Goal: Task Accomplishment & Management: Manage account settings

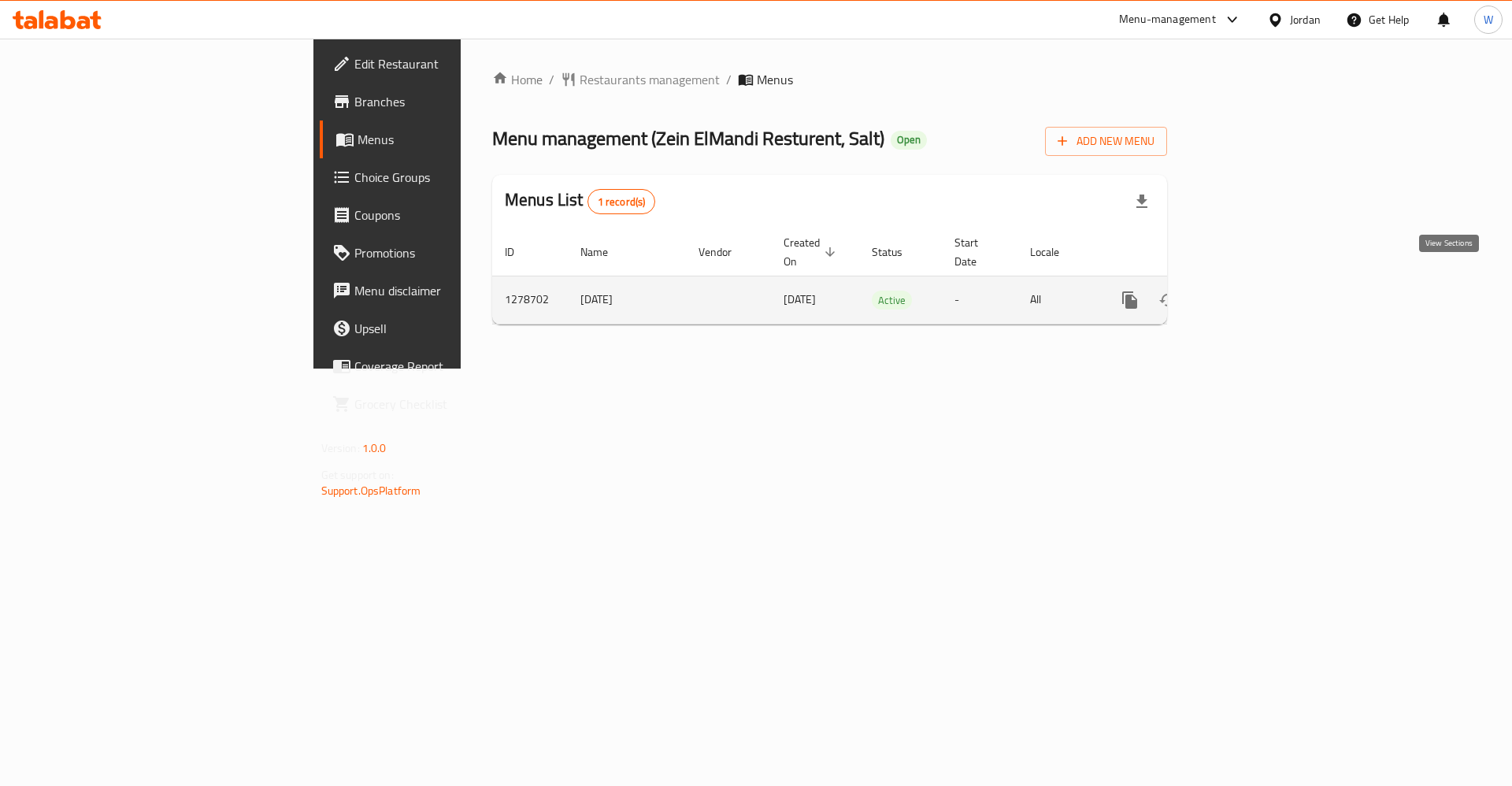
click at [1262, 288] on link "enhanced table" at bounding box center [1243, 300] width 38 height 38
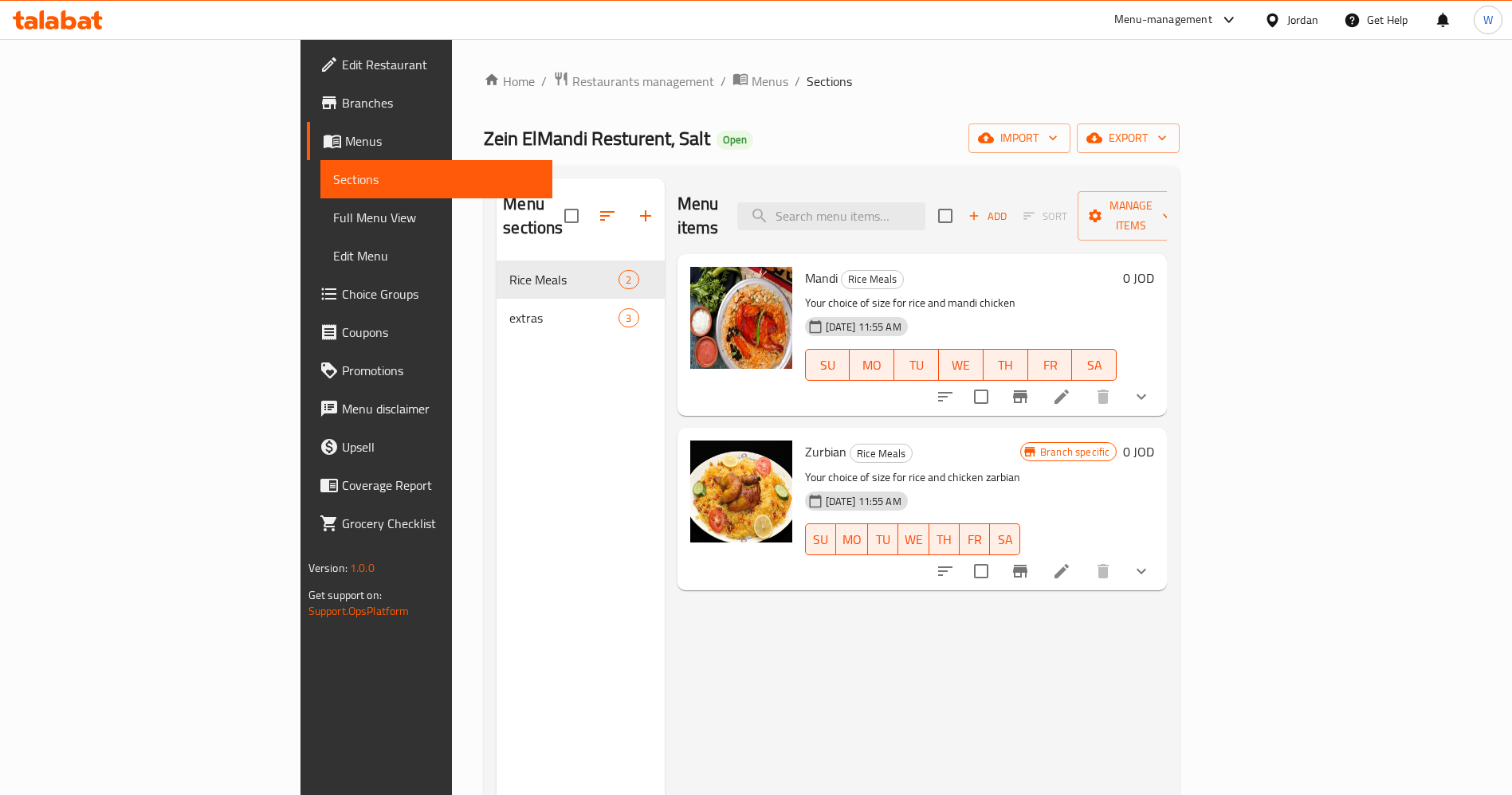
click at [1084, 383] on li at bounding box center [1062, 397] width 45 height 29
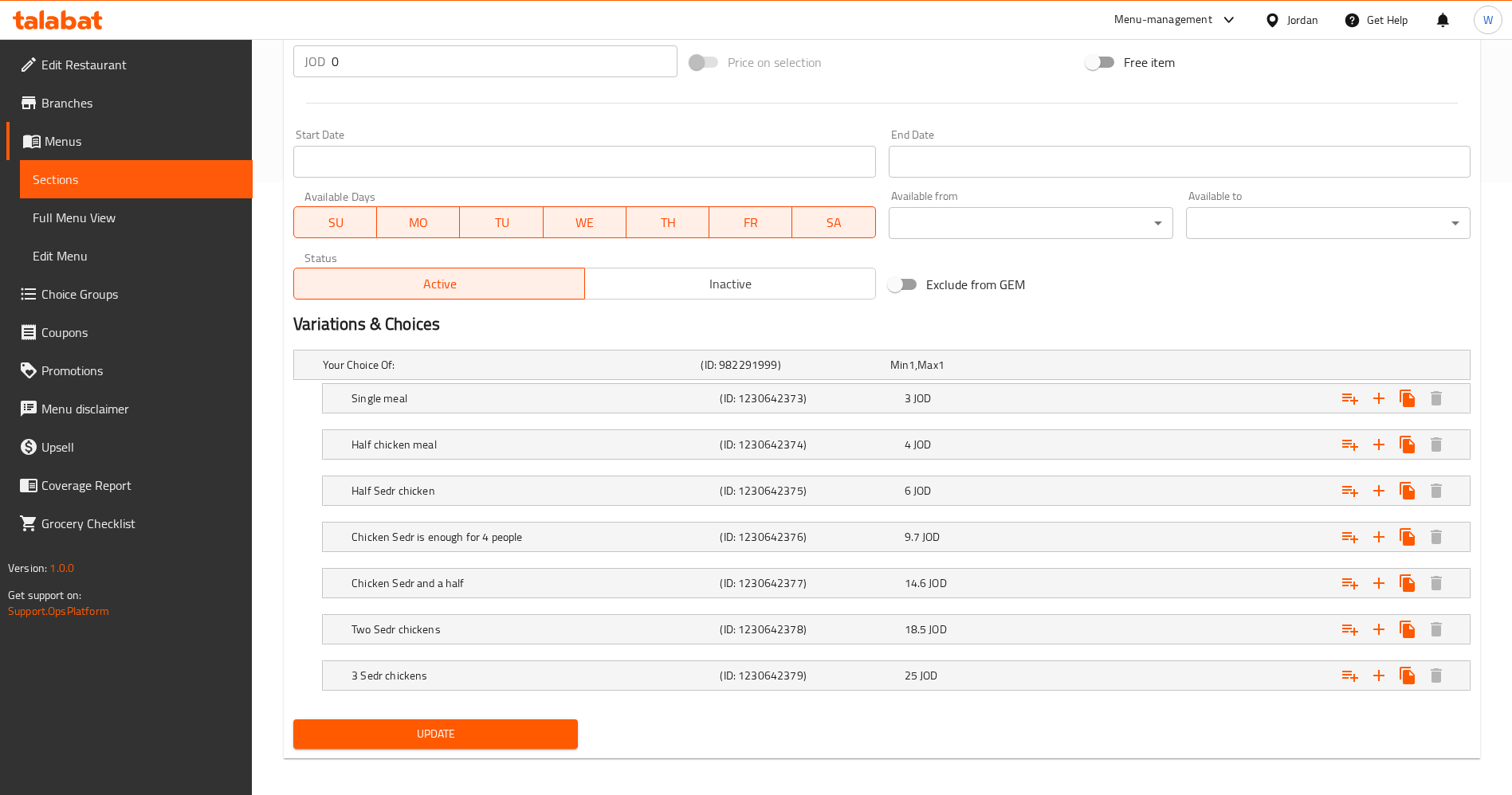
scroll to position [621, 0]
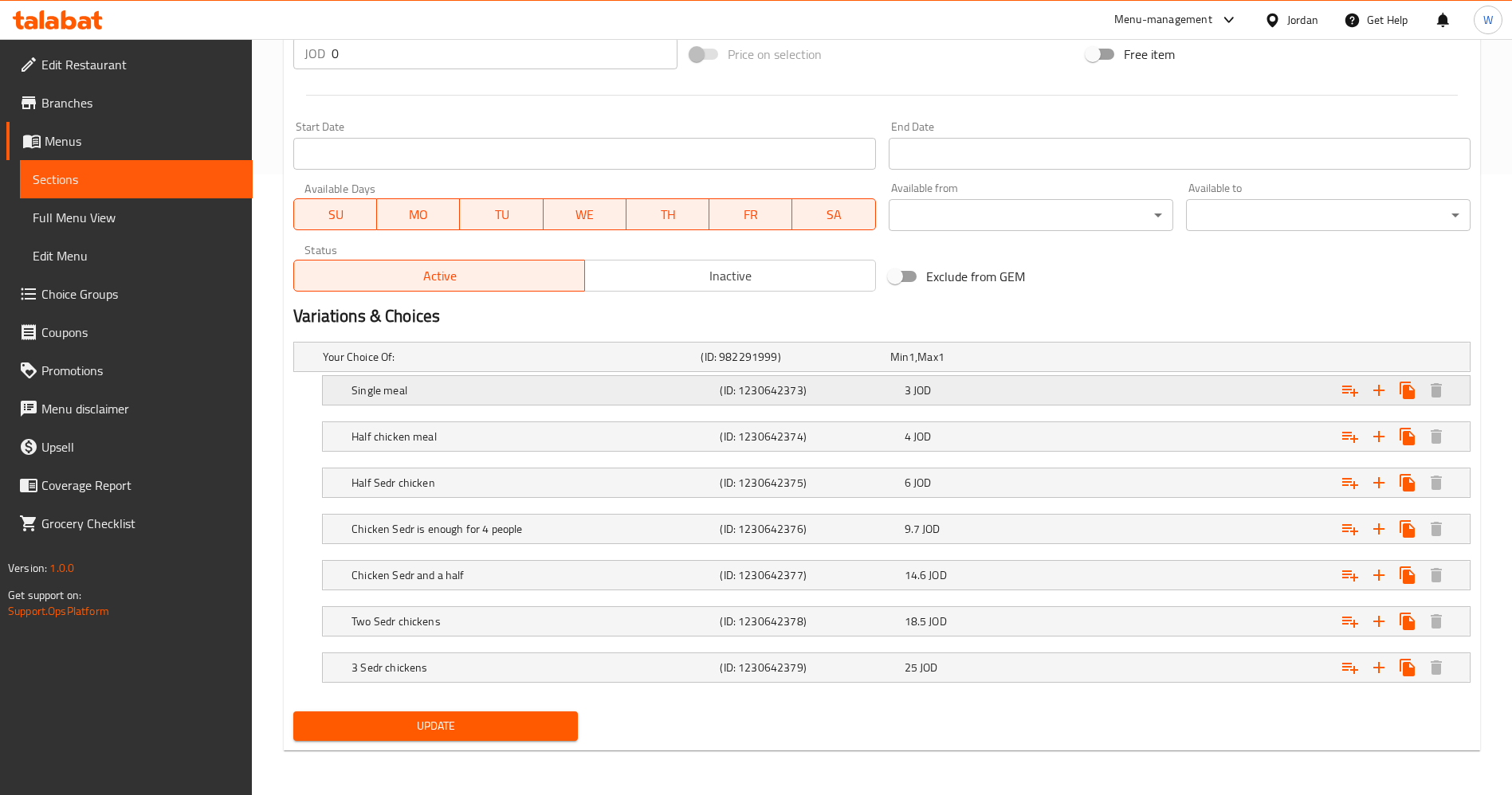
click at [756, 385] on h5 "(ID: 1230642373)" at bounding box center [808, 391] width 178 height 16
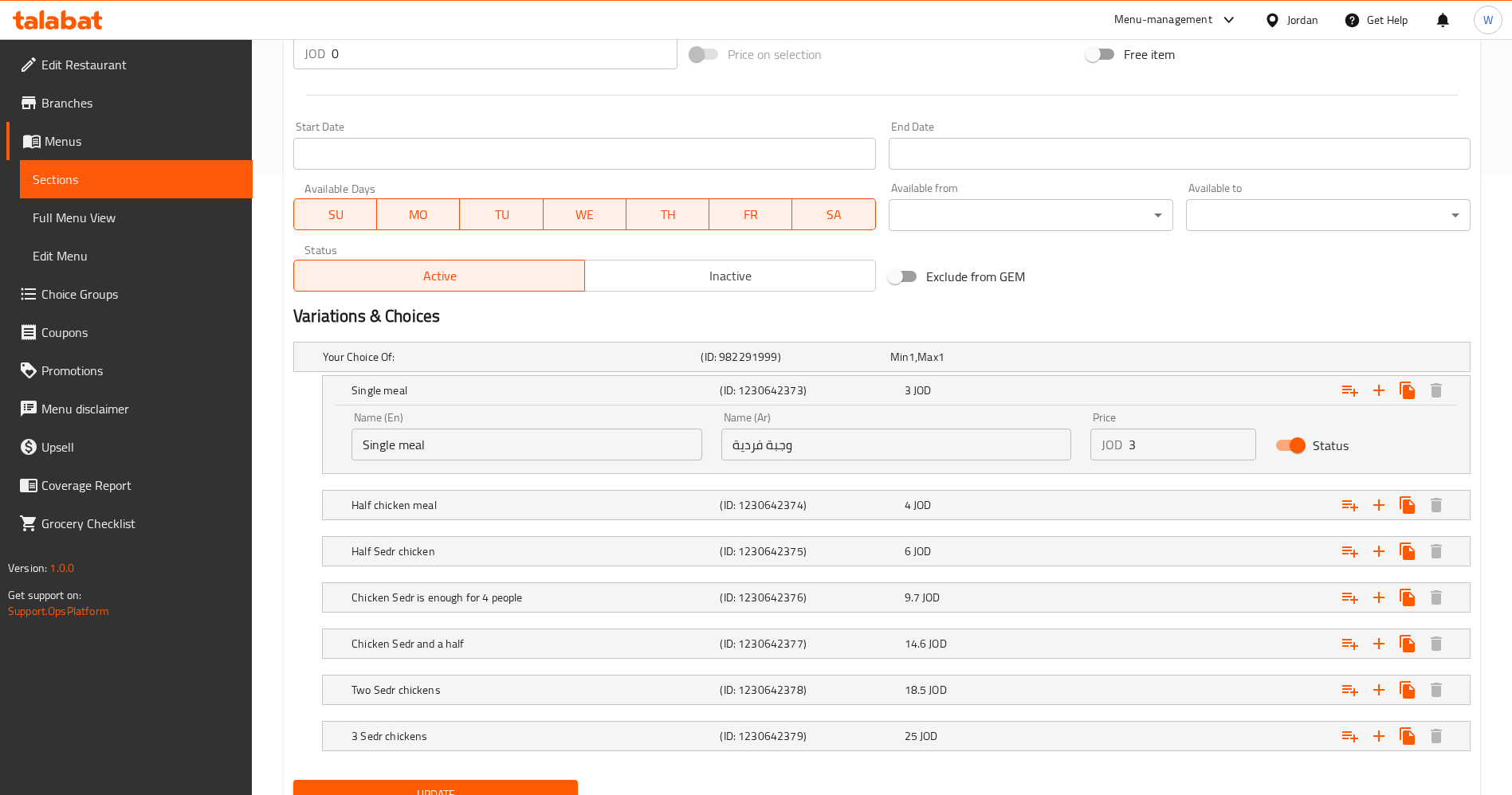
click at [879, 447] on input "وجبة فردية" at bounding box center [897, 444] width 351 height 32
click at [871, 504] on h5 "(ID: 1230642374)" at bounding box center [808, 505] width 178 height 16
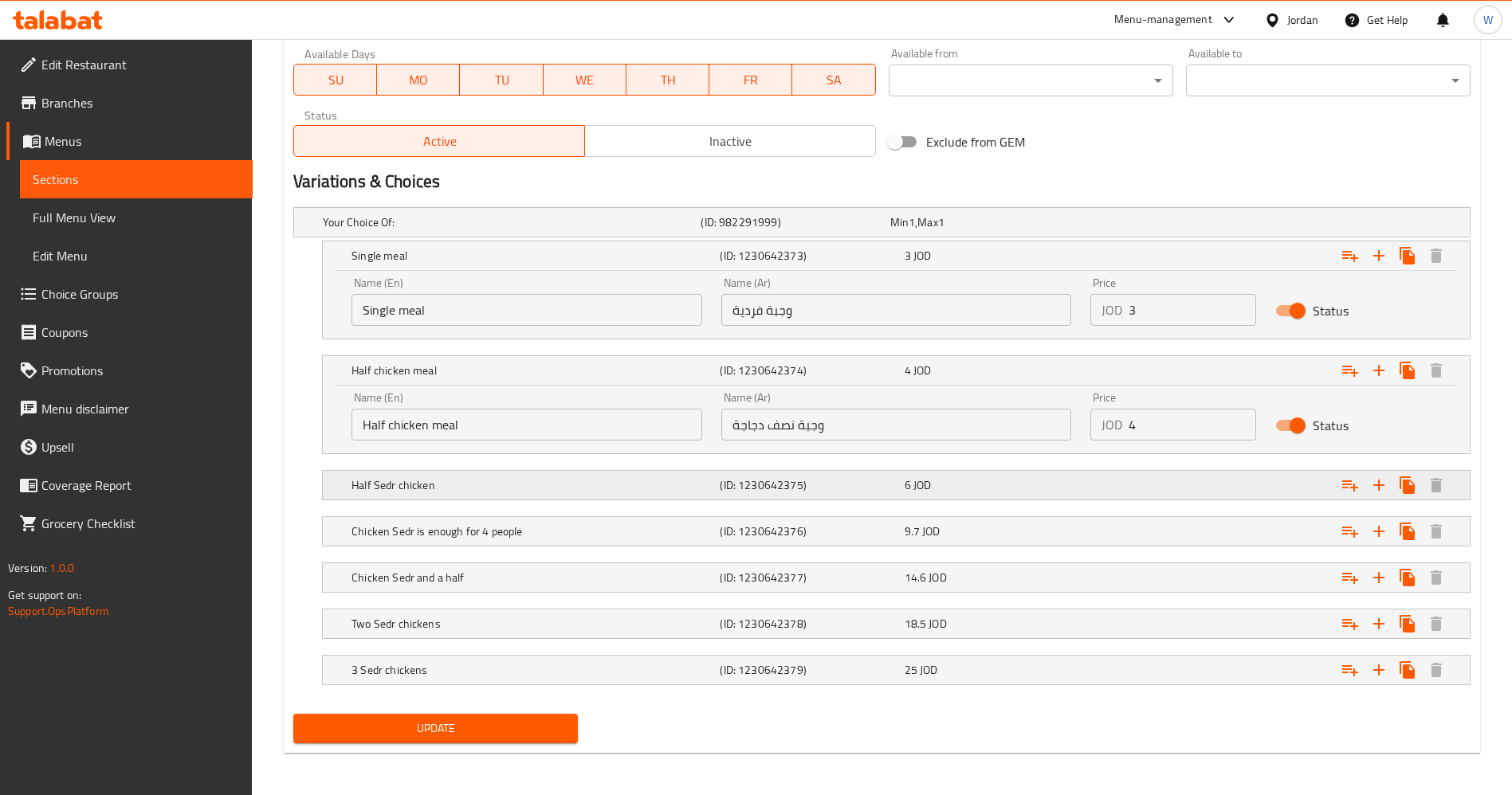
scroll to position [758, 0]
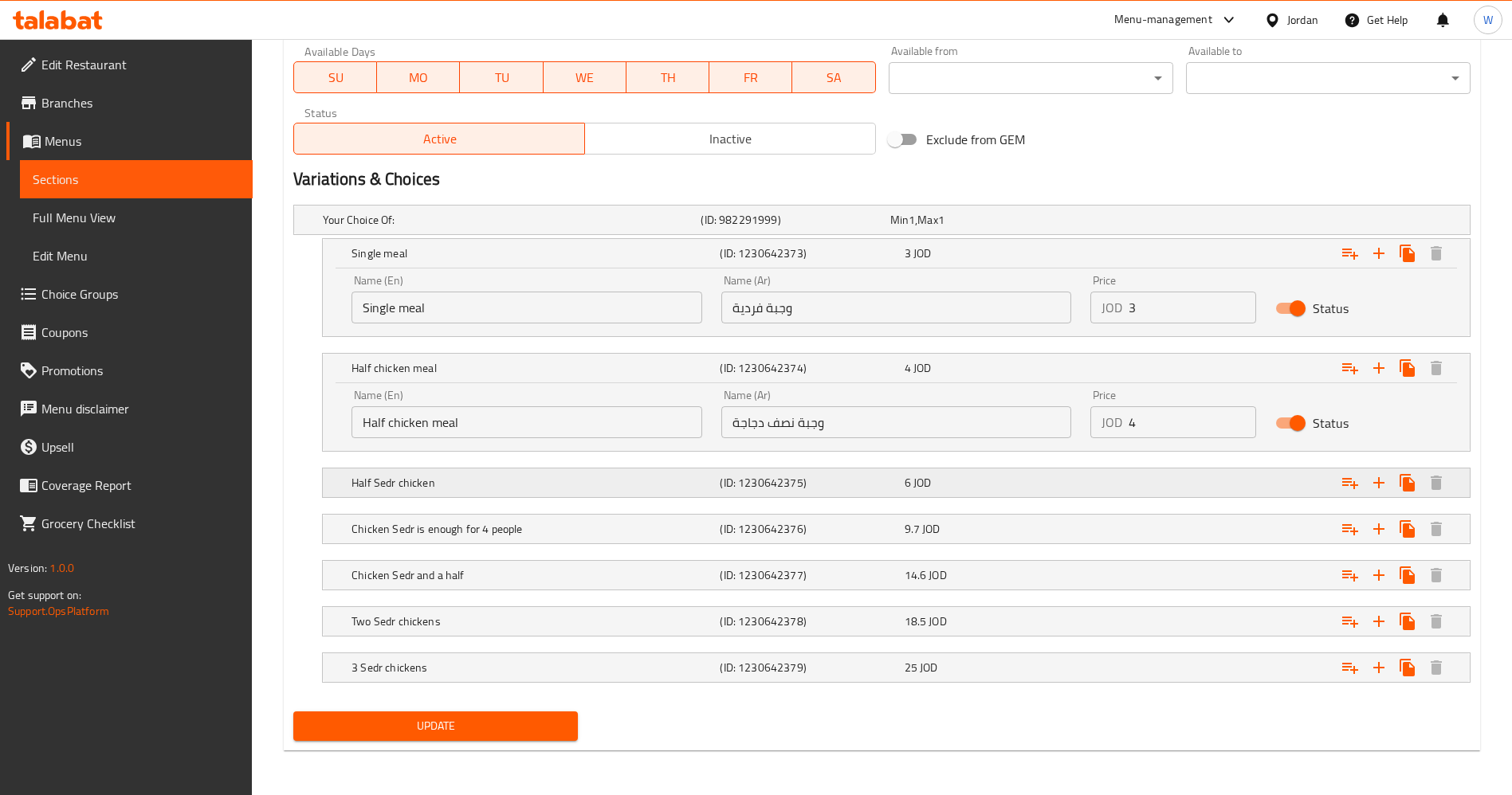
click at [853, 481] on h5 "(ID: 1230642375)" at bounding box center [808, 482] width 178 height 16
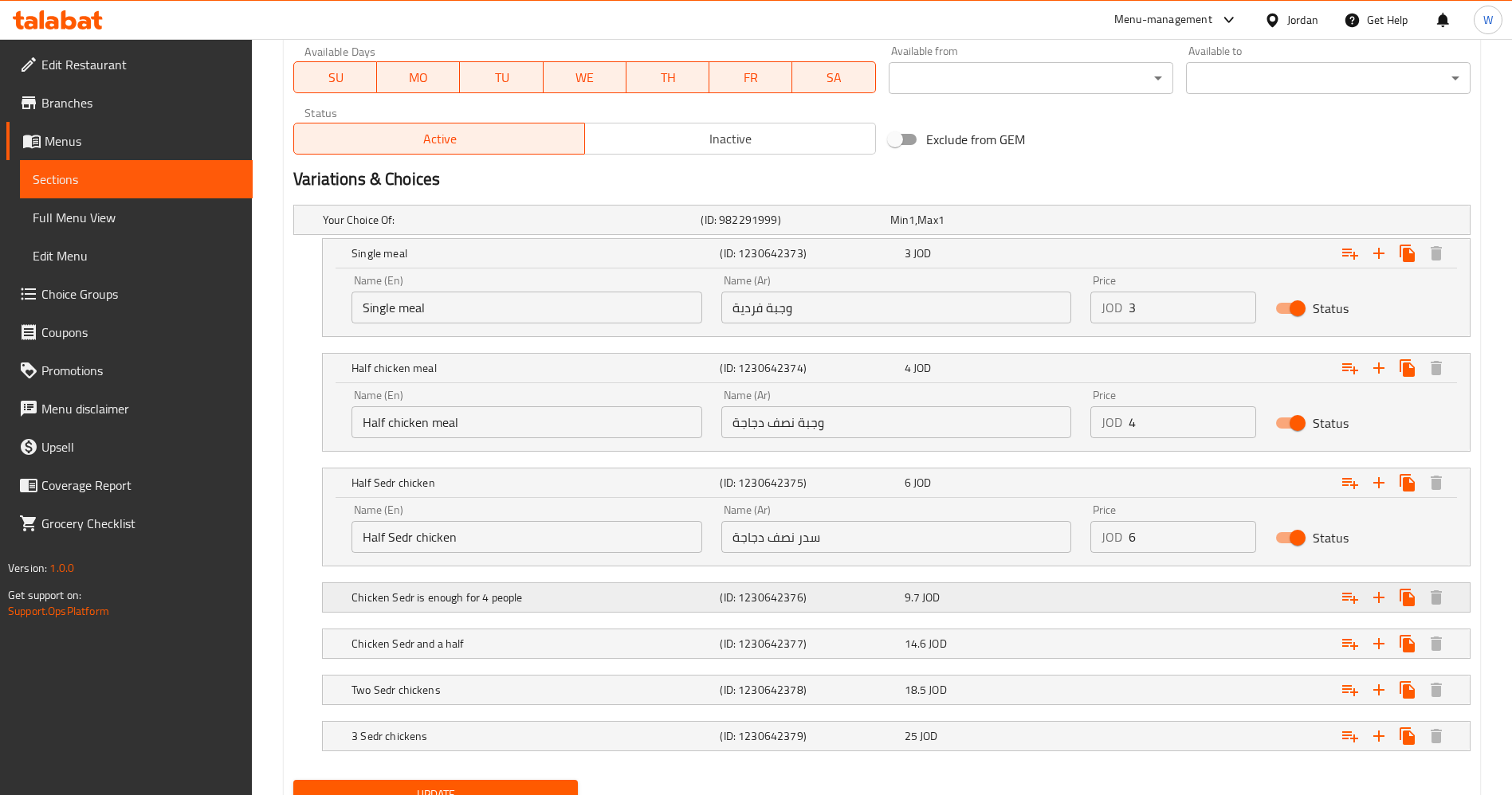
click at [859, 597] on h5 "(ID: 1230642376)" at bounding box center [808, 598] width 178 height 16
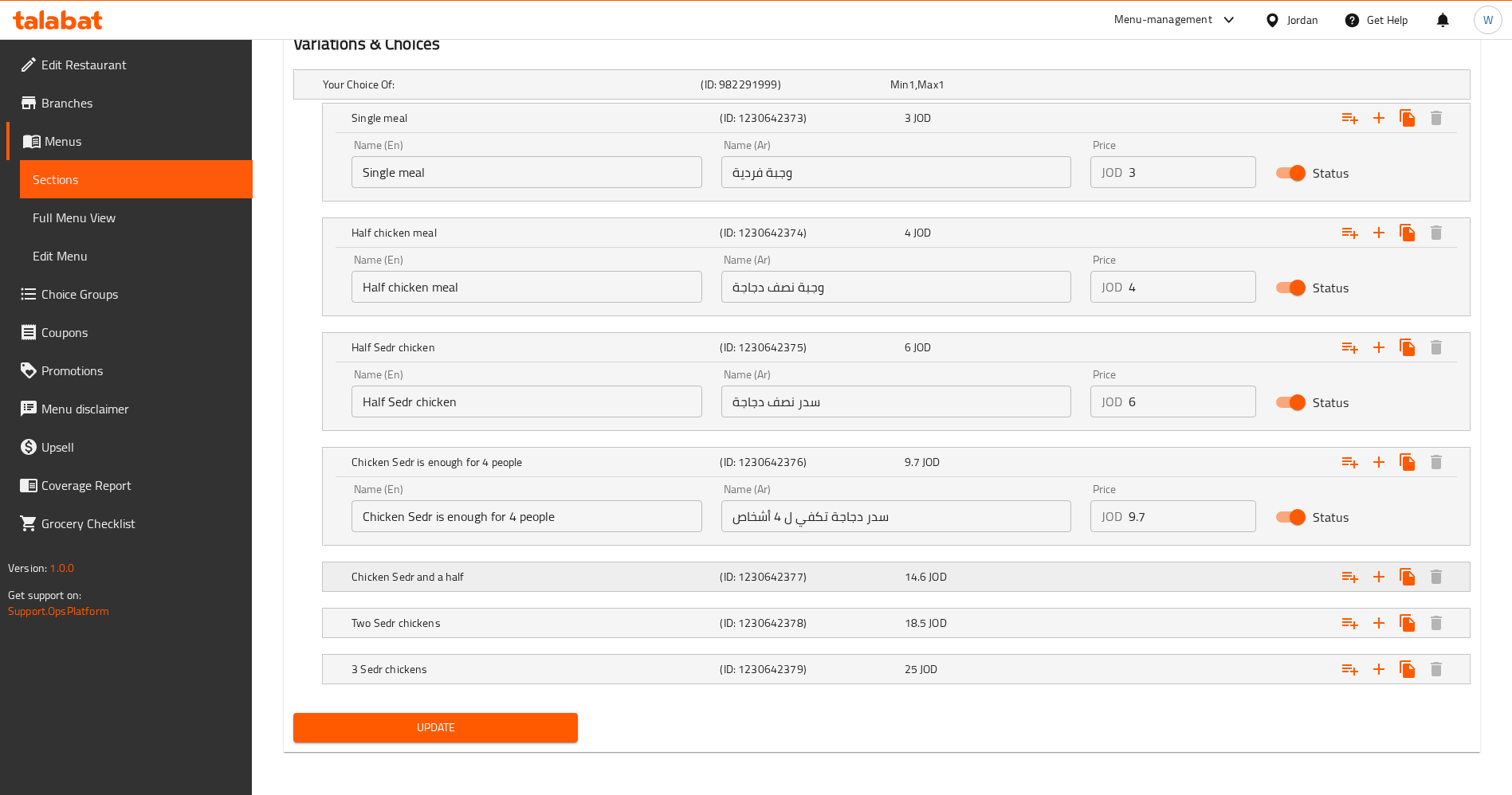
scroll to position [895, 0]
click at [863, 573] on h5 "(ID: 1230642377)" at bounding box center [808, 575] width 178 height 16
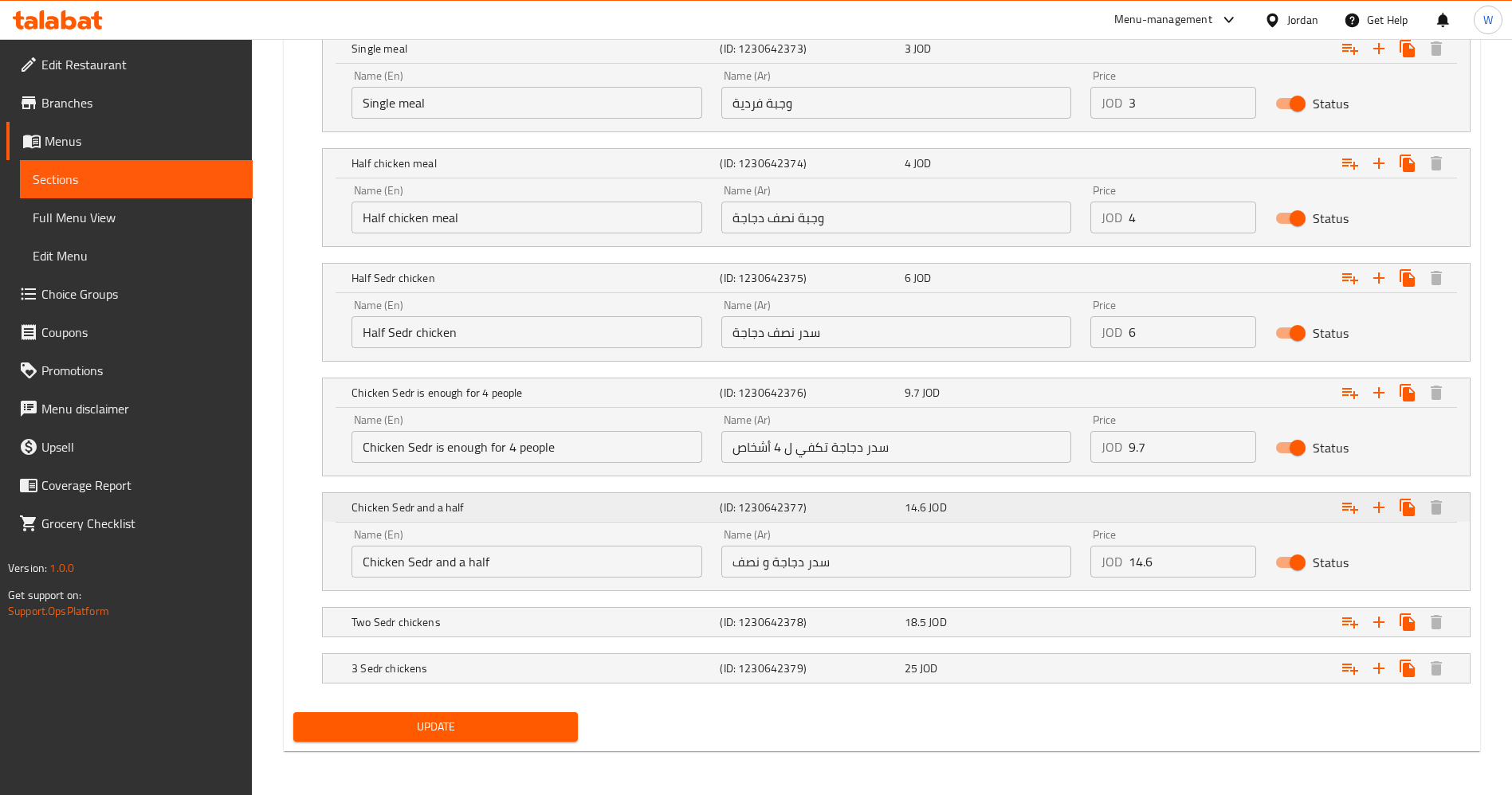
scroll to position [963, 0]
click at [845, 617] on h5 "(ID: 1230642378)" at bounding box center [808, 621] width 178 height 16
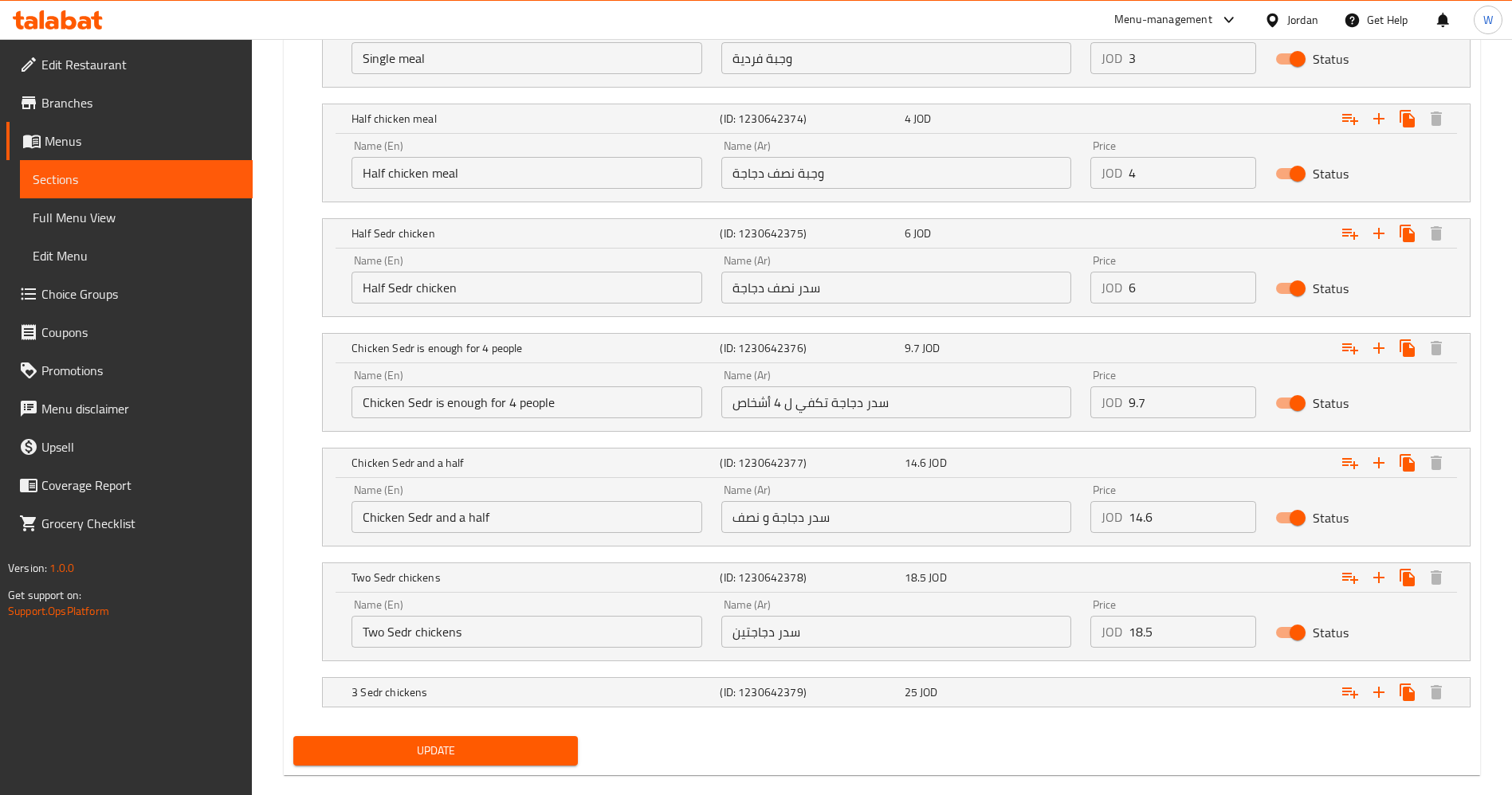
scroll to position [1032, 0]
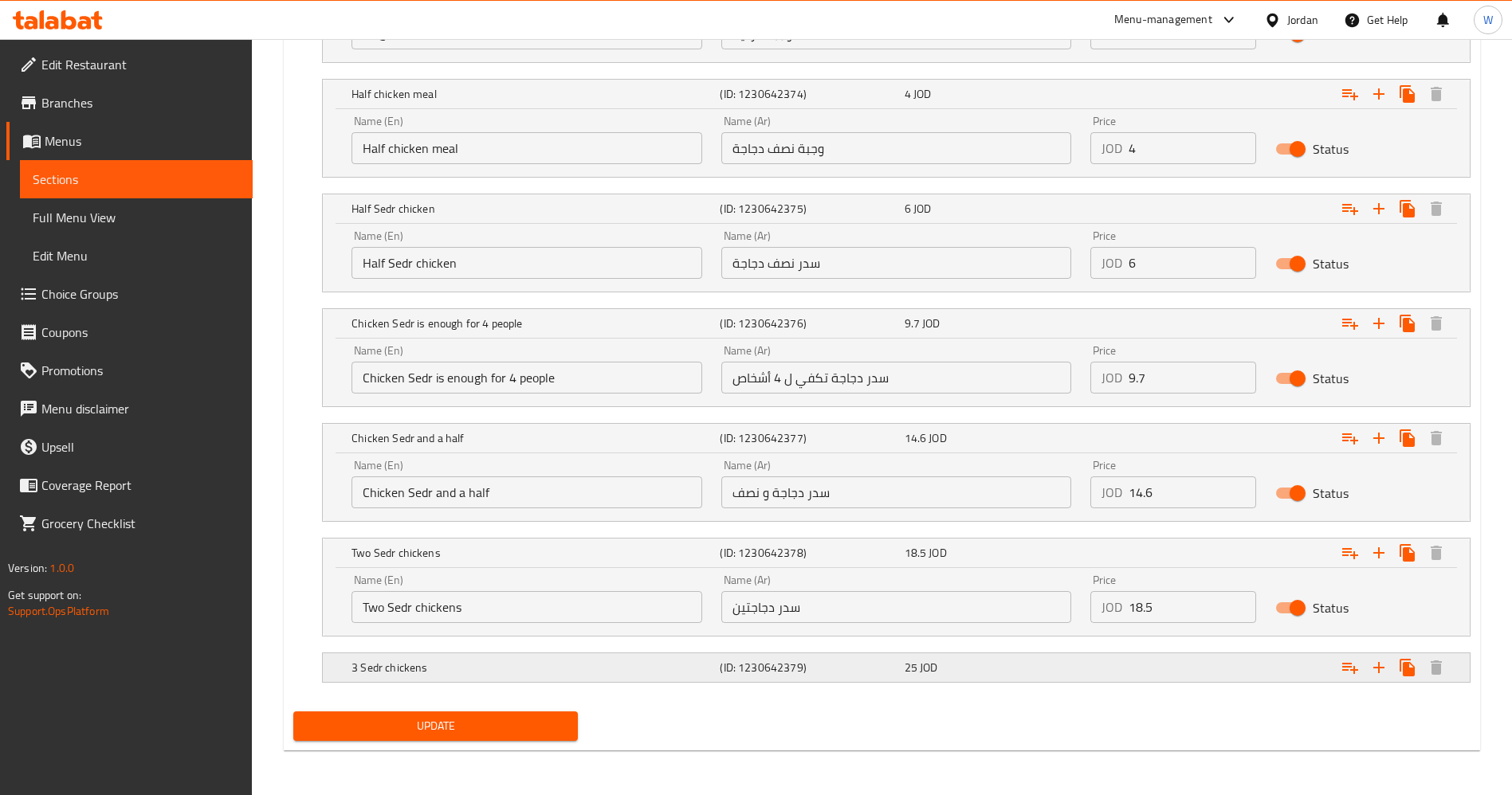
click at [834, 656] on div "(ID: 1230642379)" at bounding box center [808, 668] width 185 height 23
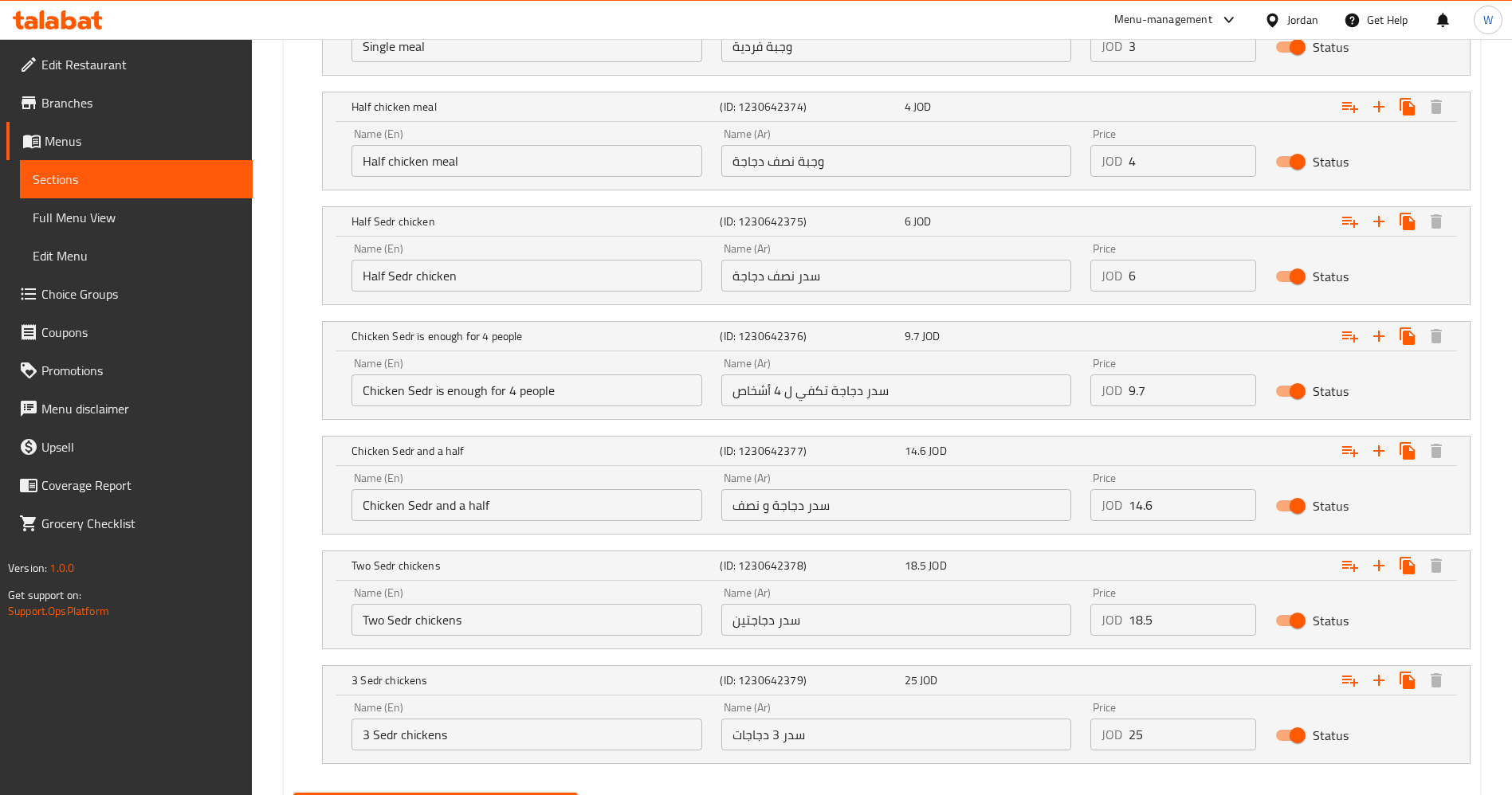
scroll to position [981, 0]
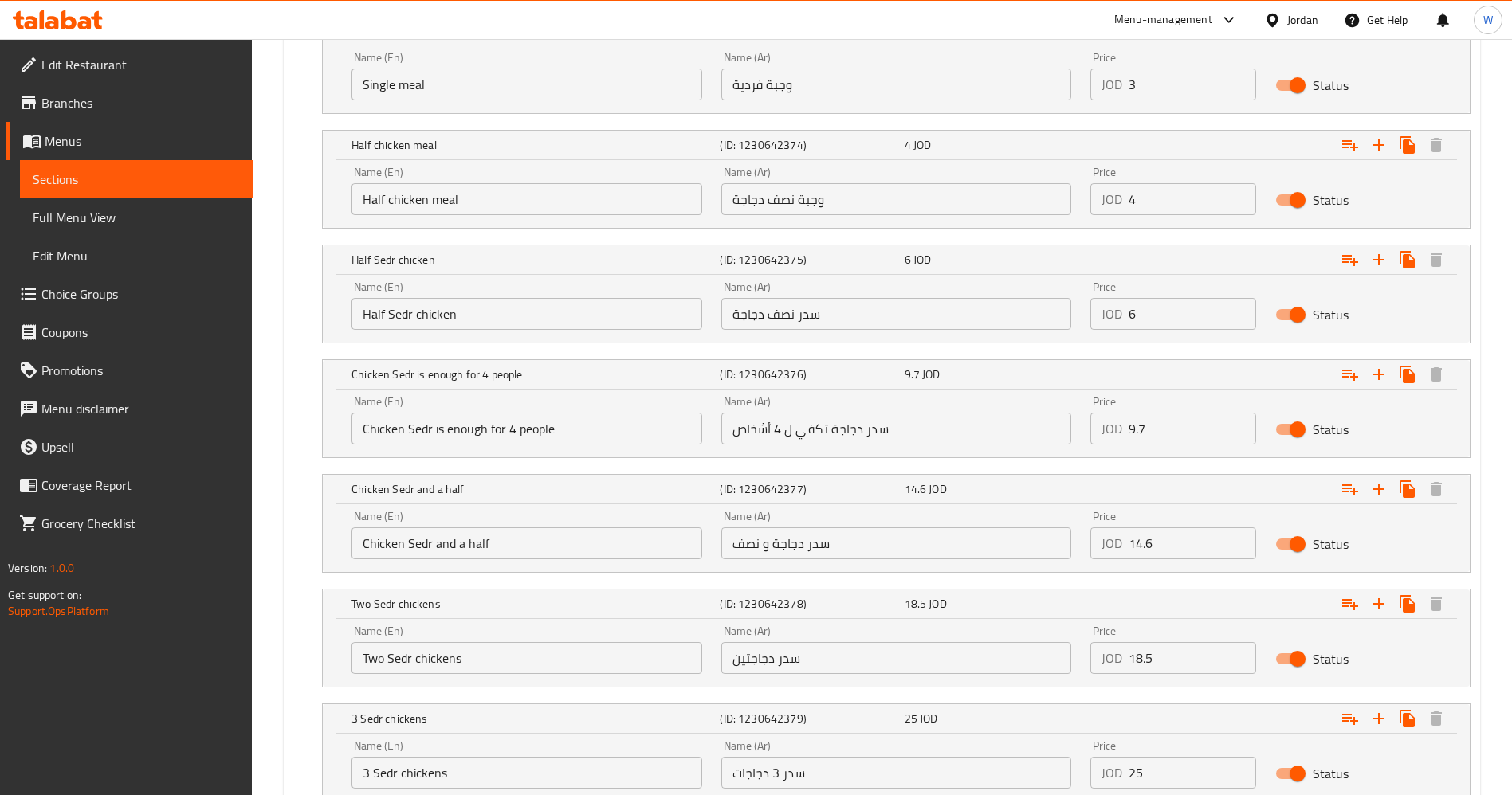
click at [861, 426] on input "سدر دجاجة تكفي ل 4 أشخاص" at bounding box center [897, 429] width 351 height 32
click at [558, 423] on input "Chicken Sedr is enough for 4 people" at bounding box center [527, 429] width 351 height 32
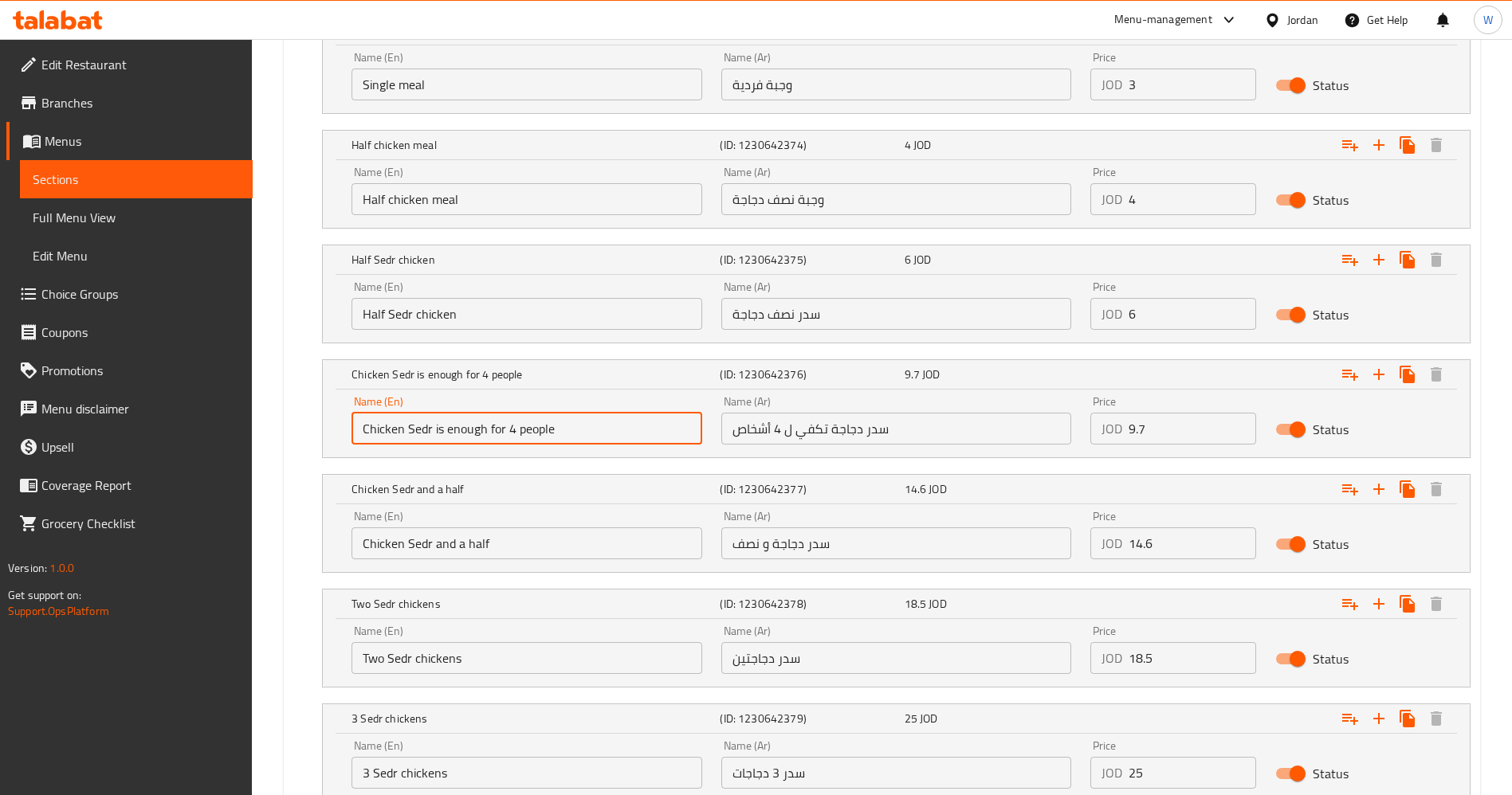
click at [558, 423] on input "Chicken Sedr is enough for 4 people" at bounding box center [527, 429] width 351 height 32
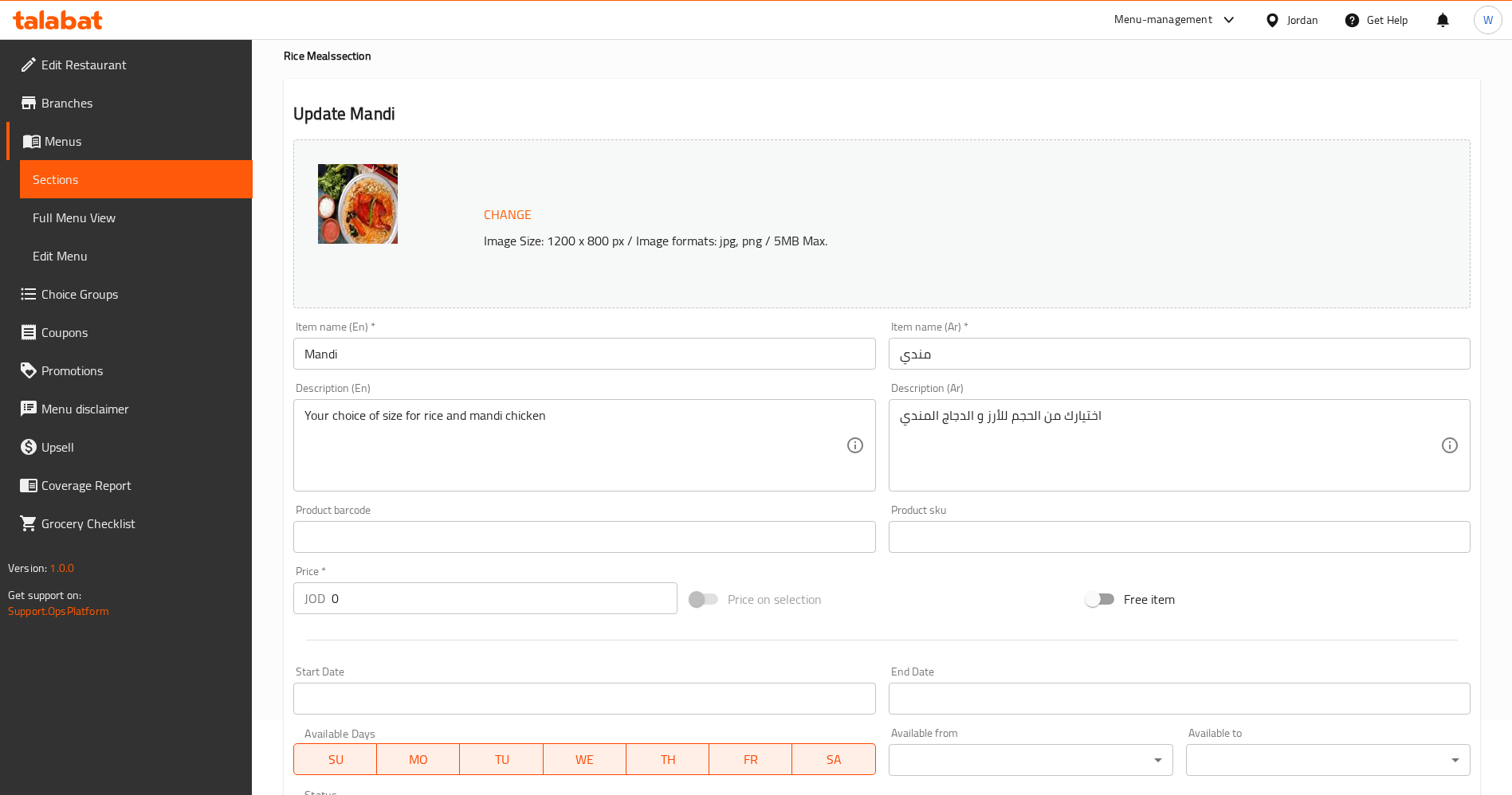
scroll to position [0, 0]
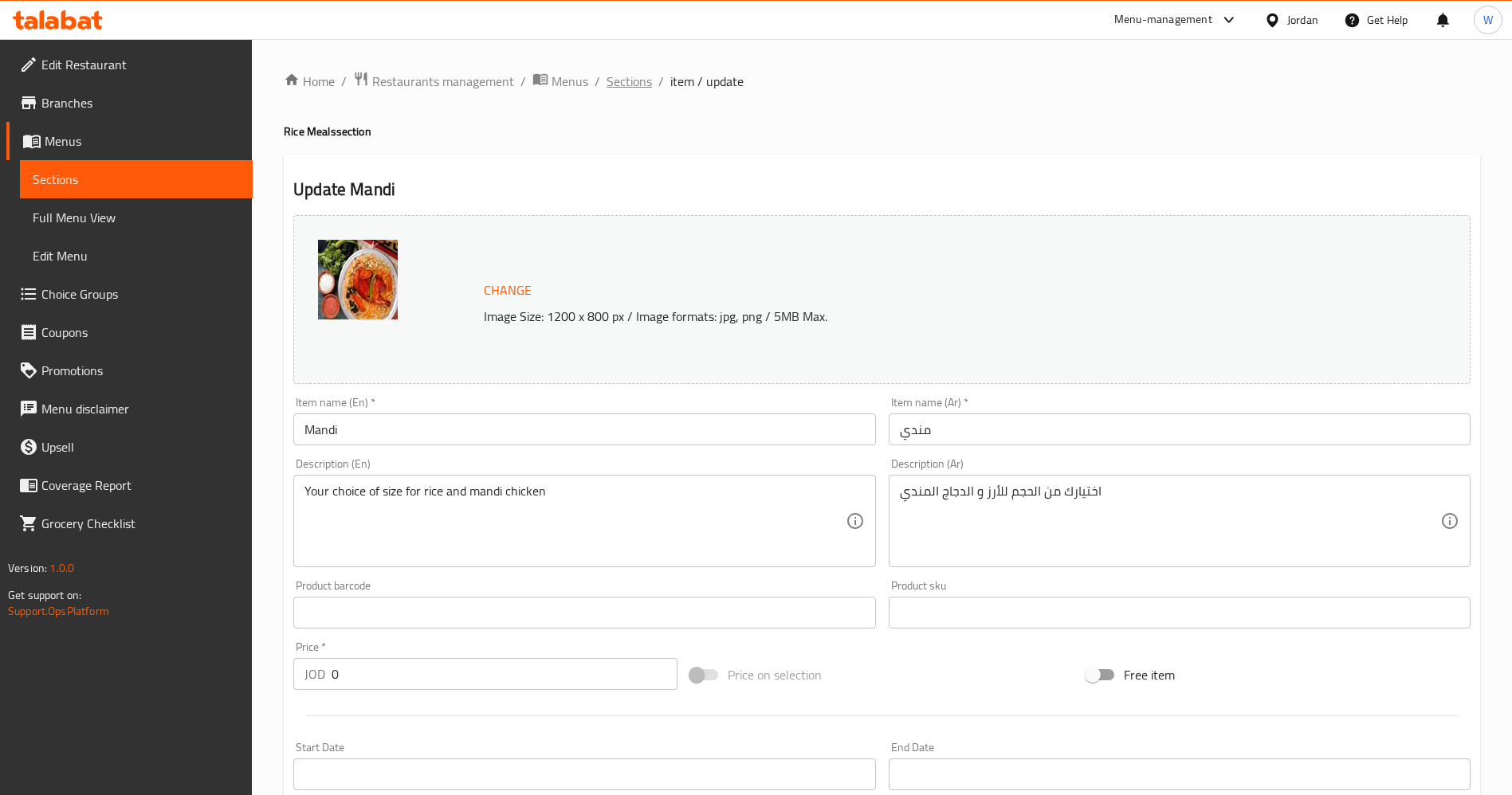
click at [626, 75] on span "Sections" at bounding box center [629, 81] width 45 height 19
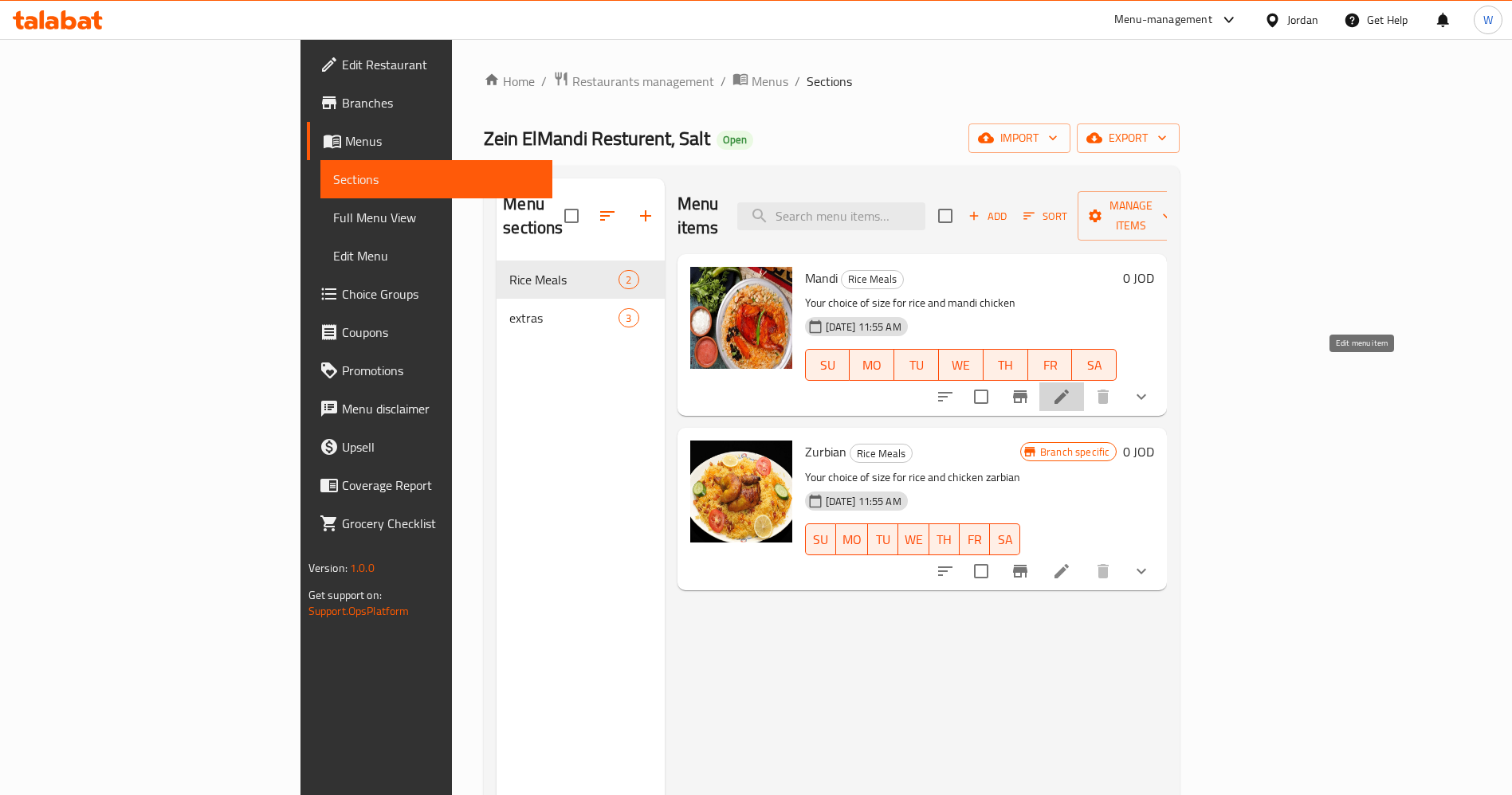
click at [1072, 387] on icon at bounding box center [1062, 397] width 19 height 19
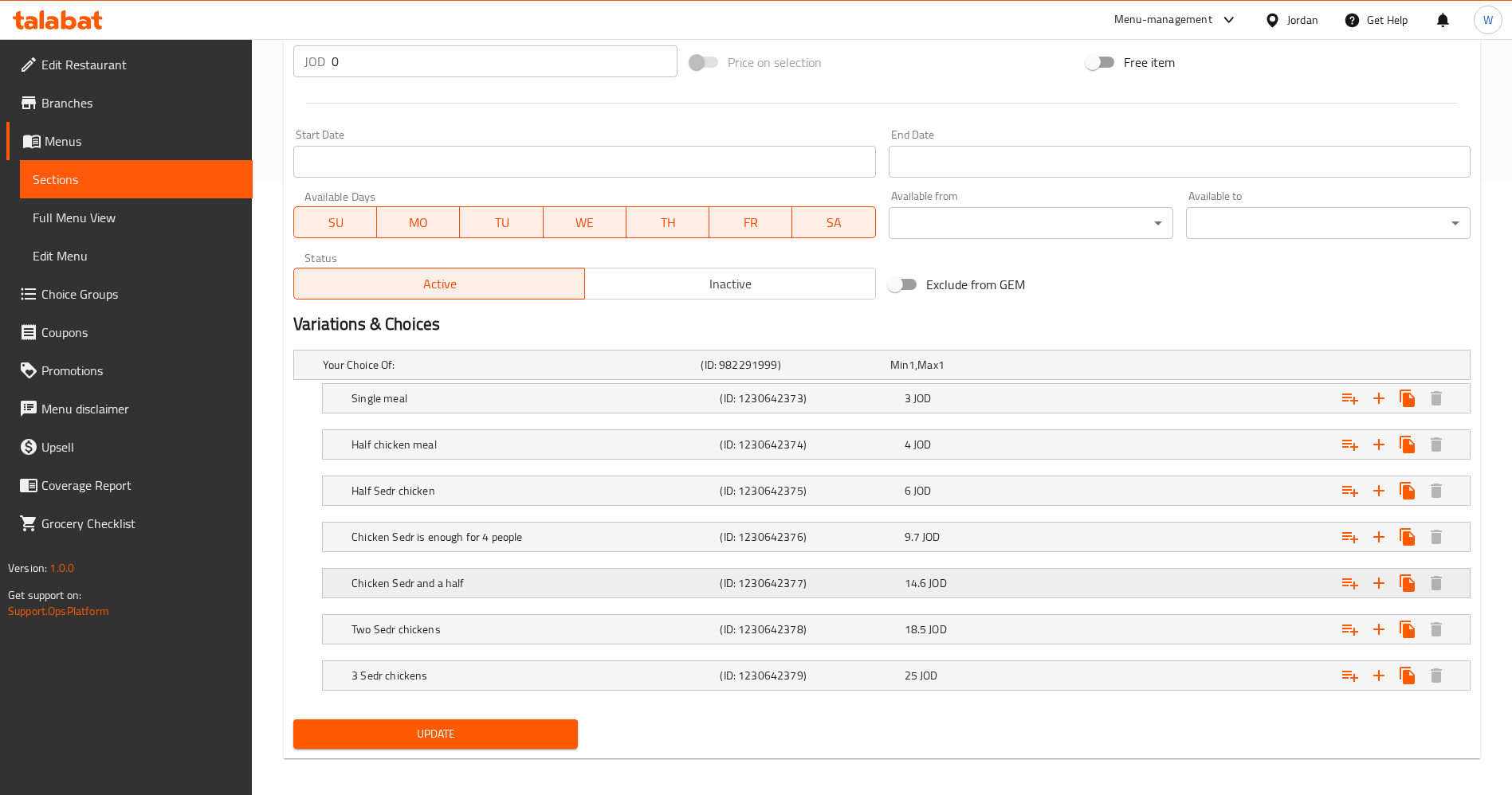
scroll to position [621, 0]
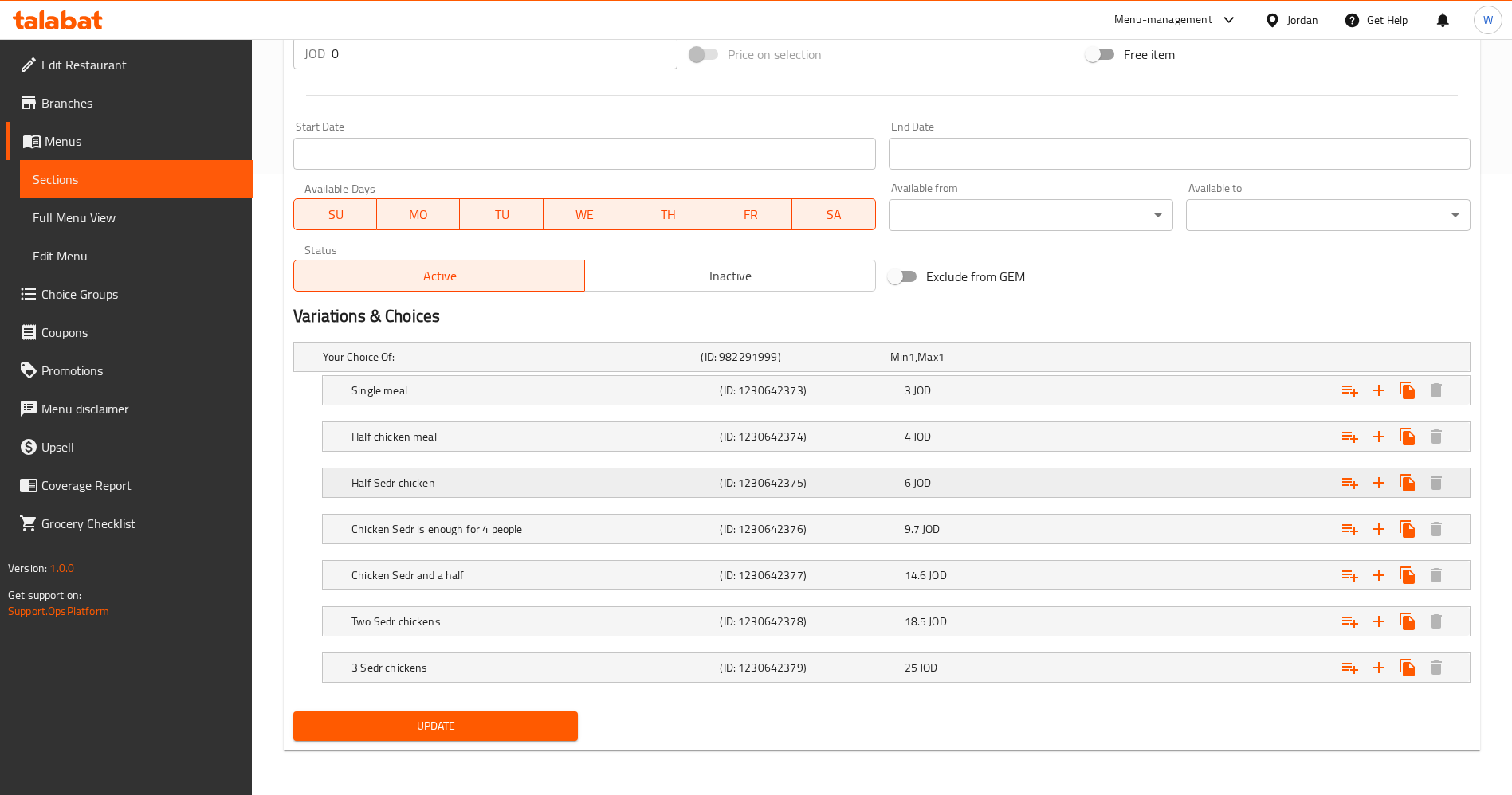
click at [648, 478] on h5 "Half Sedr chicken" at bounding box center [533, 482] width 362 height 16
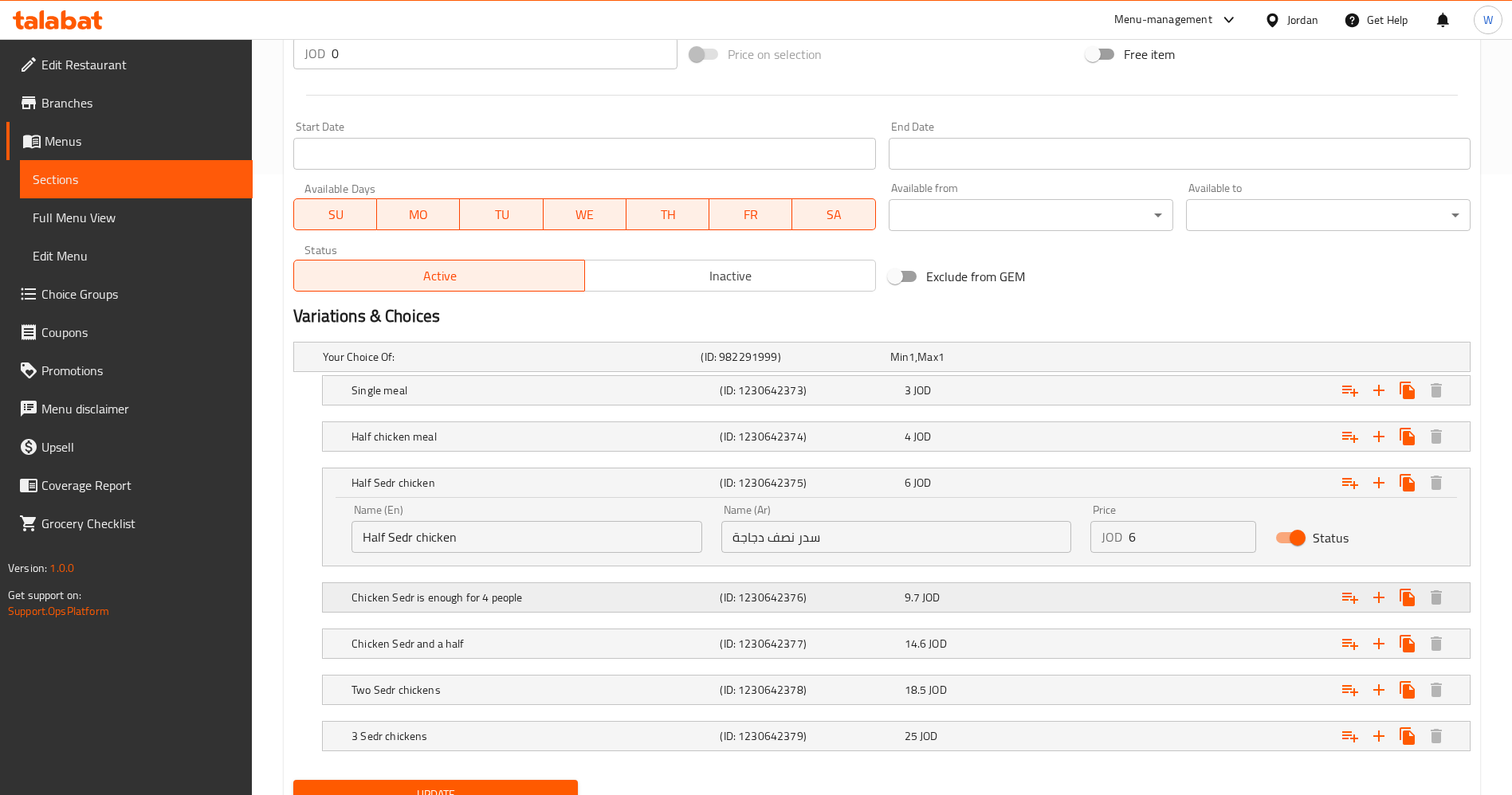
click at [652, 604] on h5 "Chicken Sedr is enough for 4 people" at bounding box center [533, 598] width 362 height 16
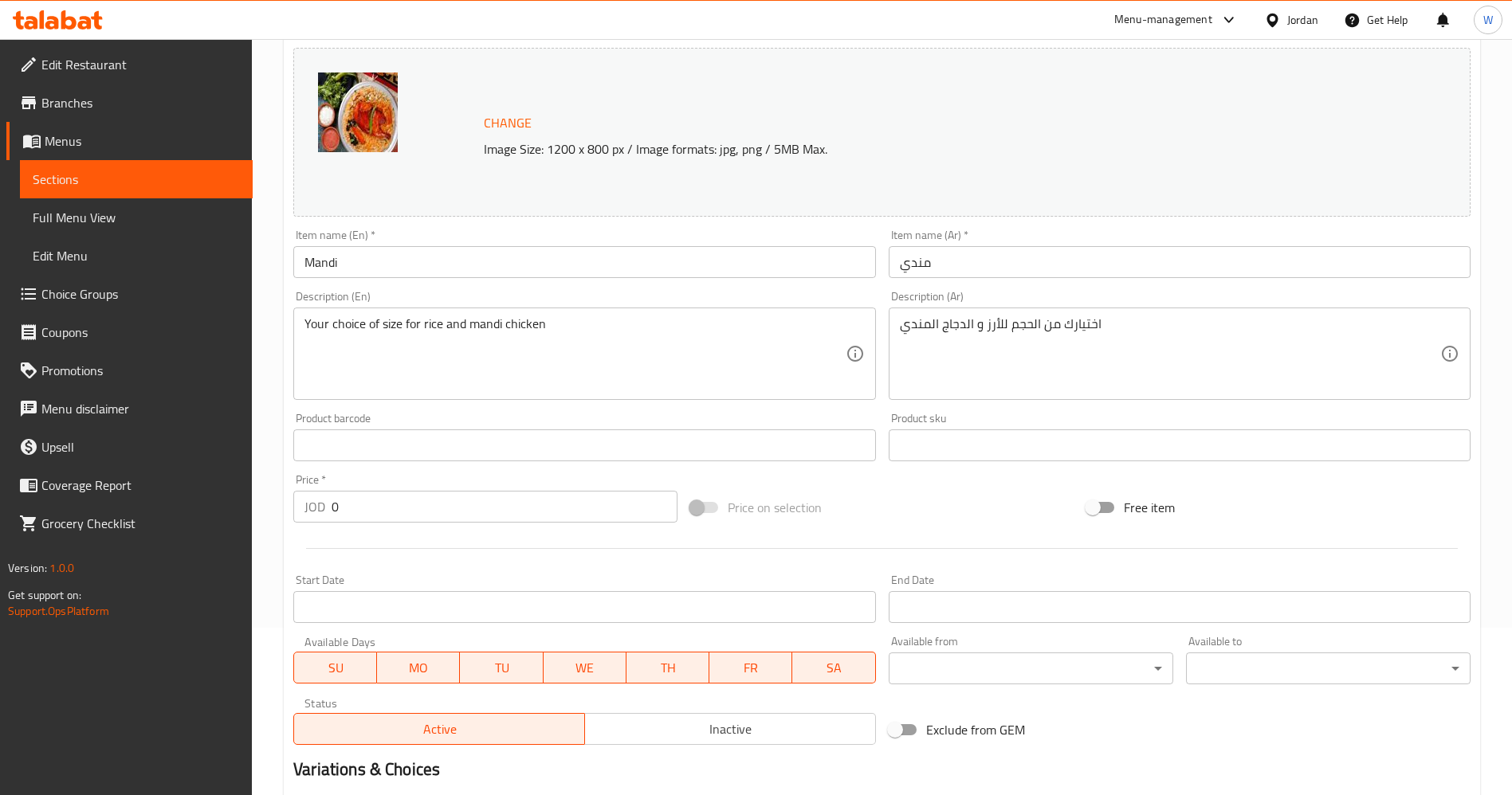
scroll to position [0, 0]
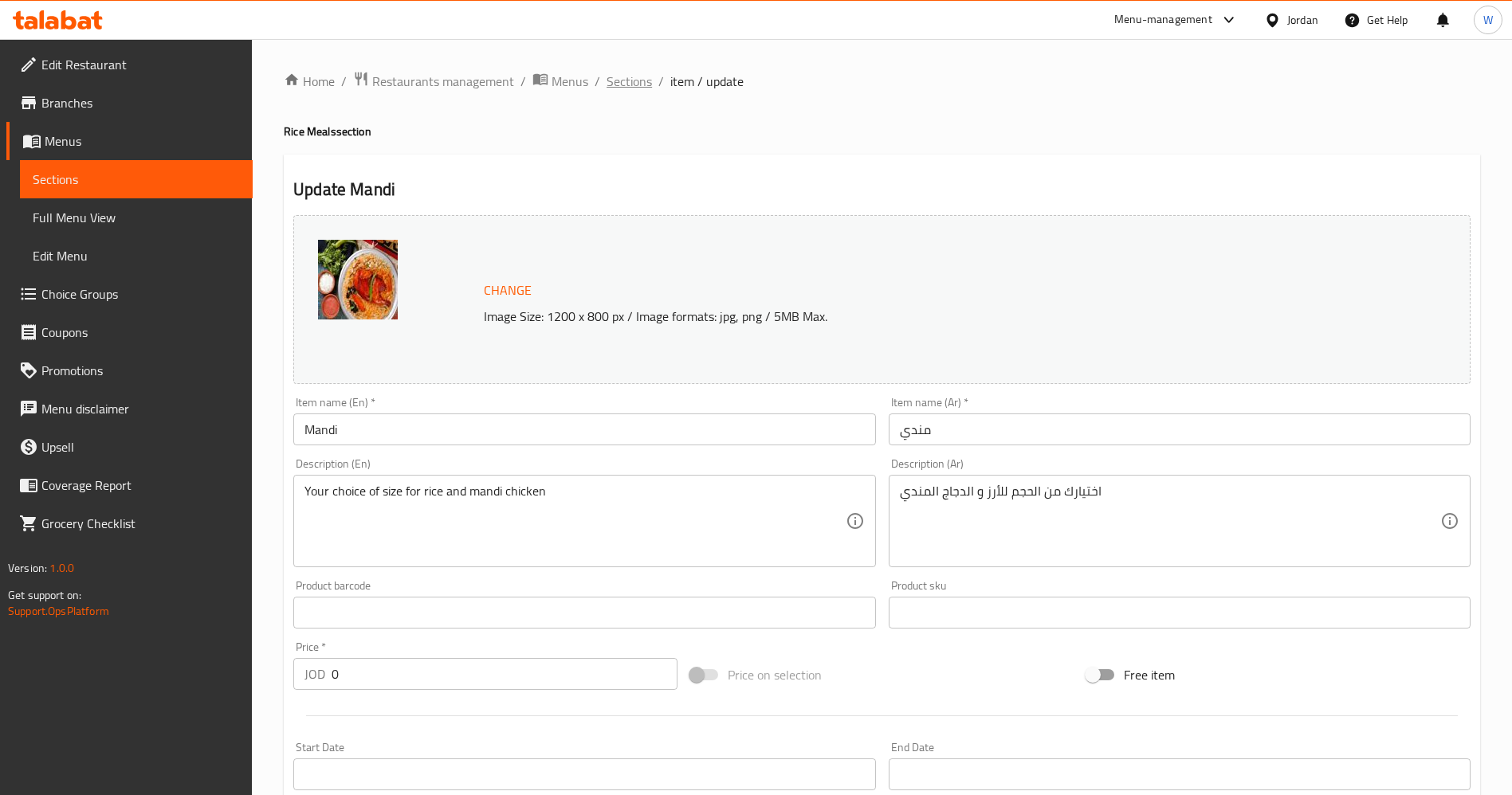
click at [629, 72] on span "Sections" at bounding box center [629, 81] width 45 height 19
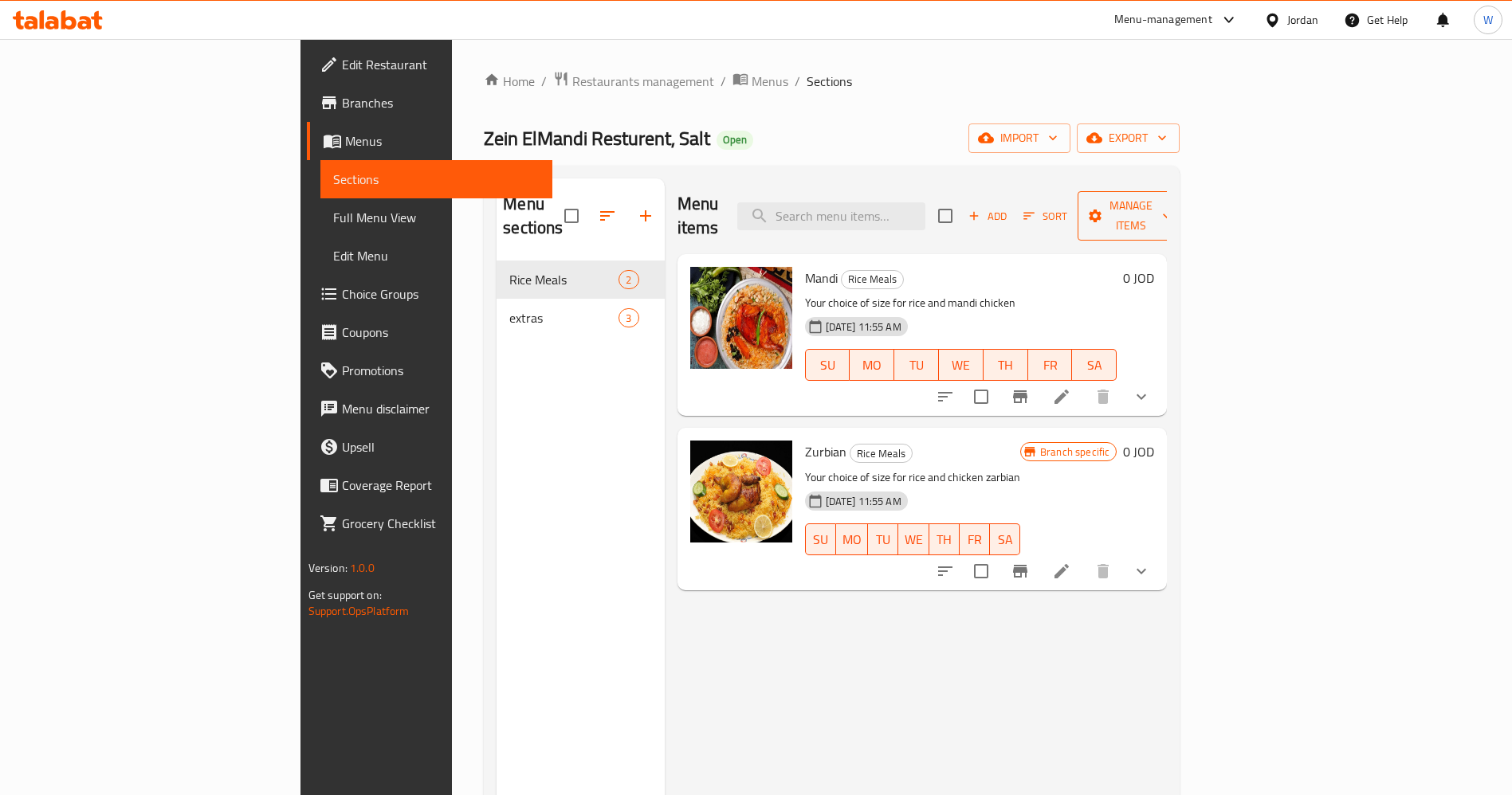
click at [1172, 205] on span "Manage items" at bounding box center [1132, 216] width 81 height 40
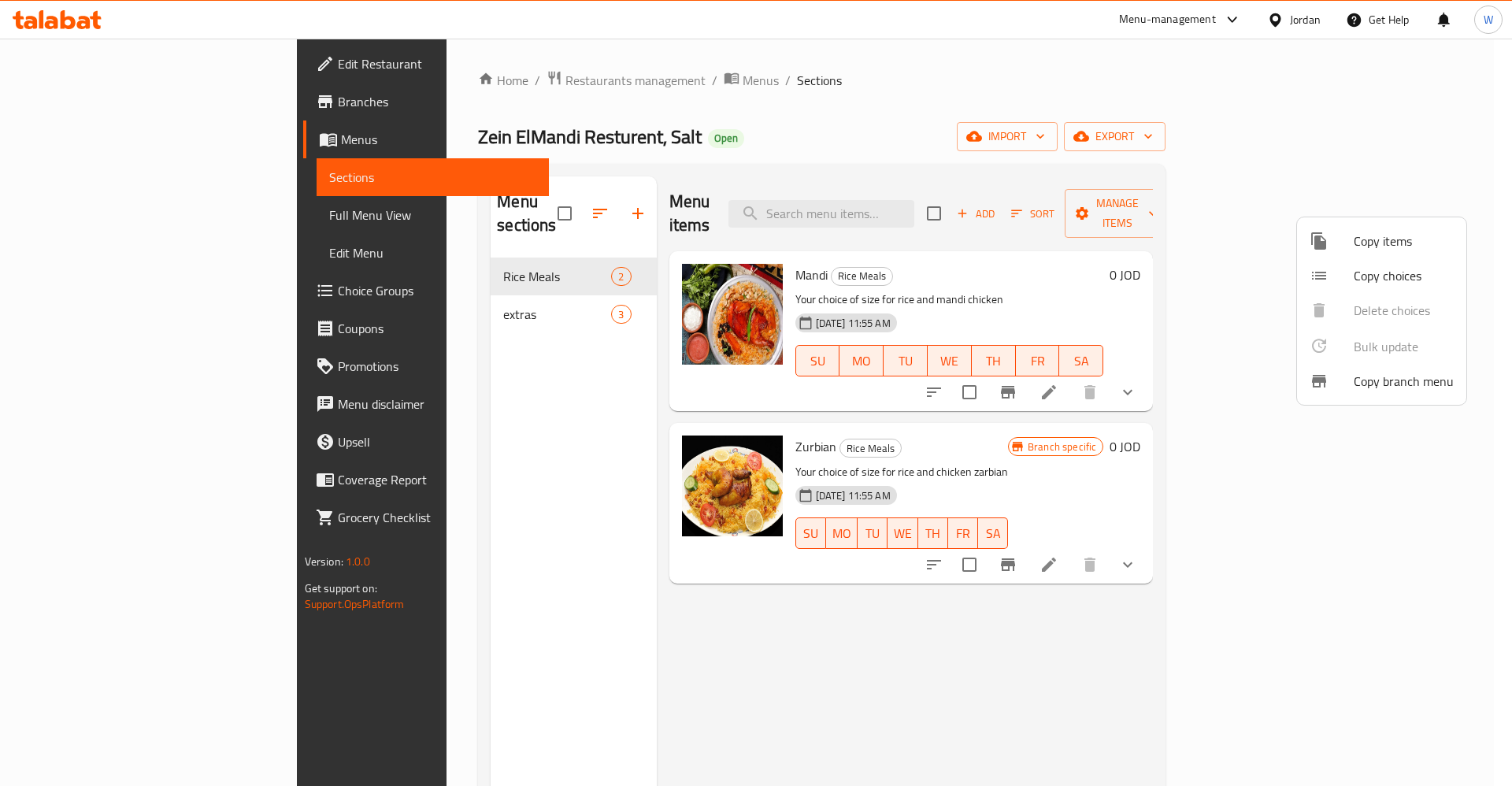
click at [1345, 248] on div at bounding box center [1331, 241] width 44 height 19
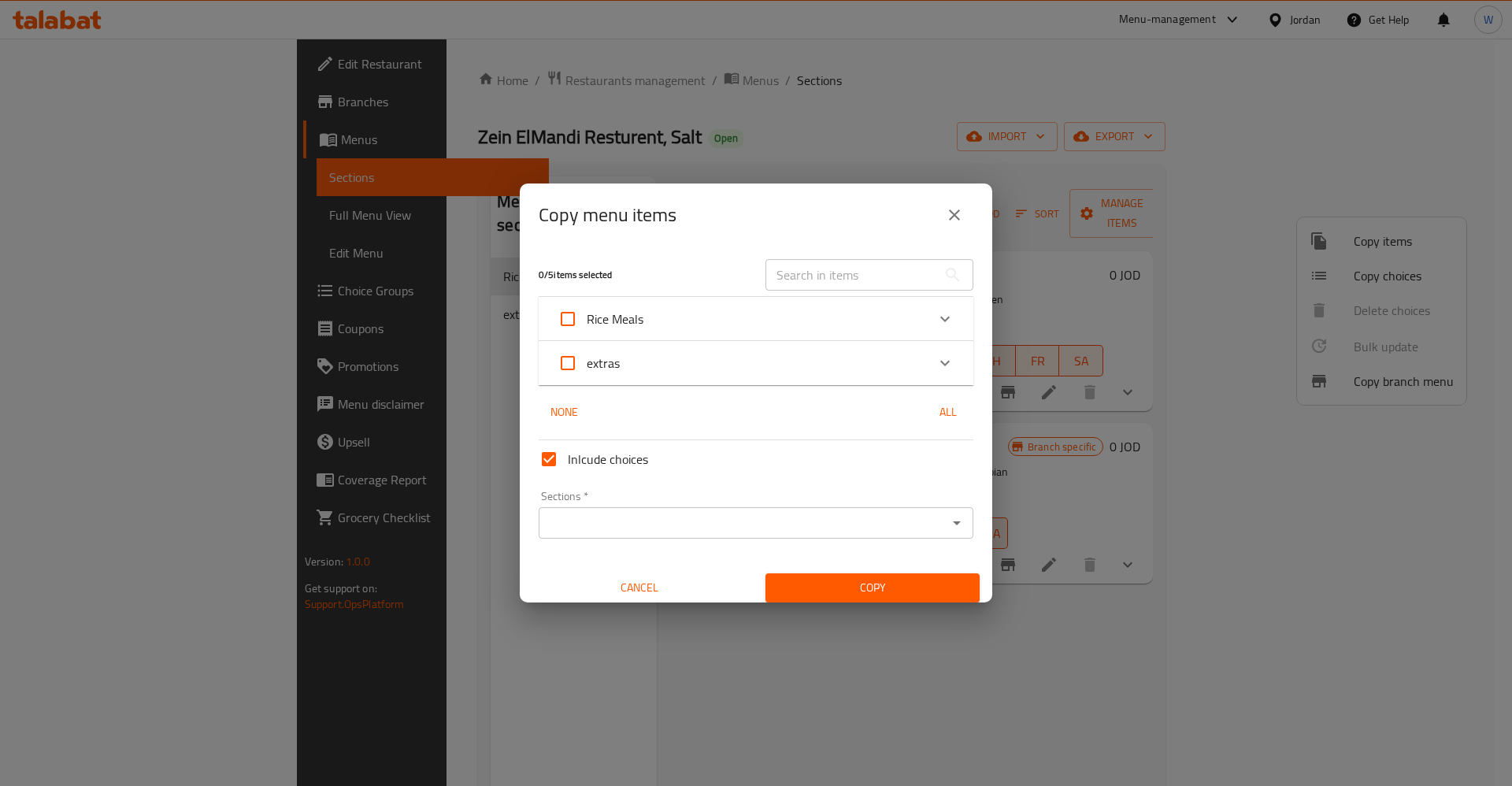
click at [896, 315] on div "Rice Meals" at bounding box center [741, 319] width 369 height 38
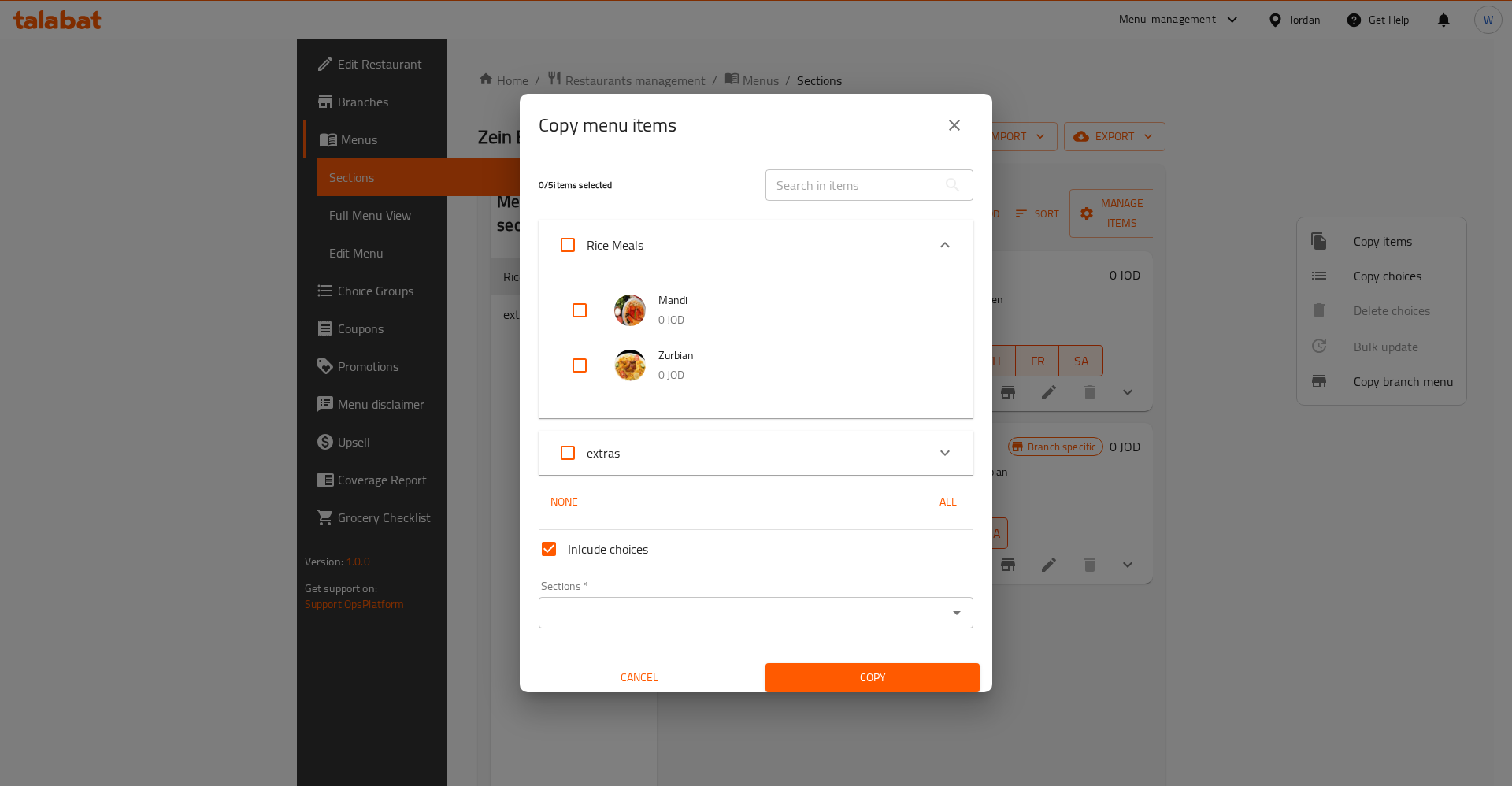
click at [583, 303] on input "checkbox" at bounding box center [579, 310] width 38 height 38
checkbox input "true"
click at [585, 360] on input "checkbox" at bounding box center [579, 366] width 38 height 38
checkbox input "true"
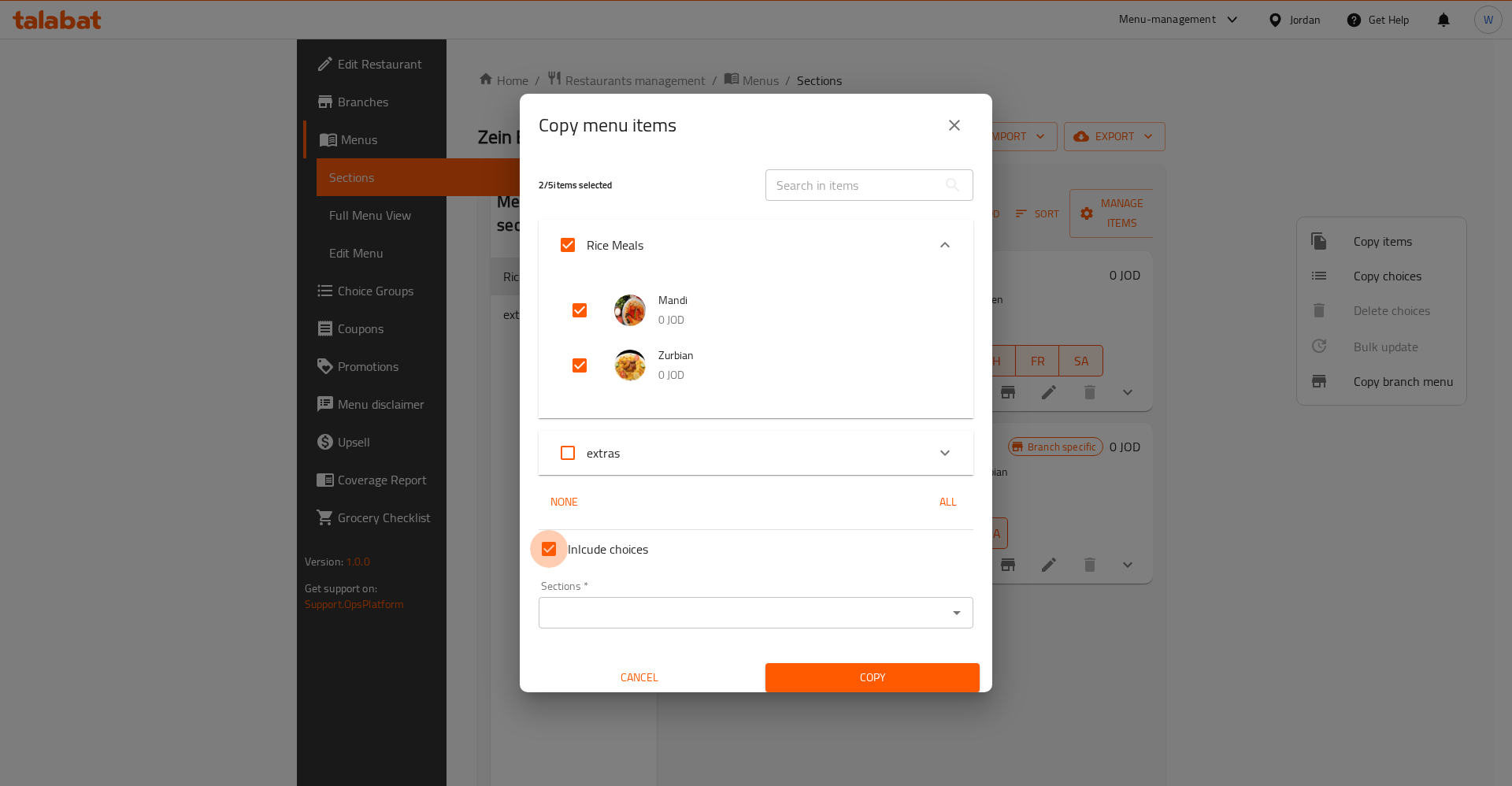
click at [548, 552] on input "Inlcude choices" at bounding box center [548, 549] width 38 height 38
checkbox input "false"
click at [608, 616] on input "Sections   *" at bounding box center [743, 613] width 399 height 22
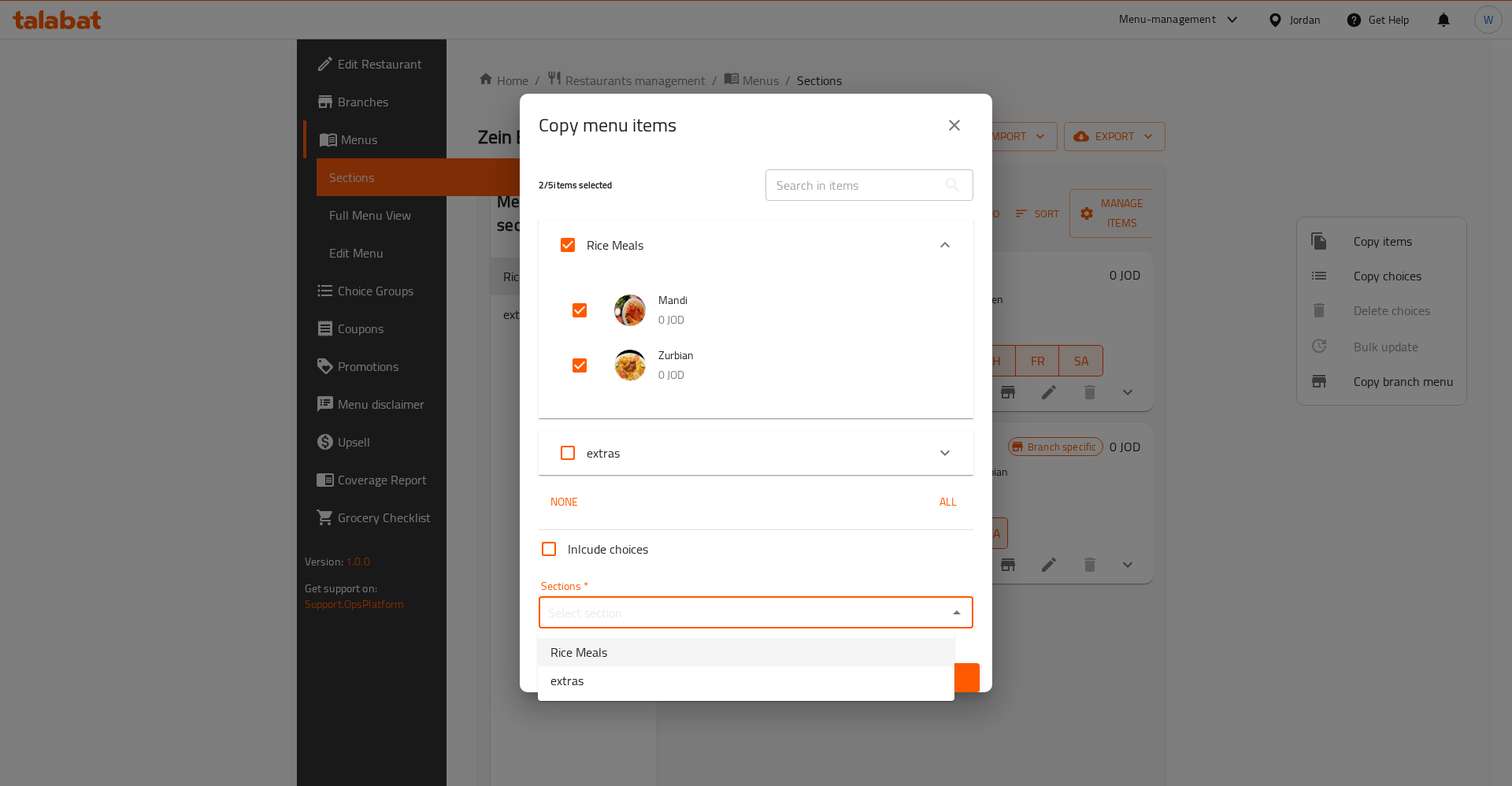
click at [640, 656] on li "Rice Meals" at bounding box center [745, 652] width 417 height 28
type input "Rice Meals"
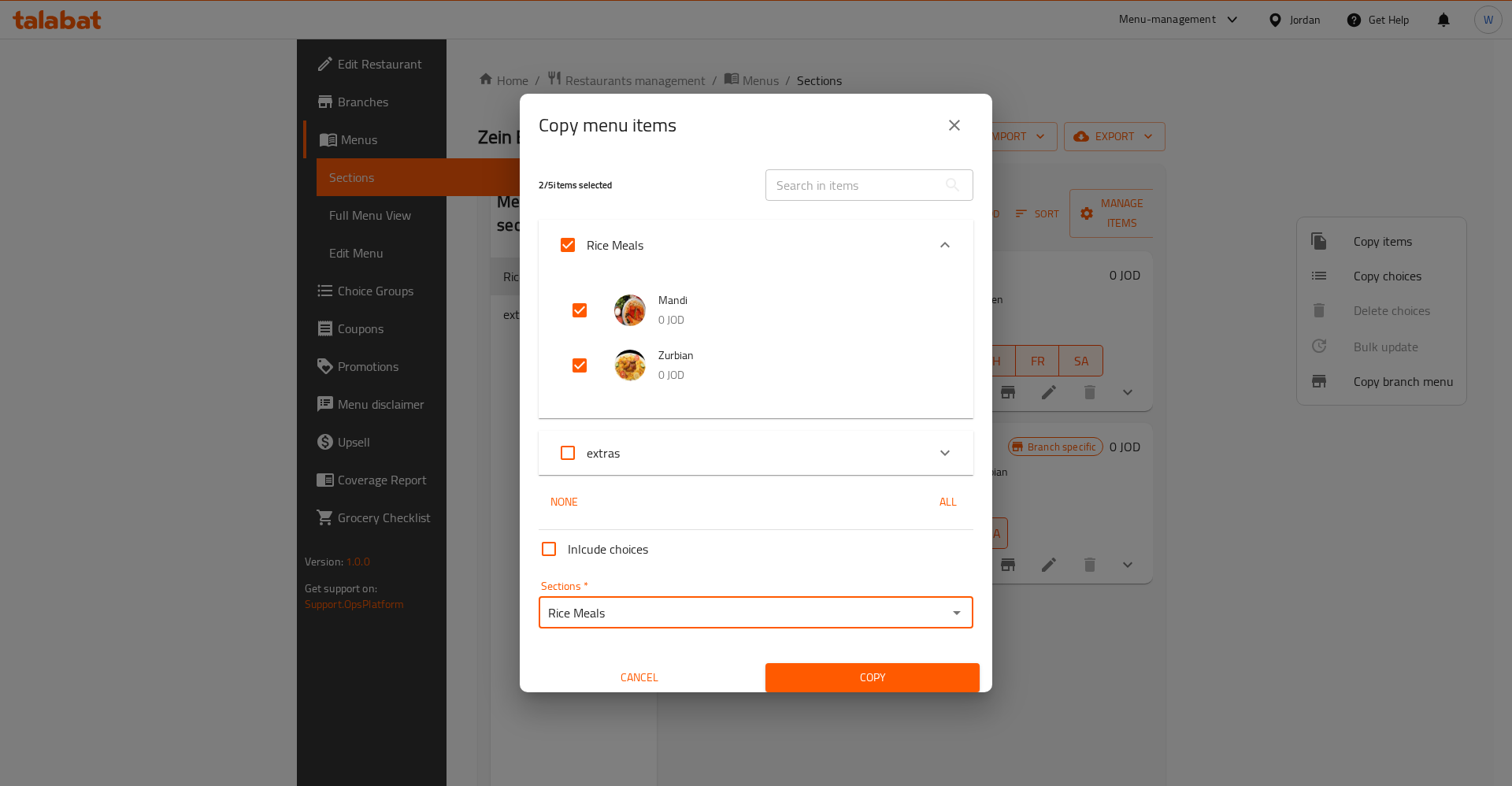
click at [875, 679] on span "Copy" at bounding box center [872, 677] width 189 height 20
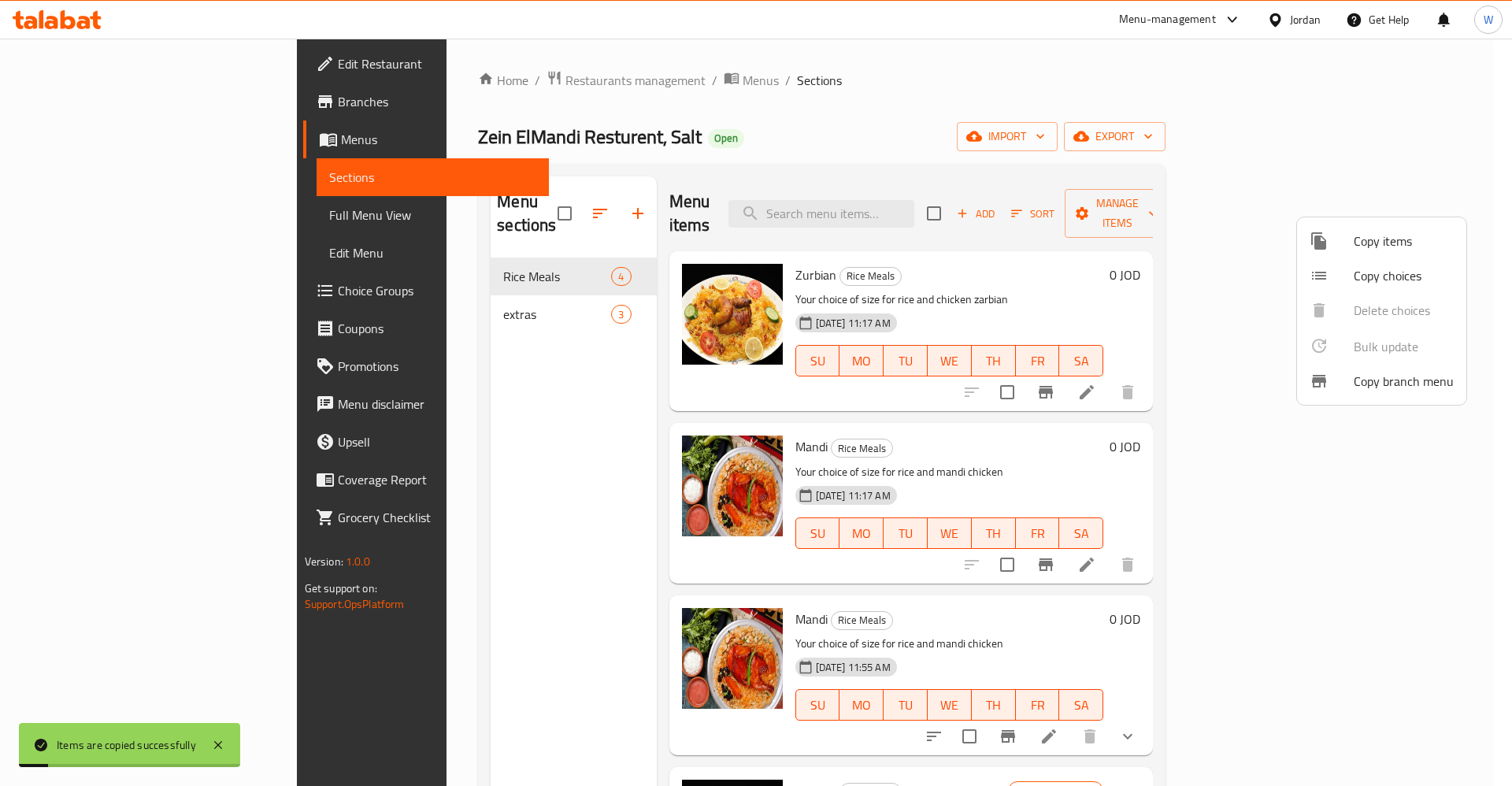
click at [1010, 104] on div at bounding box center [756, 393] width 1512 height 786
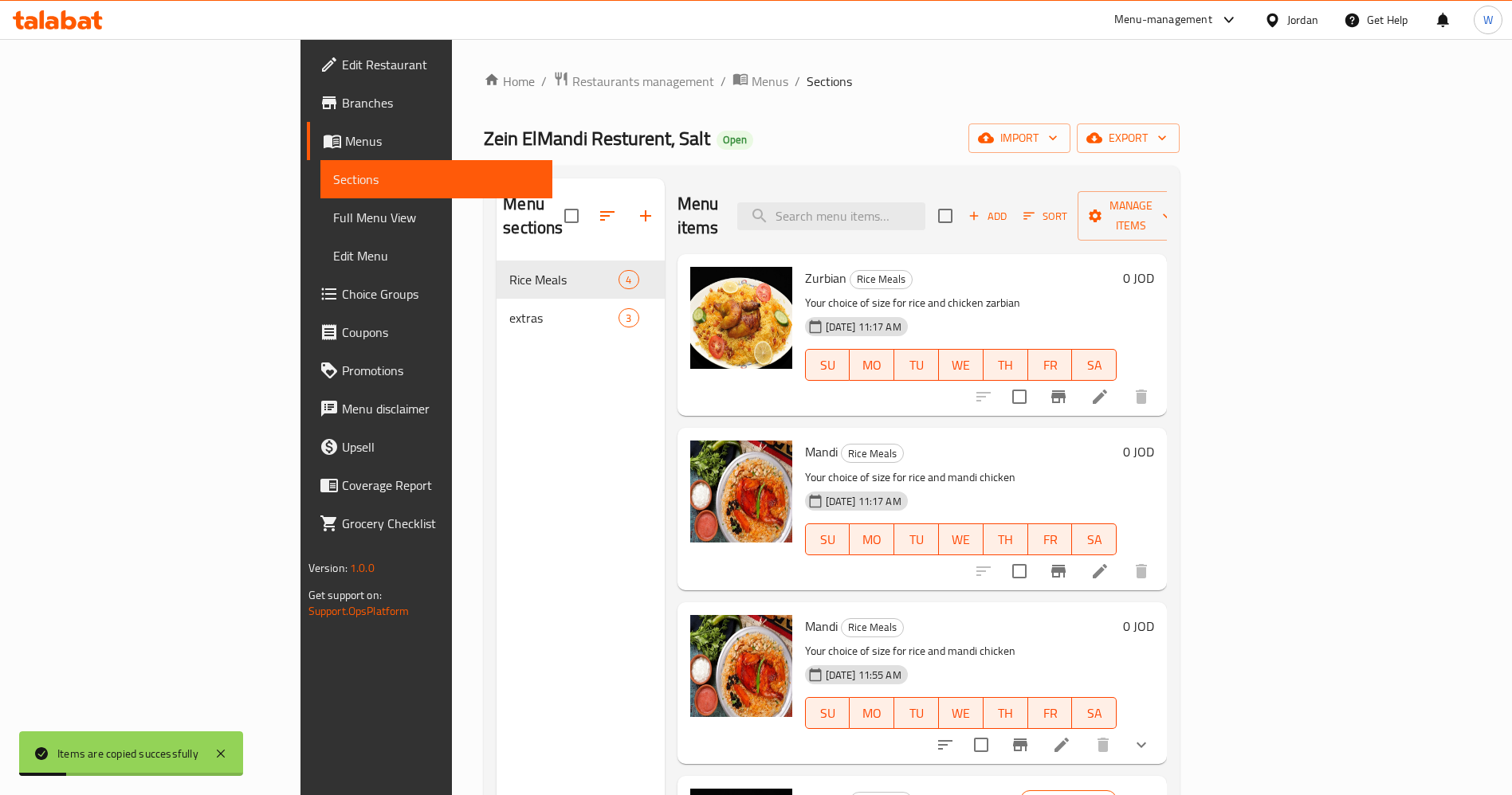
click at [1110, 387] on icon at bounding box center [1100, 397] width 19 height 19
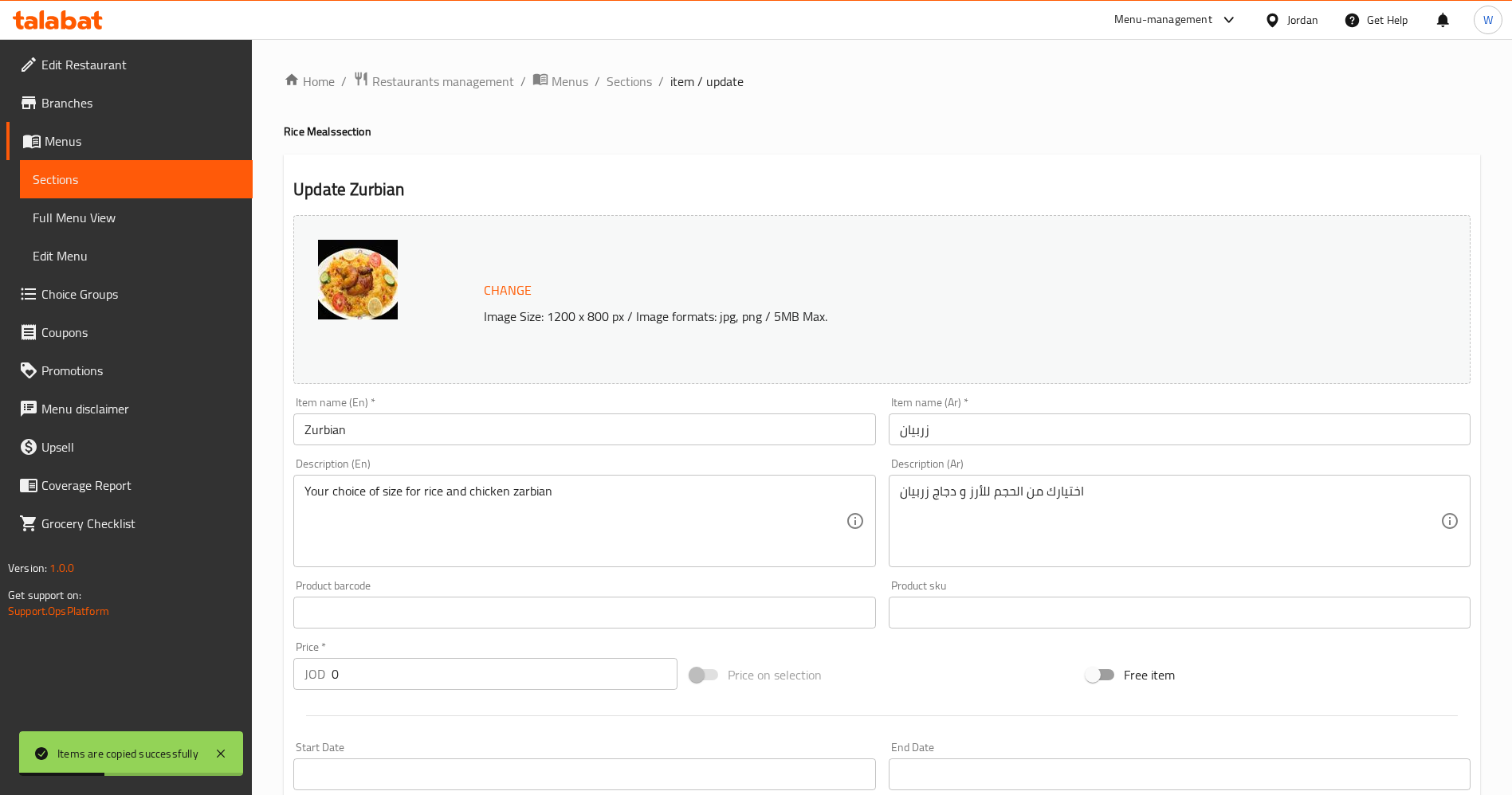
click at [295, 429] on input "Zurbian" at bounding box center [585, 430] width 582 height 32
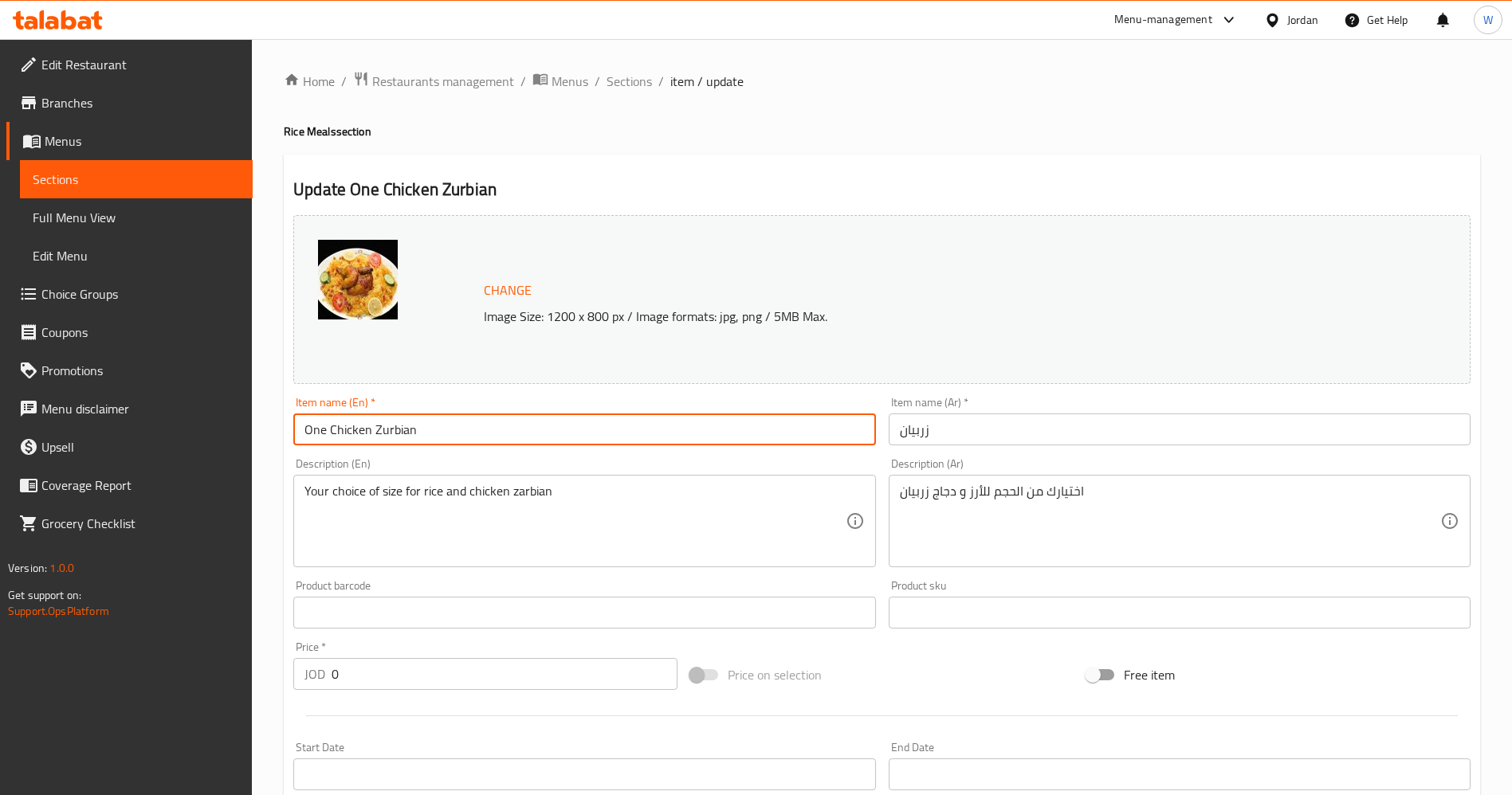
click at [446, 433] on input "One Chicken Zurbian" at bounding box center [585, 430] width 582 height 32
type input "One Chicken Zurbian Meal"
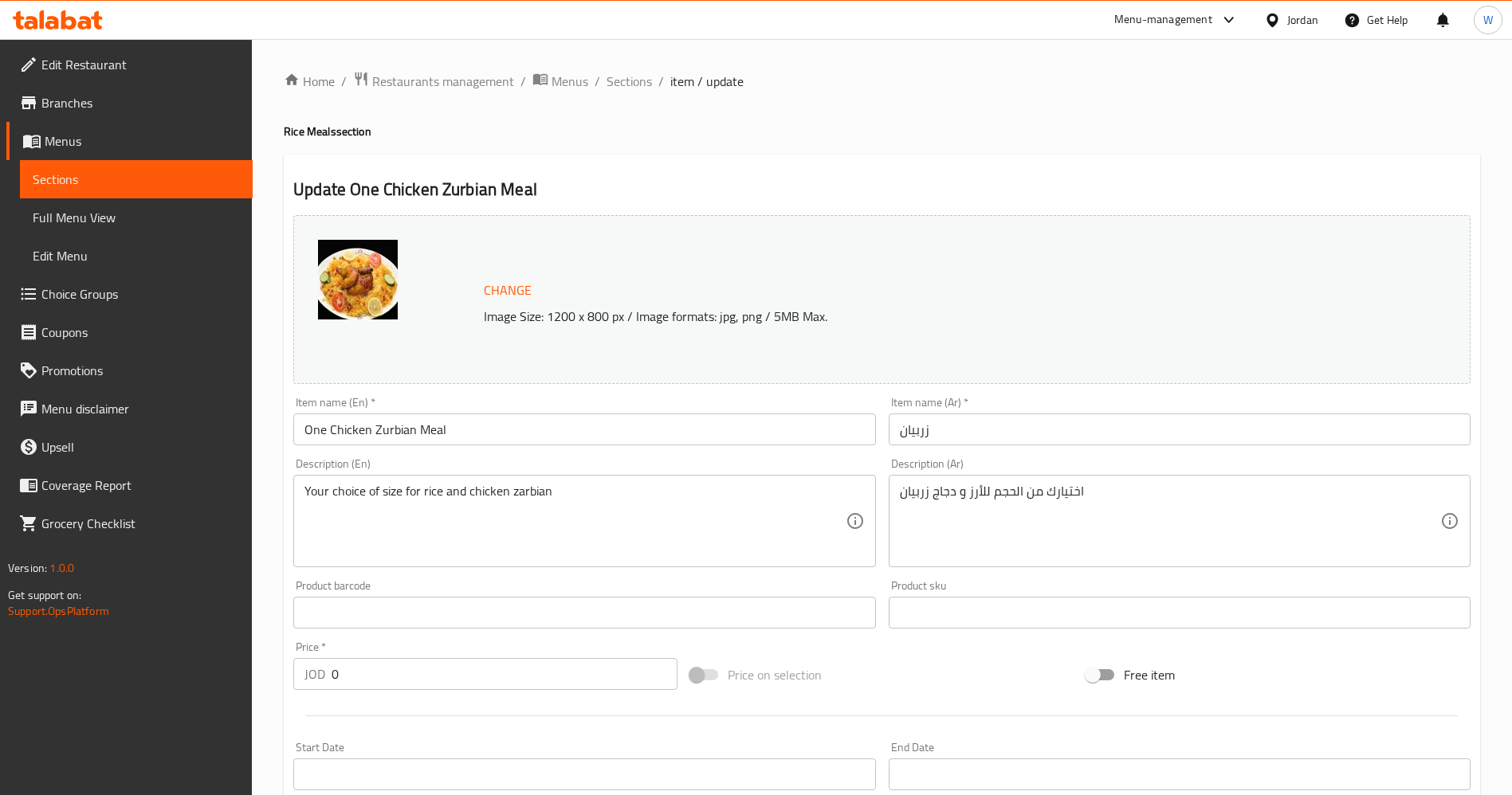
click at [448, 481] on div "Your choice of size for rice and chicken zarbian Description (En)" at bounding box center [585, 520] width 582 height 93
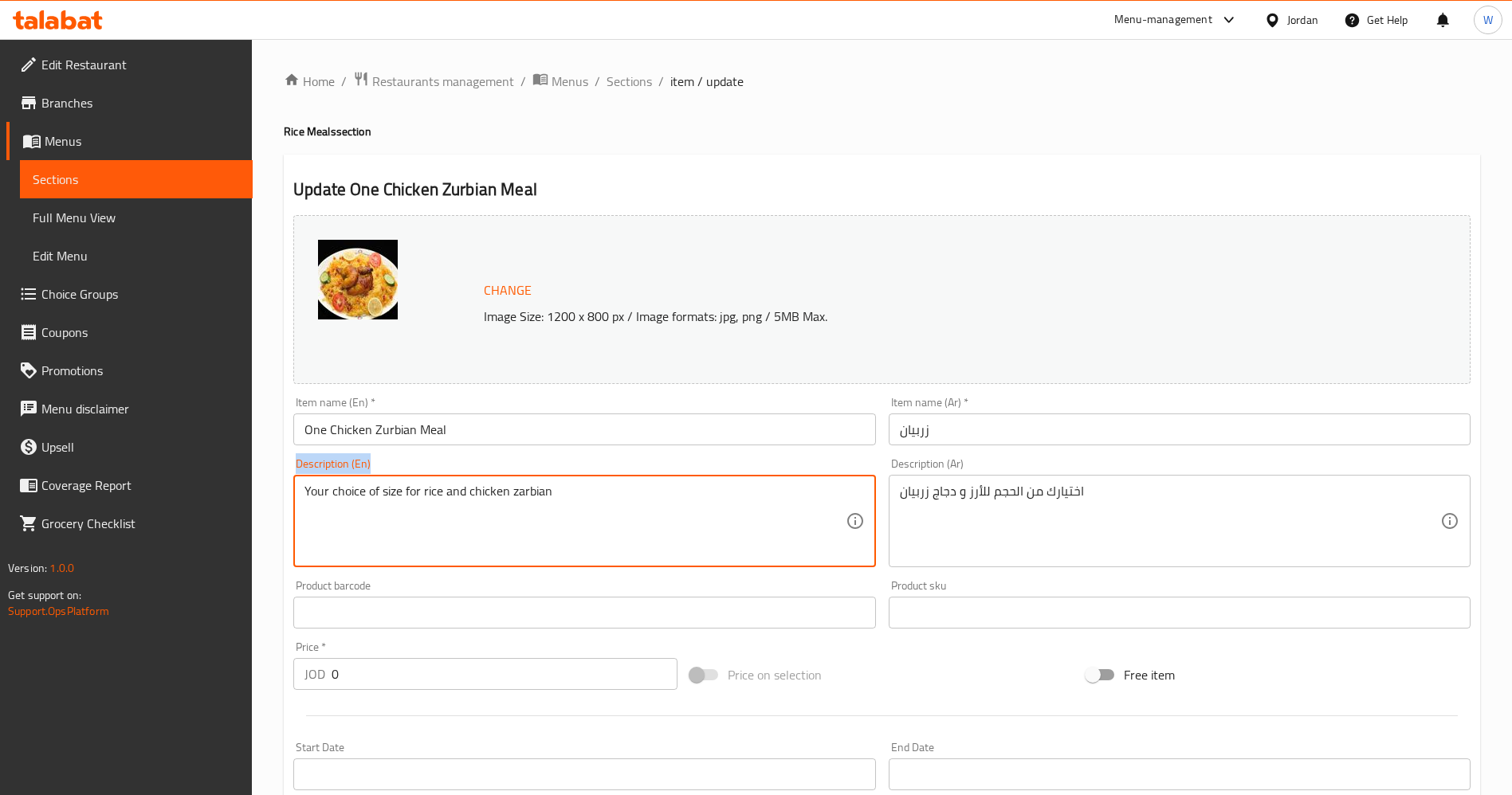
click at [448, 481] on div "Your choice of size for rice and chicken zarbian Description (En)" at bounding box center [585, 520] width 582 height 93
click at [457, 499] on textarea "Your choice of size for rice and chicken zarbian" at bounding box center [574, 521] width 541 height 75
paste textarea "Chicken Sedr is enough for 4 people"
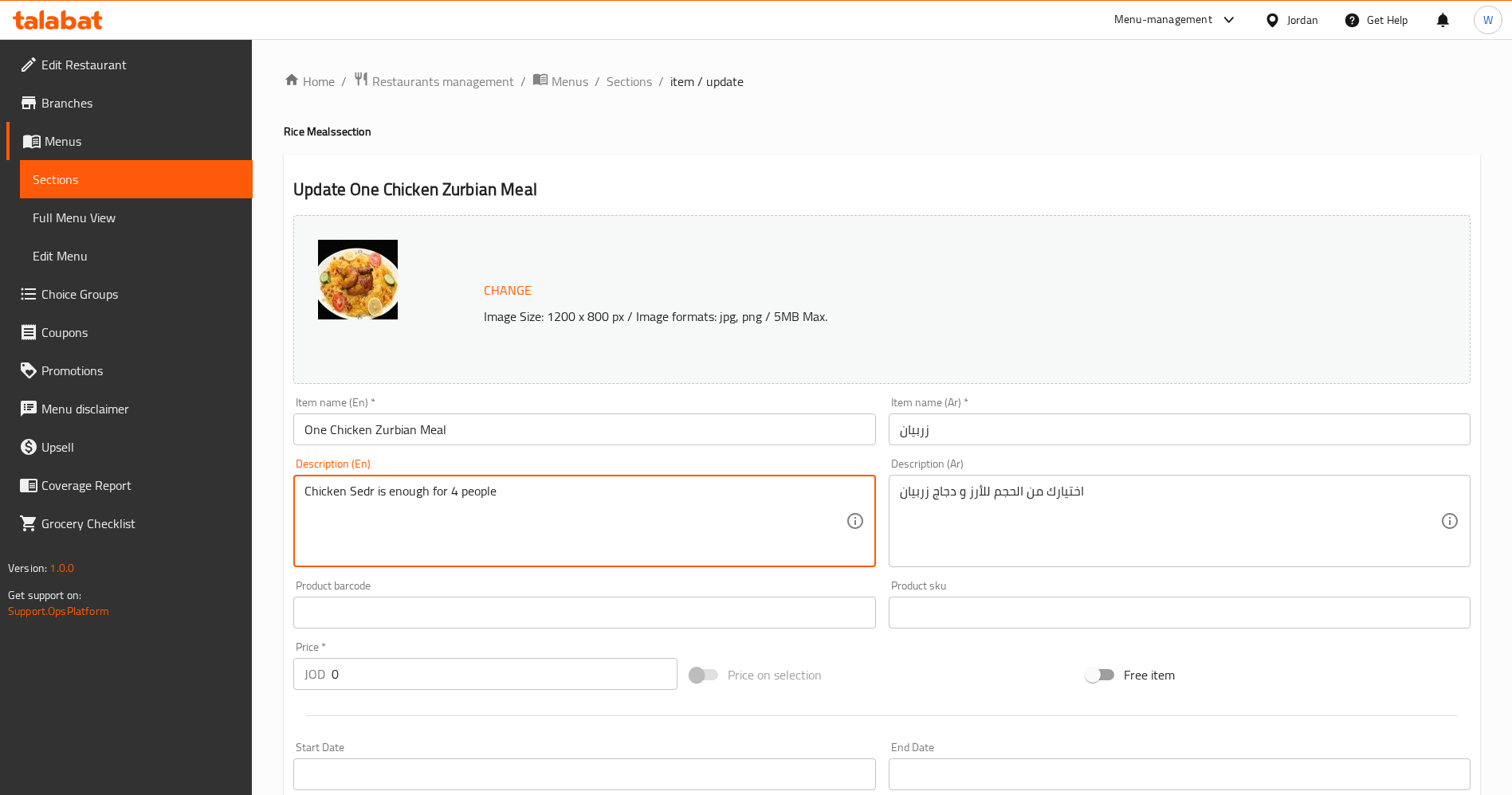
type textarea "Chicken Sedr is enough for 4 people"
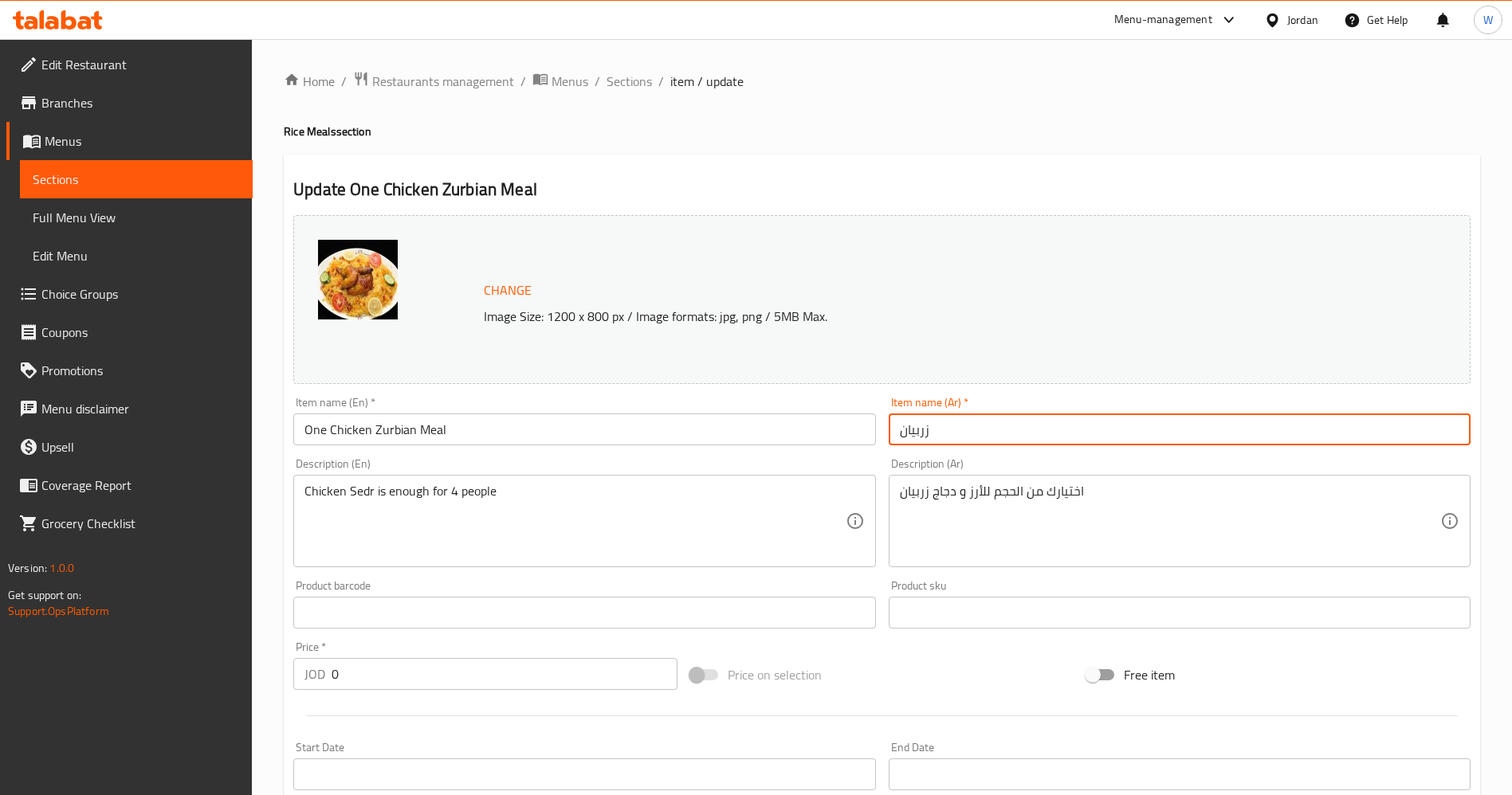
click at [957, 434] on input "زربيان" at bounding box center [1180, 430] width 582 height 32
click at [1462, 430] on input "زربيان" at bounding box center [1180, 430] width 582 height 32
type input "1 دجاج وجبة زربيان"
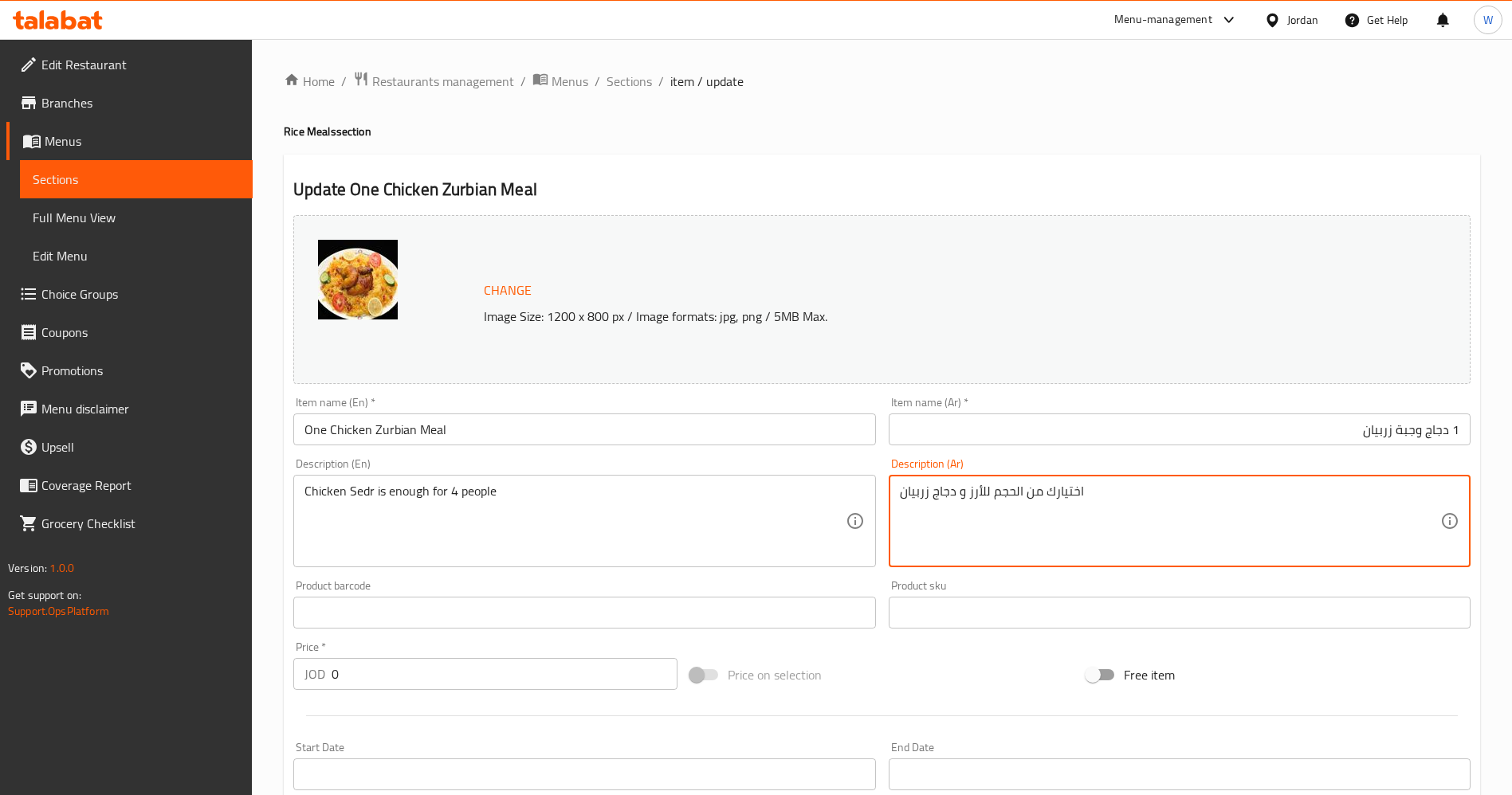
click at [1014, 485] on textarea "اختيارك من الحجم للأرز و دجاج زربيان" at bounding box center [1171, 521] width 541 height 75
paste textarea "در دجاجة تكفي ل 4 أشخاص"
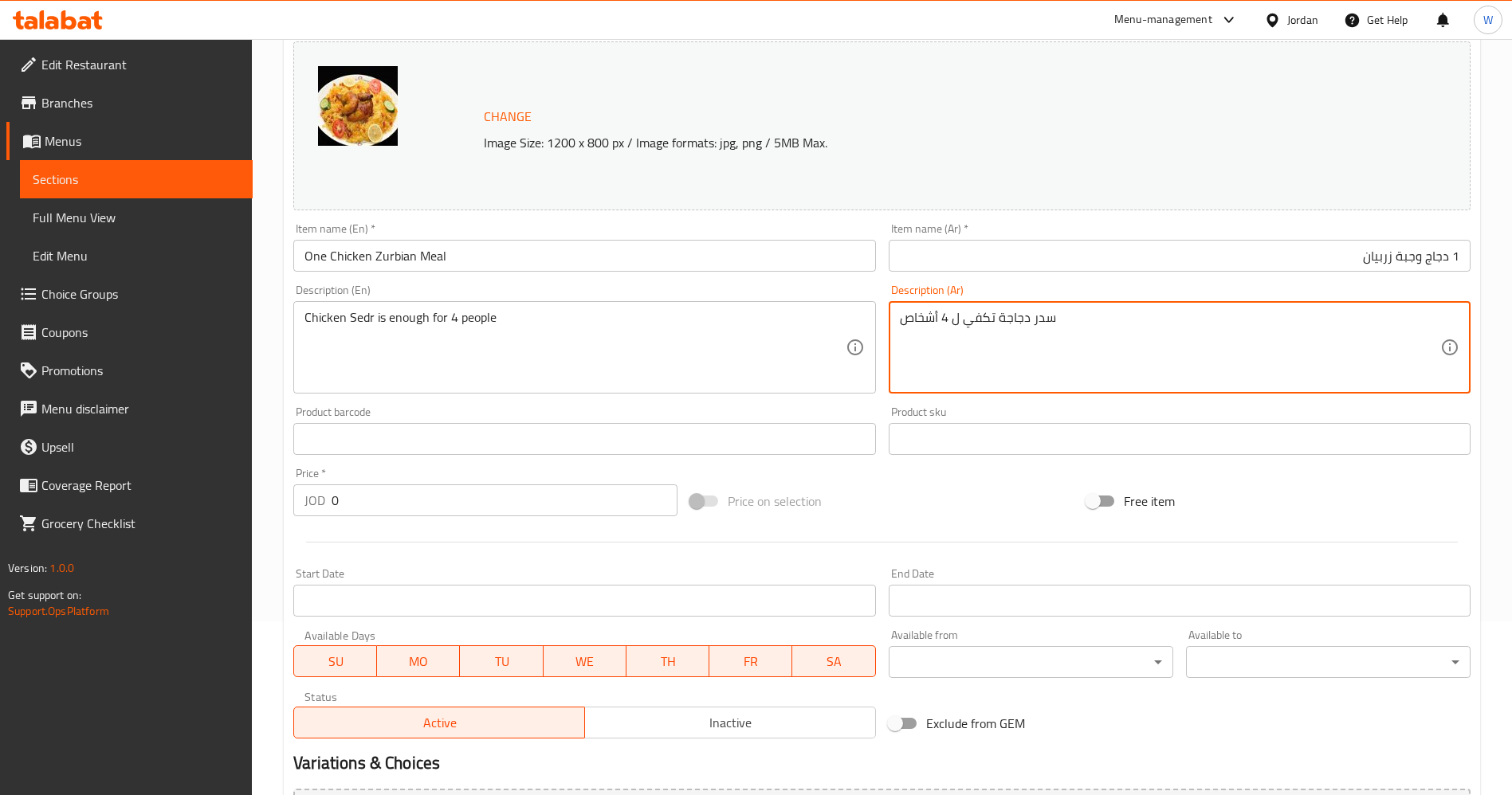
scroll to position [354, 0]
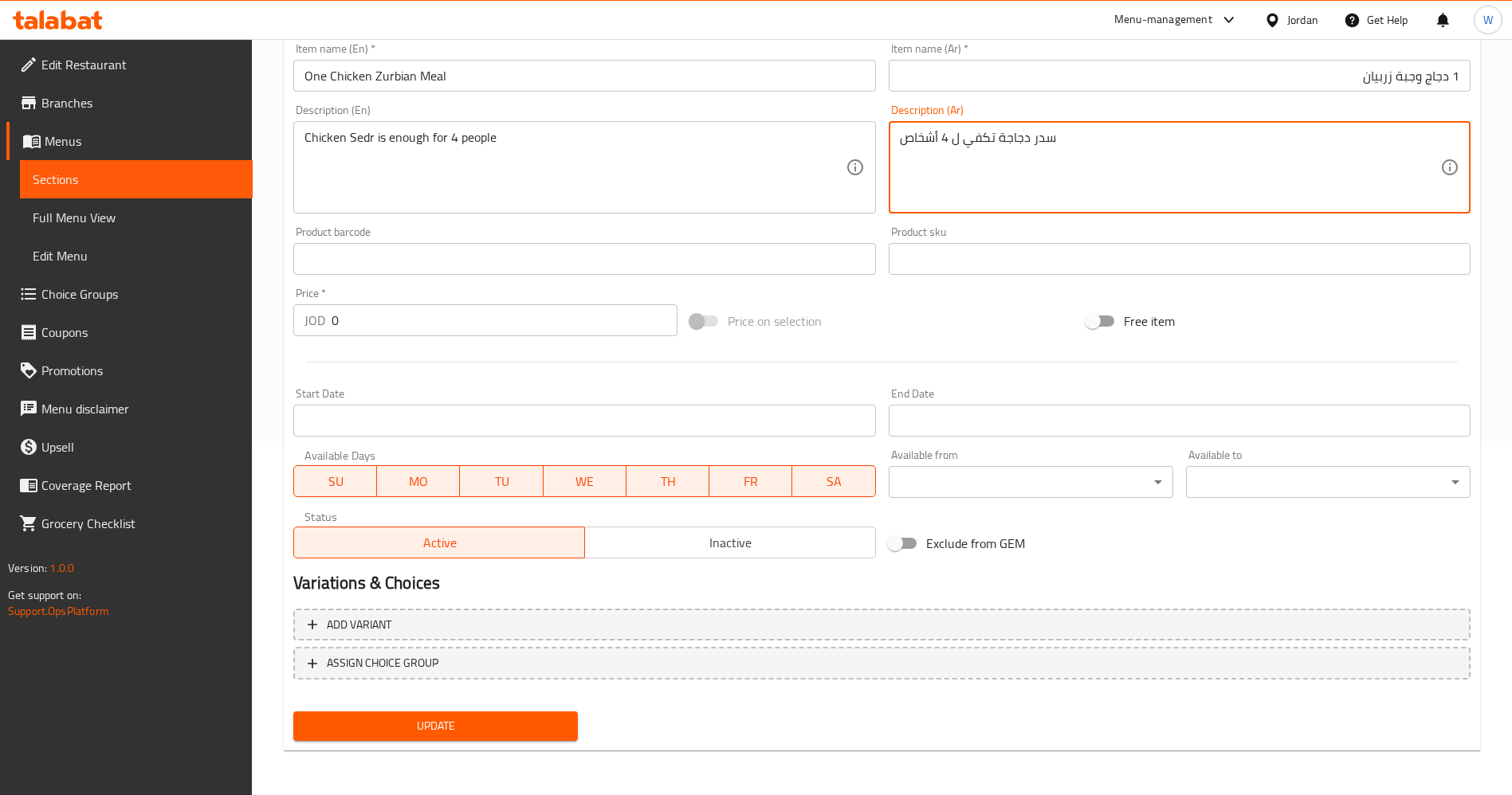
type textarea "سدر دجاجة تكفي ل 4 أشخاص"
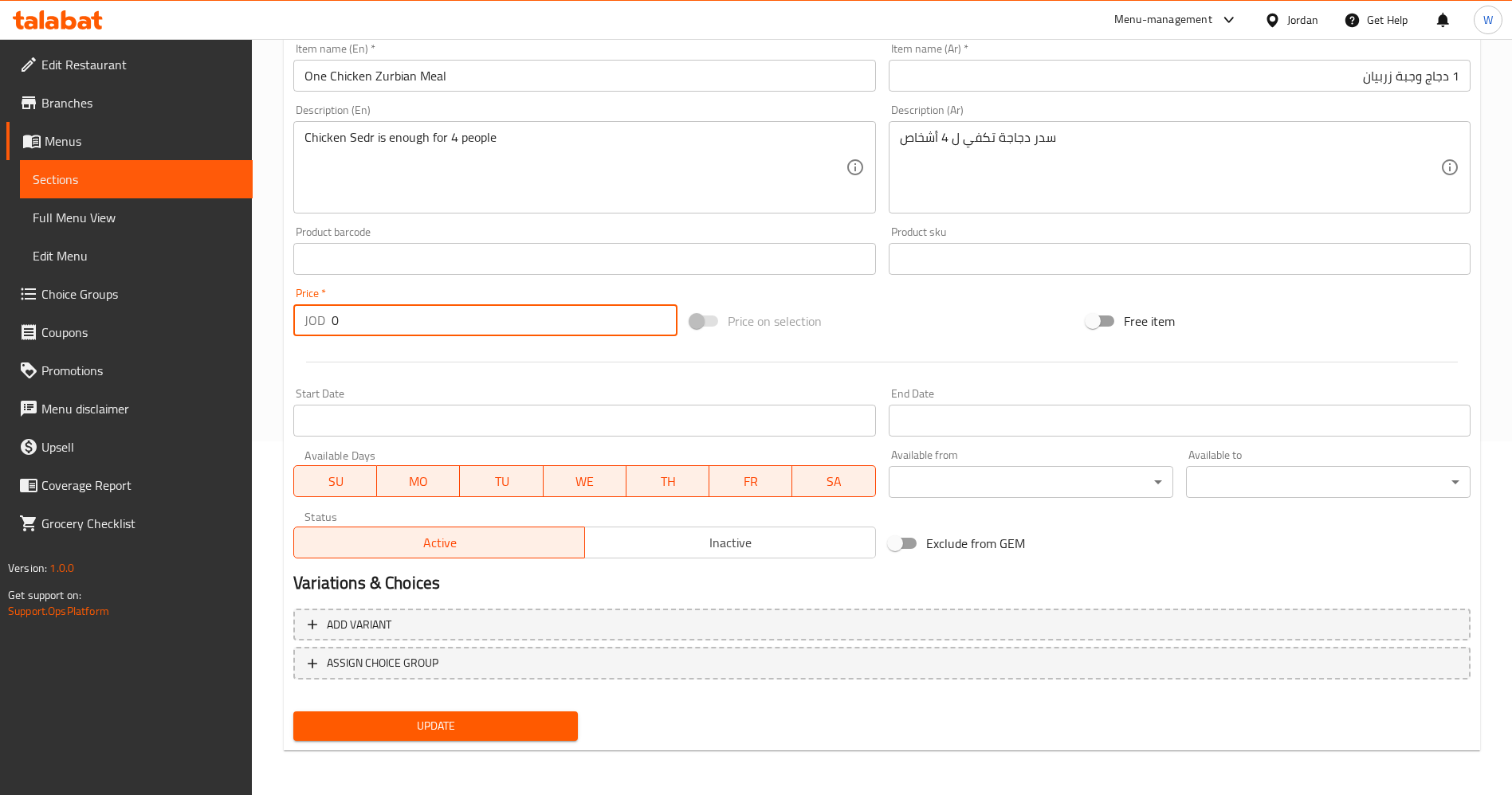
click at [466, 310] on input "0" at bounding box center [504, 320] width 346 height 32
type input "9.7"
click at [465, 726] on span "Update" at bounding box center [435, 726] width 259 height 20
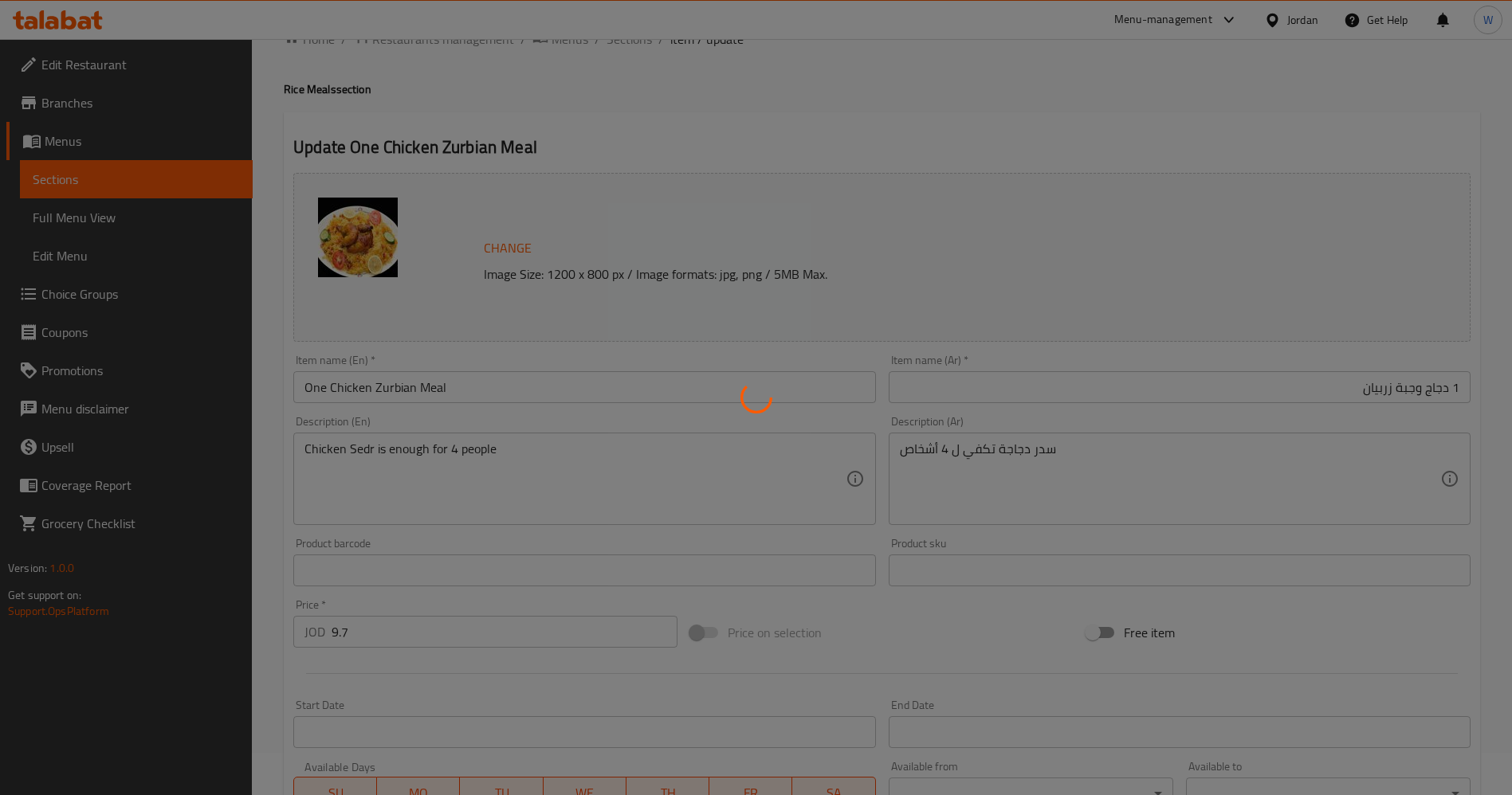
scroll to position [0, 0]
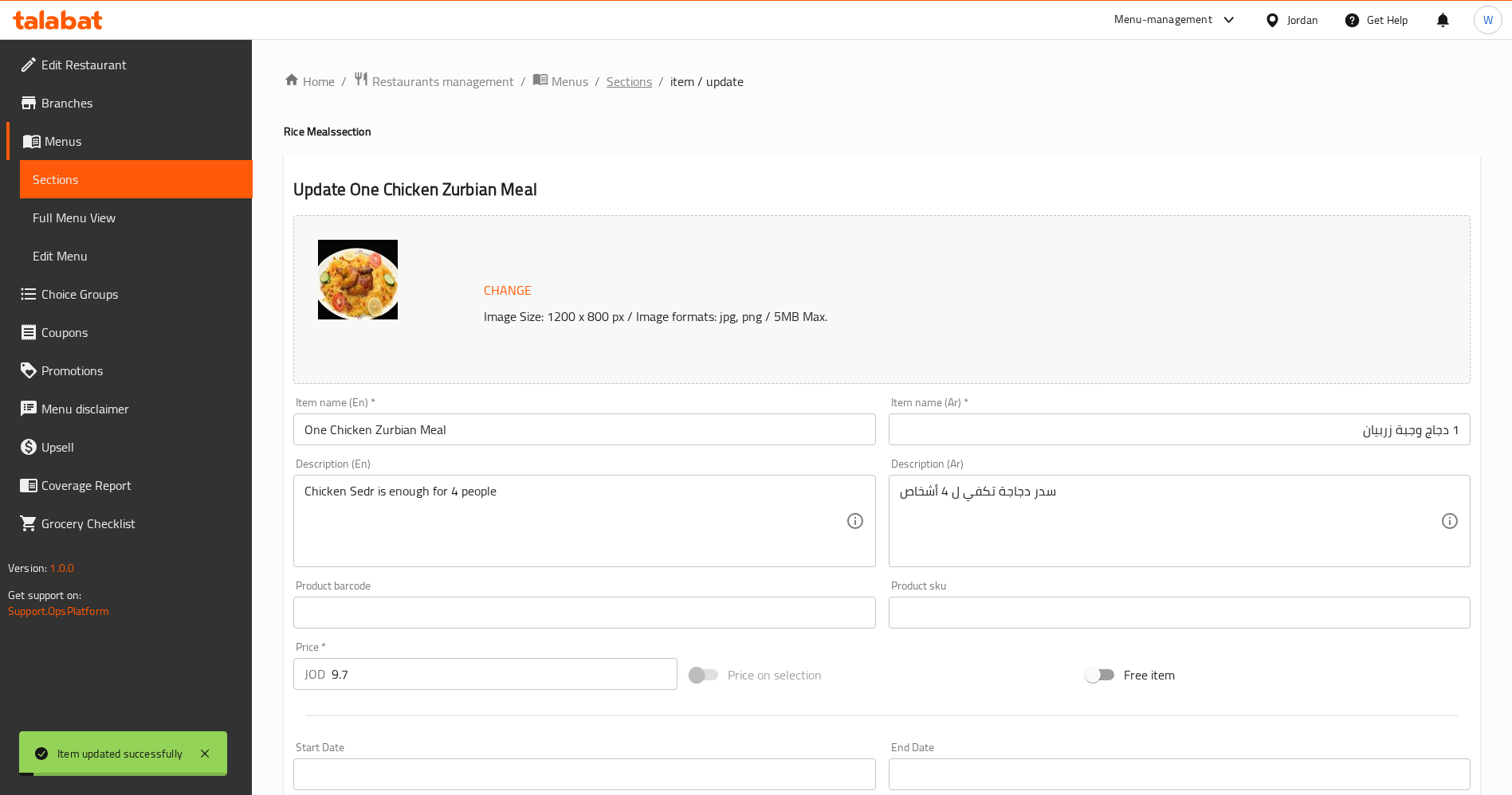
click at [625, 83] on span "Sections" at bounding box center [629, 81] width 45 height 19
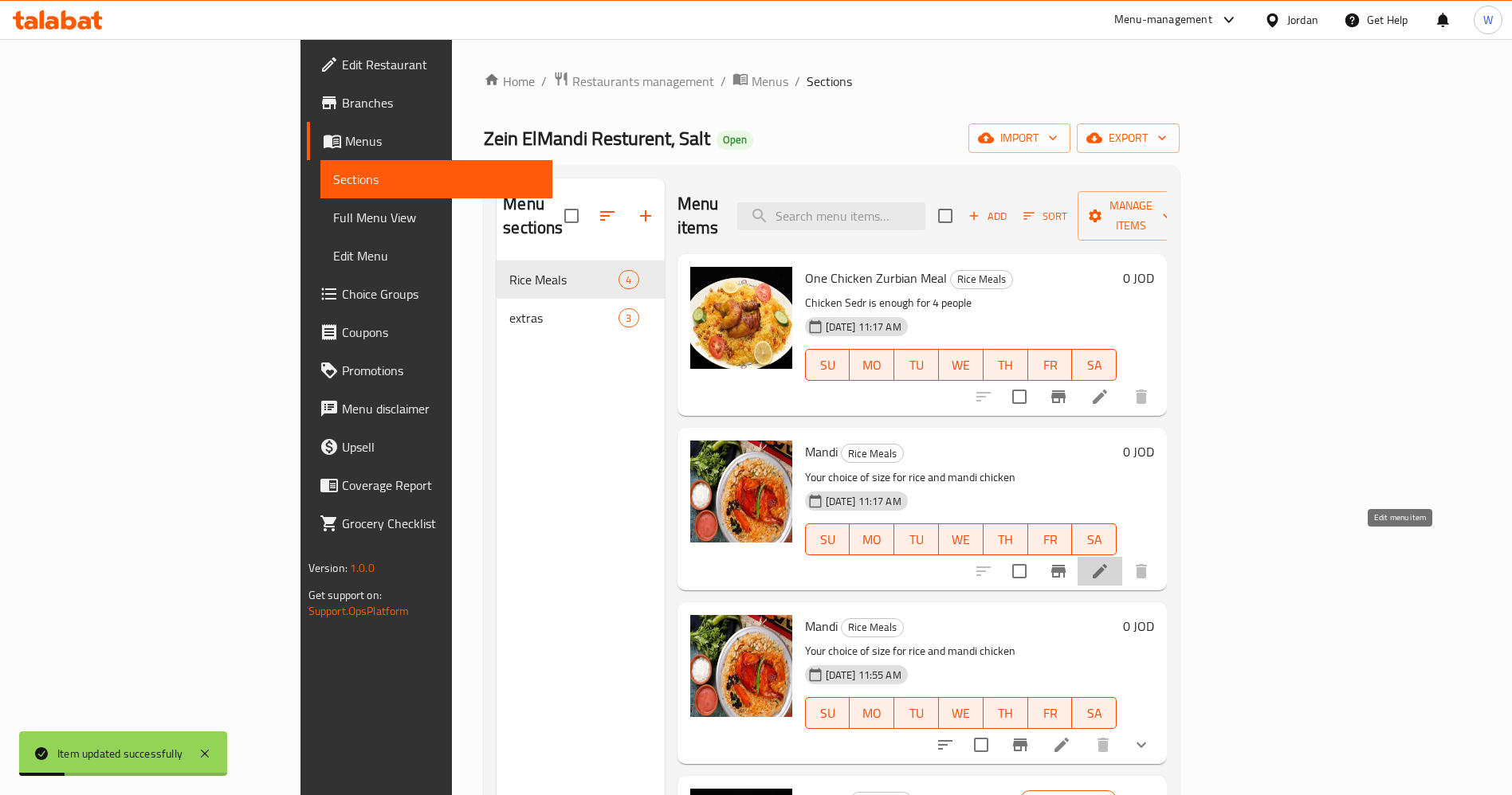
click at [1110, 562] on icon at bounding box center [1100, 572] width 19 height 19
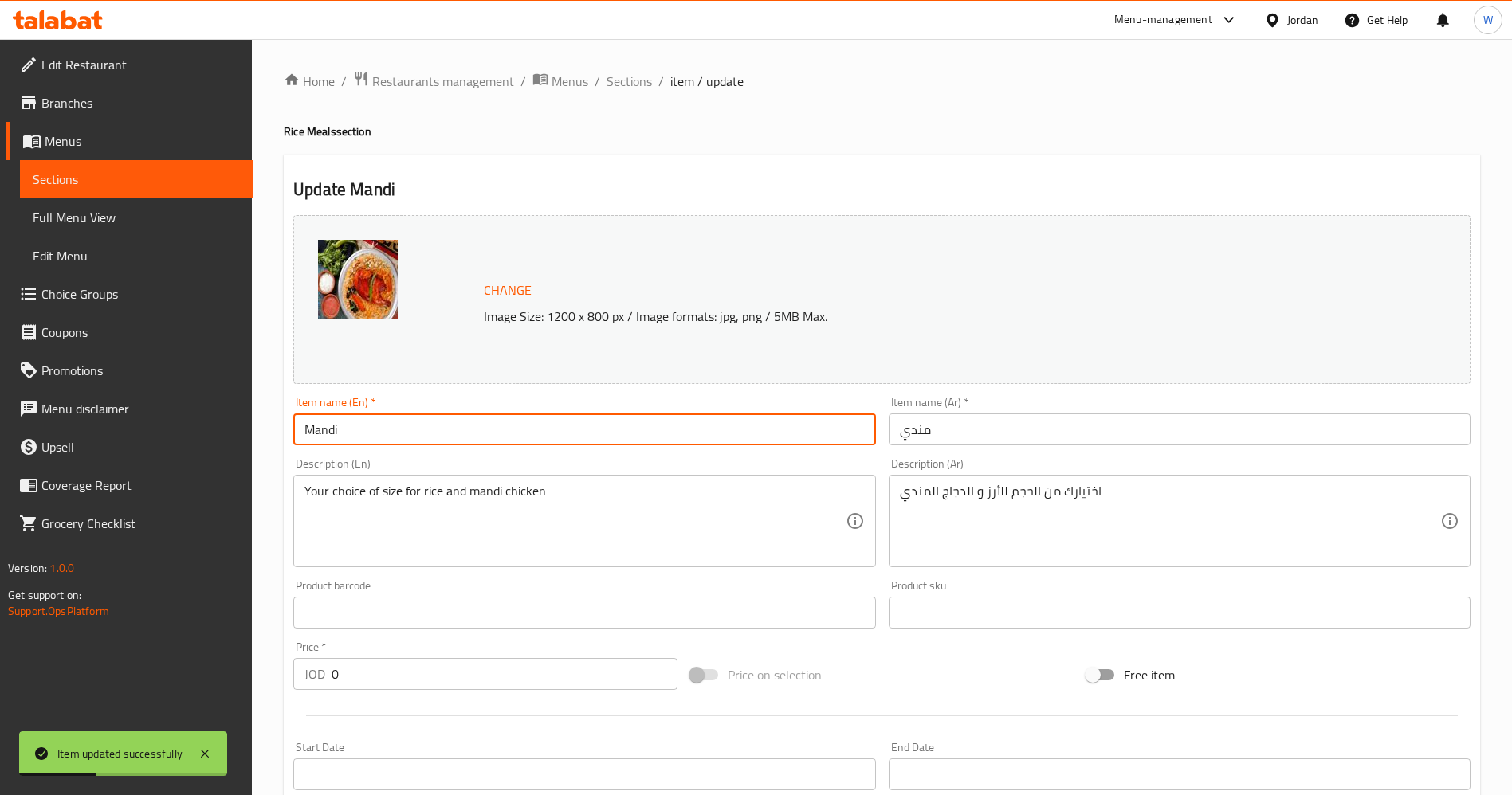
click at [303, 434] on input "Mandi" at bounding box center [585, 430] width 582 height 32
click at [494, 443] on input "One Chicken Mandi" at bounding box center [585, 430] width 582 height 32
type input "One Chicken Mandi Meal"
click at [514, 482] on div "Your choice of size for rice and mandi chicken Description (En)" at bounding box center [585, 520] width 582 height 93
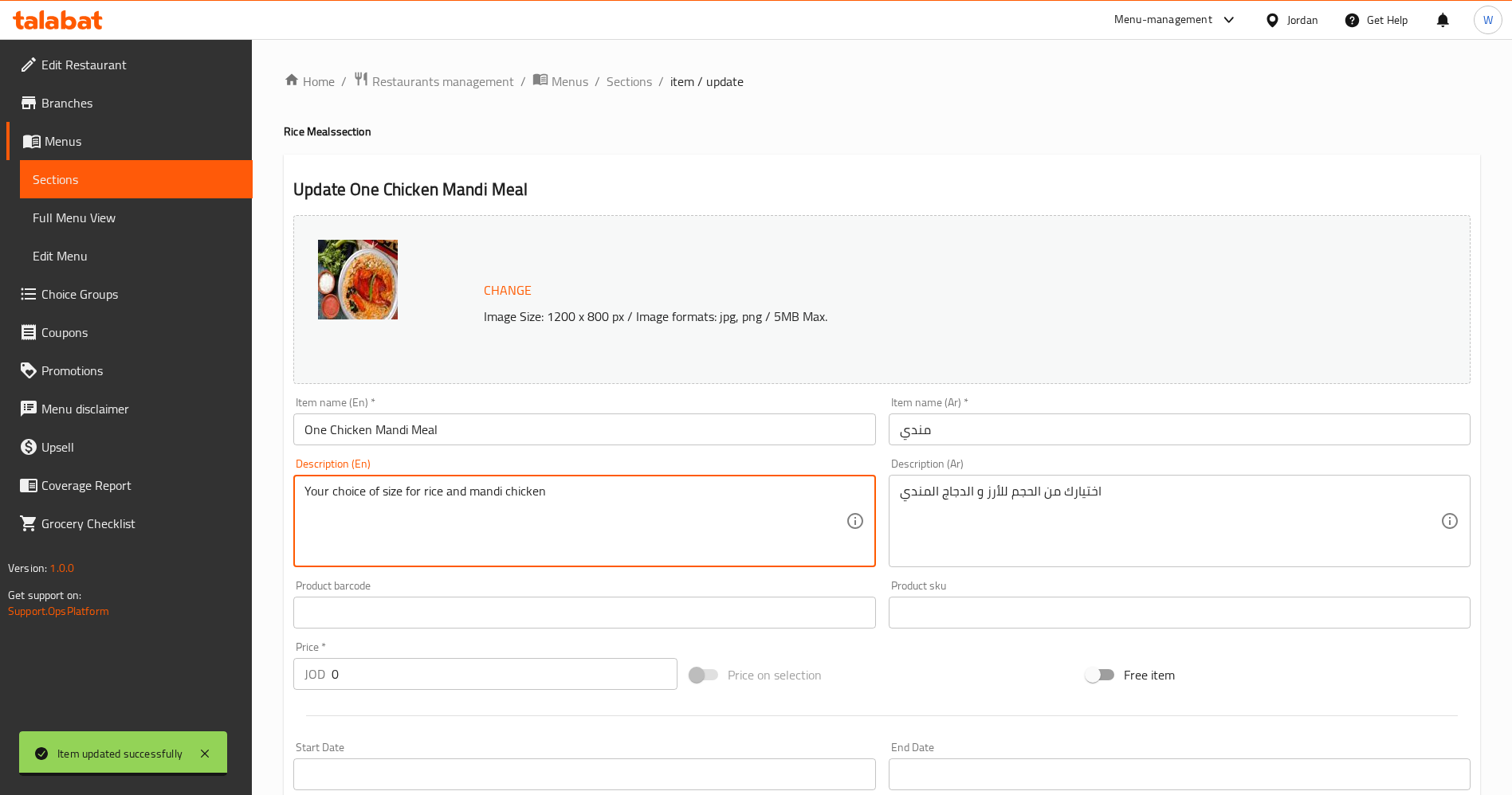
click at [514, 482] on div "Your choice of size for rice and mandi chicken Description (En)" at bounding box center [585, 520] width 582 height 93
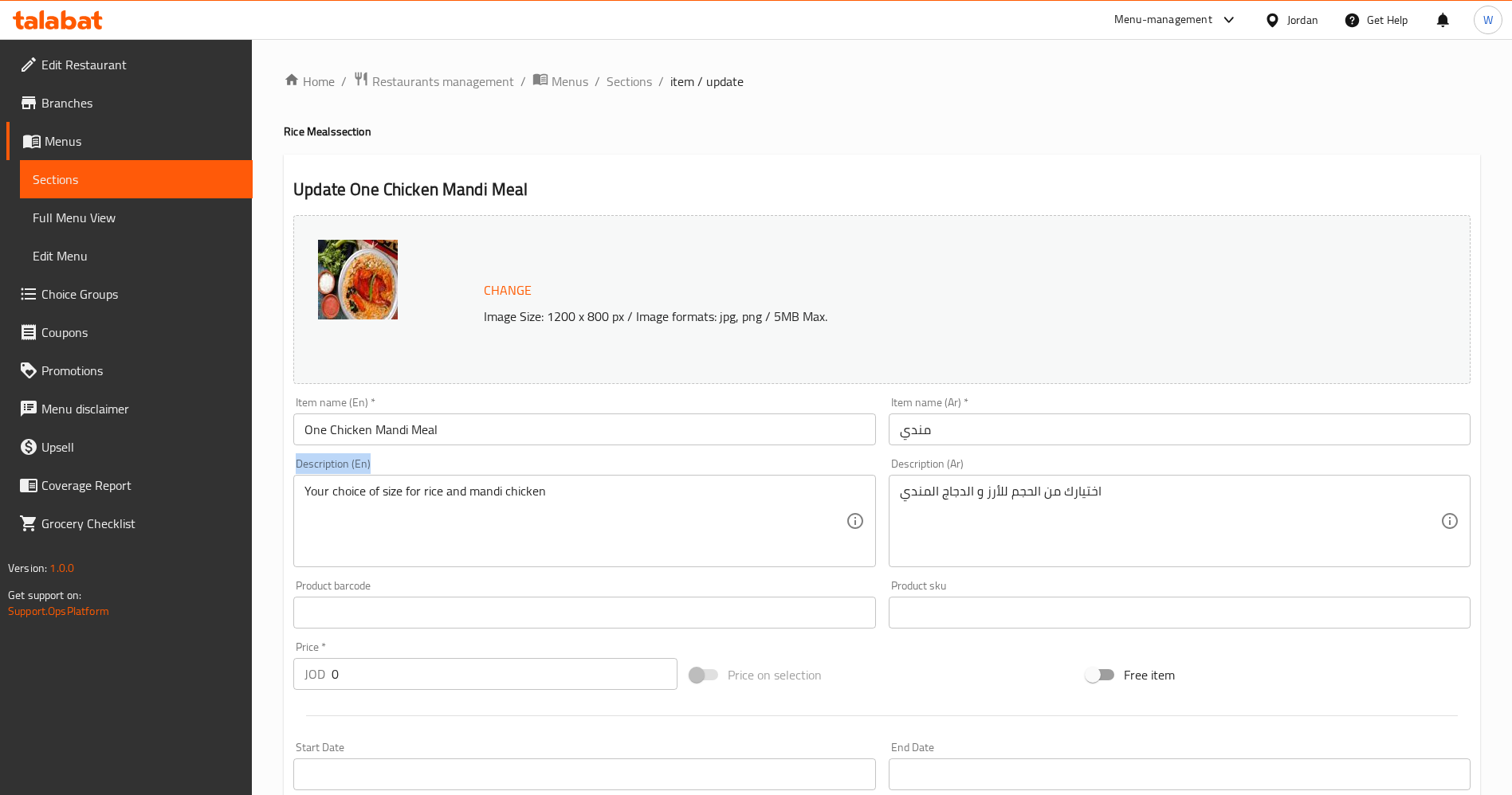
click at [514, 482] on div "Your choice of size for rice and mandi chicken Description (En)" at bounding box center [585, 520] width 582 height 93
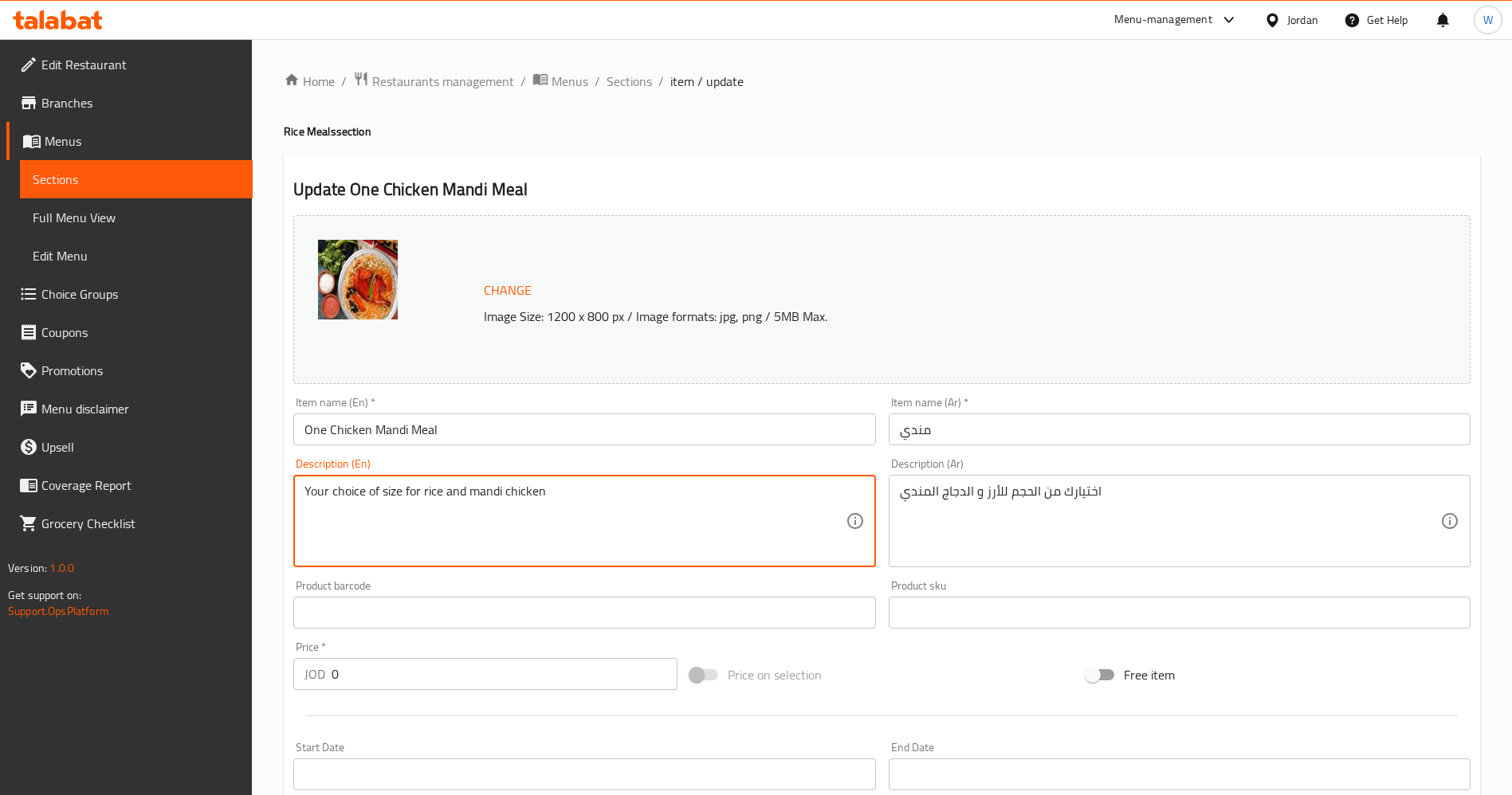
click at [514, 499] on textarea "Your choice of size for rice and mandi chicken" at bounding box center [574, 521] width 541 height 75
click at [637, 494] on textarea "Your choice of size for rice and mandi chicken" at bounding box center [574, 521] width 541 height 75
type textarea "Your choice of size for rice and mandi chicken for 4 people"
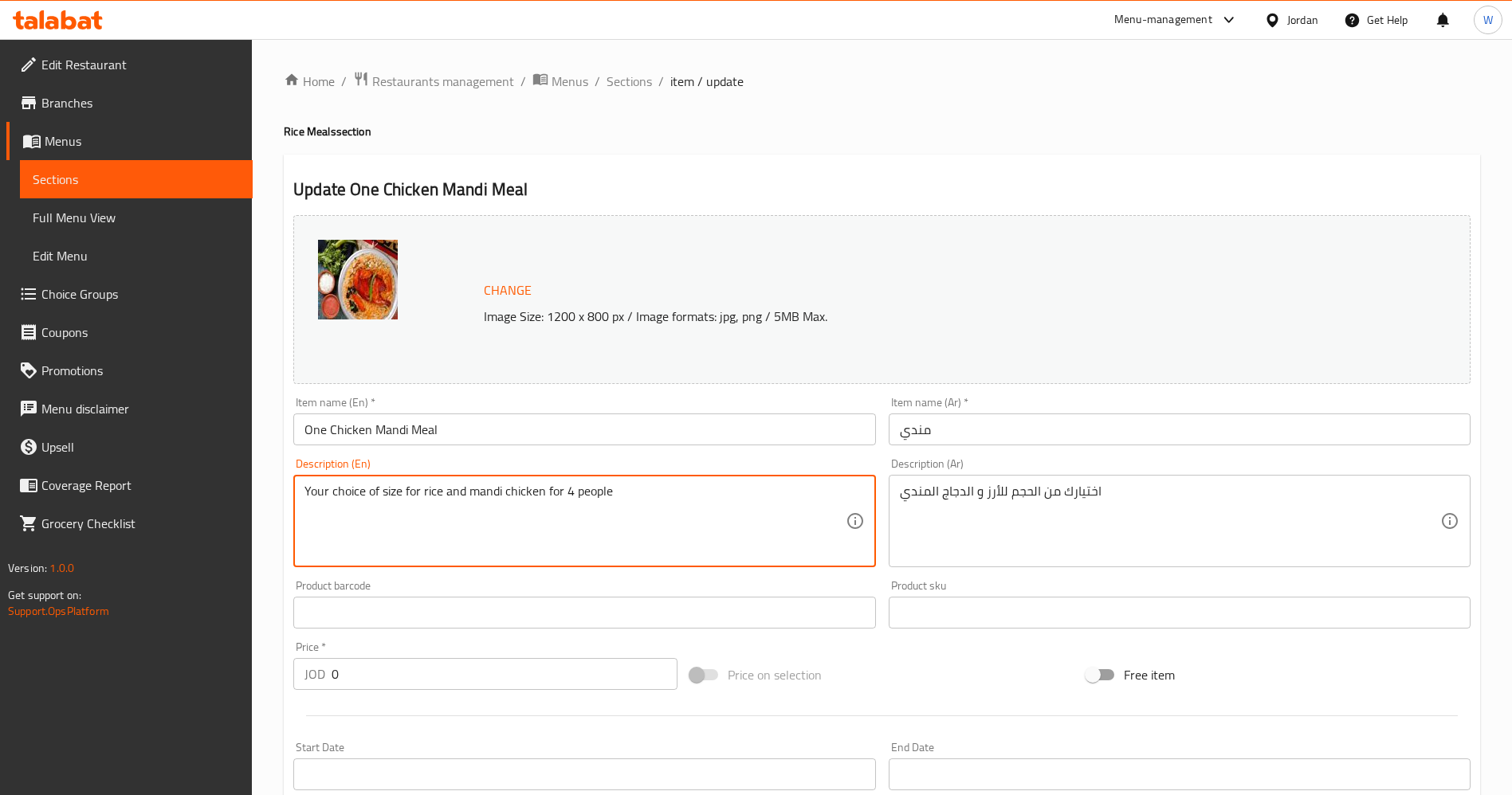
click at [944, 426] on input "مندي" at bounding box center [1180, 430] width 582 height 32
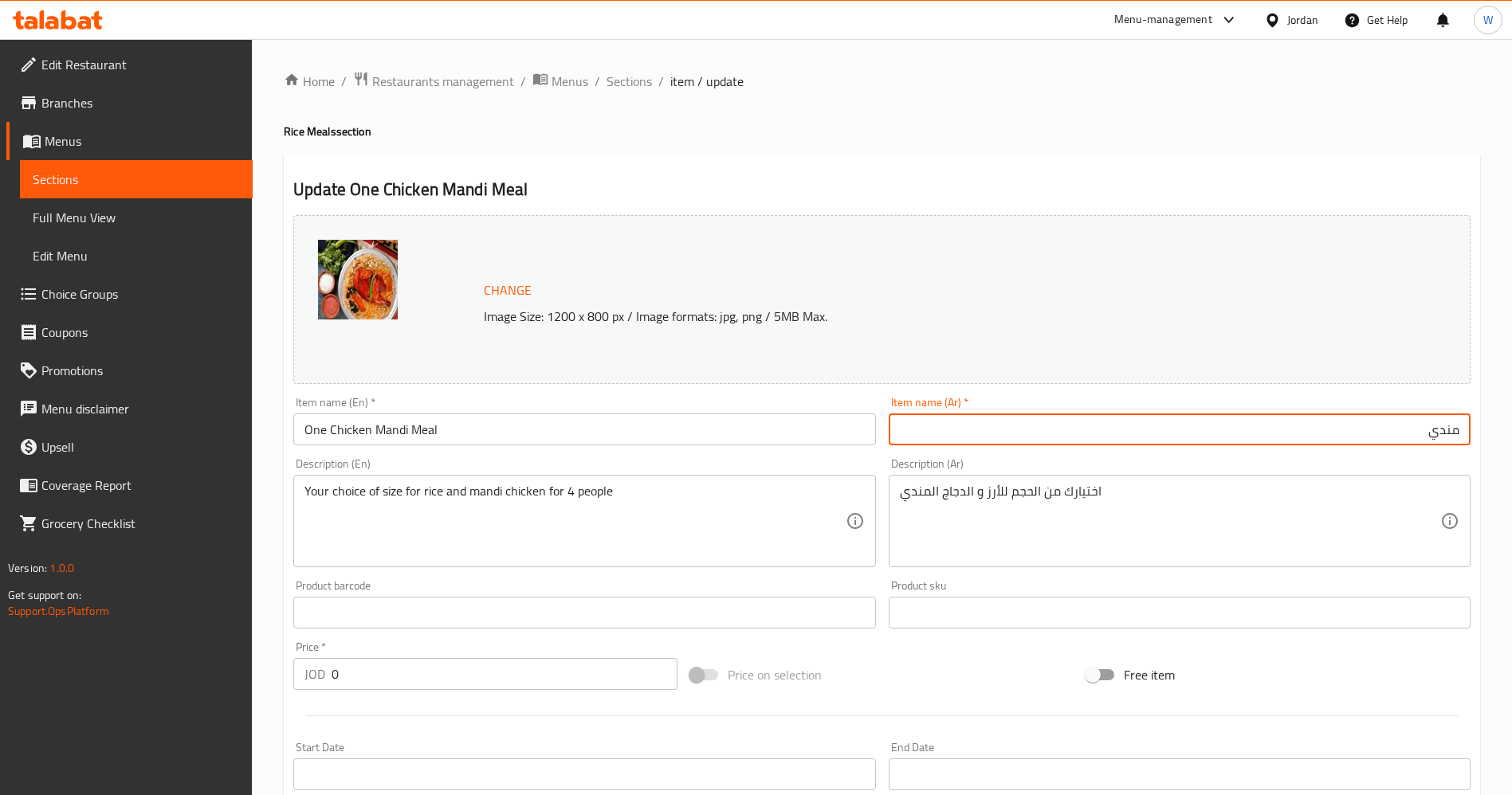
click at [1459, 434] on input "مندي" at bounding box center [1180, 430] width 582 height 32
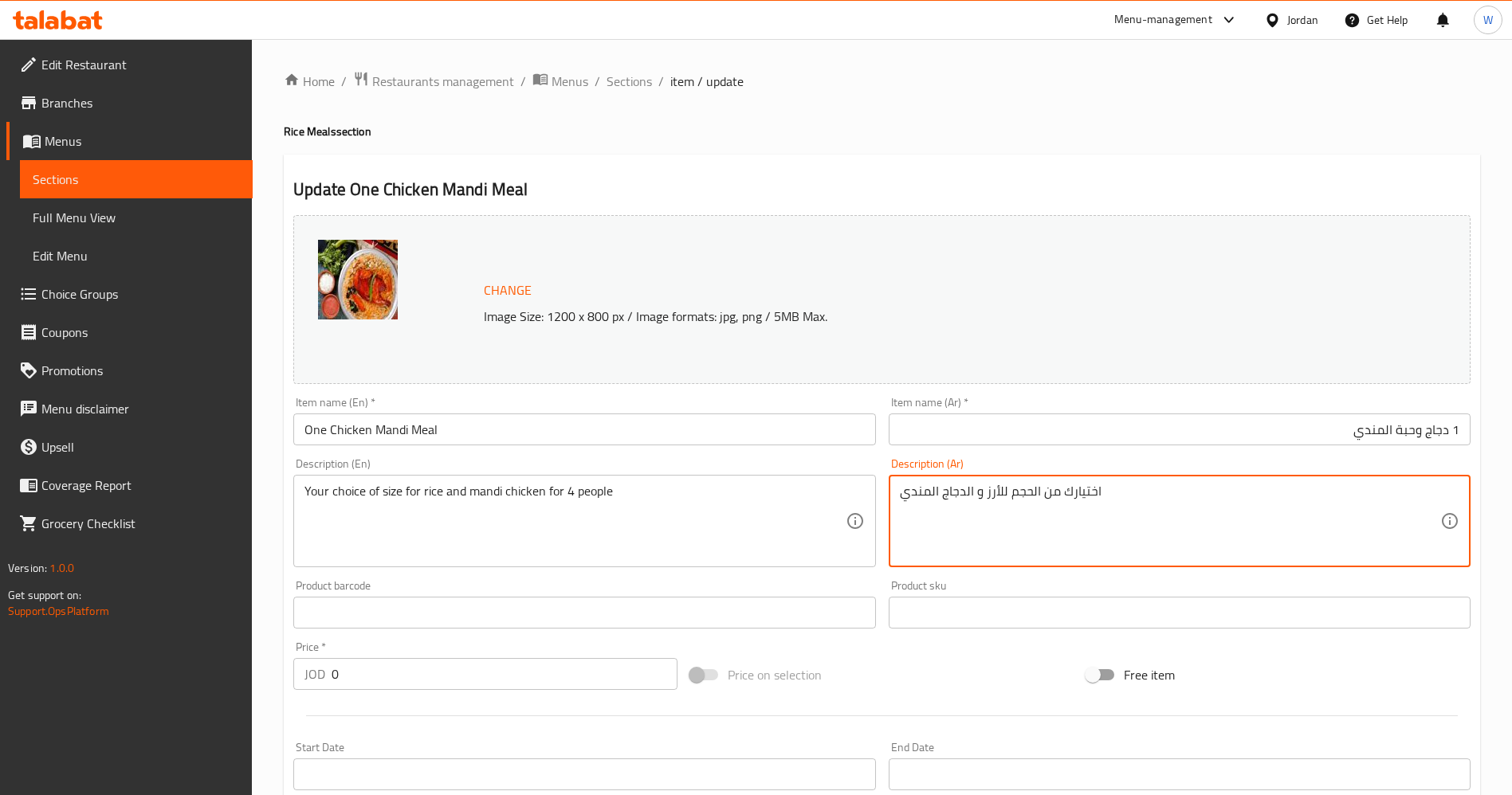
click at [1408, 430] on input "1 دجاج وحبة المندي" at bounding box center [1180, 430] width 582 height 32
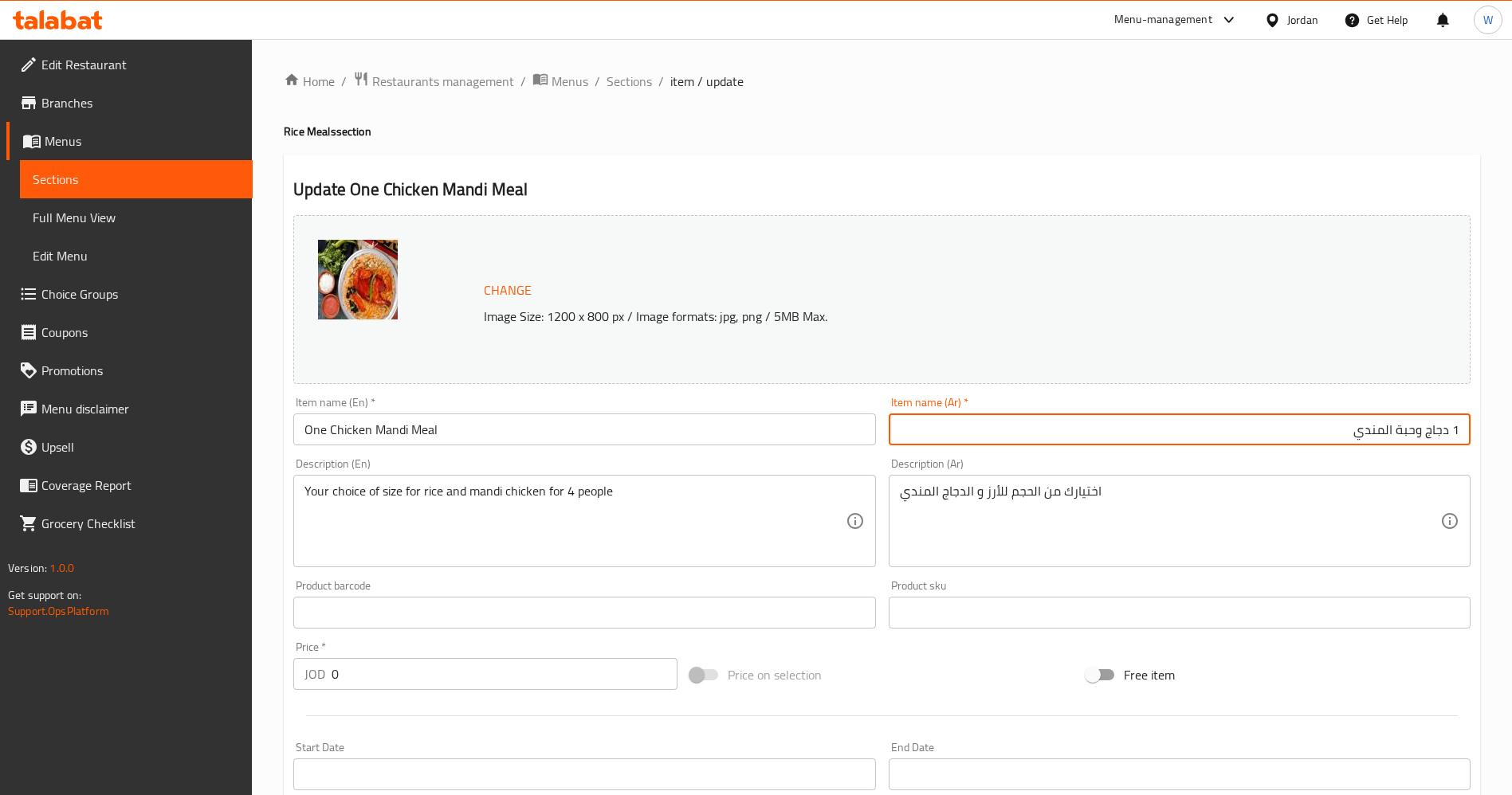
click at [1408, 430] on input "1 دجاج وحبة المندي" at bounding box center [1180, 430] width 582 height 32
type input "1 دجاج سدر المندي"
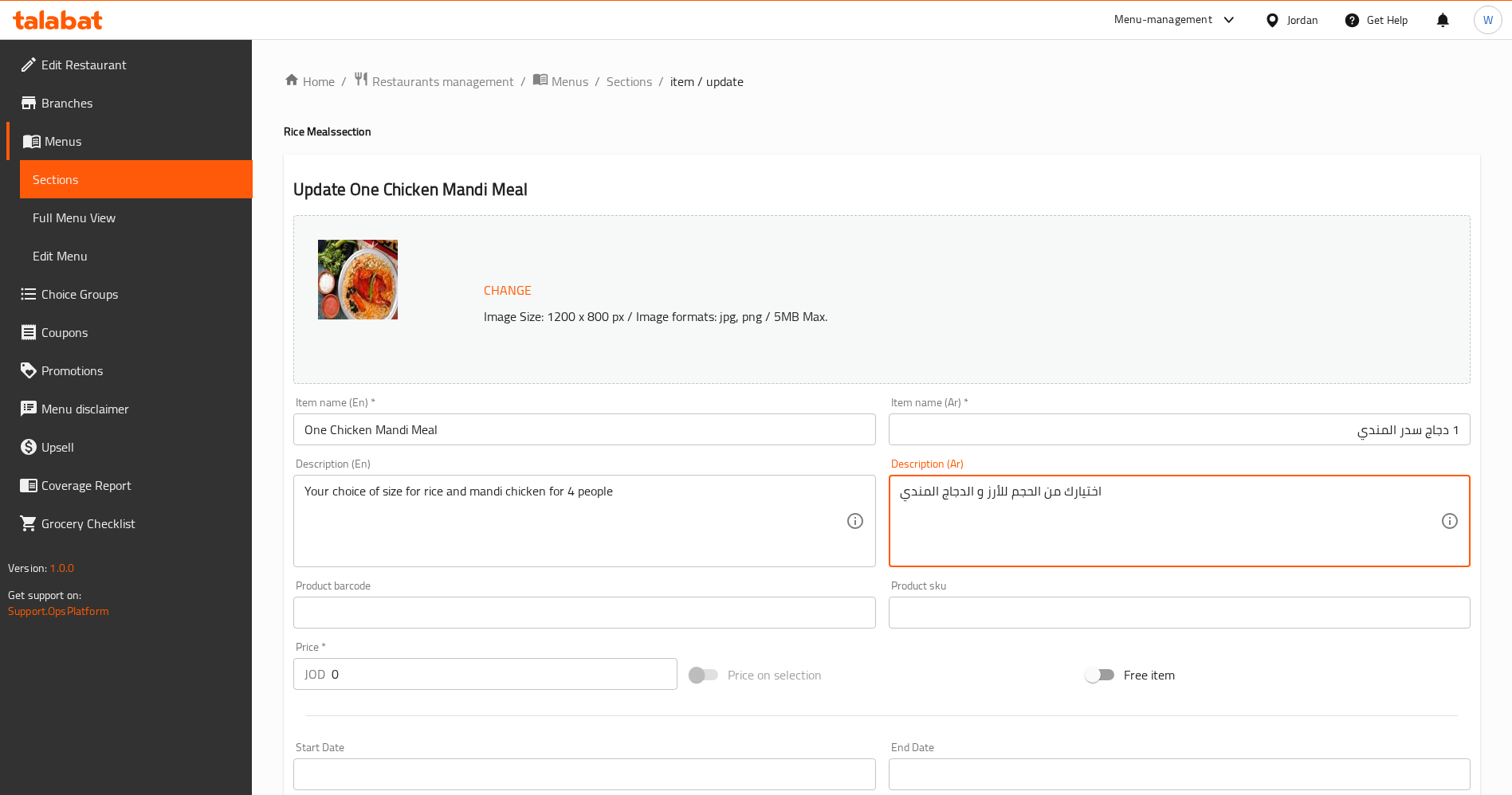
click at [1204, 521] on textarea "اختيارك من الحجم للأرز و الدجاج المندي" at bounding box center [1171, 521] width 541 height 75
paste textarea "در دجاجة تكفي ل 4 أشخاص"
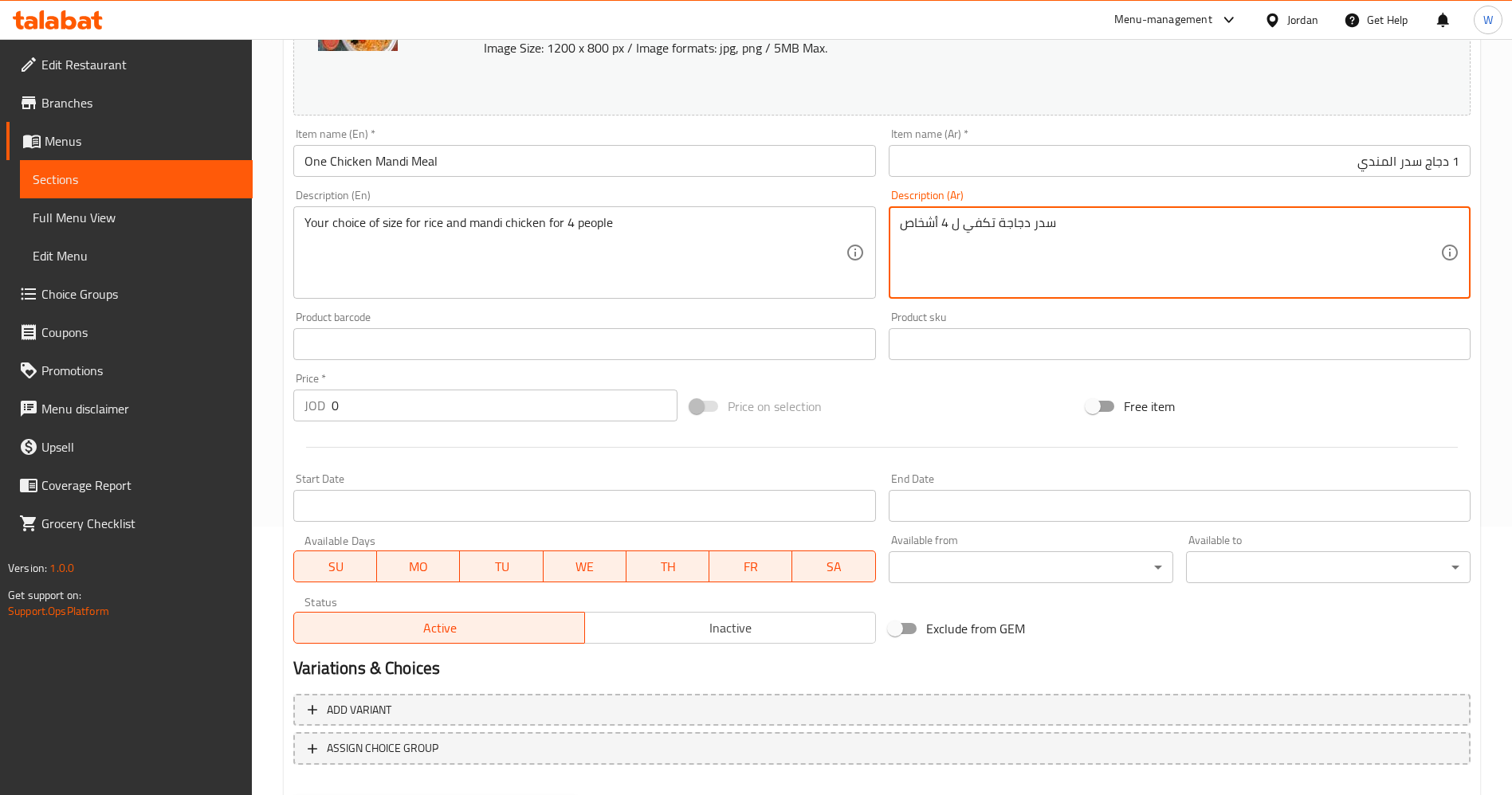
scroll to position [354, 0]
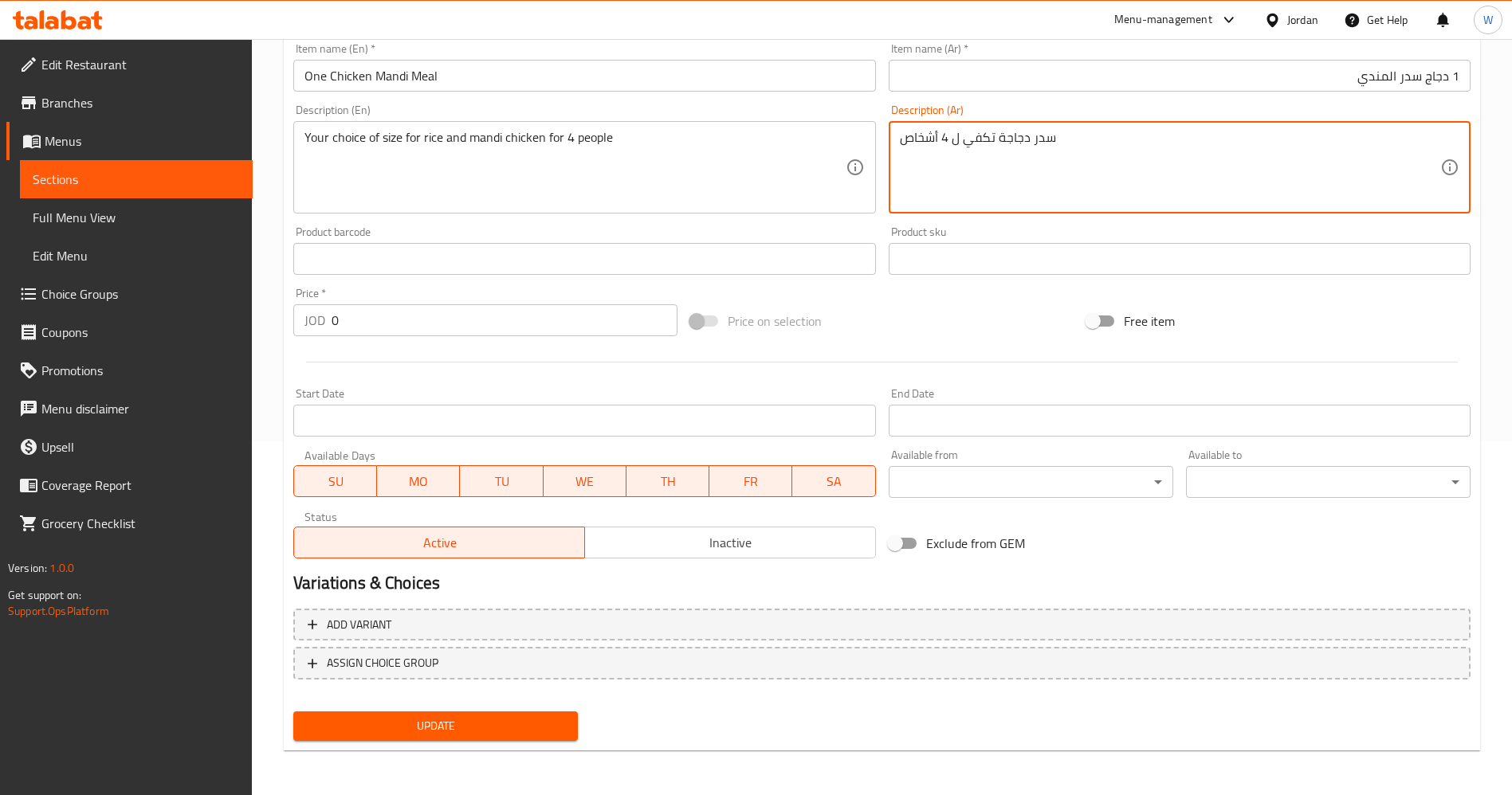
type textarea "سدر دجاجة تكفي ل 4 أشخاص"
click at [445, 324] on input "0" at bounding box center [504, 320] width 346 height 32
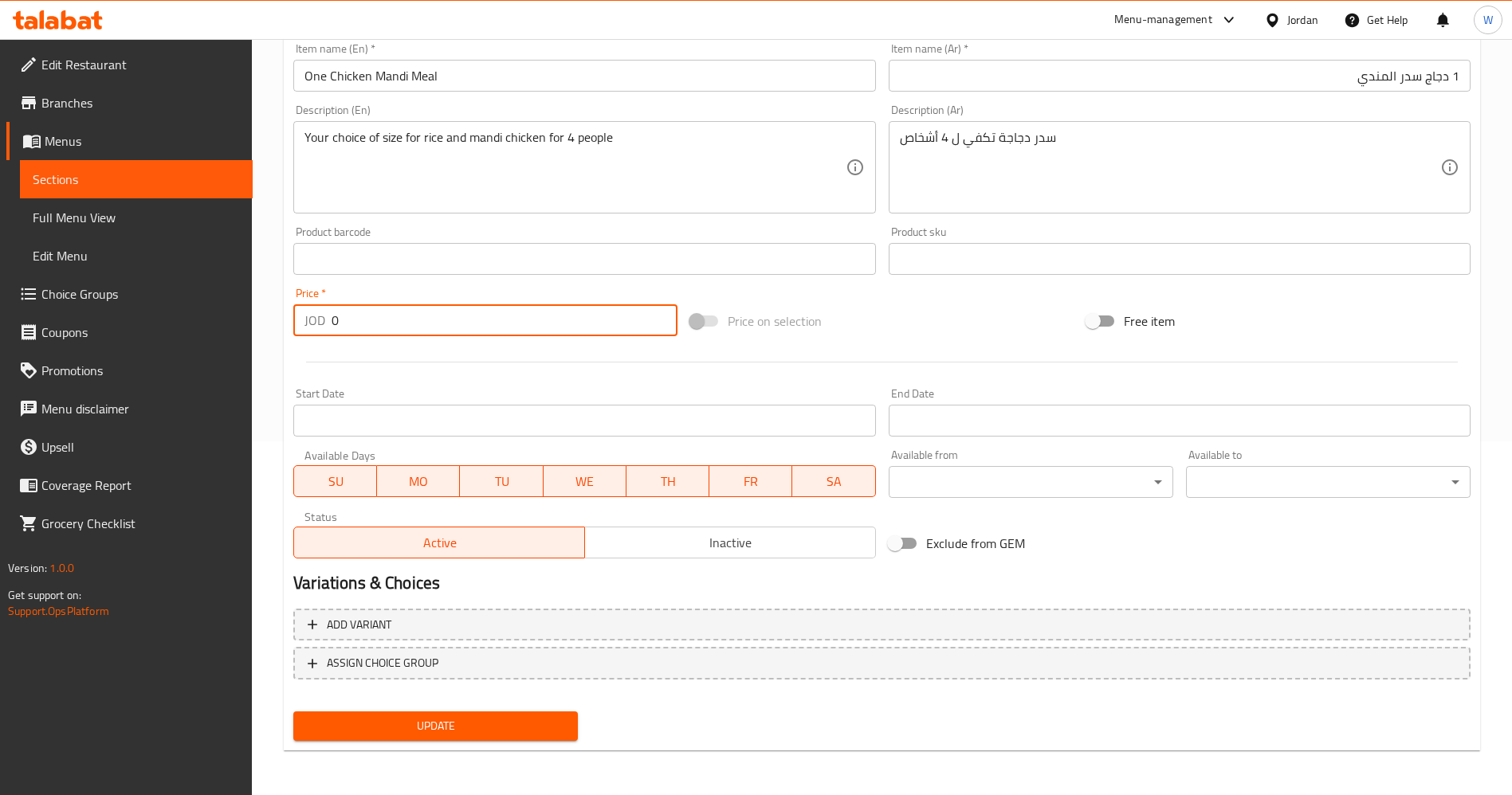
click at [444, 324] on input "0" at bounding box center [504, 320] width 346 height 32
type input "9.7"
click at [455, 712] on button "Update" at bounding box center [436, 727] width 284 height 29
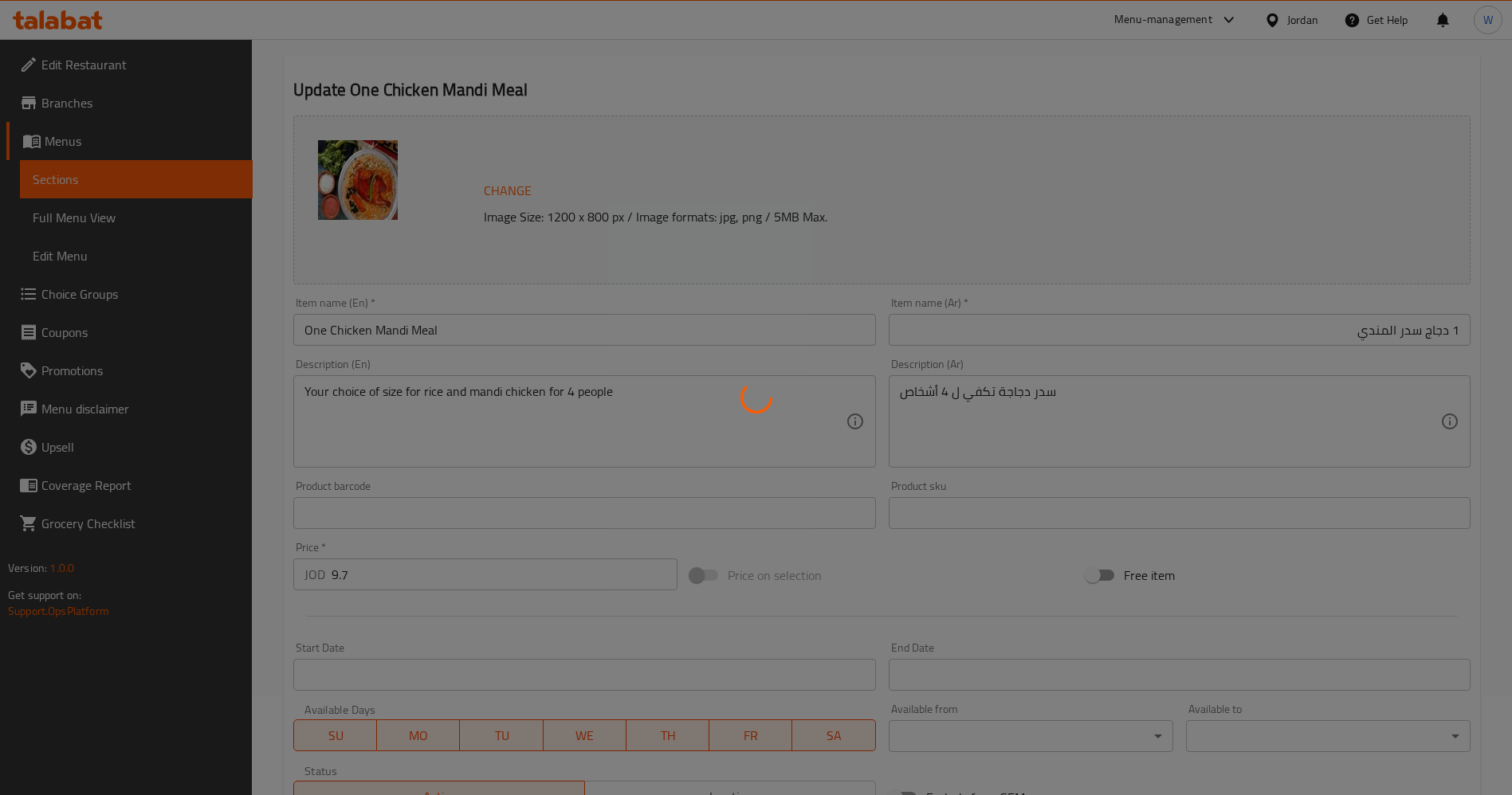
scroll to position [0, 0]
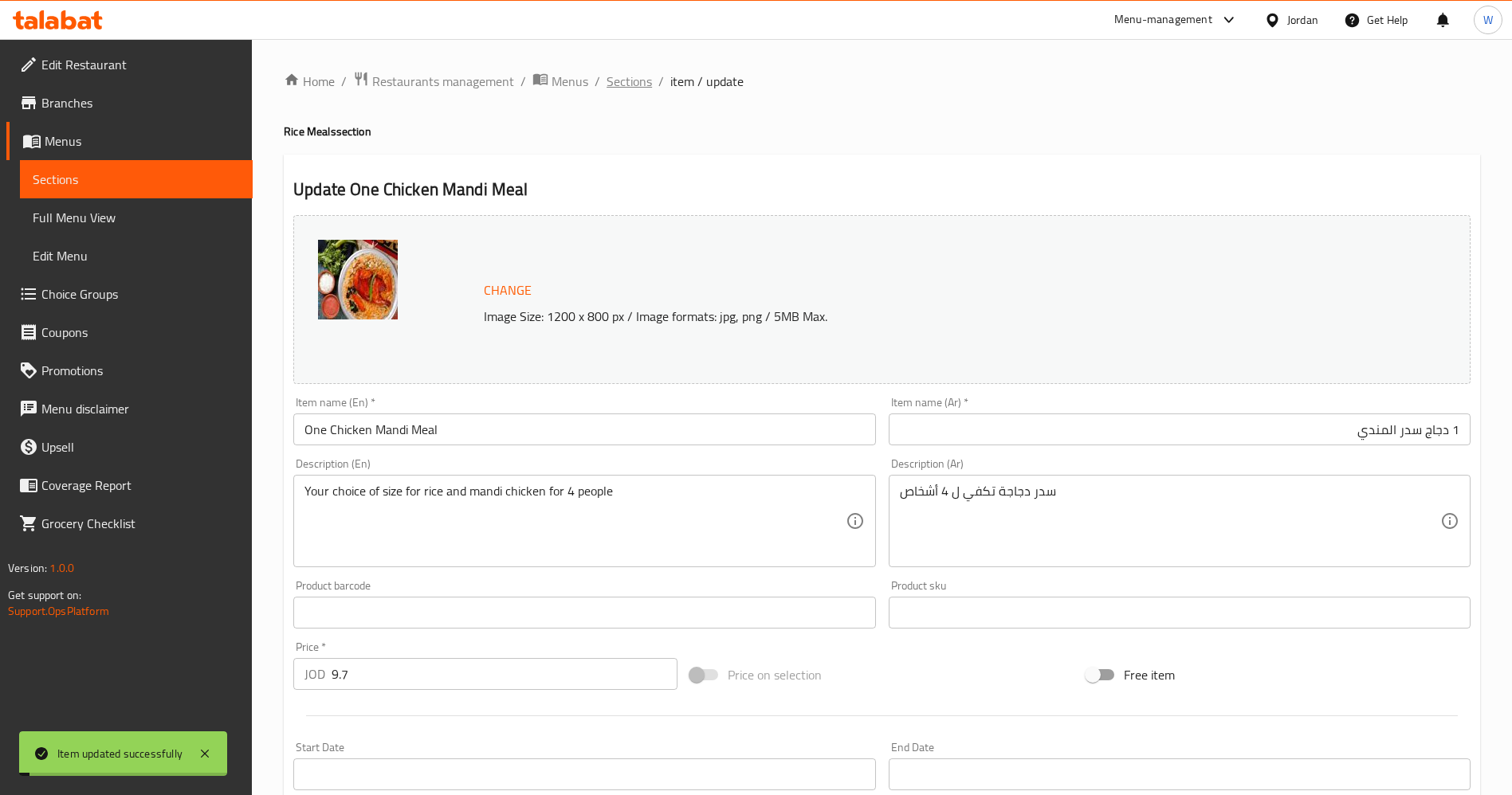
click at [633, 91] on span "Sections" at bounding box center [629, 81] width 45 height 19
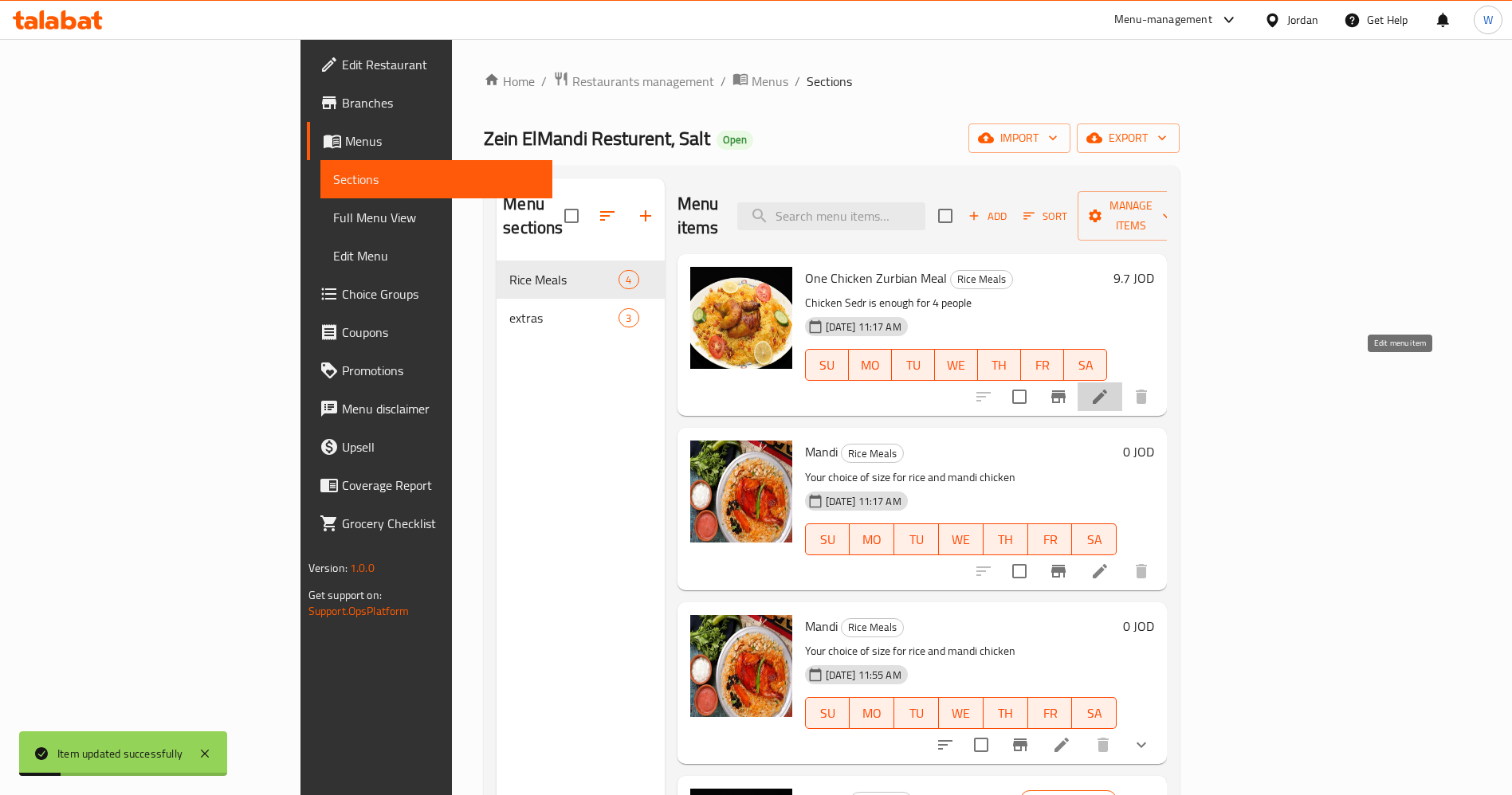
click at [1110, 387] on icon at bounding box center [1100, 397] width 19 height 19
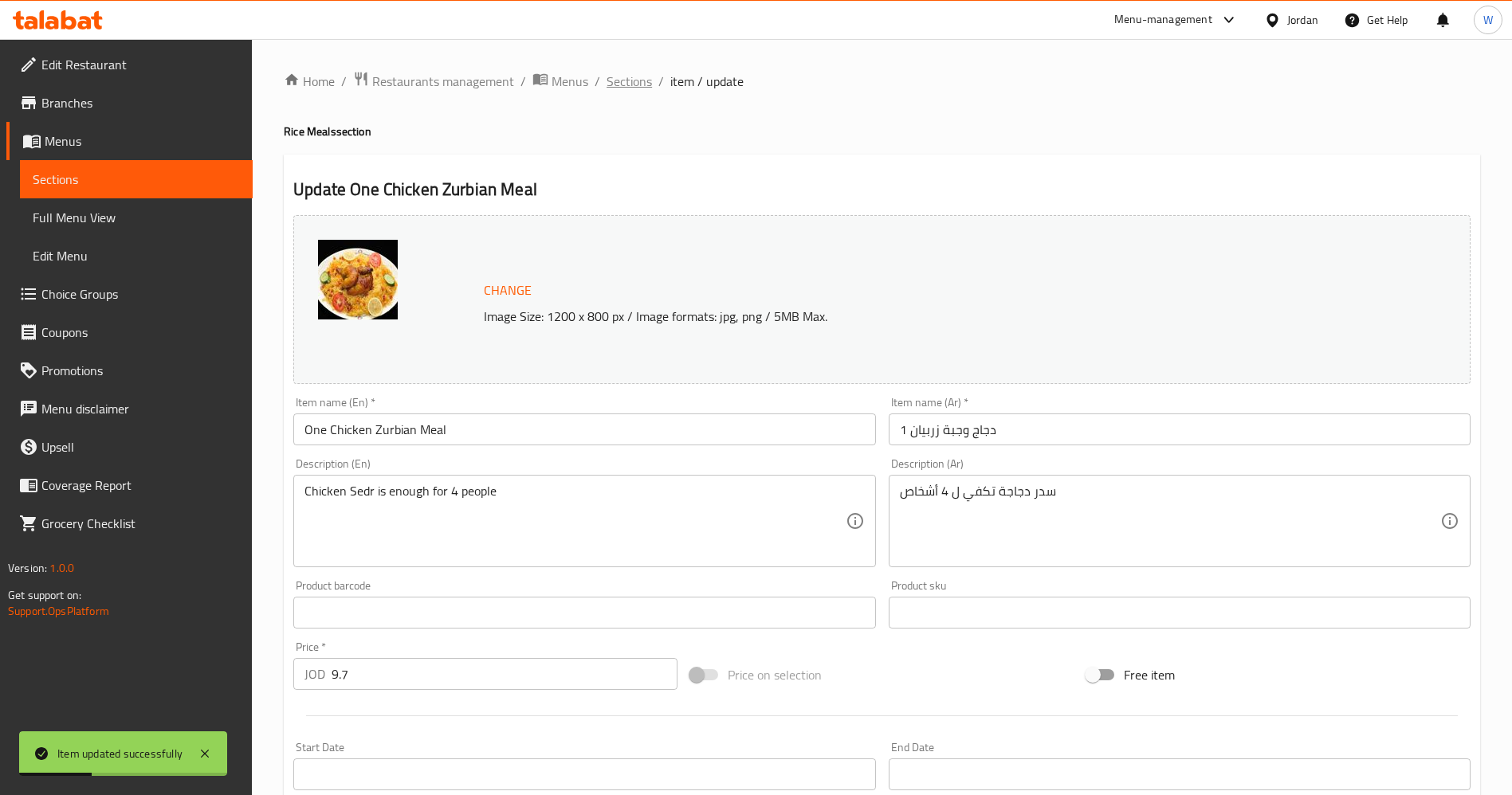
click at [630, 87] on span "Sections" at bounding box center [629, 81] width 45 height 19
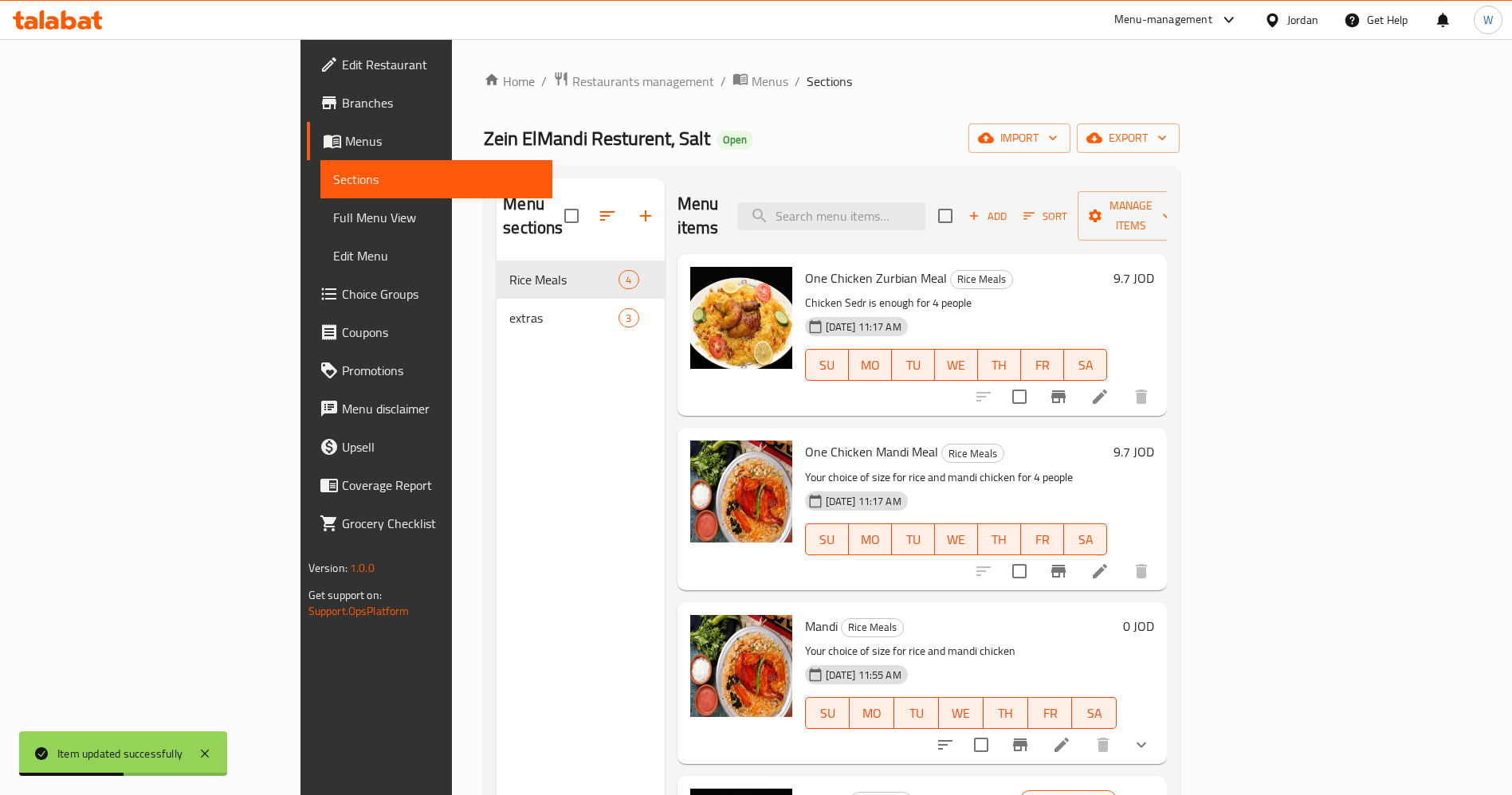
click at [1123, 383] on li at bounding box center [1100, 397] width 45 height 29
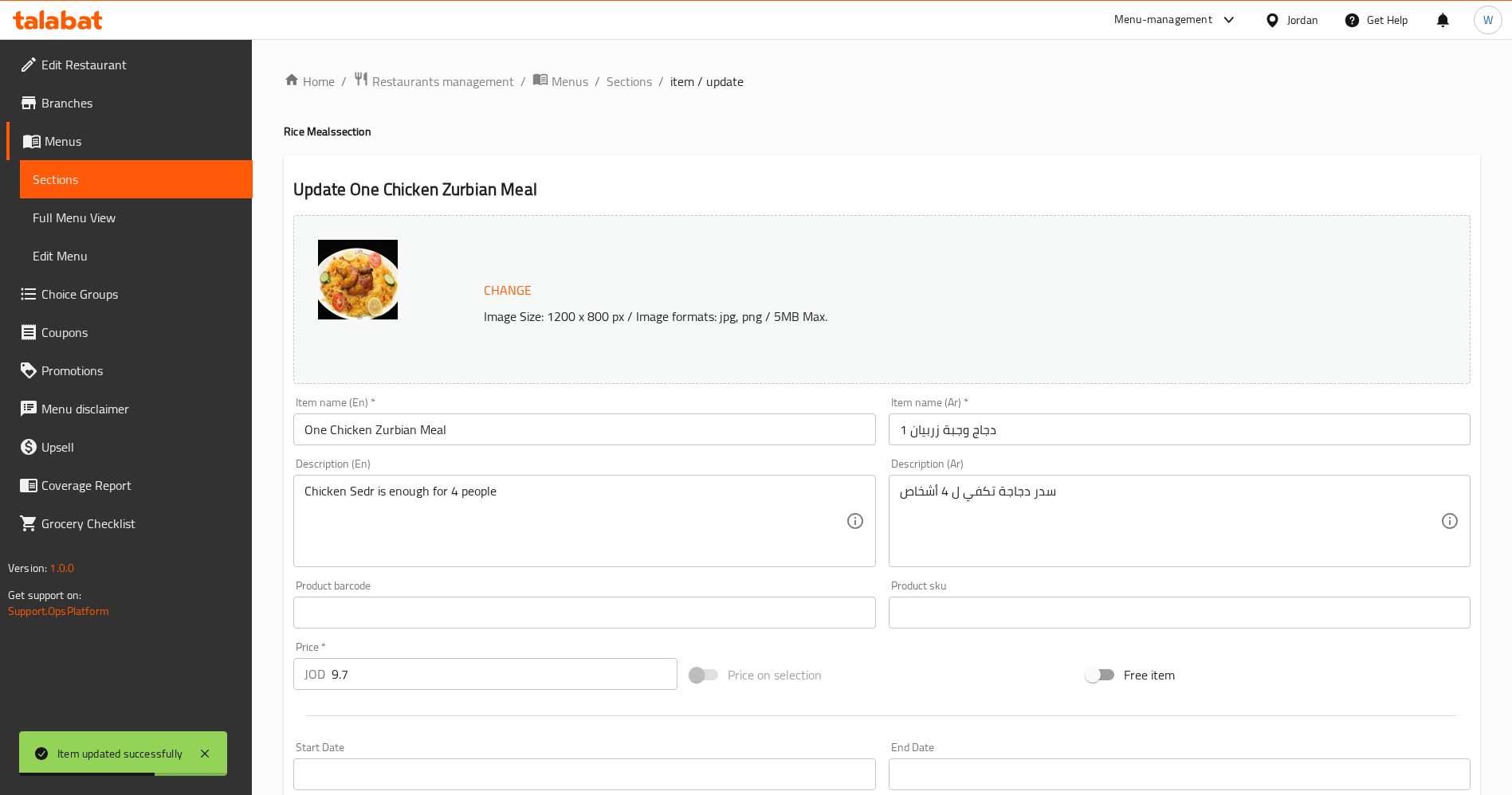
click at [960, 433] on input "1 دجاج وجبة زربيان" at bounding box center [1180, 430] width 582 height 32
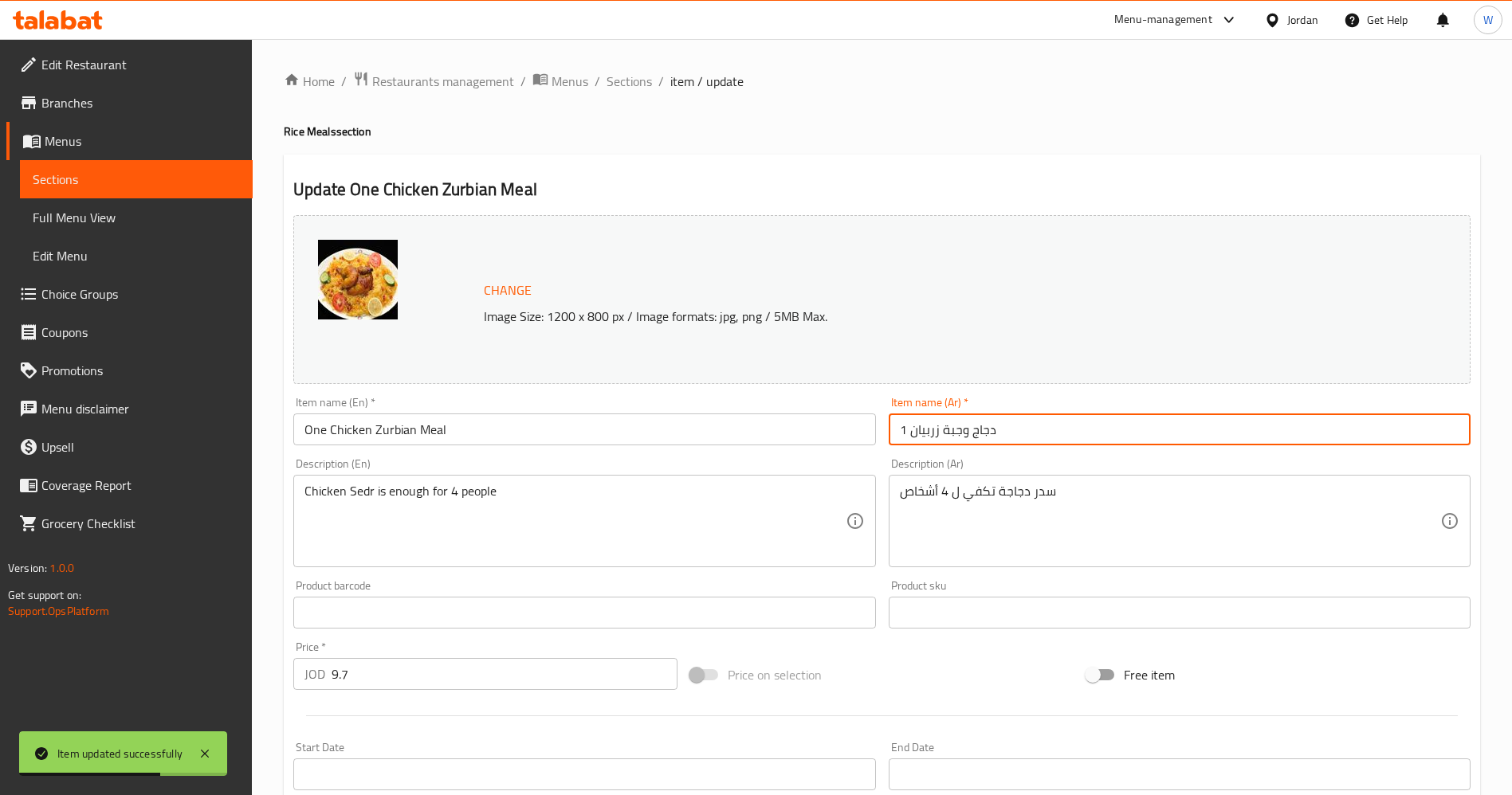
click at [960, 433] on input "1 دجاج وجبة زربيان" at bounding box center [1180, 430] width 582 height 32
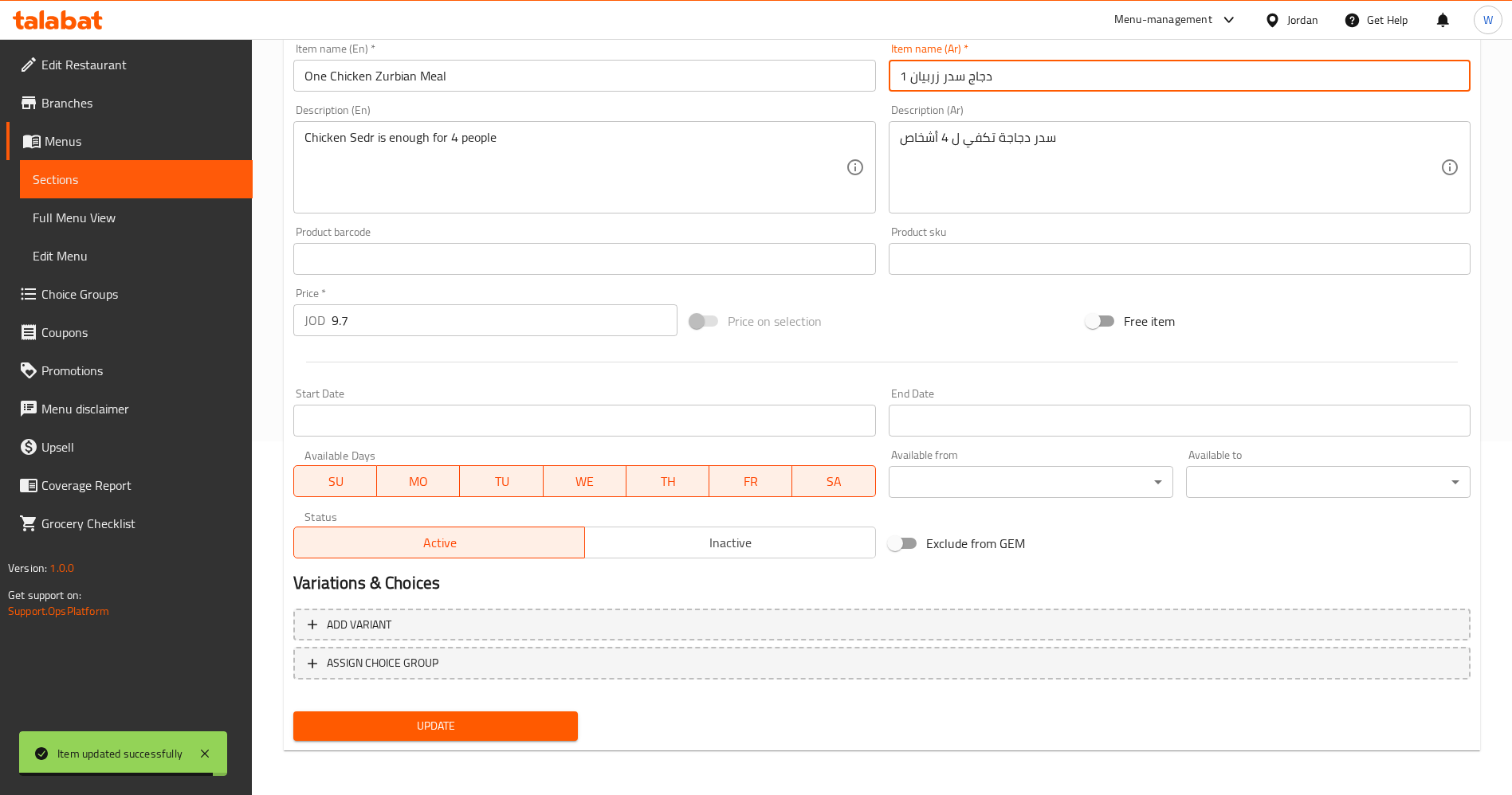
type input "1 دجاج سدر زربيان"
click at [508, 721] on span "Update" at bounding box center [435, 726] width 259 height 20
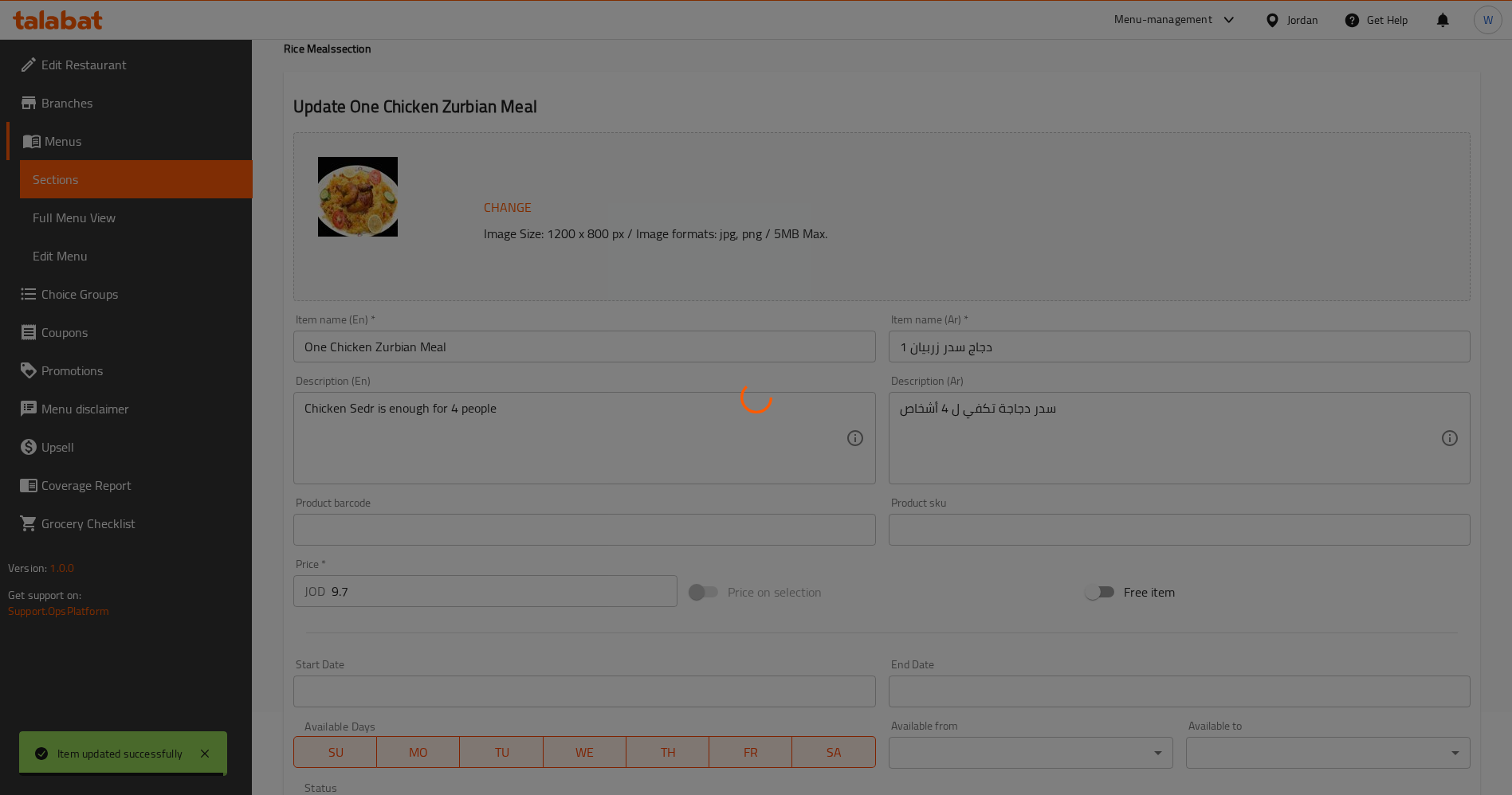
scroll to position [0, 0]
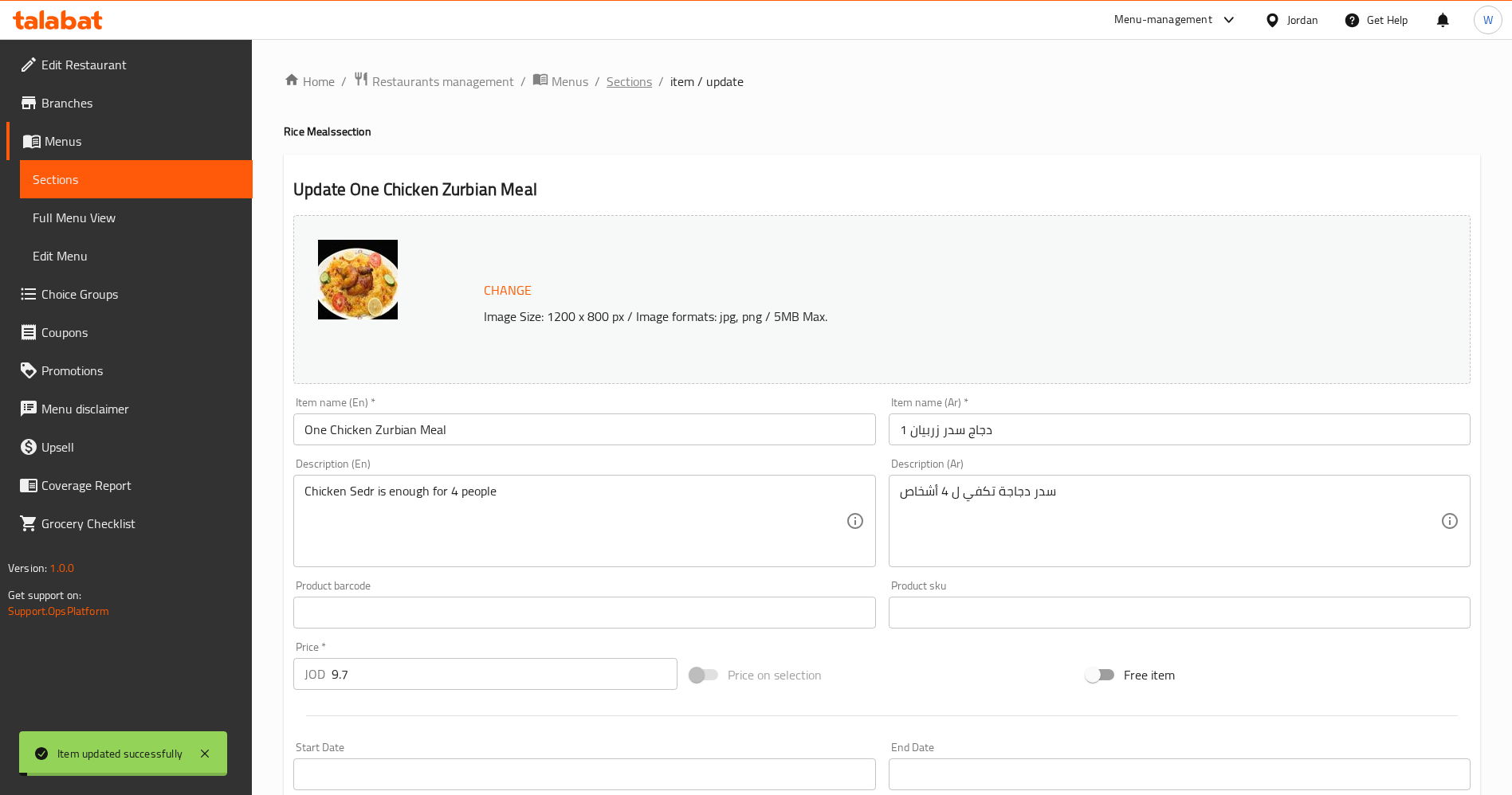
click at [628, 90] on span "Sections" at bounding box center [629, 81] width 45 height 19
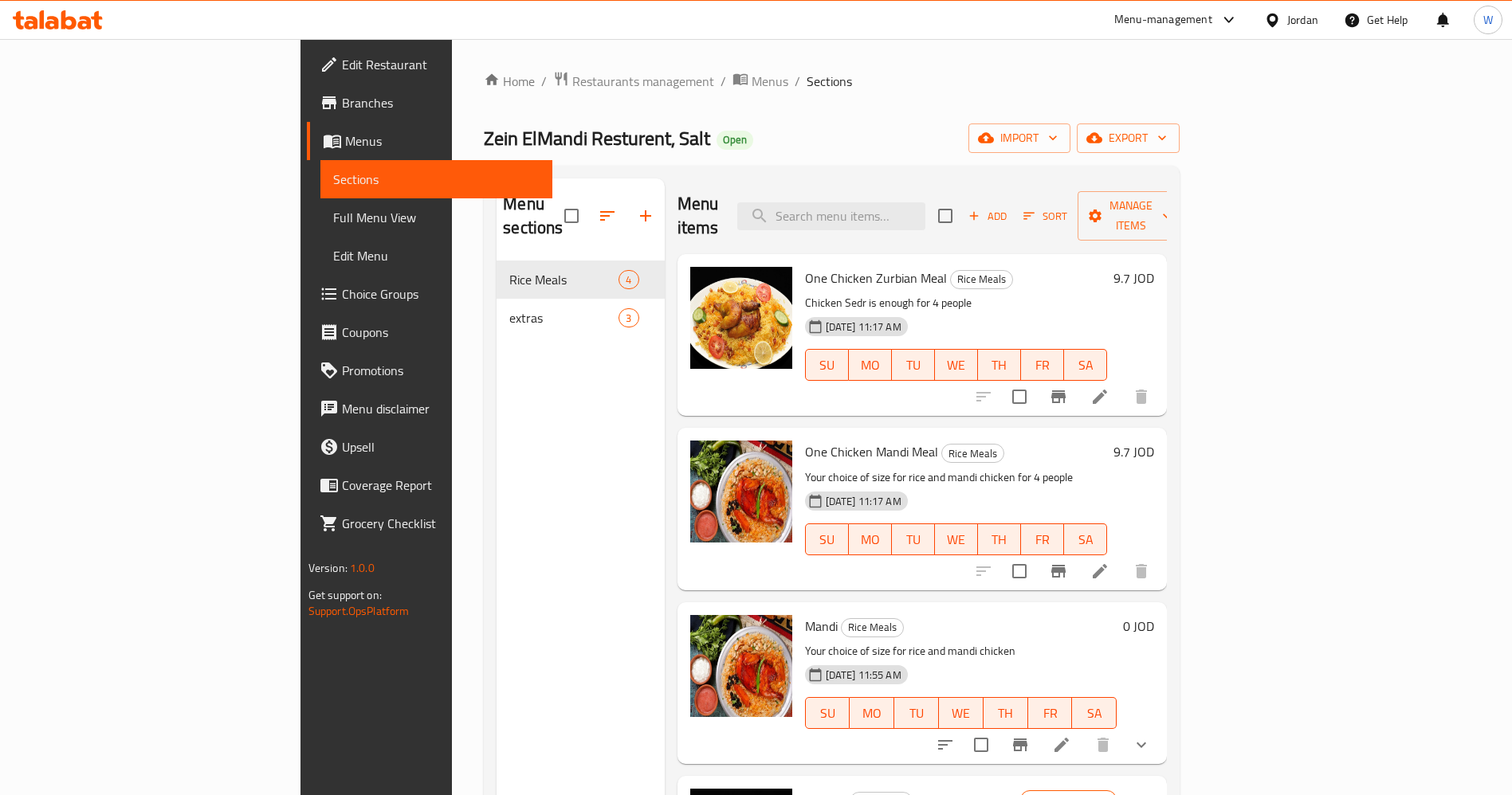
click at [484, 97] on div "Home / Restaurants management / Menus / Sections Zein ElMandi Resturent, Salt O…" at bounding box center [832, 528] width 696 height 915
click at [452, 61] on div "Home / Restaurants management / Menus / Sections Zein ElMandi Resturent, Salt O…" at bounding box center [832, 528] width 760 height 979
click at [573, 79] on span "Restaurants management" at bounding box center [644, 81] width 142 height 19
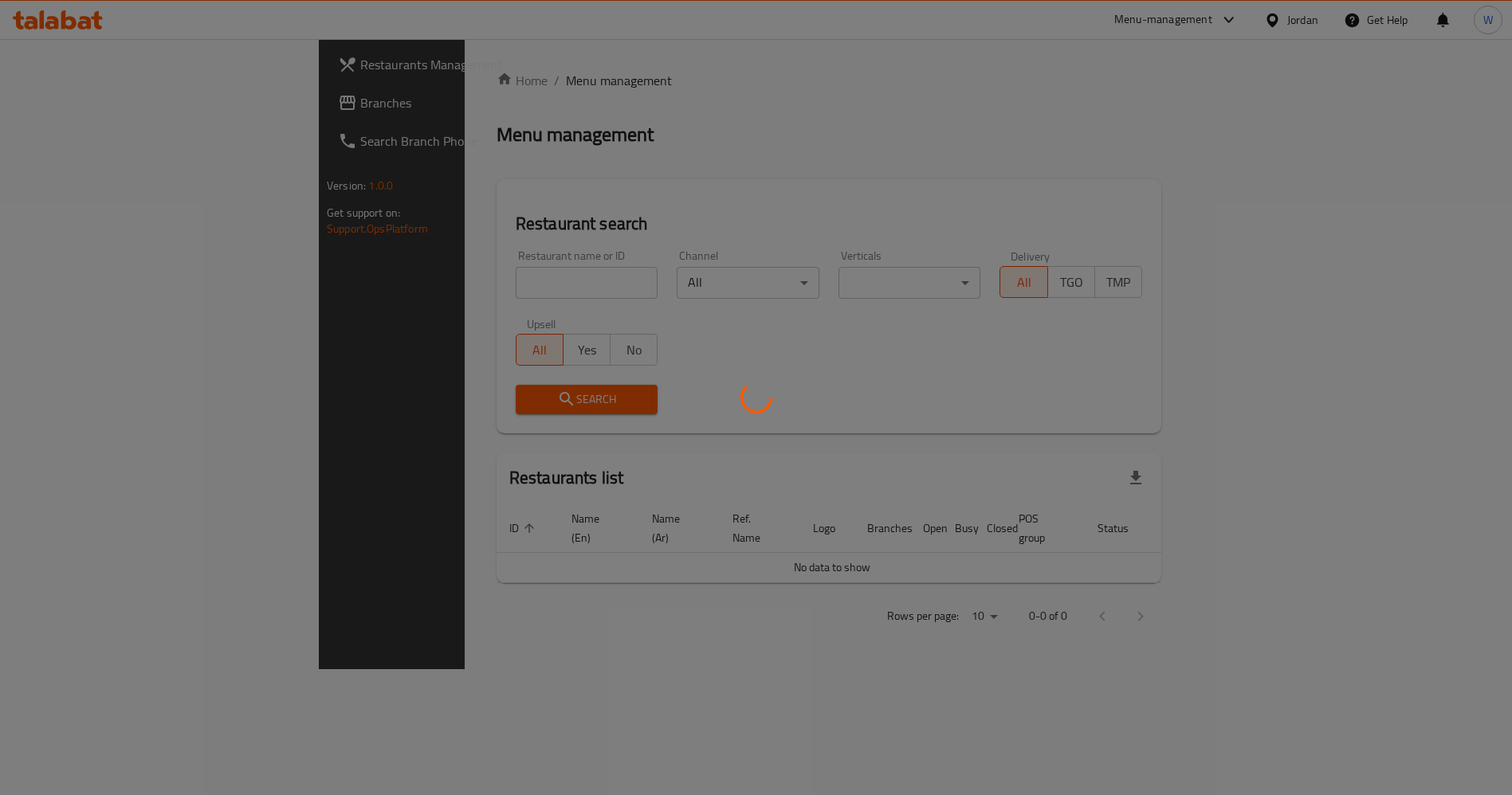
click at [404, 283] on div at bounding box center [756, 398] width 1512 height 795
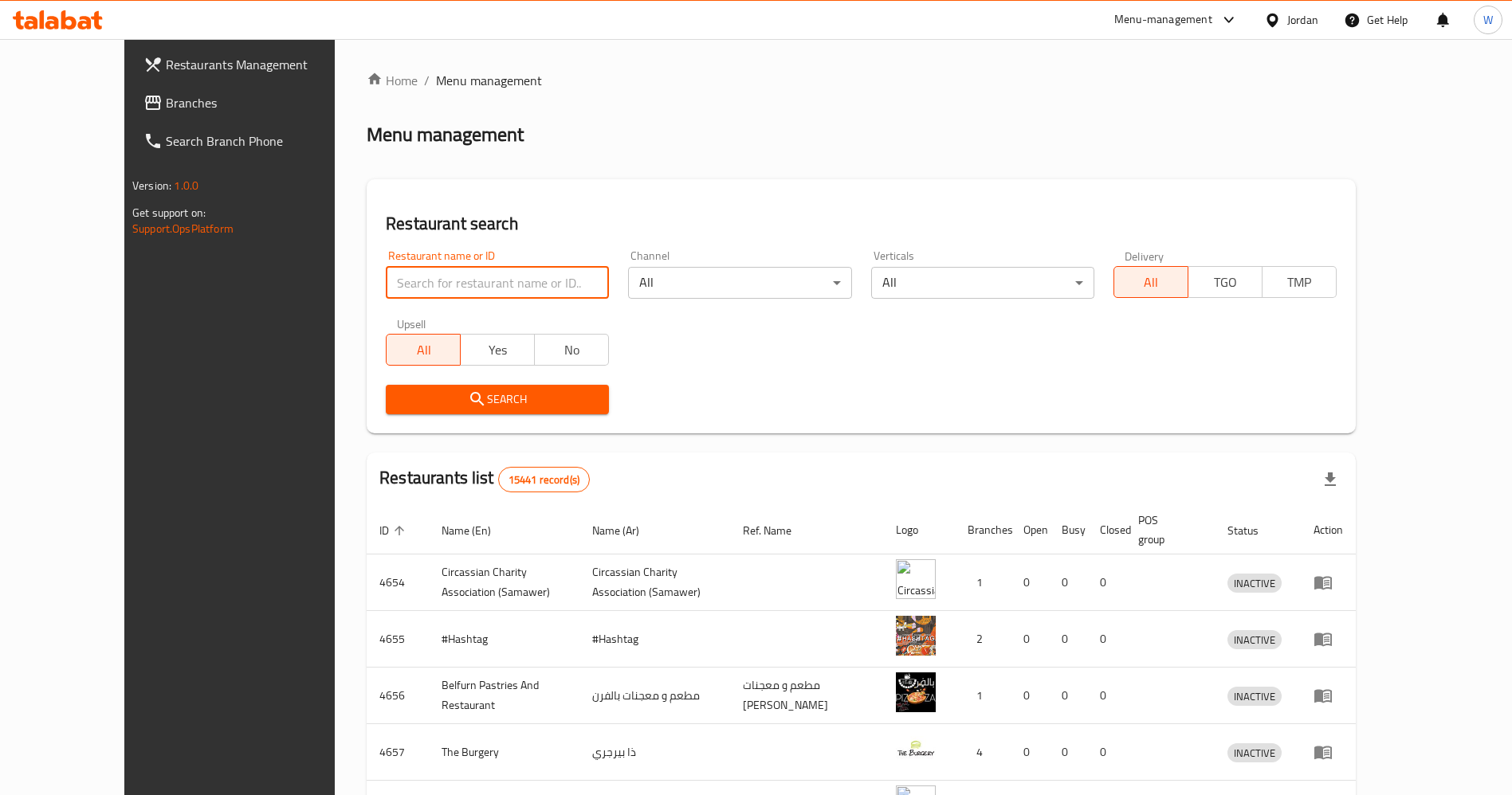
click at [389, 286] on input "search" at bounding box center [497, 282] width 224 height 32
click at [684, 392] on div "Search" at bounding box center [861, 399] width 970 height 48
click at [426, 271] on input "search" at bounding box center [497, 282] width 224 height 32
type input "."
type input "زين المندي"
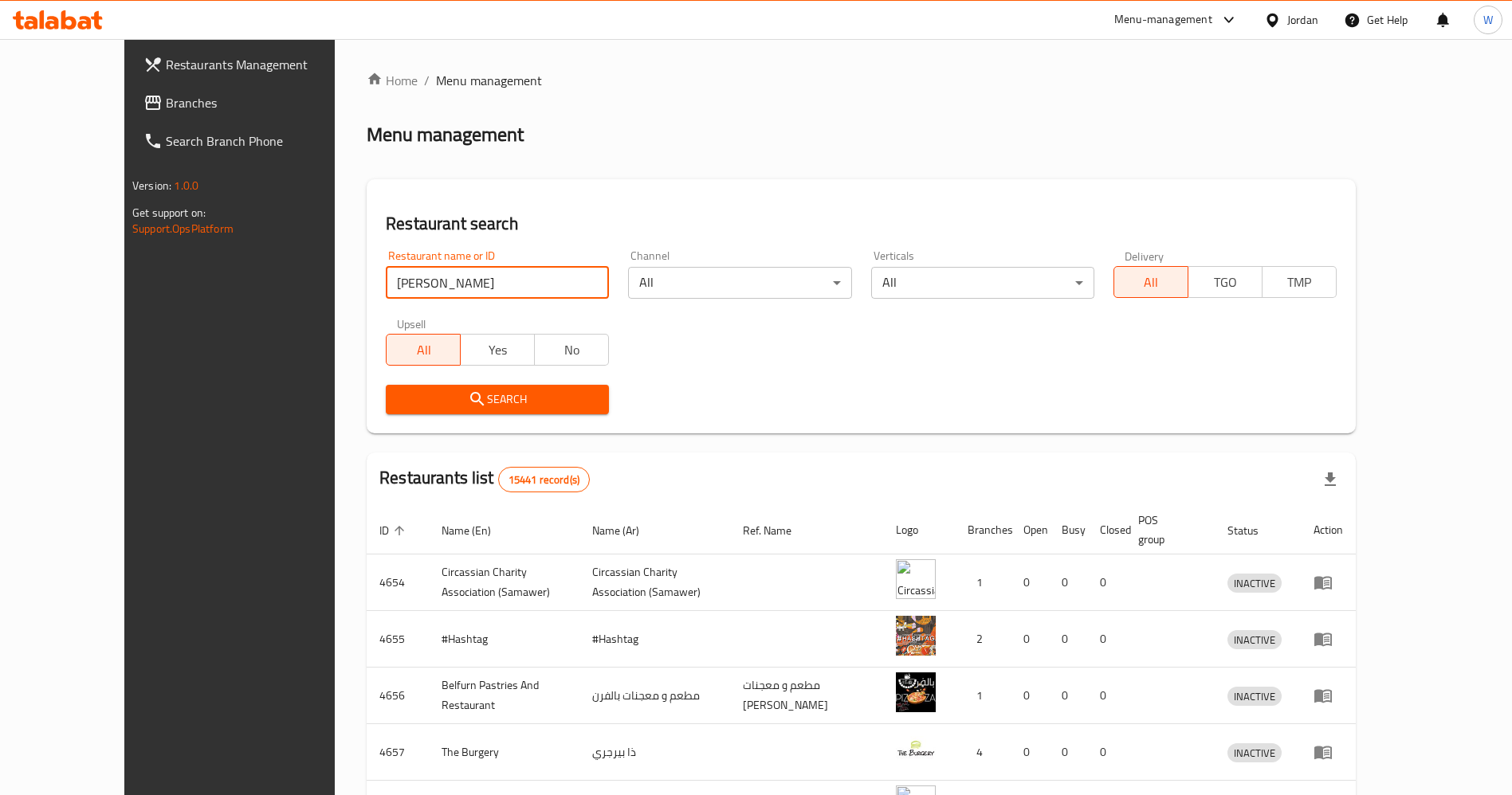
click button "Search" at bounding box center [497, 399] width 224 height 29
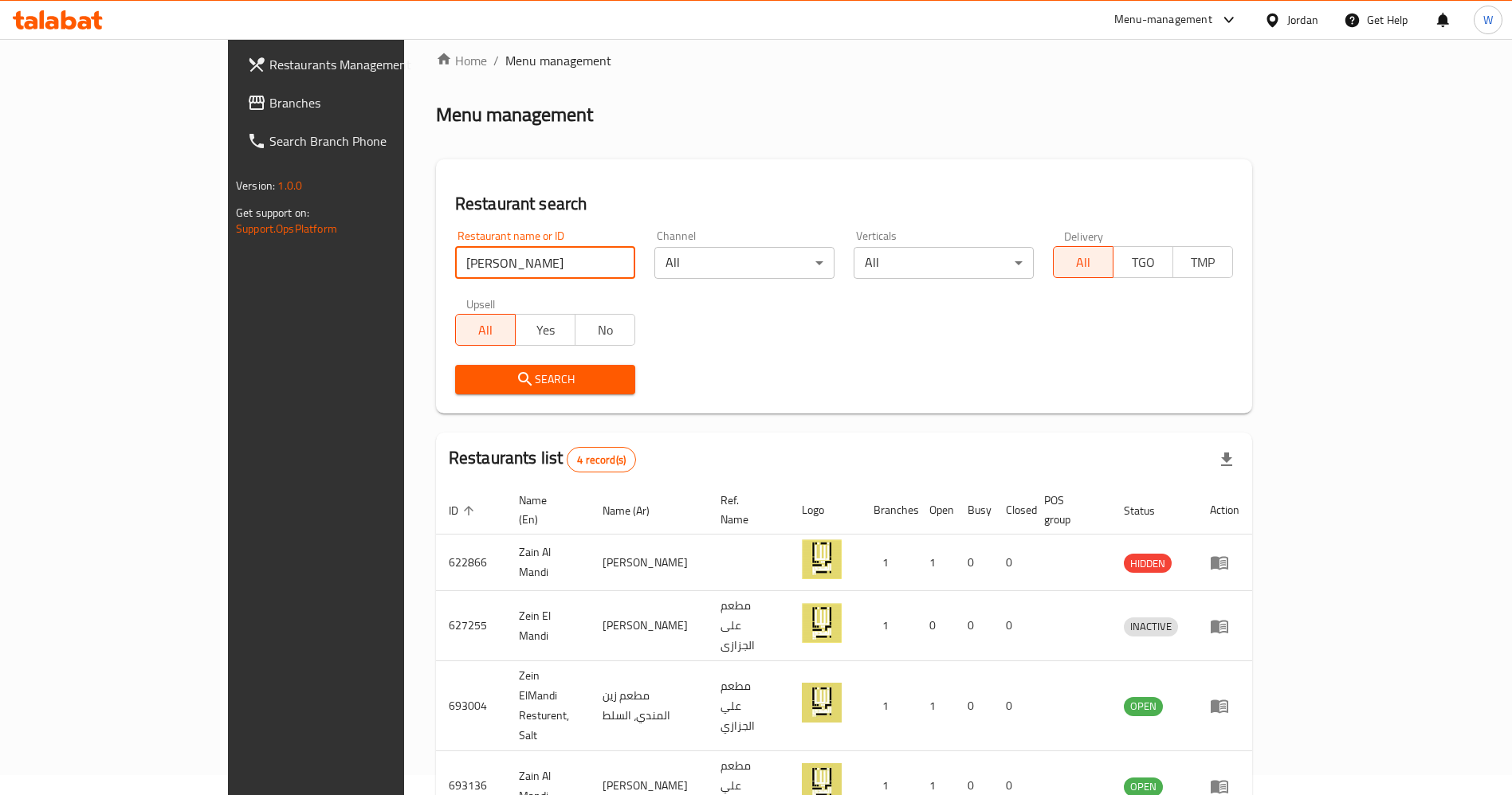
scroll to position [55, 0]
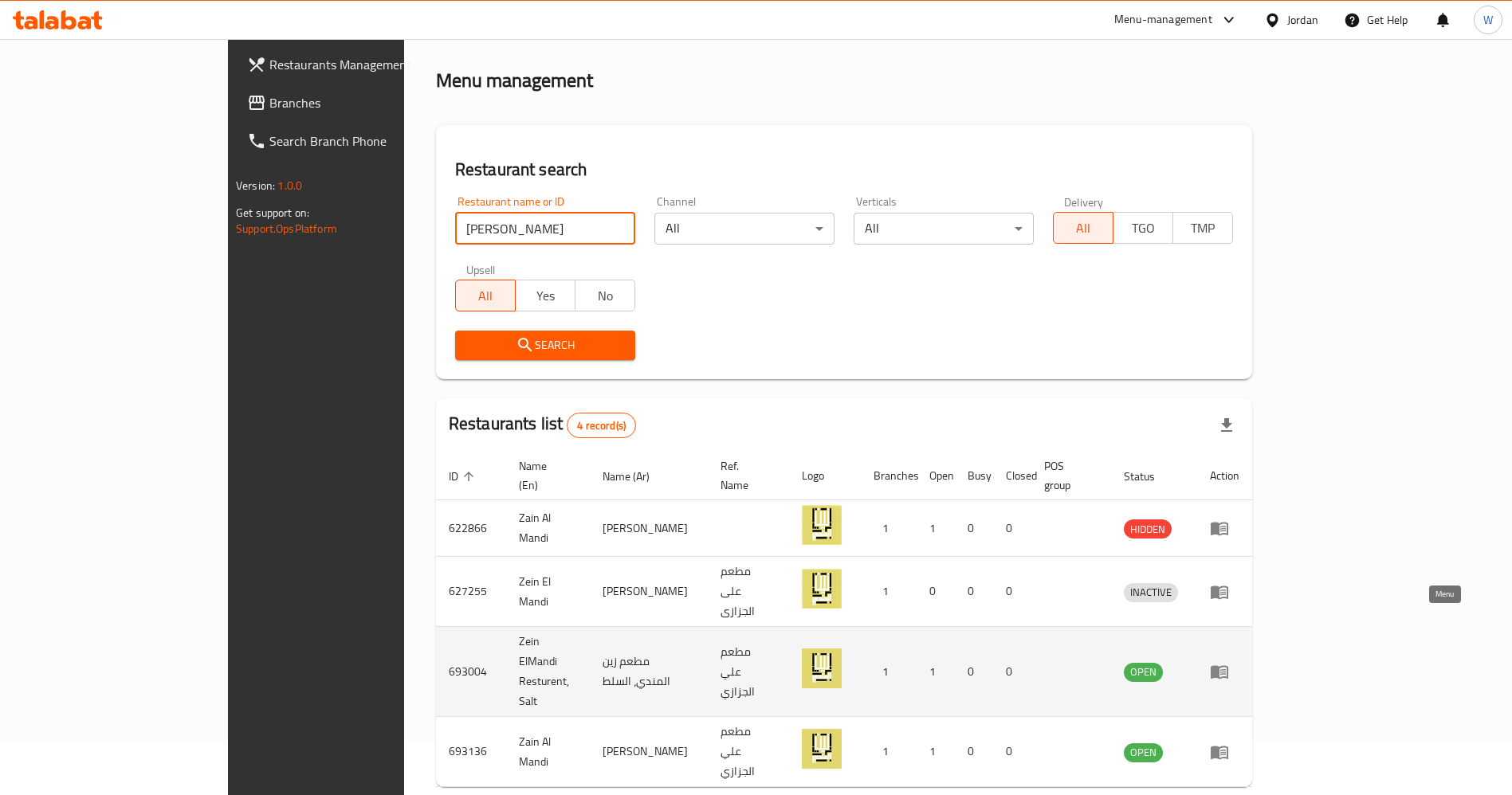
click at [1229, 666] on icon "enhanced table" at bounding box center [1220, 673] width 17 height 14
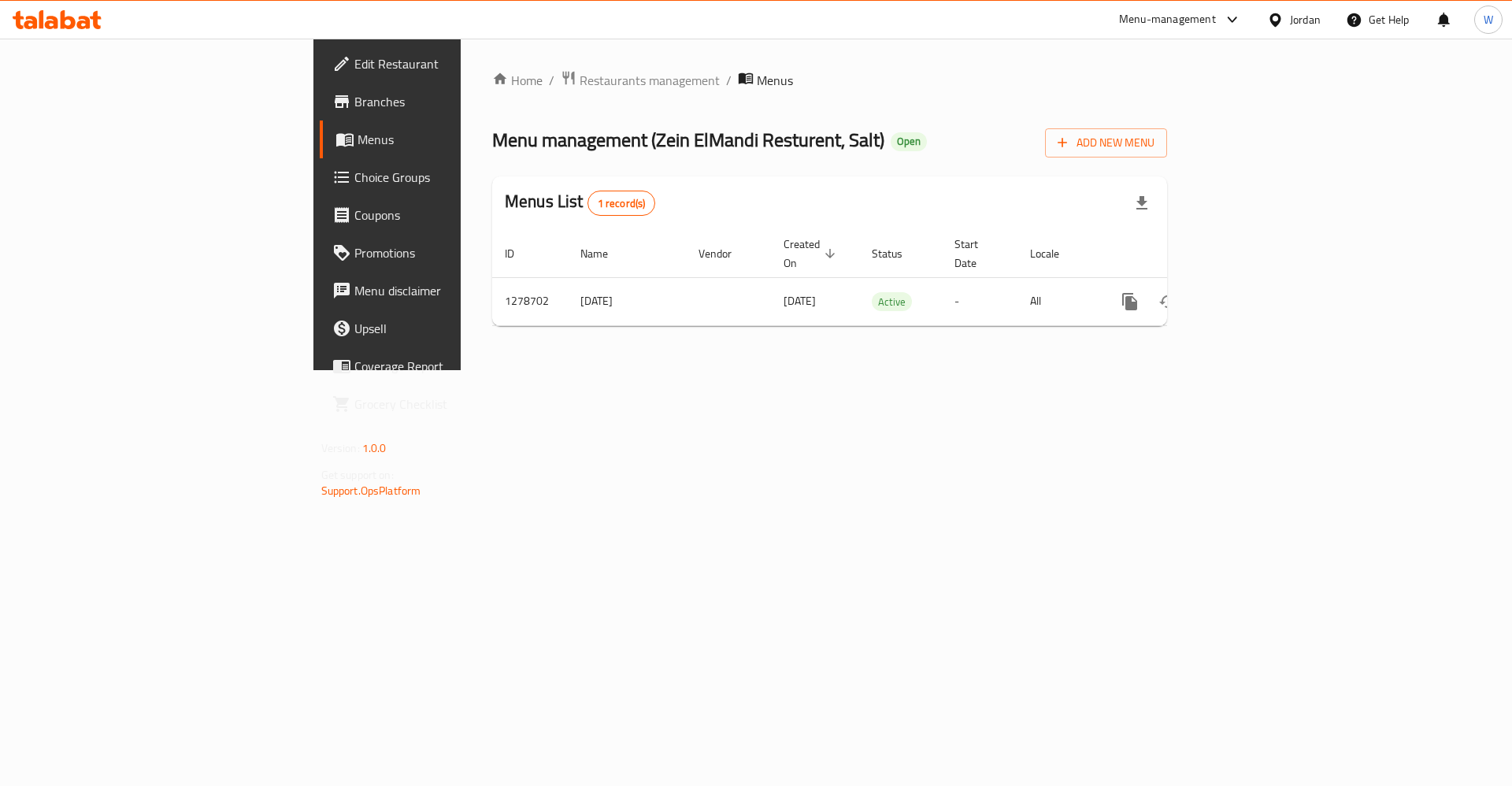
click at [354, 108] on span "Branches" at bounding box center [454, 102] width 199 height 19
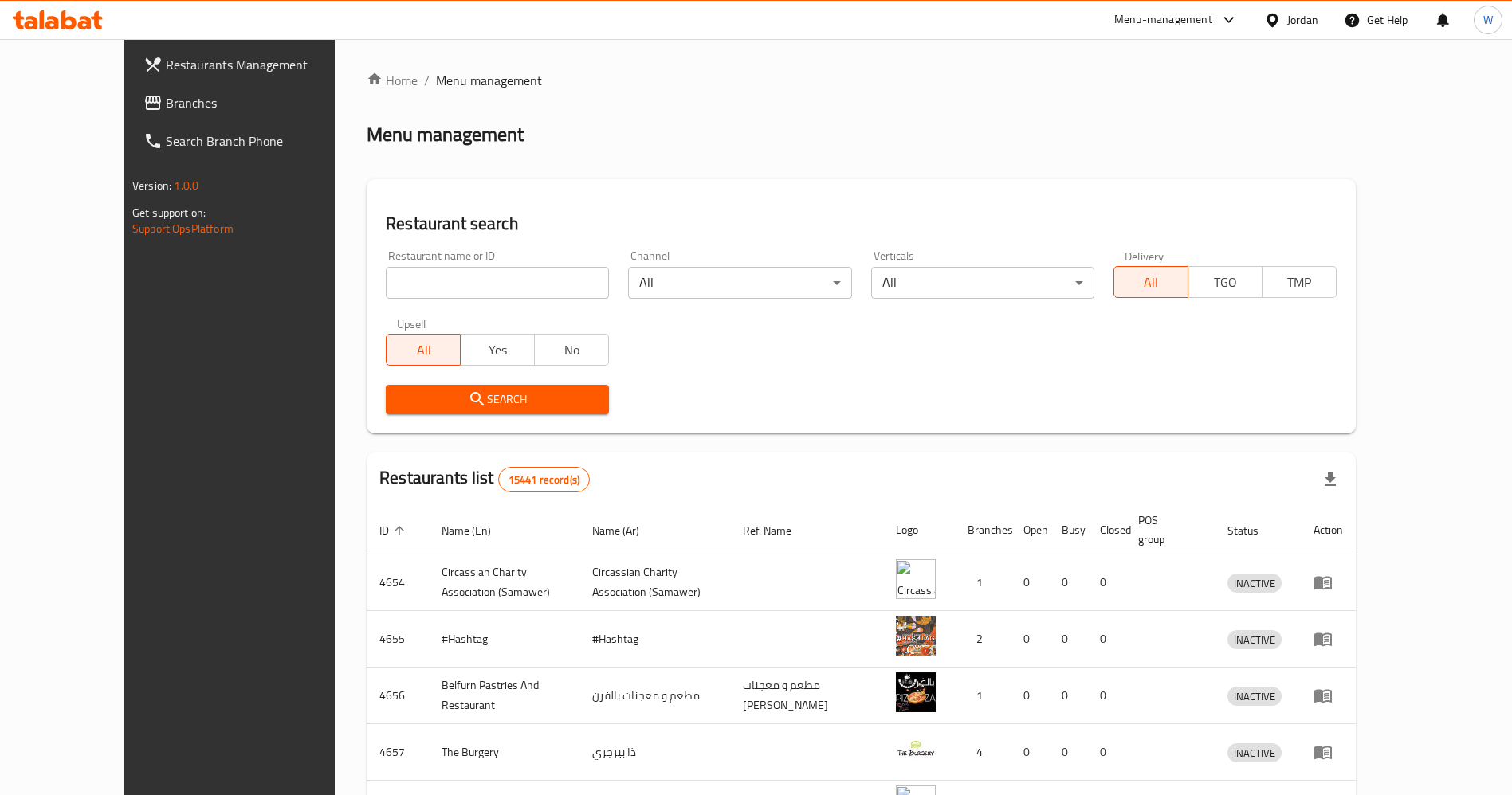
click at [56, 25] on icon at bounding box center [52, 23] width 14 height 14
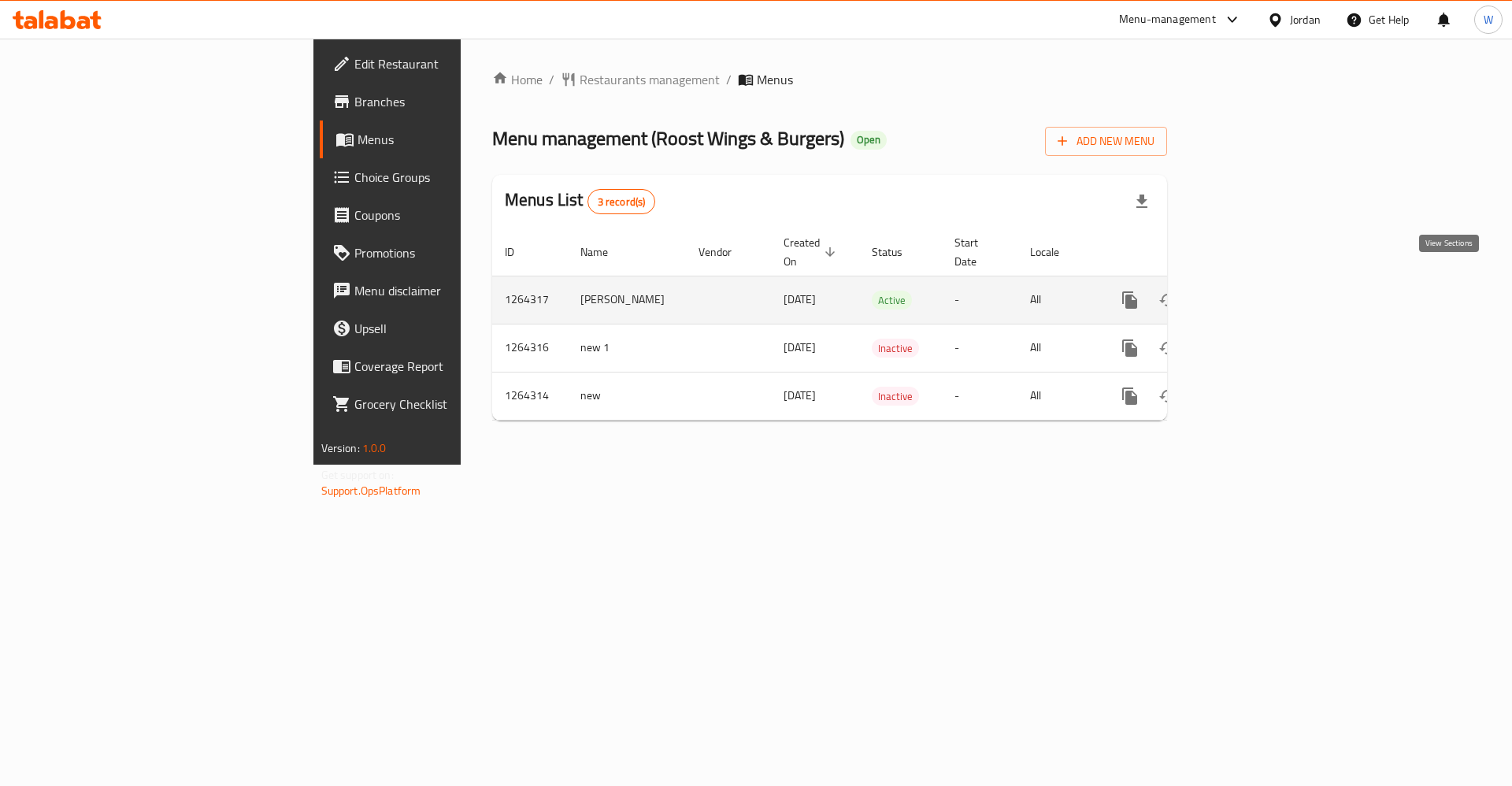
click at [1253, 291] on icon "enhanced table" at bounding box center [1243, 301] width 19 height 19
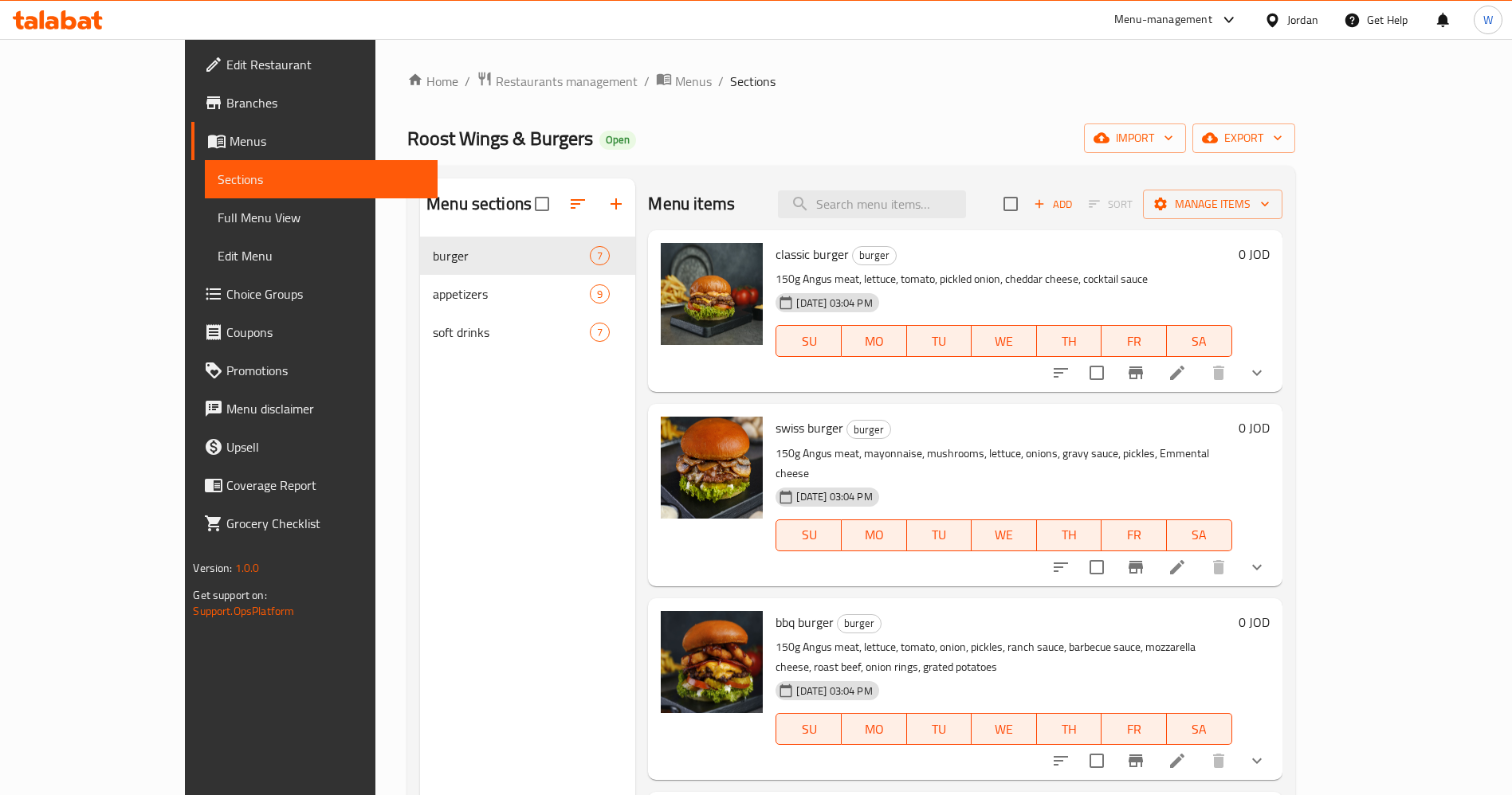
click at [1155, 377] on button "Branch-specific-item" at bounding box center [1136, 373] width 38 height 38
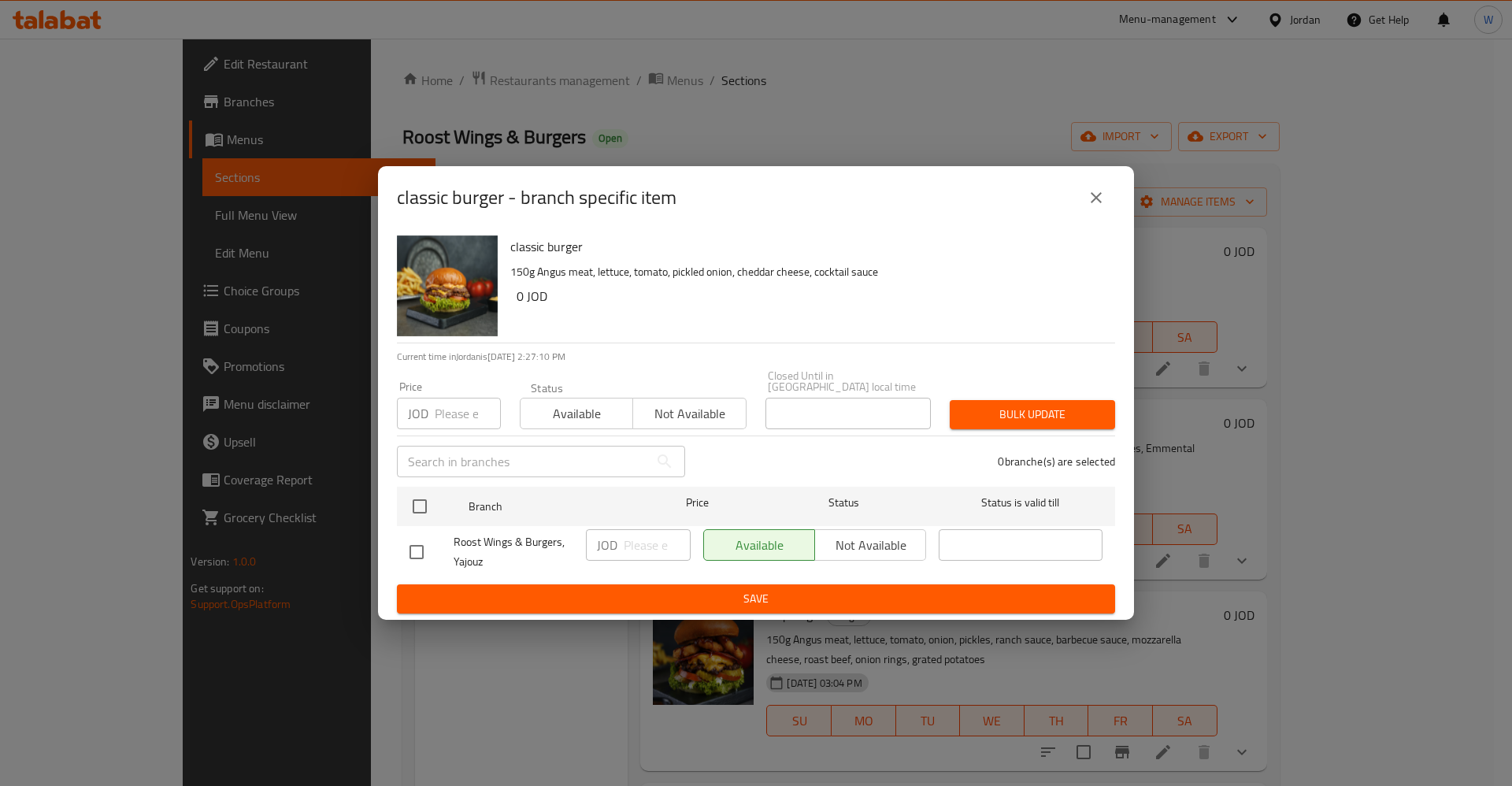
click at [1100, 195] on icon "close" at bounding box center [1096, 198] width 19 height 19
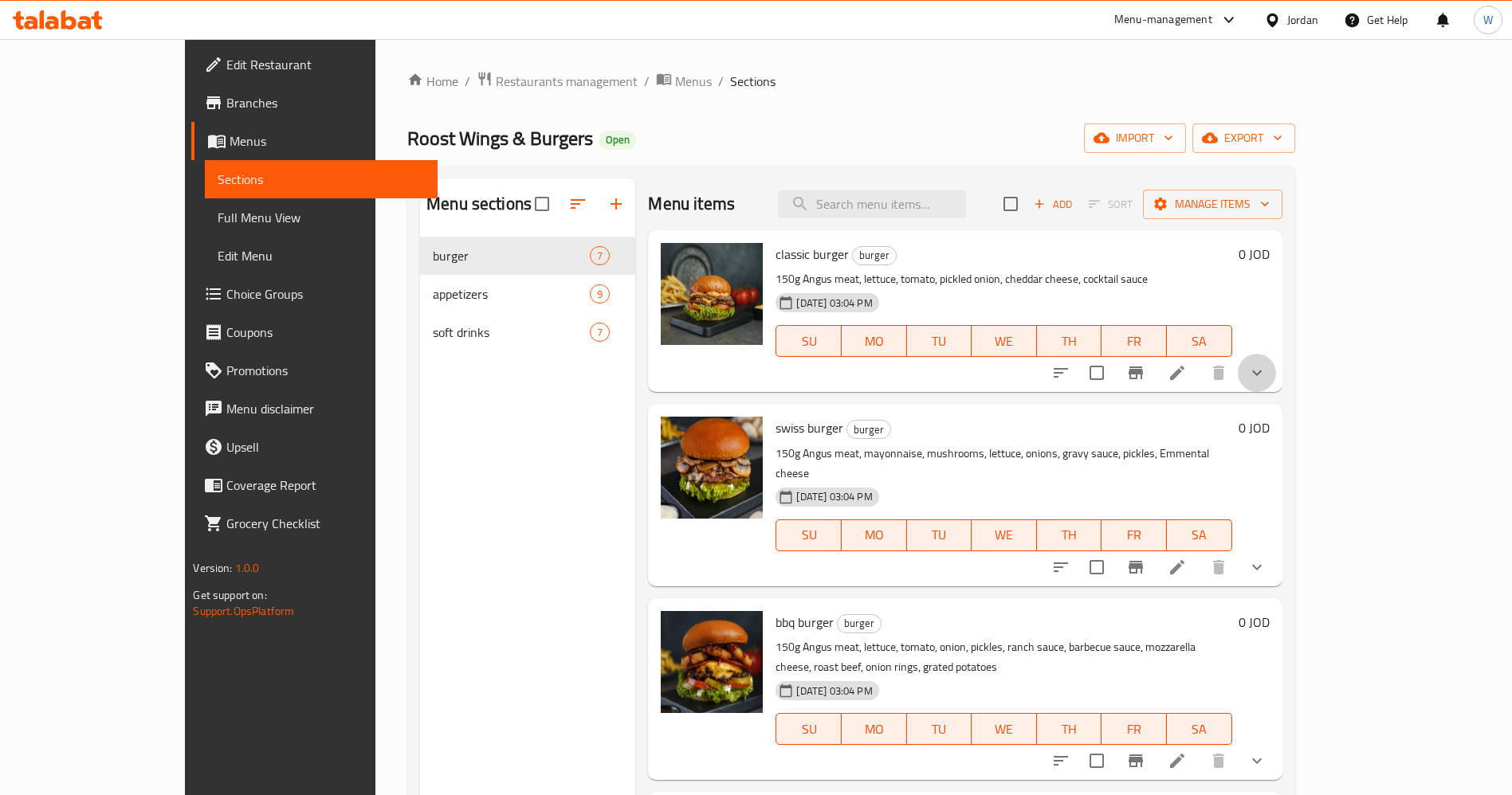
click at [1276, 372] on button "show more" at bounding box center [1257, 373] width 38 height 38
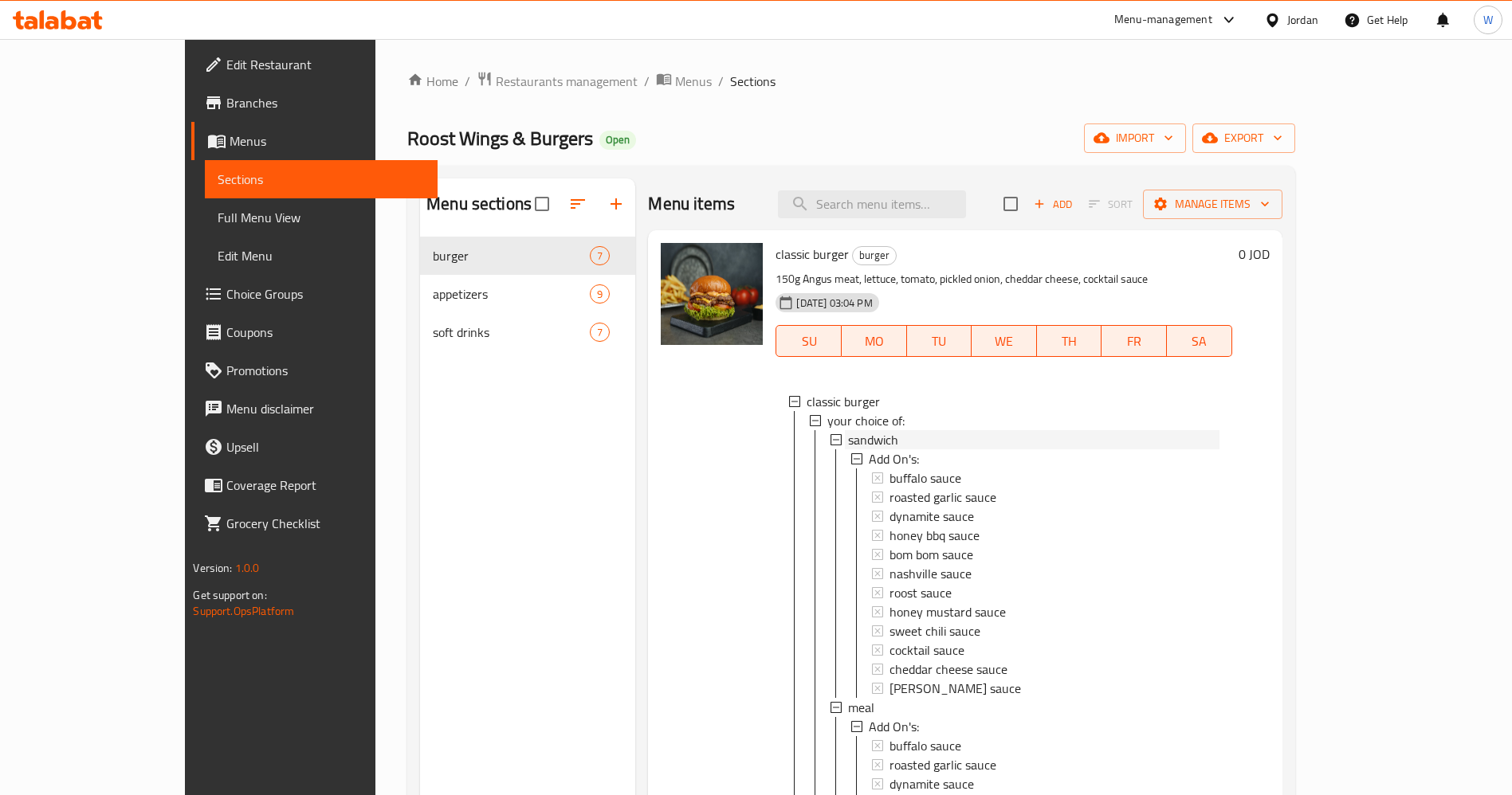
click at [930, 440] on div "sandwich" at bounding box center [1034, 440] width 371 height 19
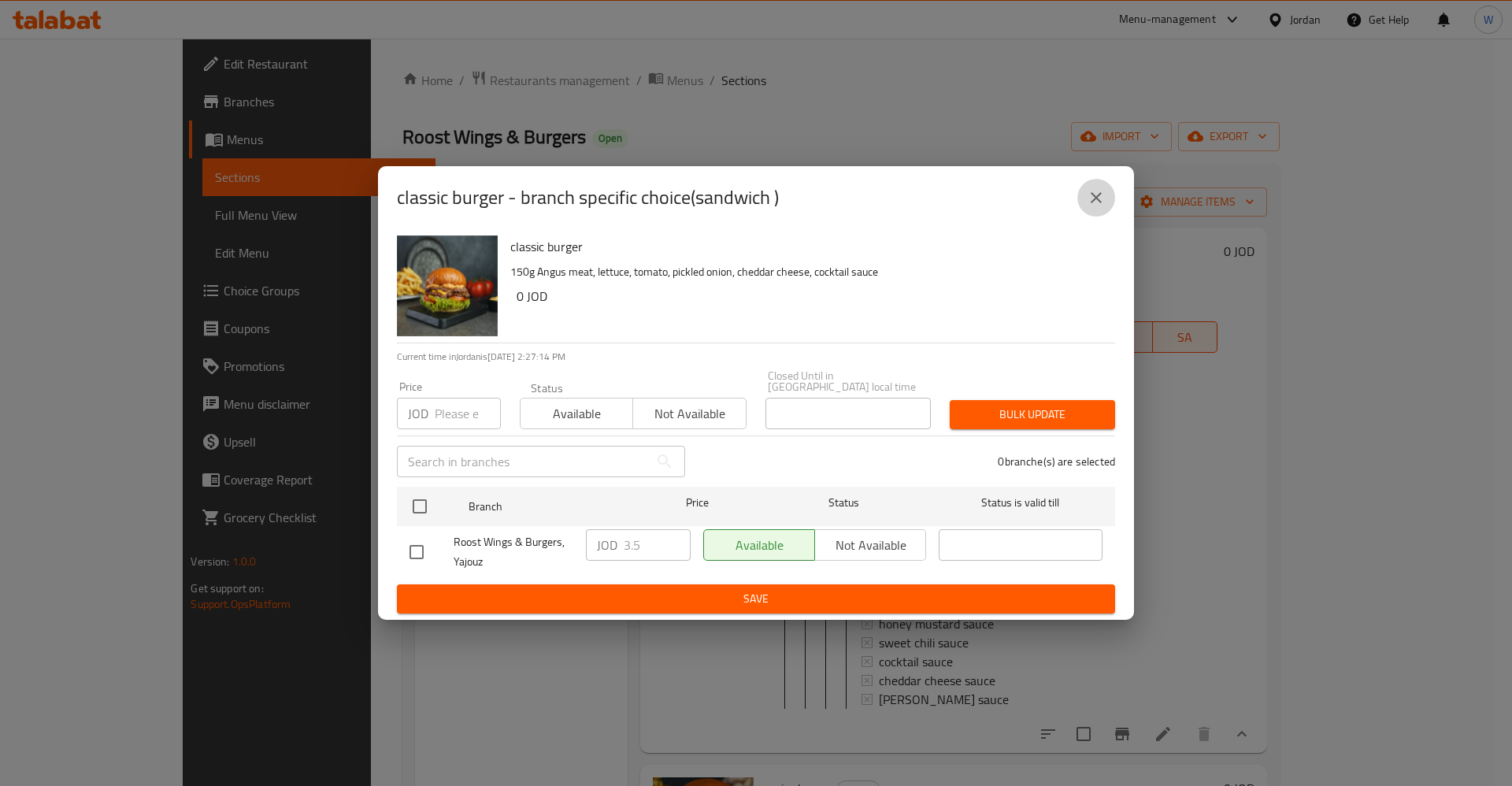
click at [1090, 214] on button "close" at bounding box center [1096, 198] width 38 height 38
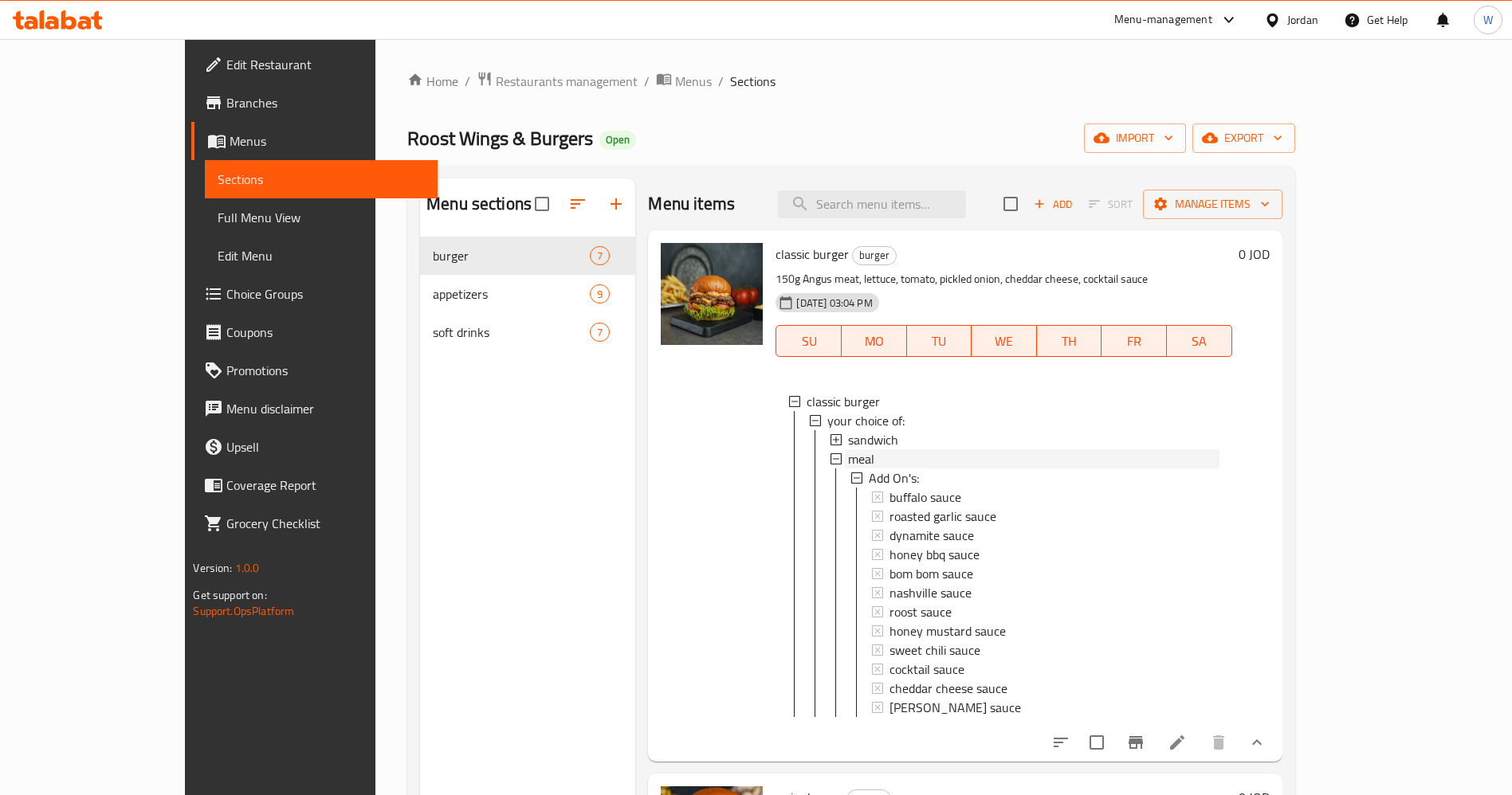
click at [848, 459] on div "meal" at bounding box center [1034, 459] width 371 height 19
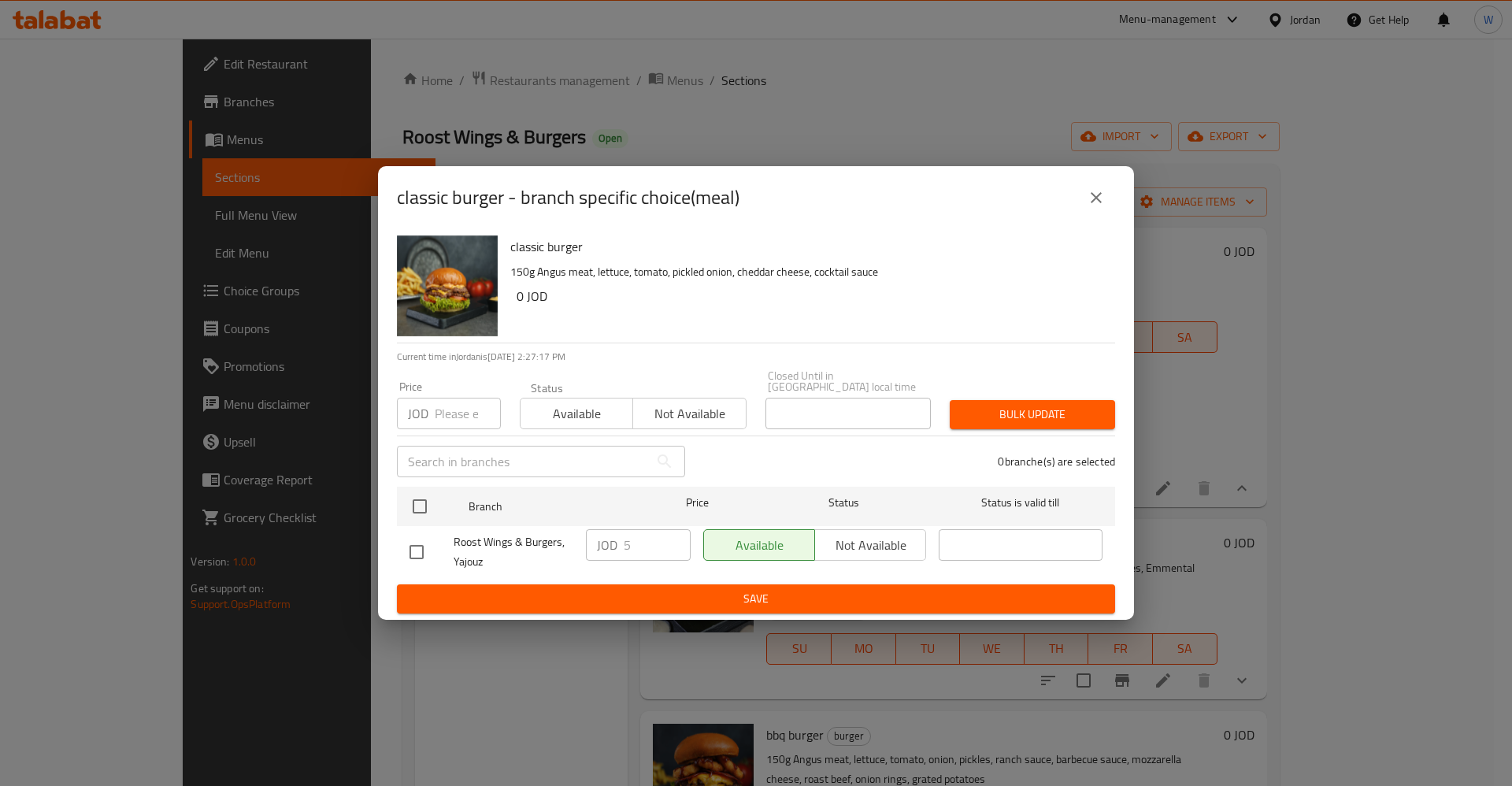
click at [1087, 207] on icon "close" at bounding box center [1096, 198] width 19 height 19
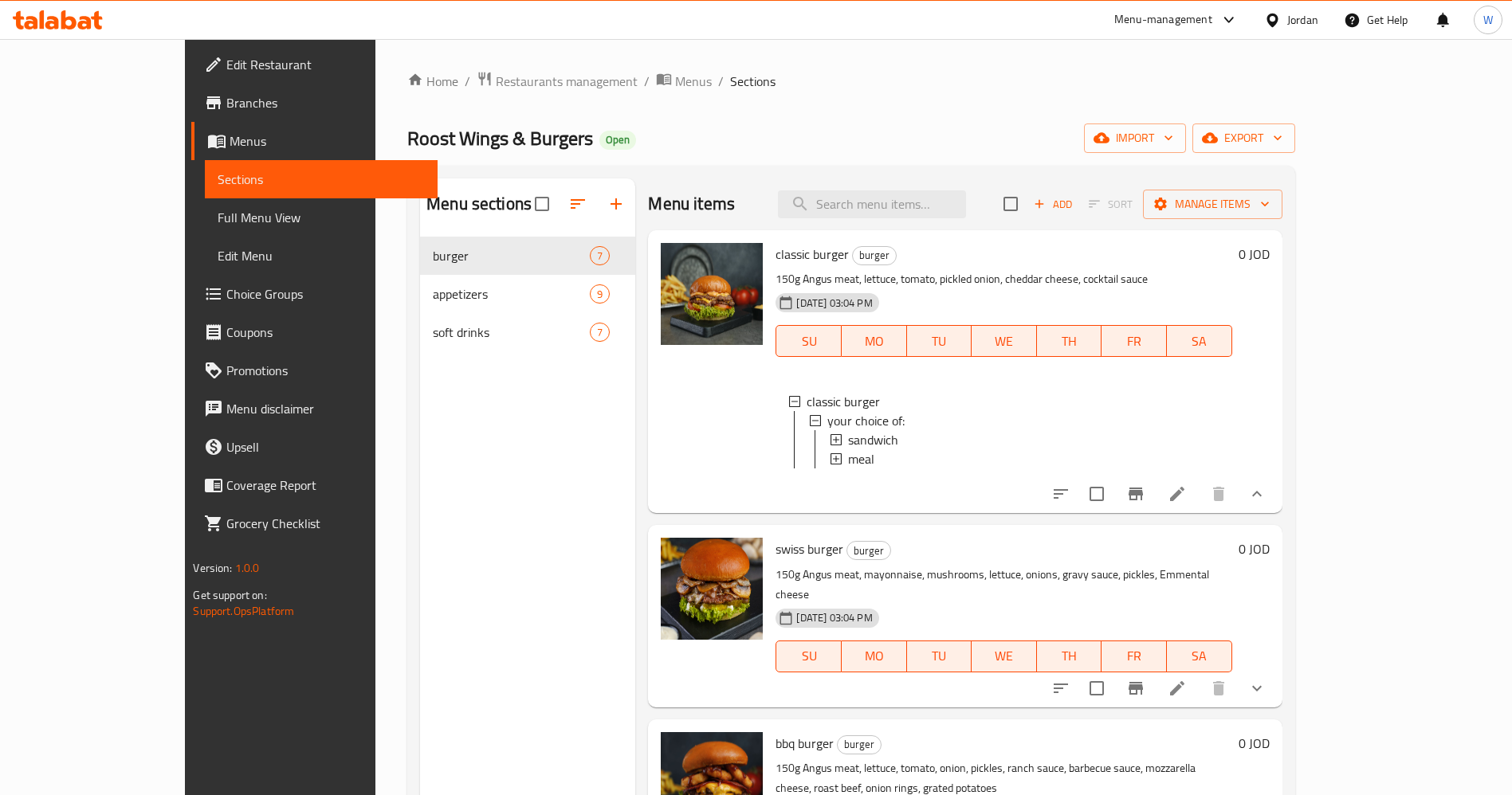
click at [226, 106] on span "Branches" at bounding box center [325, 103] width 198 height 19
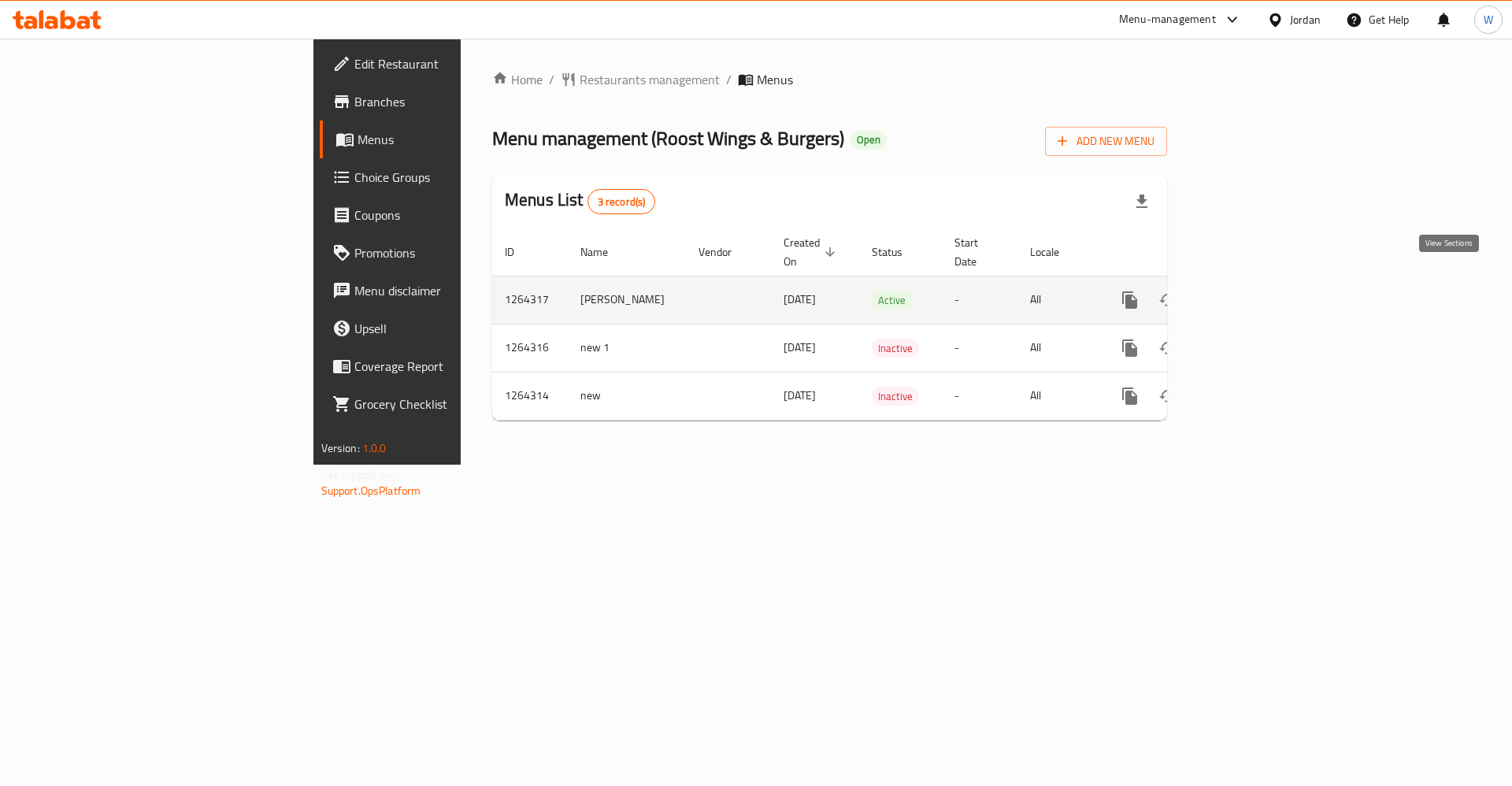
click at [1253, 291] on icon "enhanced table" at bounding box center [1243, 301] width 19 height 19
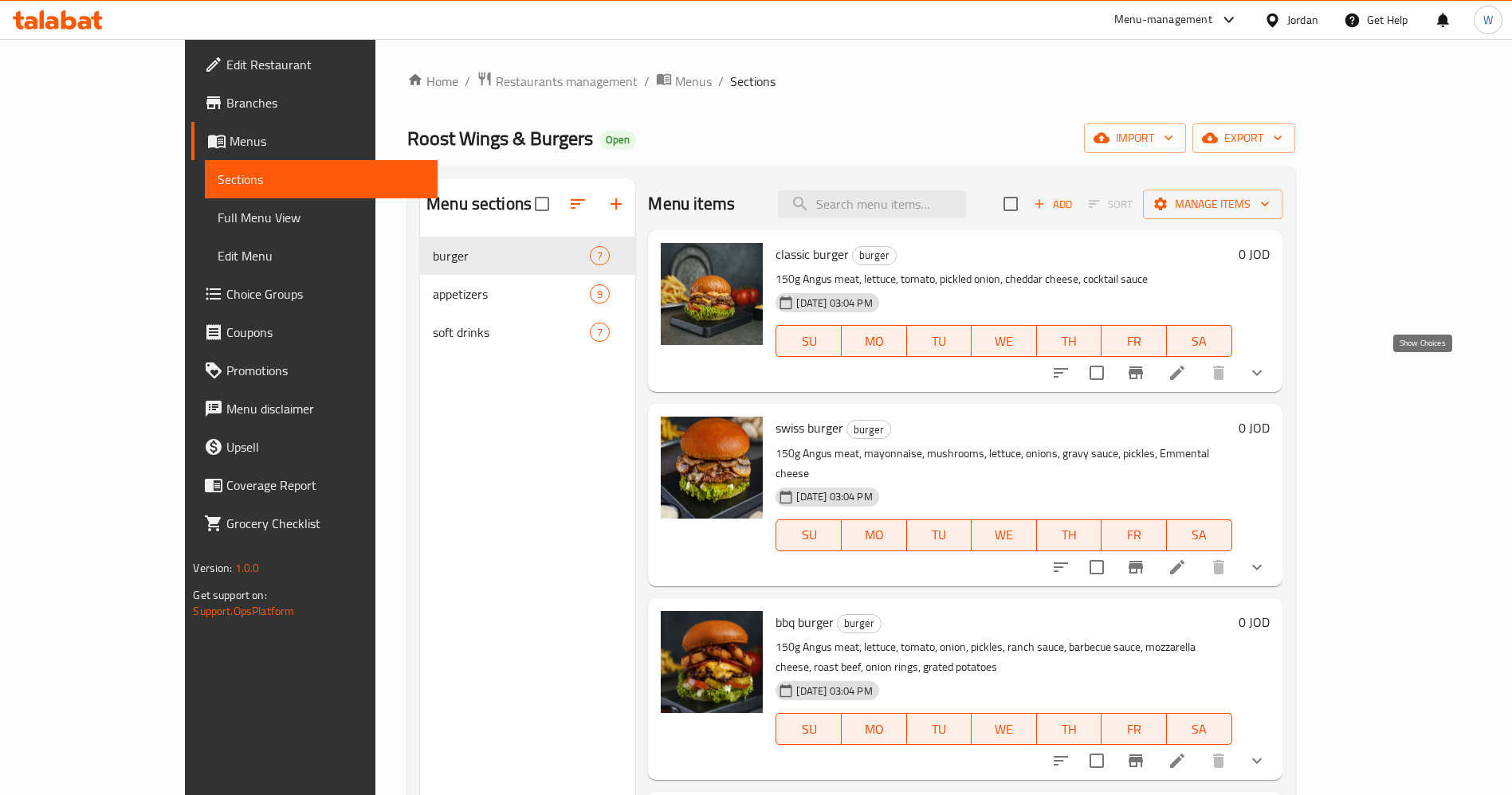
click at [1262, 374] on icon "show more" at bounding box center [1256, 373] width 10 height 5
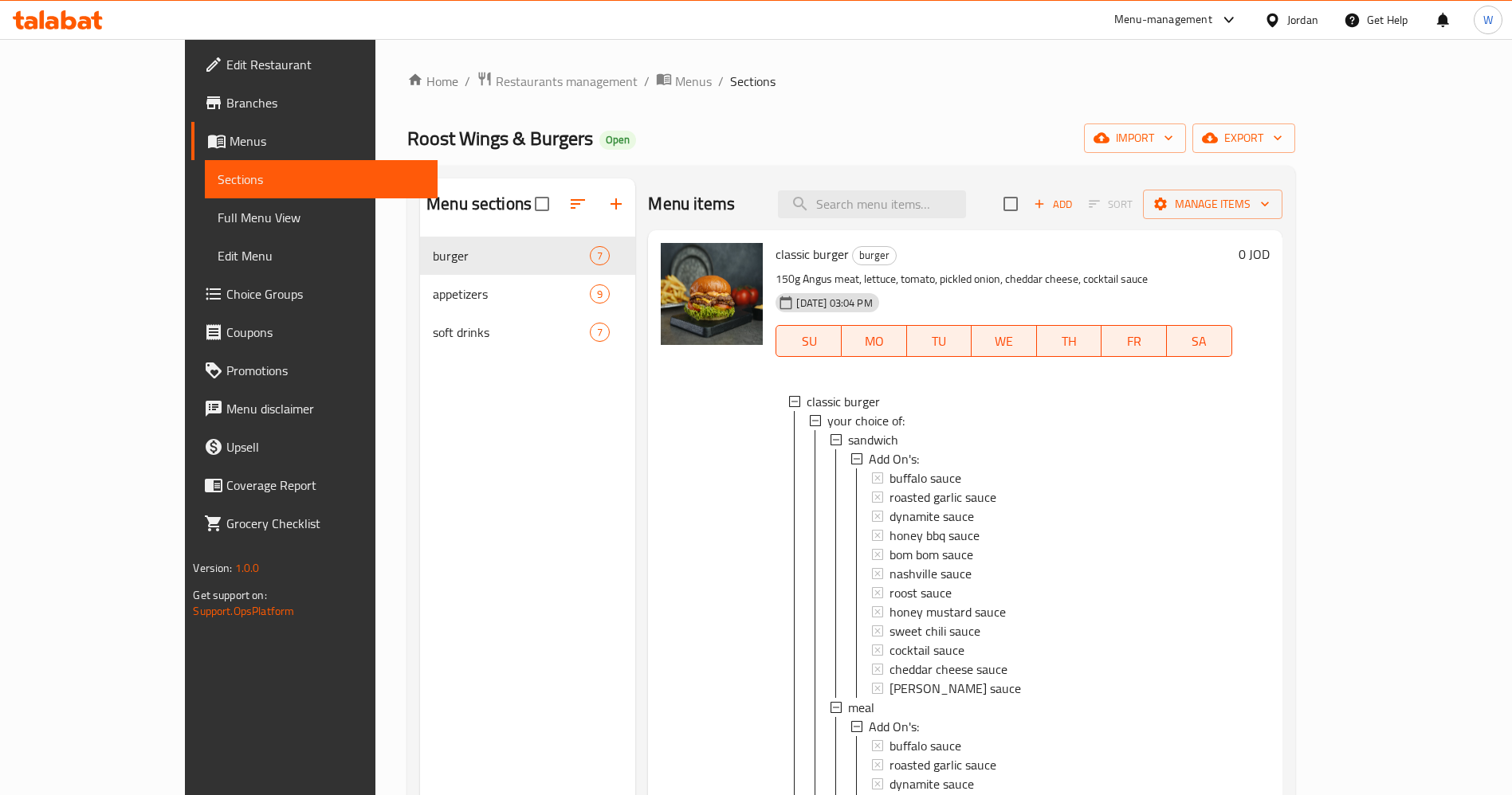
click at [1016, 103] on div "Home / Restaurants management / Menus / Sections Roost Wings & Burgers Open imp…" at bounding box center [851, 528] width 887 height 915
click at [456, 59] on div "Home / Restaurants management / Menus / Sections Roost Wings & Burgers Open imp…" at bounding box center [851, 528] width 951 height 979
click at [496, 81] on span "Restaurants management" at bounding box center [567, 81] width 142 height 19
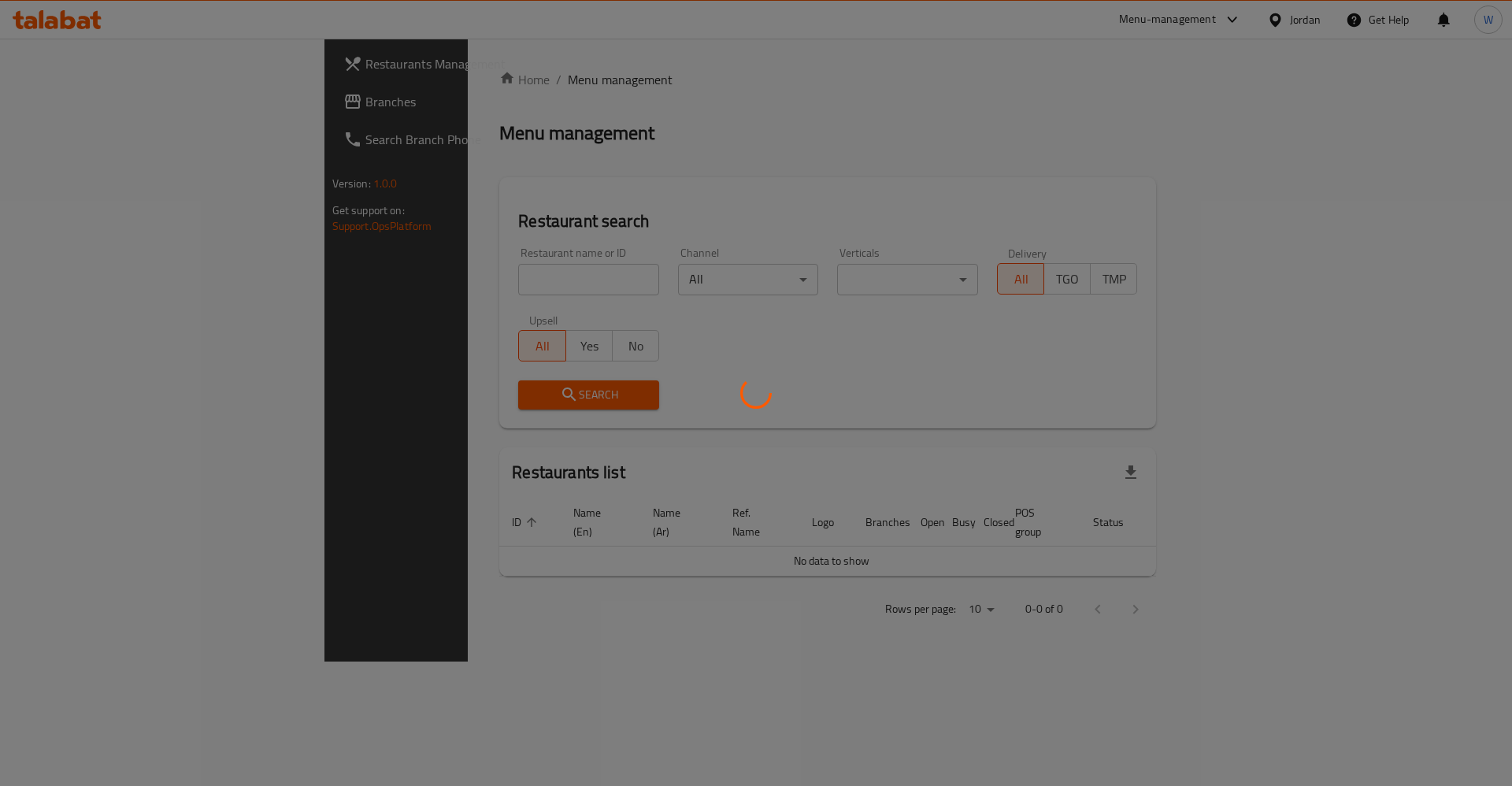
click at [441, 276] on div at bounding box center [756, 393] width 1512 height 786
click at [402, 271] on div at bounding box center [756, 393] width 1512 height 786
click at [430, 271] on div at bounding box center [756, 393] width 1512 height 786
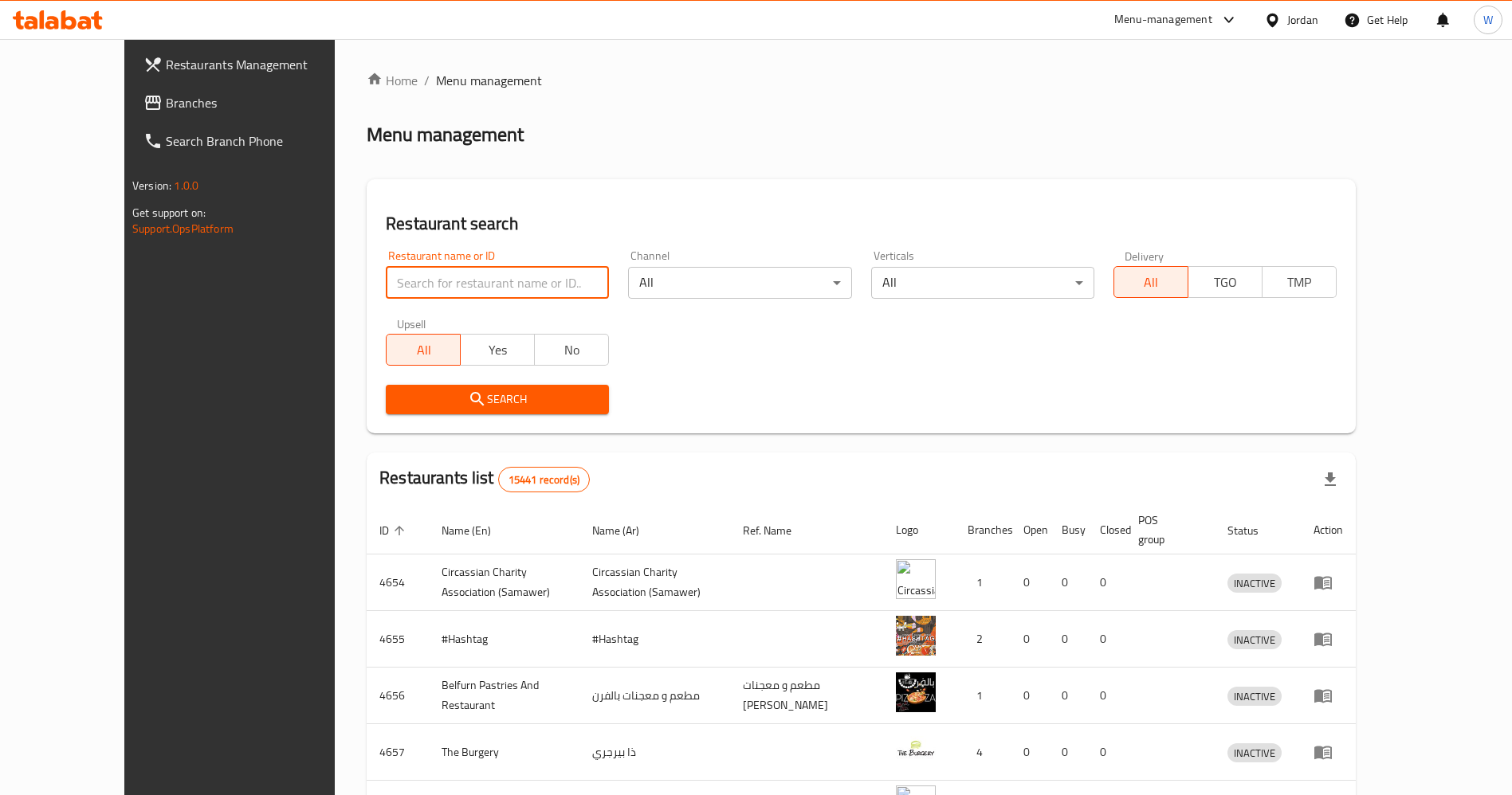
click at [432, 275] on input "search" at bounding box center [497, 282] width 224 height 32
type input "waffle corner"
click button "Search" at bounding box center [497, 399] width 224 height 29
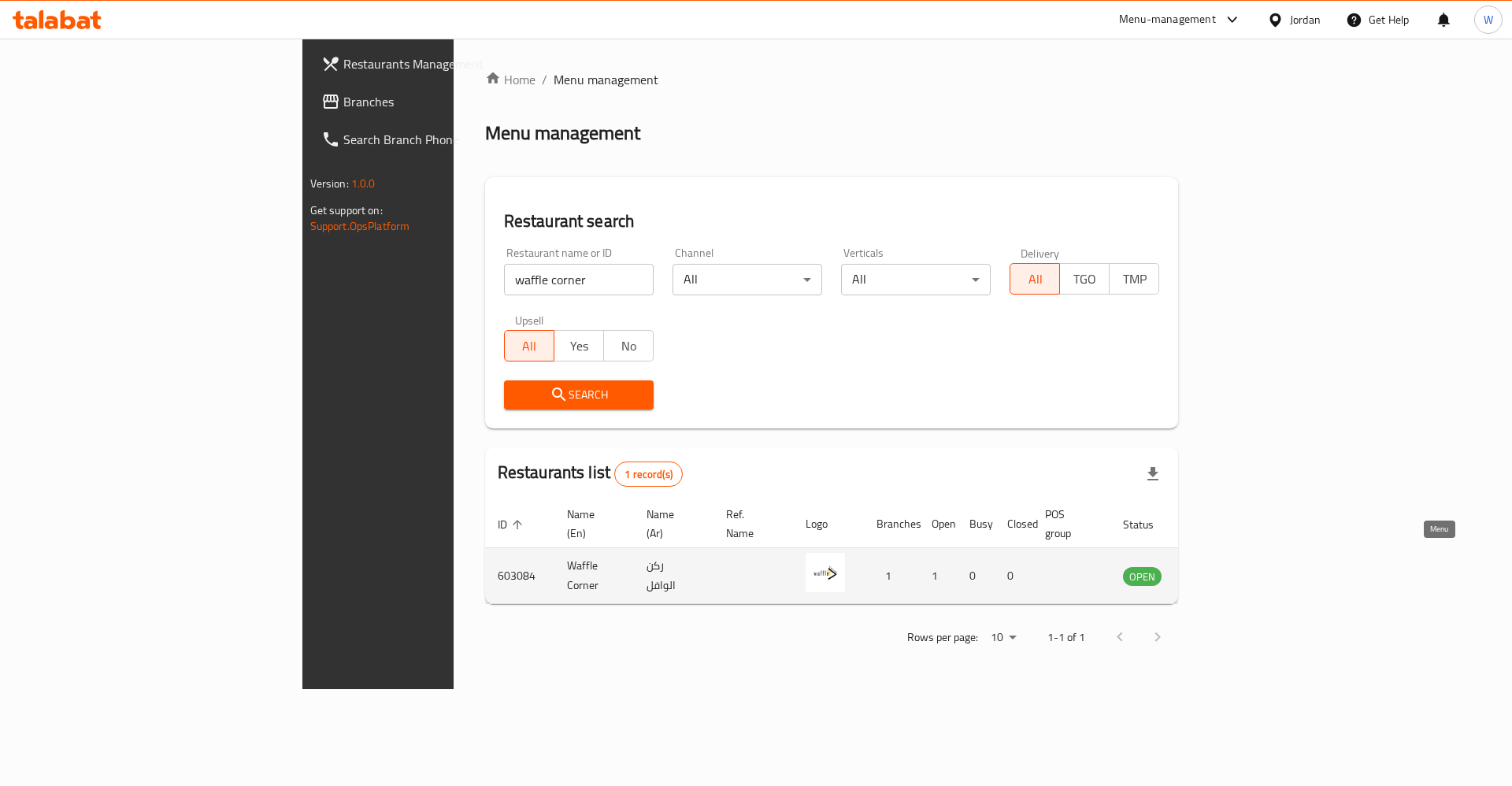
click at [1224, 567] on icon "enhanced table" at bounding box center [1215, 576] width 19 height 19
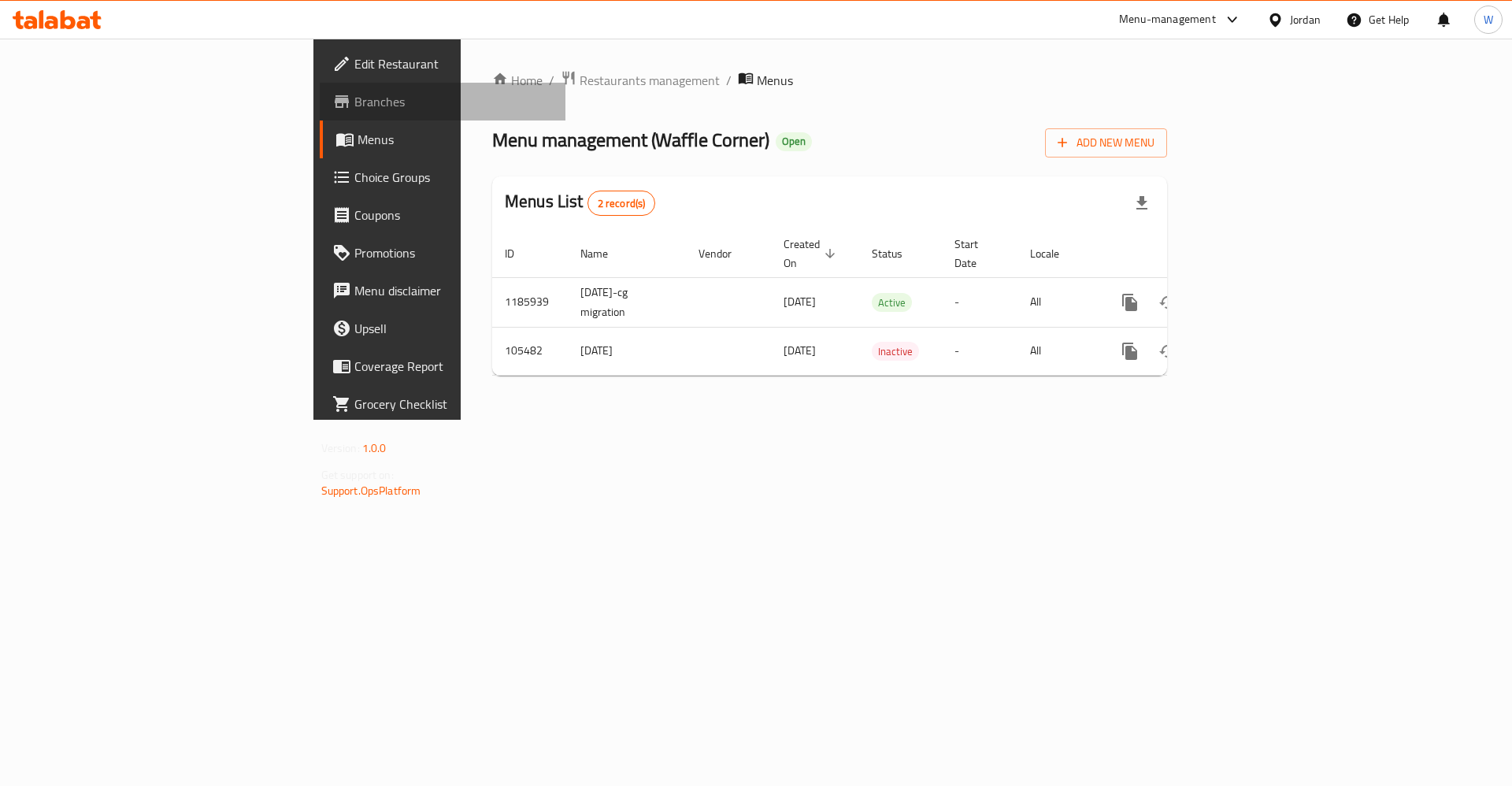
click at [354, 99] on span "Branches" at bounding box center [454, 102] width 199 height 19
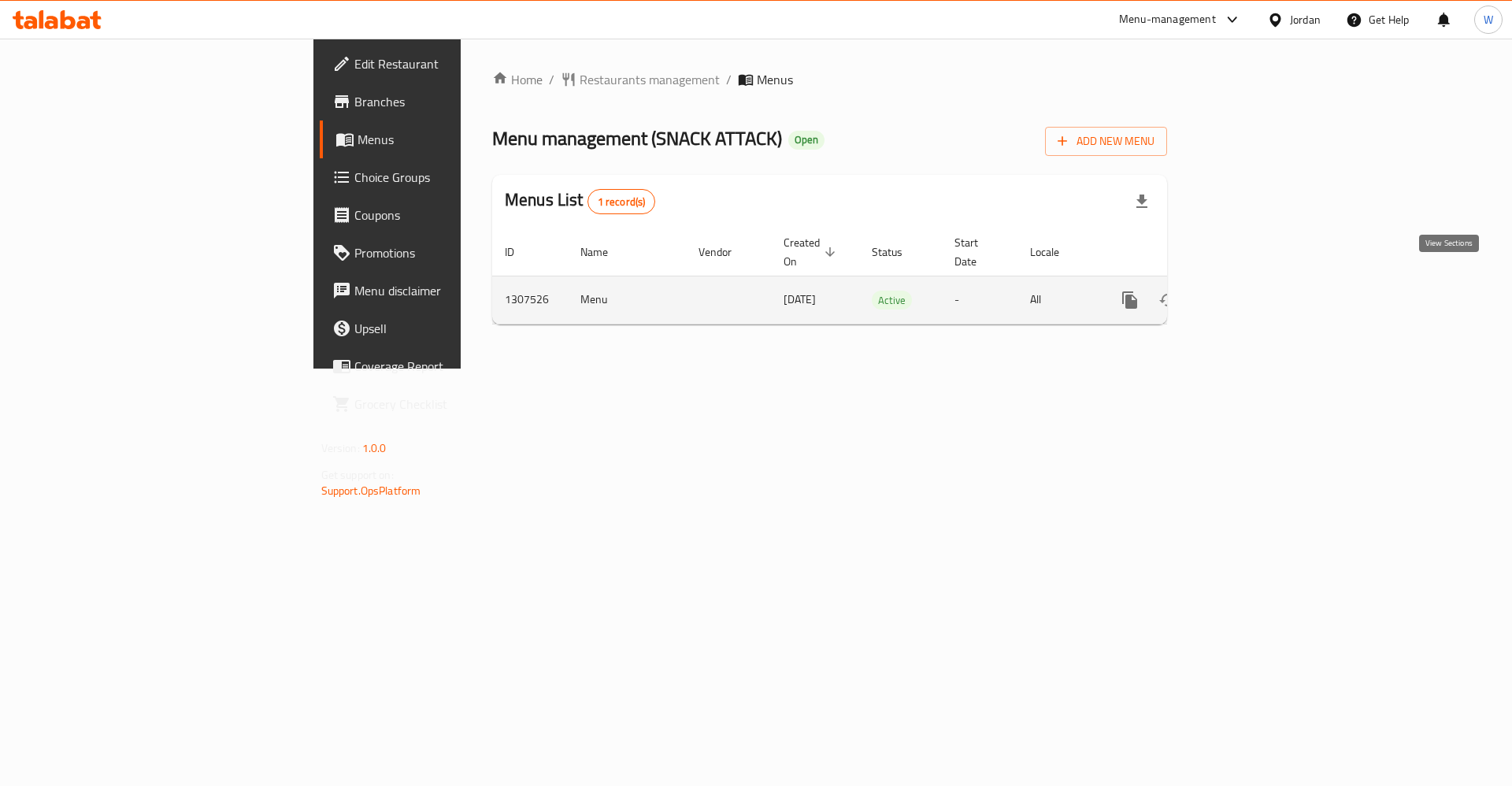
click at [1262, 281] on link "enhanced table" at bounding box center [1243, 300] width 38 height 38
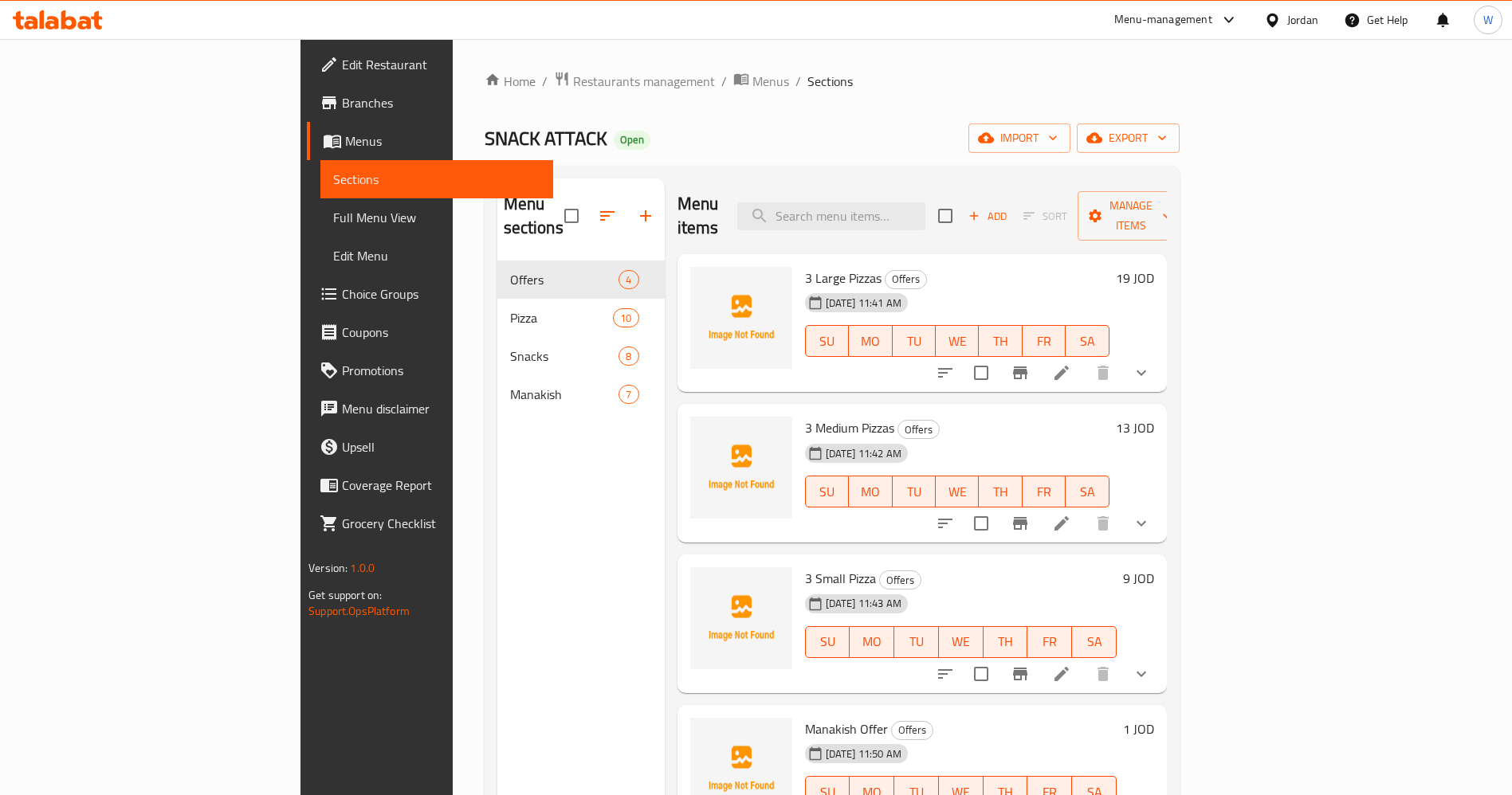
click at [1072, 364] on icon at bounding box center [1062, 373] width 19 height 19
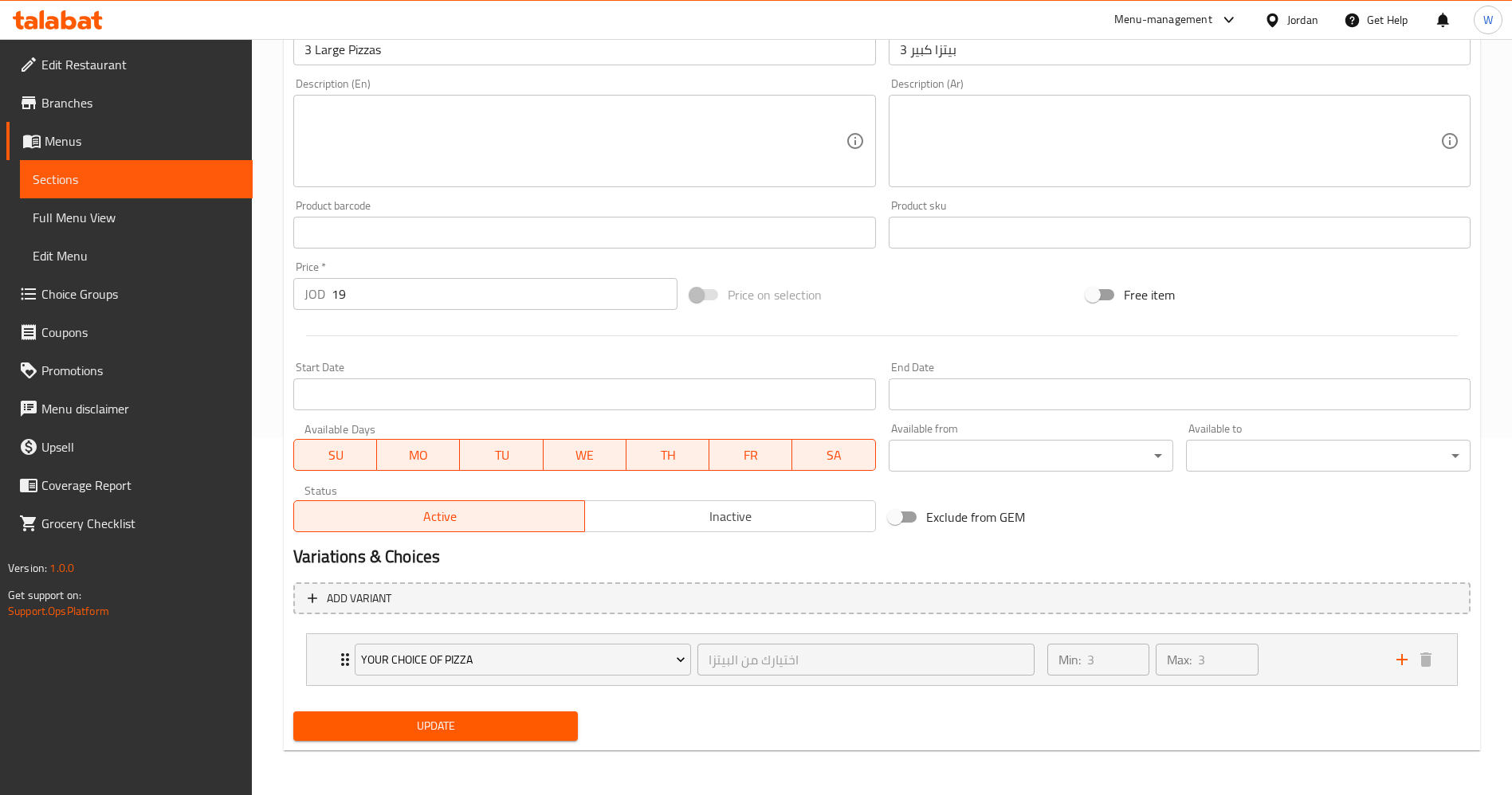
scroll to position [357, 0]
click at [1301, 658] on div "Min: 3 ​ Max: 3 ​" at bounding box center [1212, 659] width 349 height 51
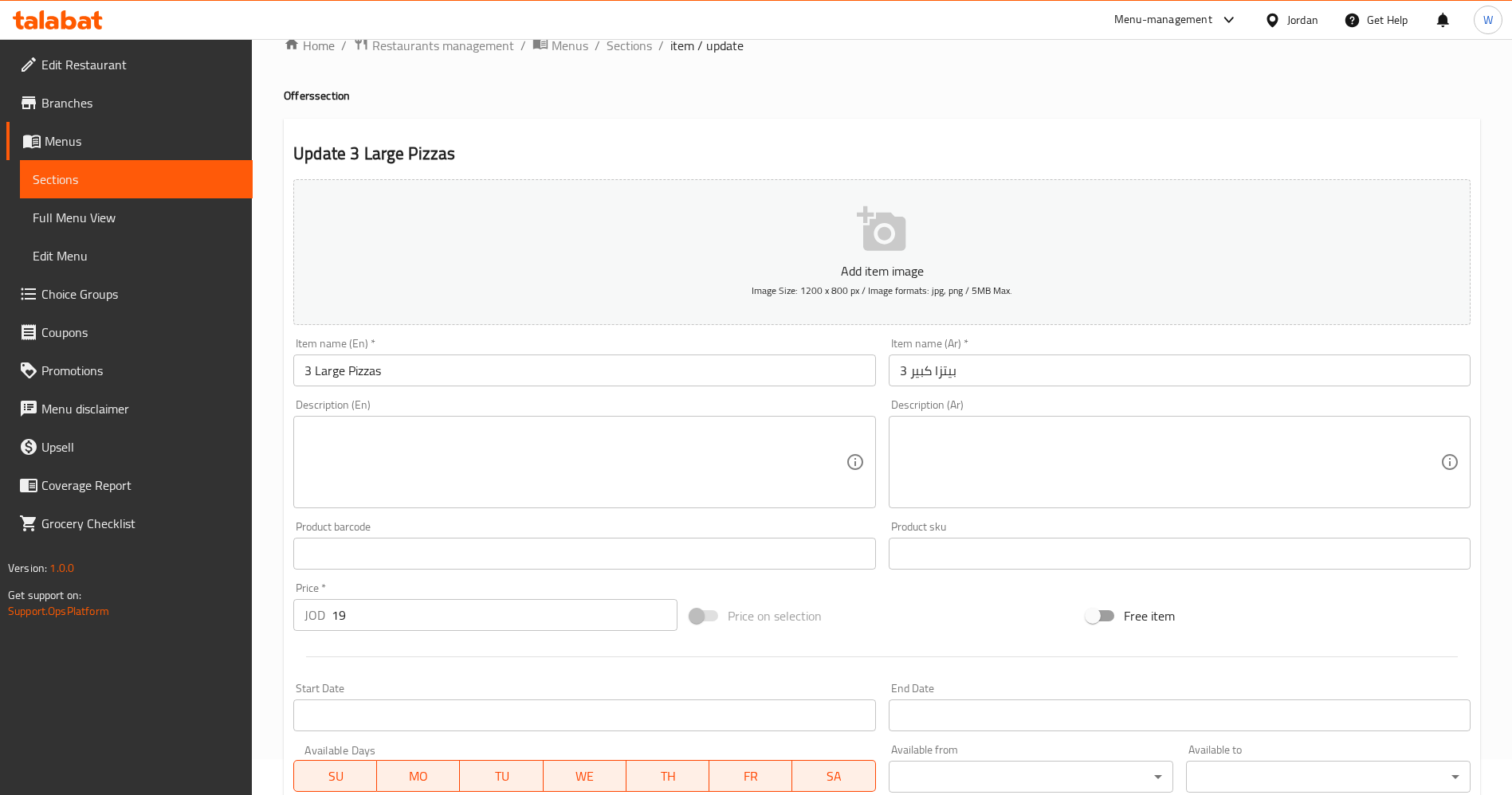
scroll to position [0, 0]
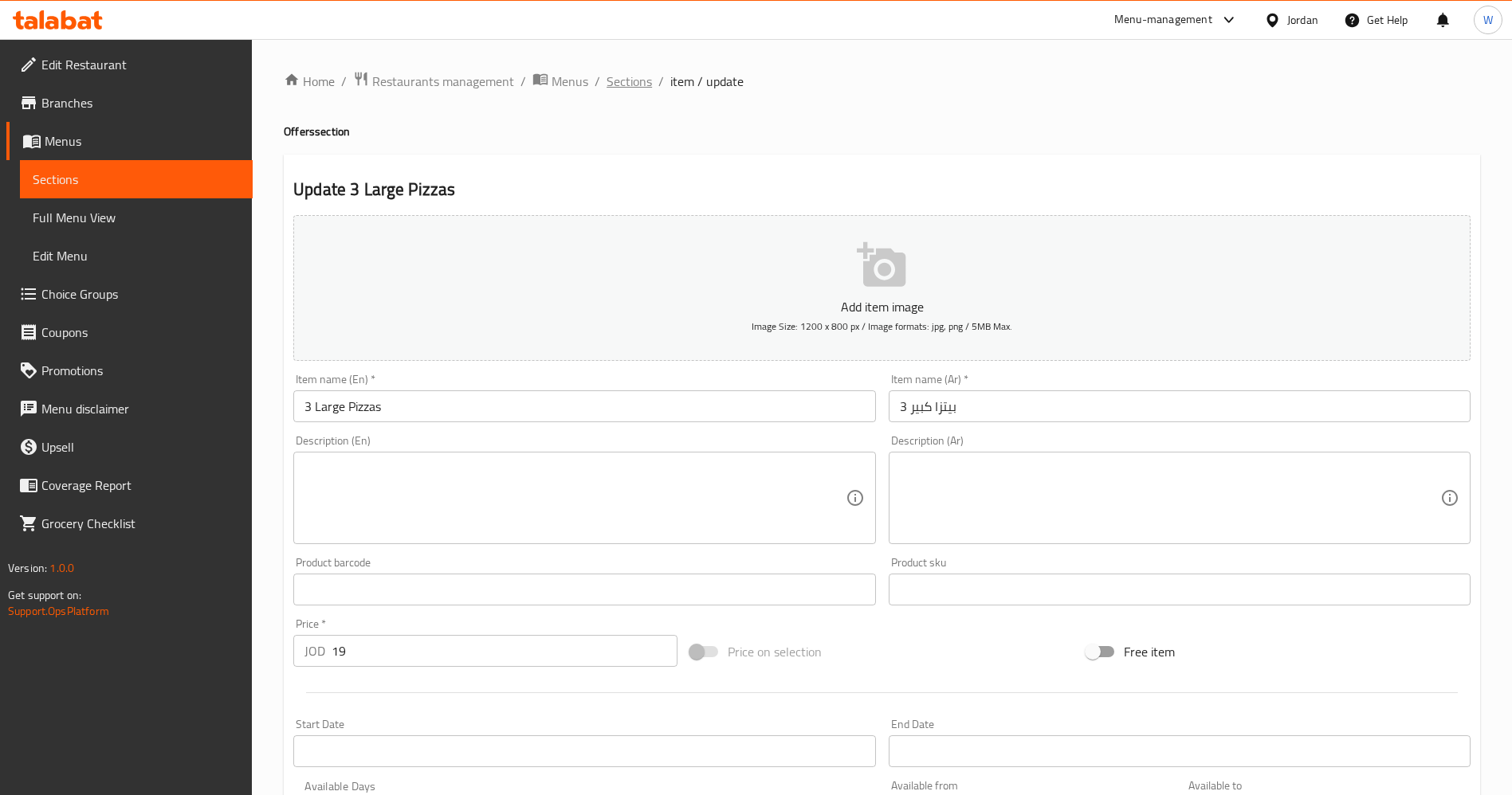
click at [644, 80] on span "Sections" at bounding box center [629, 81] width 45 height 19
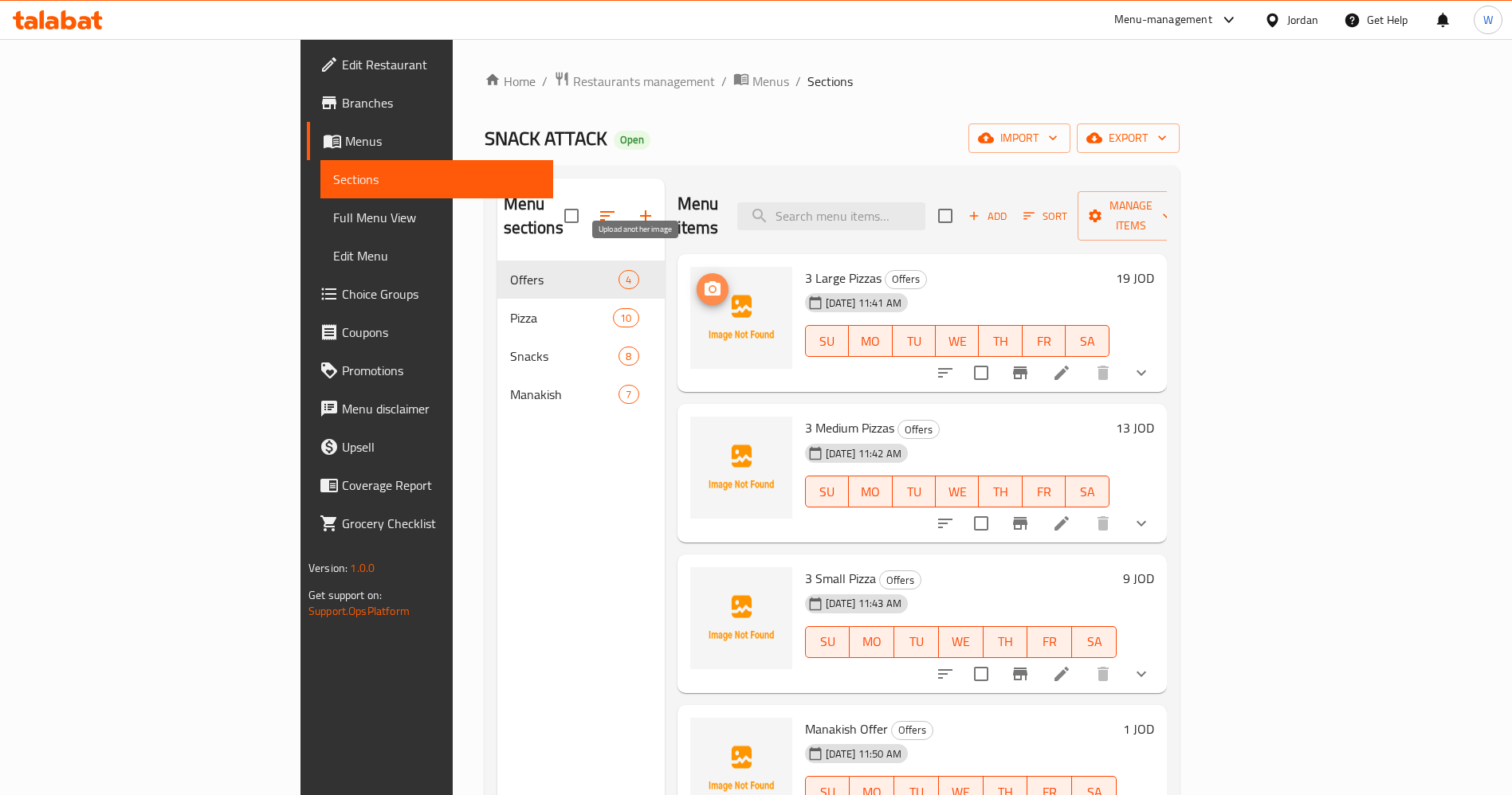
click at [704, 281] on icon "upload picture" at bounding box center [712, 288] width 16 height 15
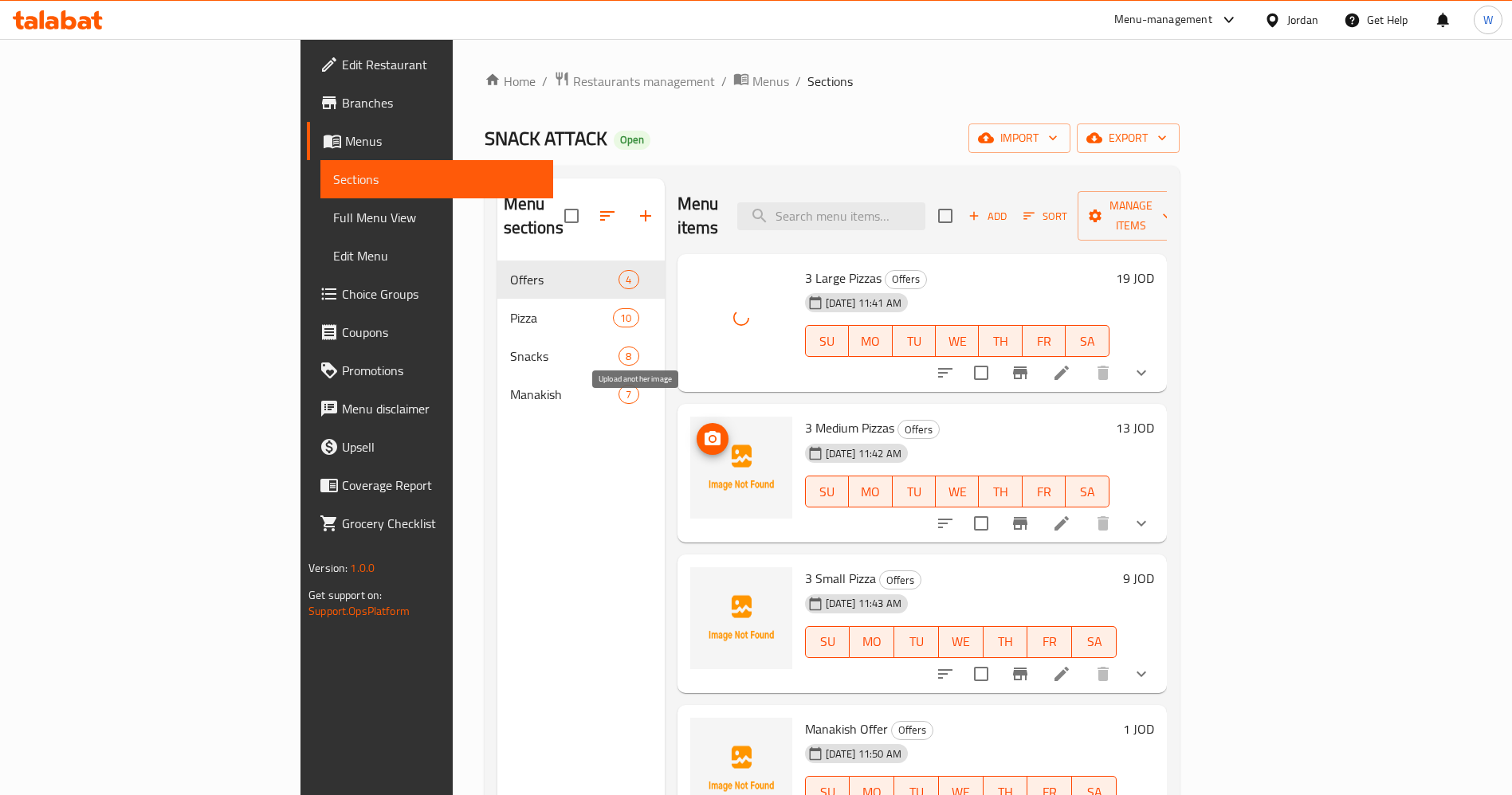
click at [704, 430] on icon "upload picture" at bounding box center [713, 439] width 19 height 19
click at [704, 582] on icon "upload picture" at bounding box center [712, 589] width 16 height 15
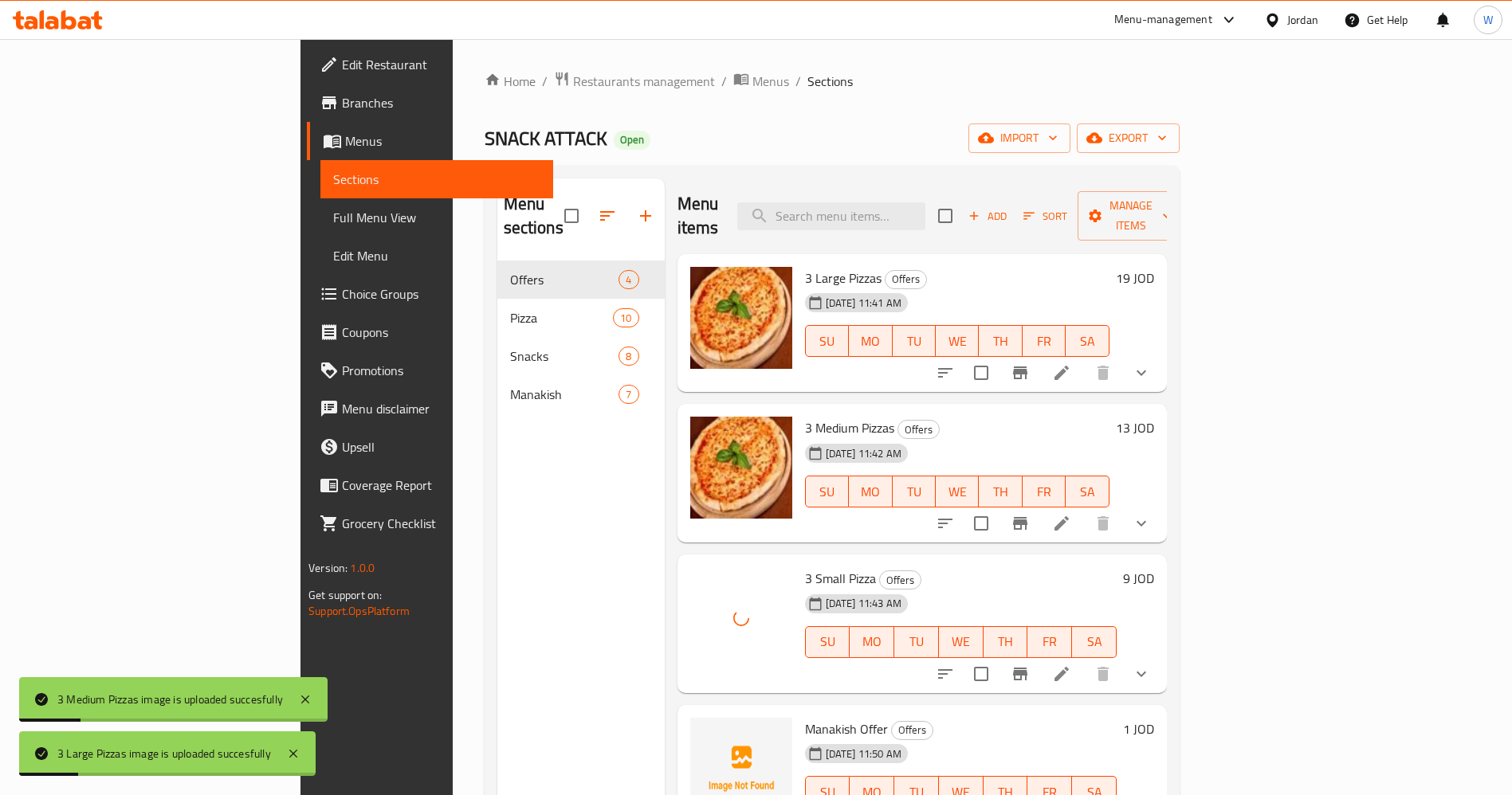
scroll to position [223, 0]
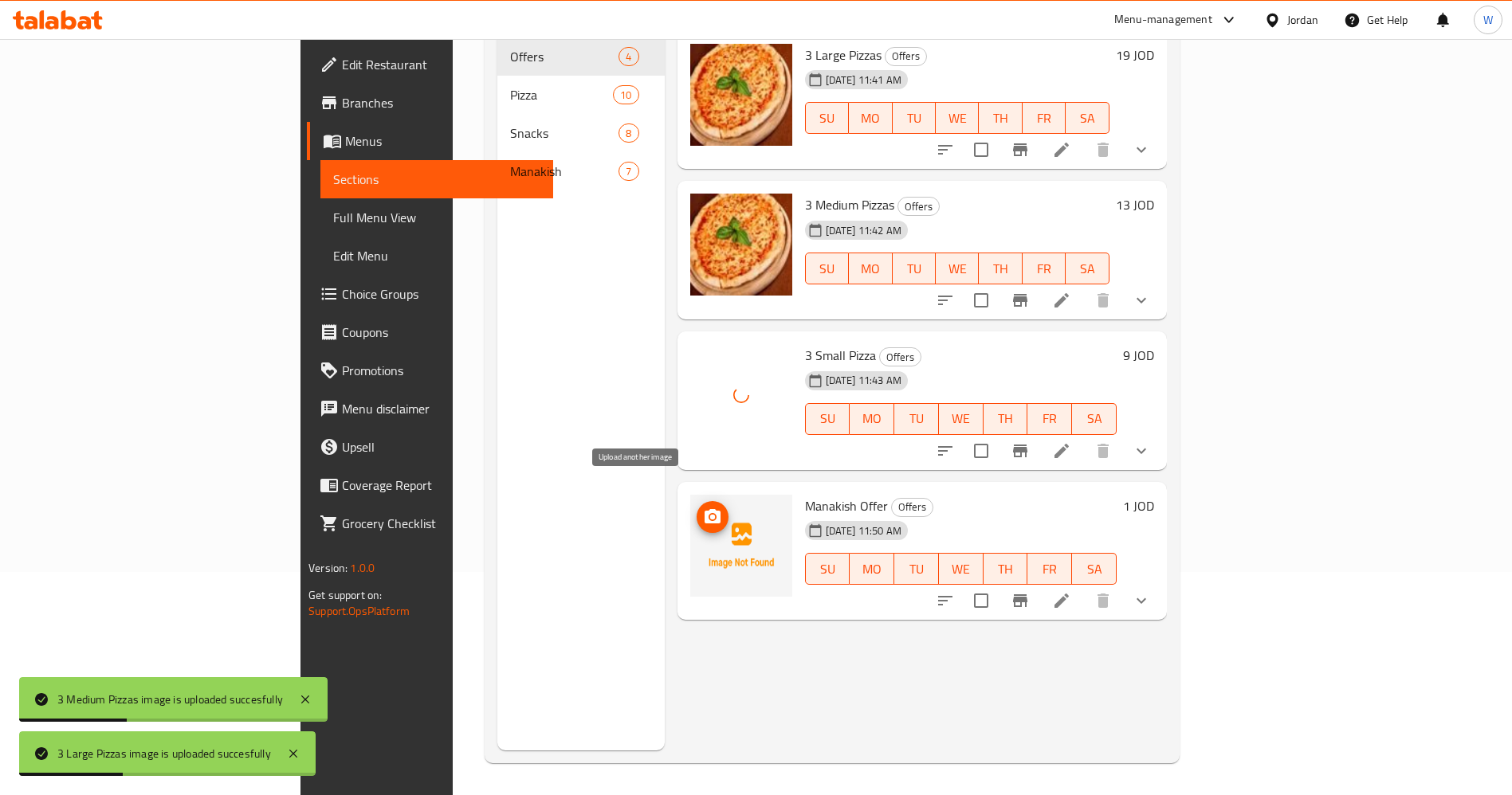
click at [704, 507] on icon "upload picture" at bounding box center [713, 517] width 19 height 19
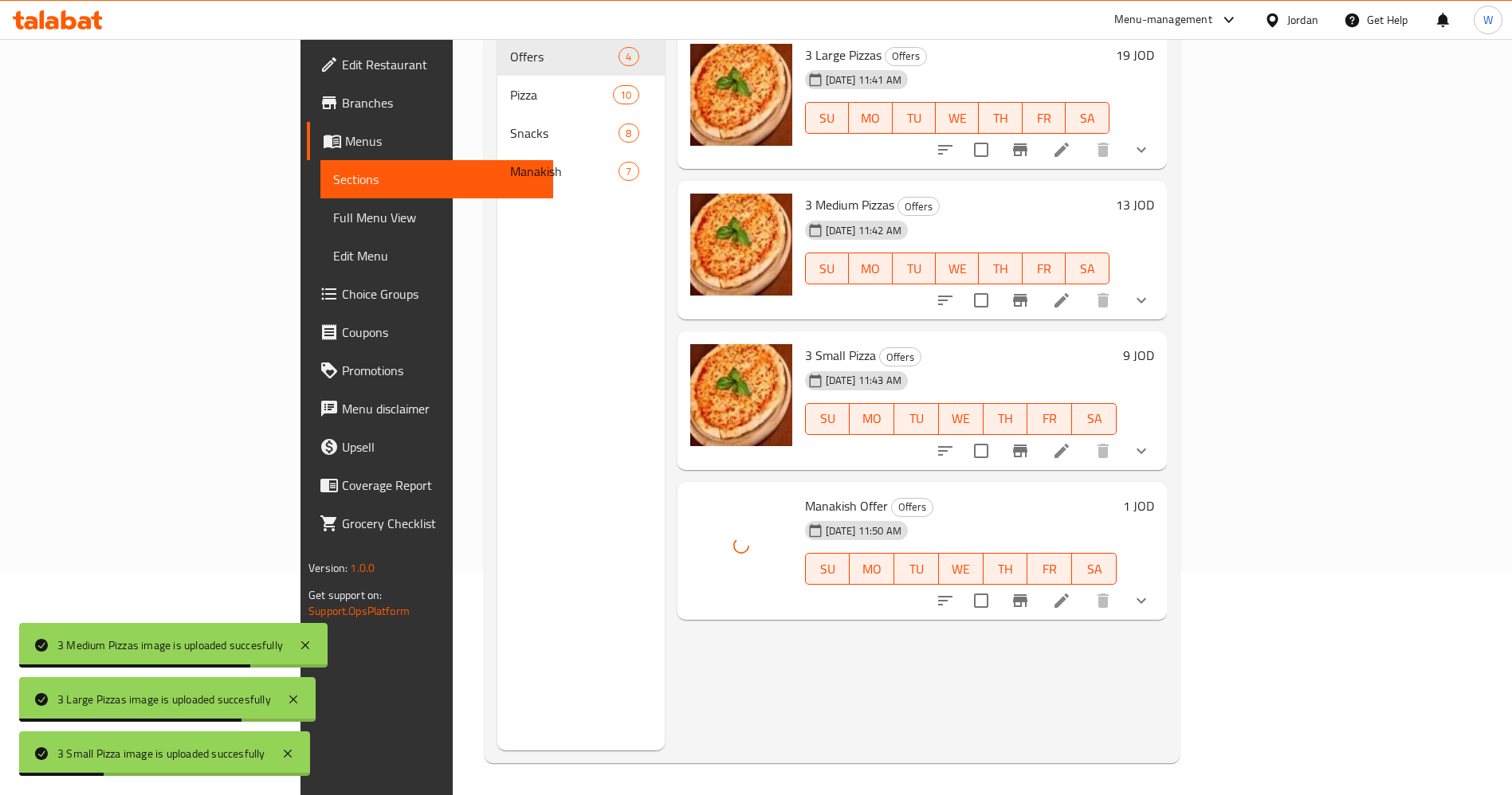
scroll to position [0, 0]
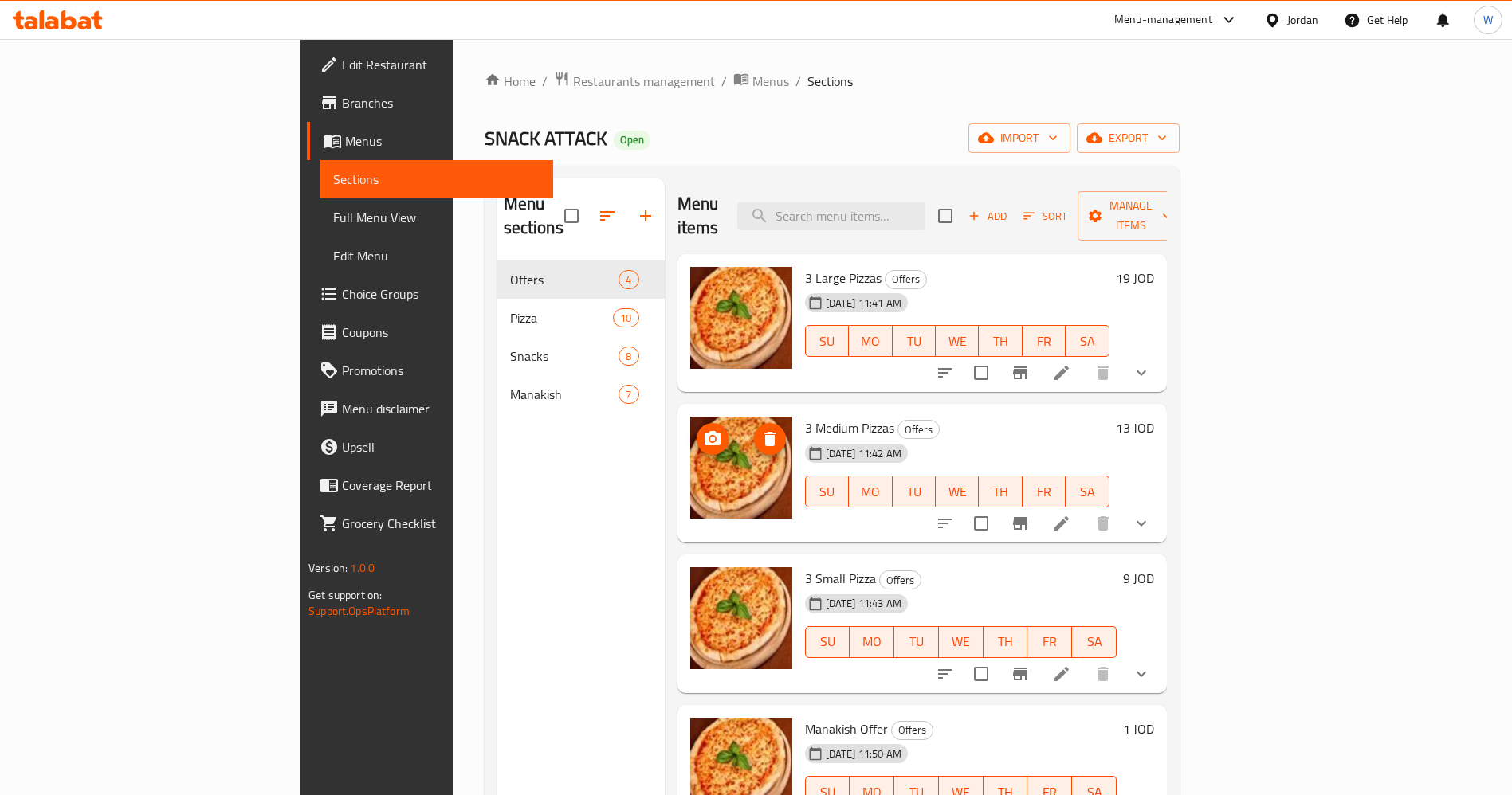
click at [704, 431] on icon "upload picture" at bounding box center [712, 438] width 16 height 15
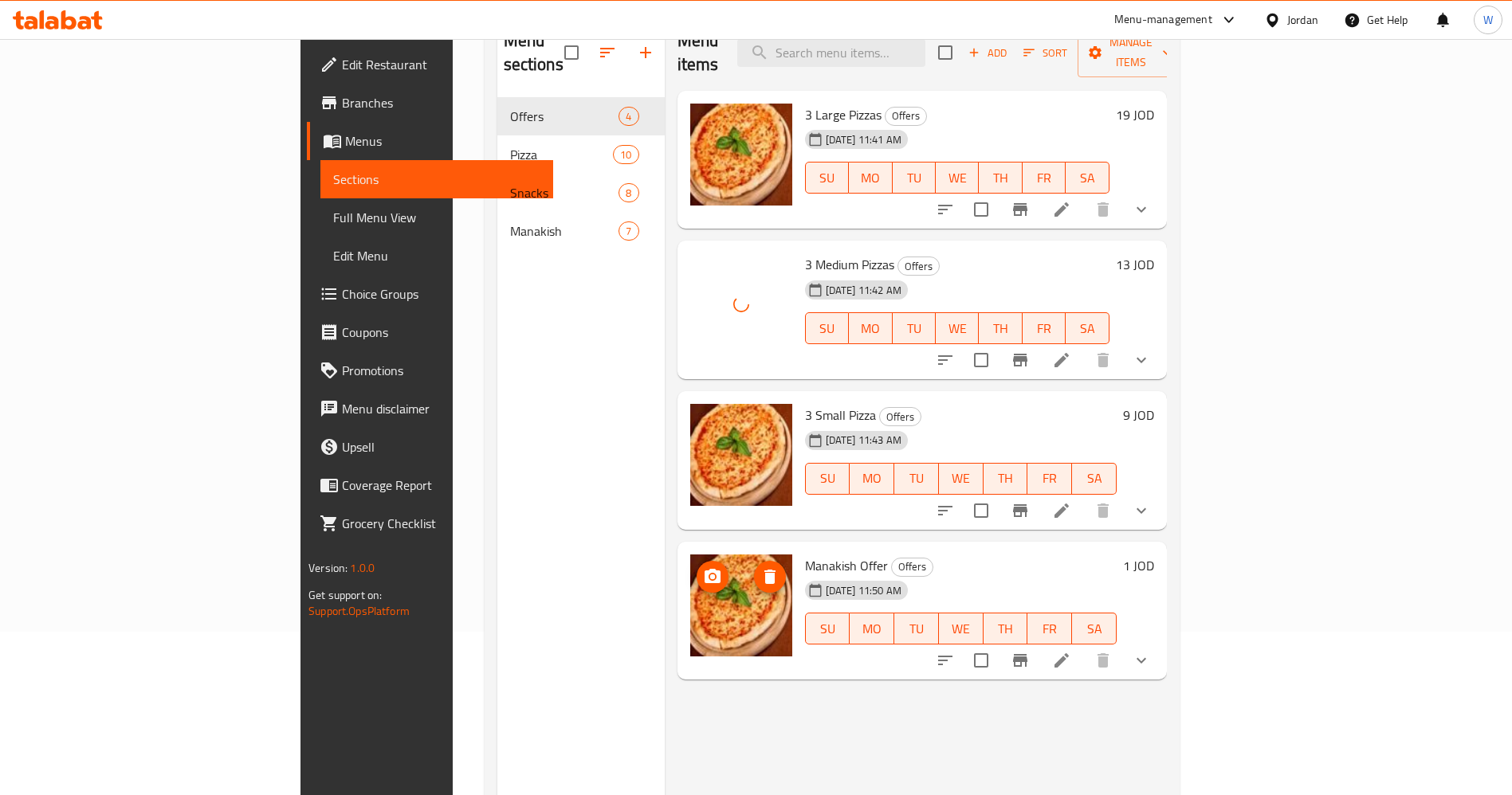
scroll to position [223, 0]
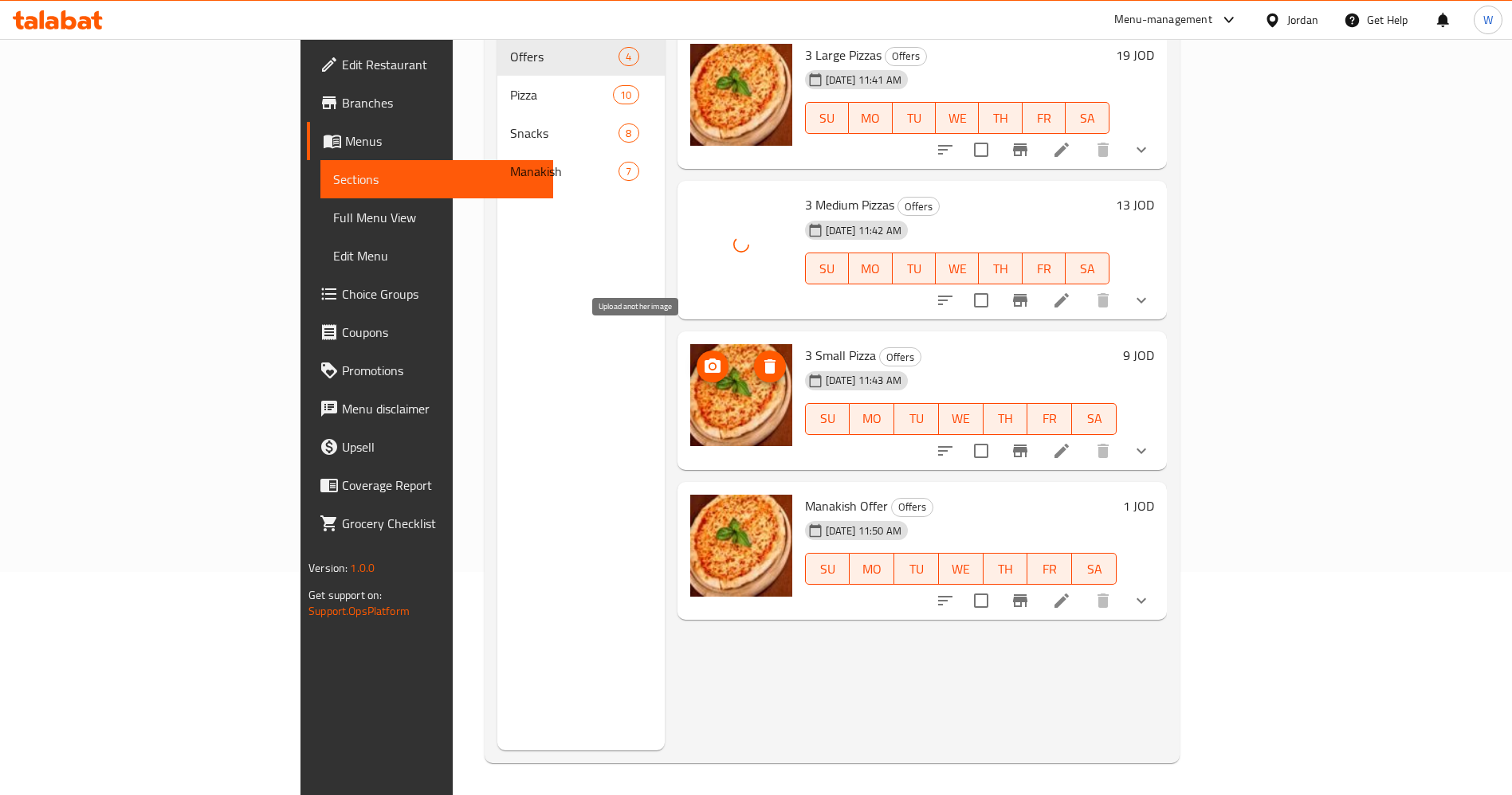
click at [704, 359] on icon "upload picture" at bounding box center [712, 365] width 16 height 15
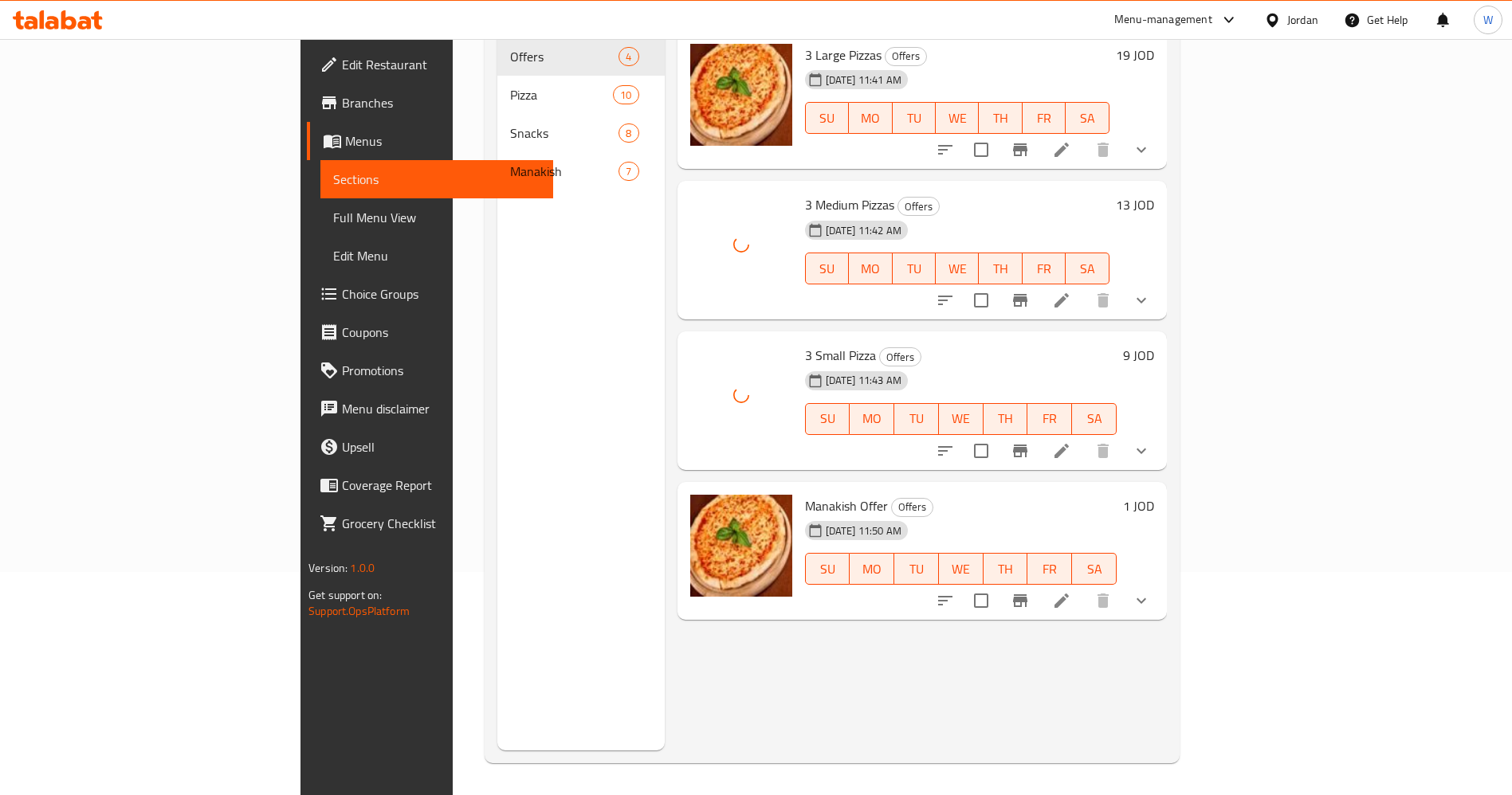
scroll to position [0, 0]
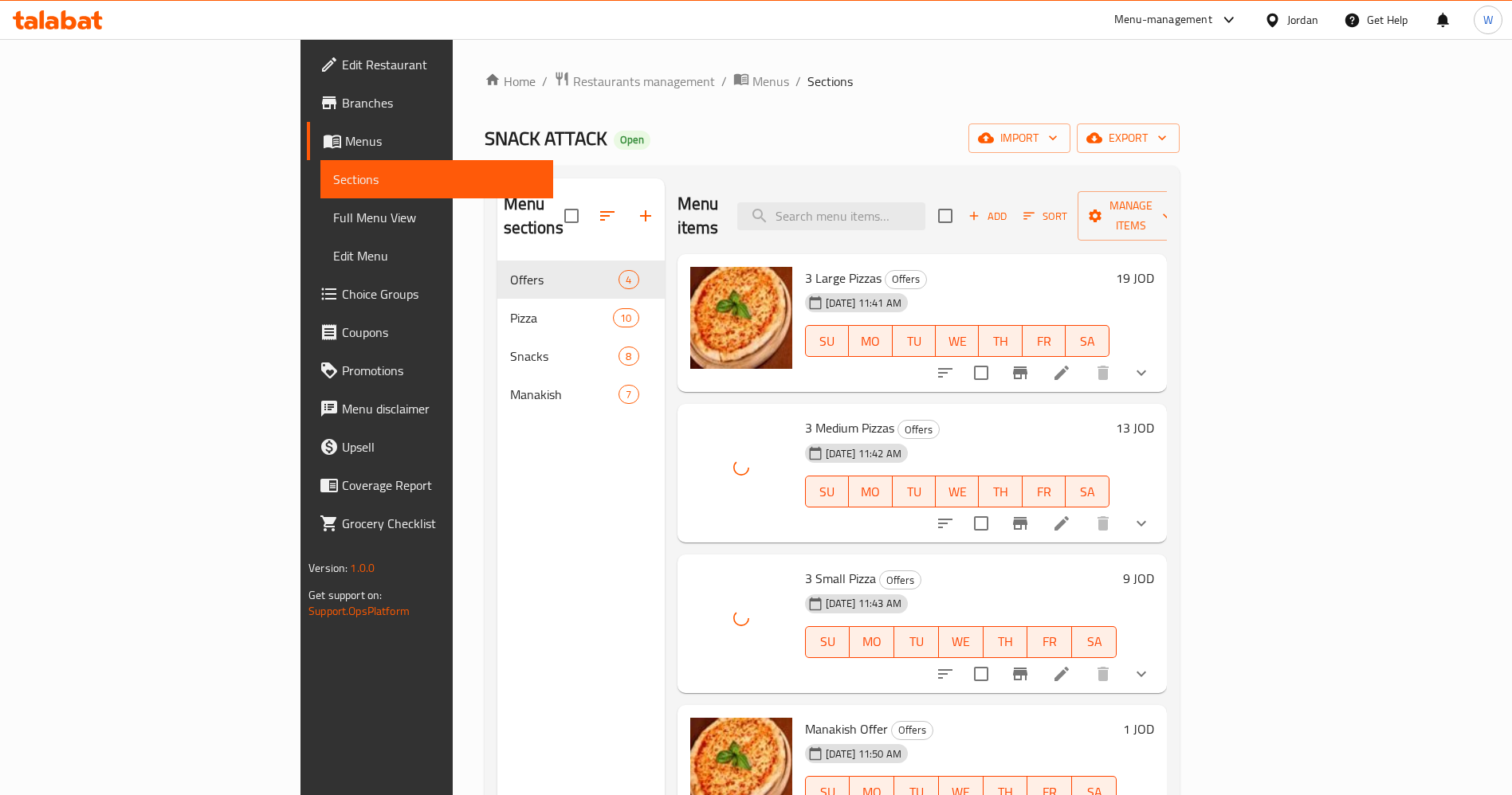
click at [820, 116] on div "Home / Restaurants management / Menus / Sections SNACK ATTACK Open import expor…" at bounding box center [832, 528] width 695 height 915
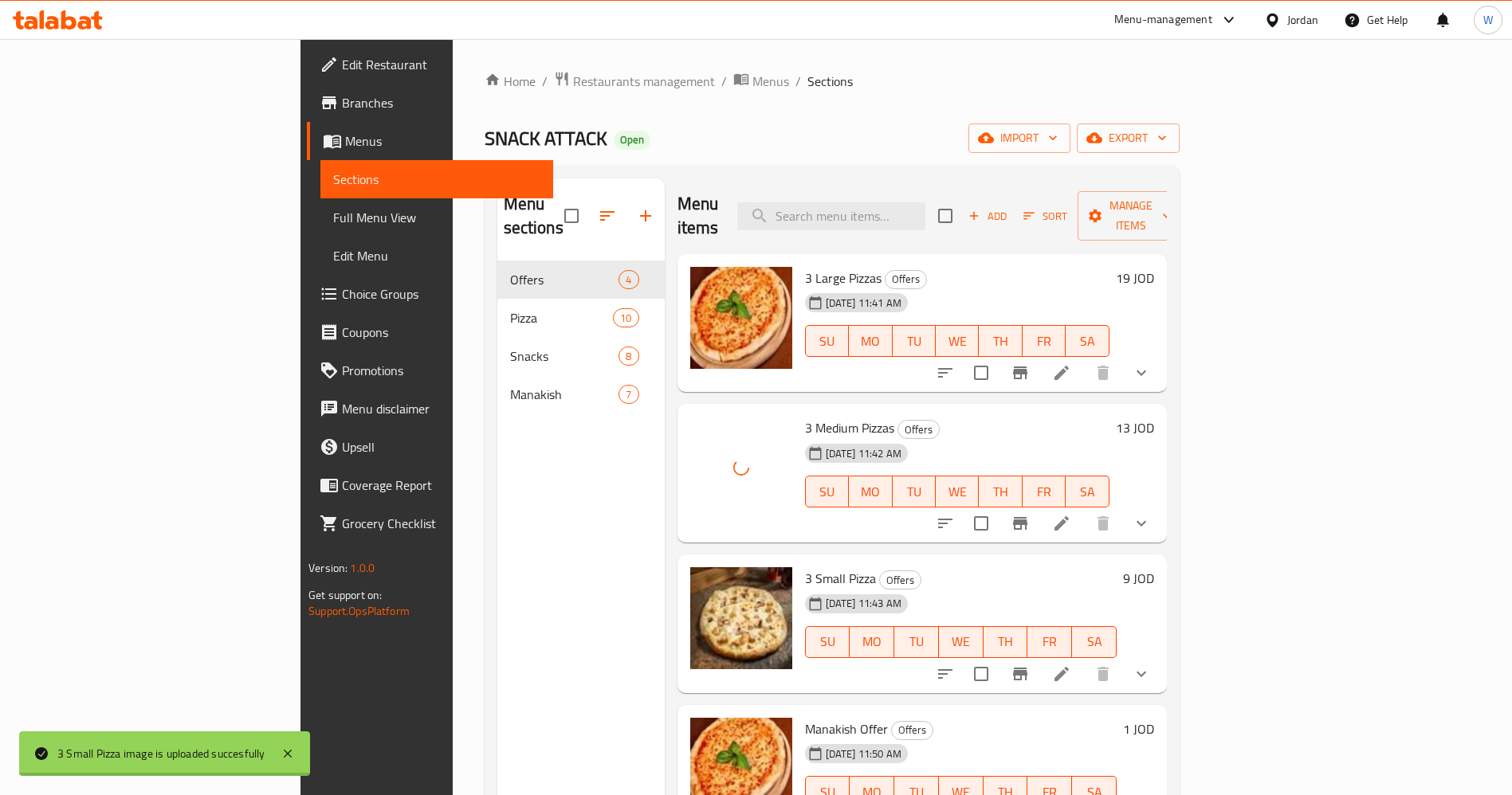
click at [969, 94] on div "Home / Restaurants management / Menus / Sections SNACK ATTACK Open import expor…" at bounding box center [832, 528] width 695 height 915
click at [320, 104] on span at bounding box center [331, 103] width 23 height 19
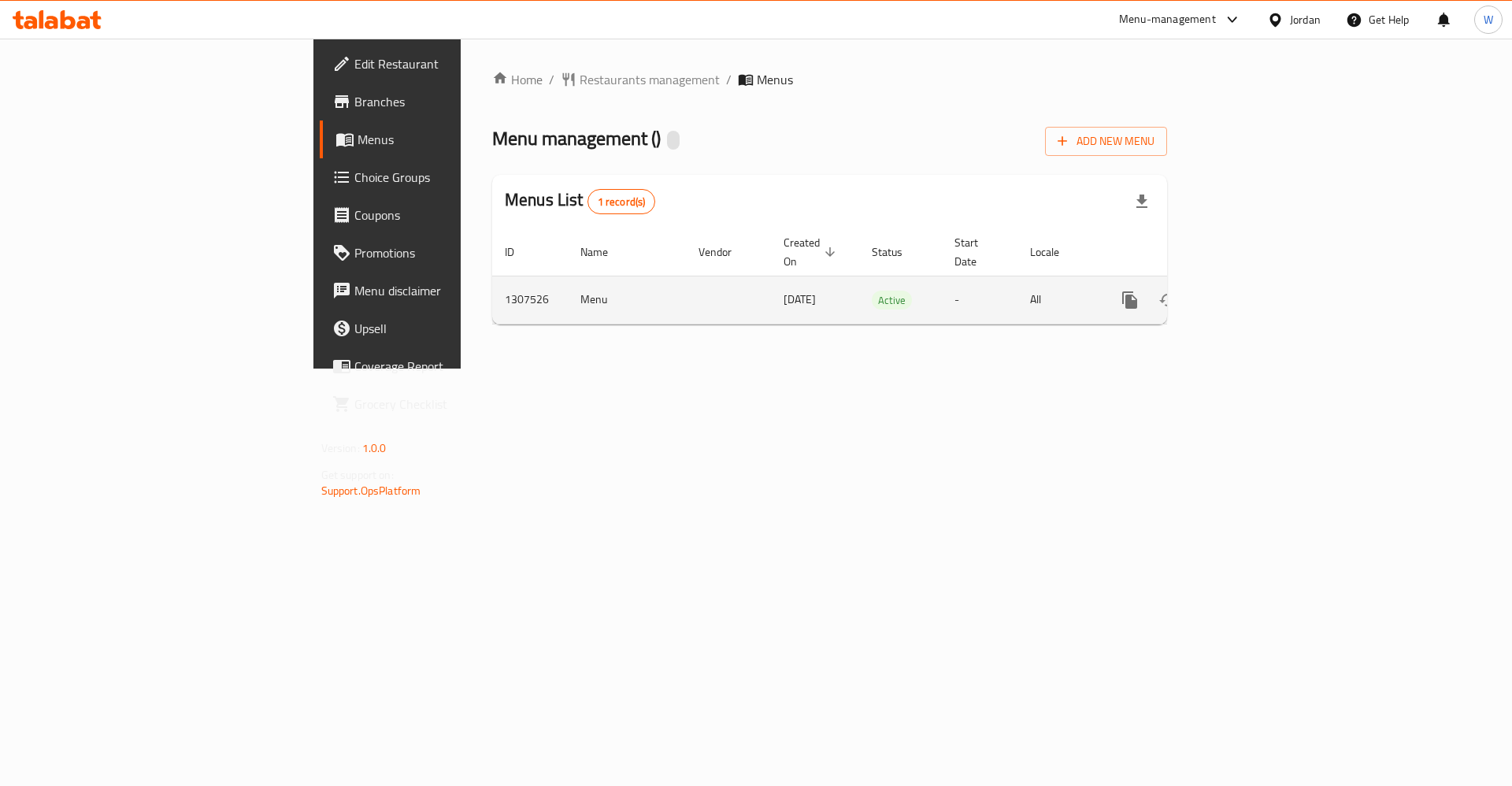
click at [1262, 281] on div "enhanced table" at bounding box center [1186, 300] width 151 height 38
click at [1262, 281] on link "enhanced table" at bounding box center [1243, 300] width 38 height 38
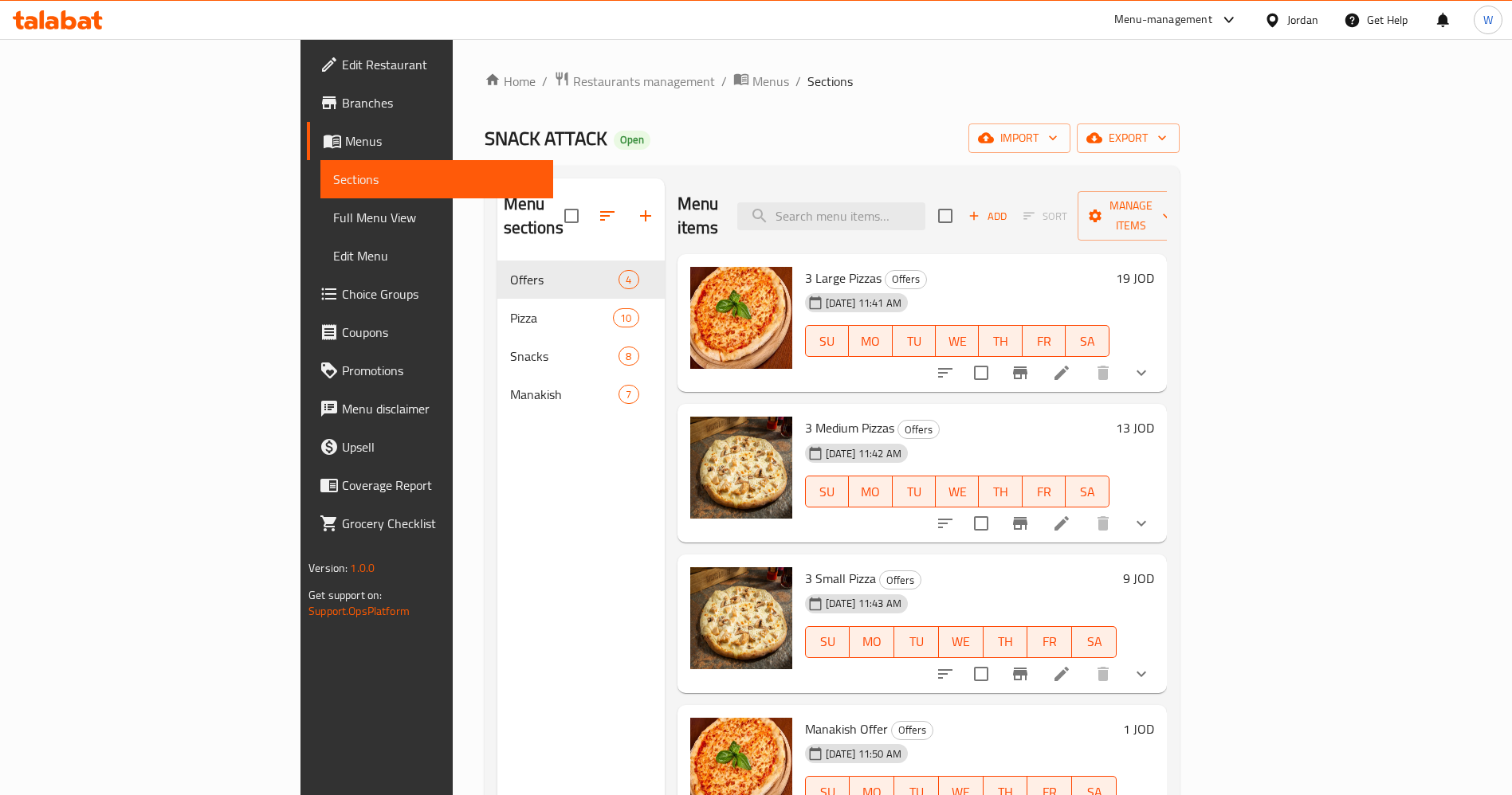
click at [1084, 359] on li at bounding box center [1062, 372] width 45 height 29
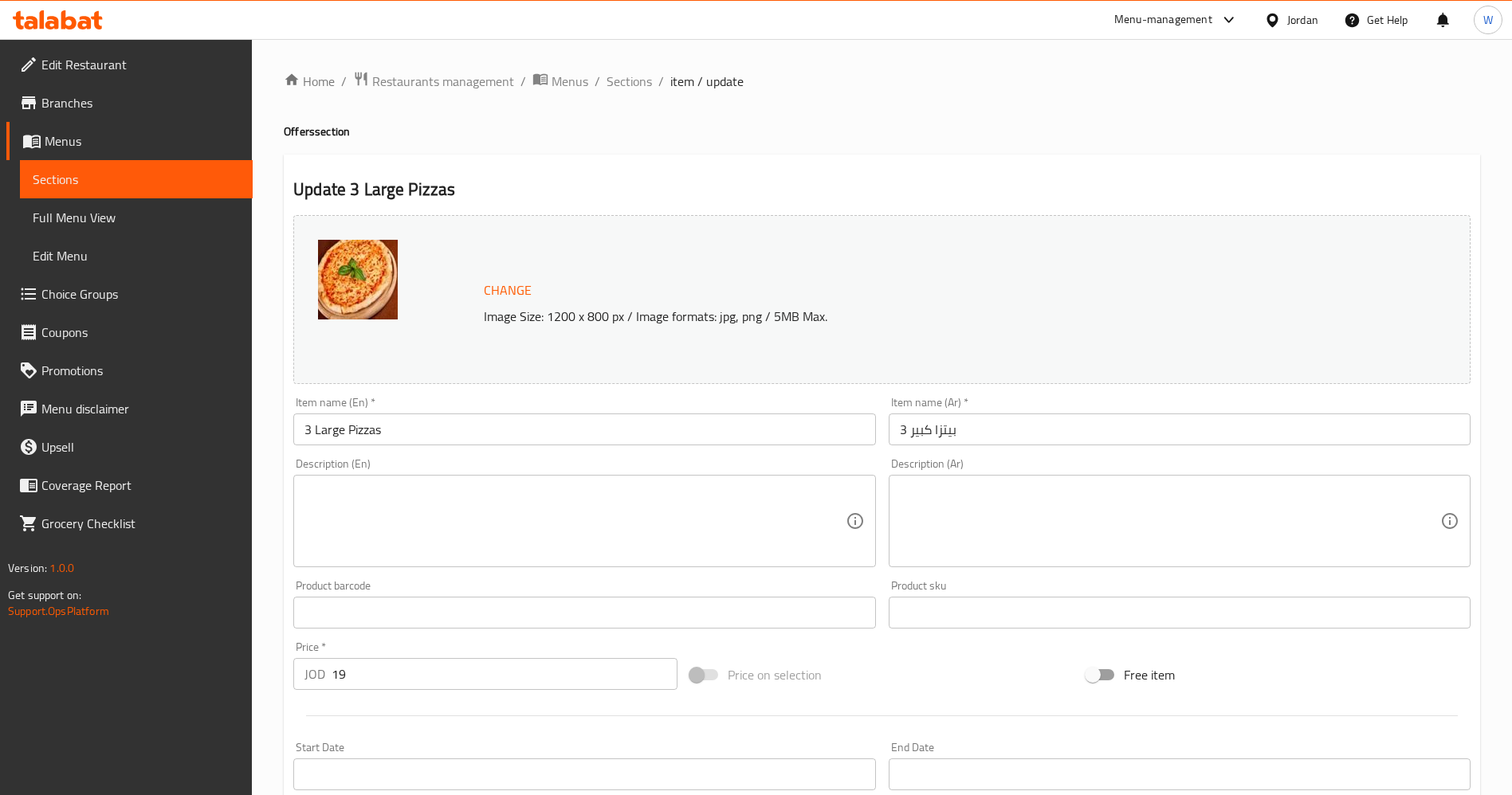
click at [354, 678] on input "19" at bounding box center [504, 674] width 346 height 32
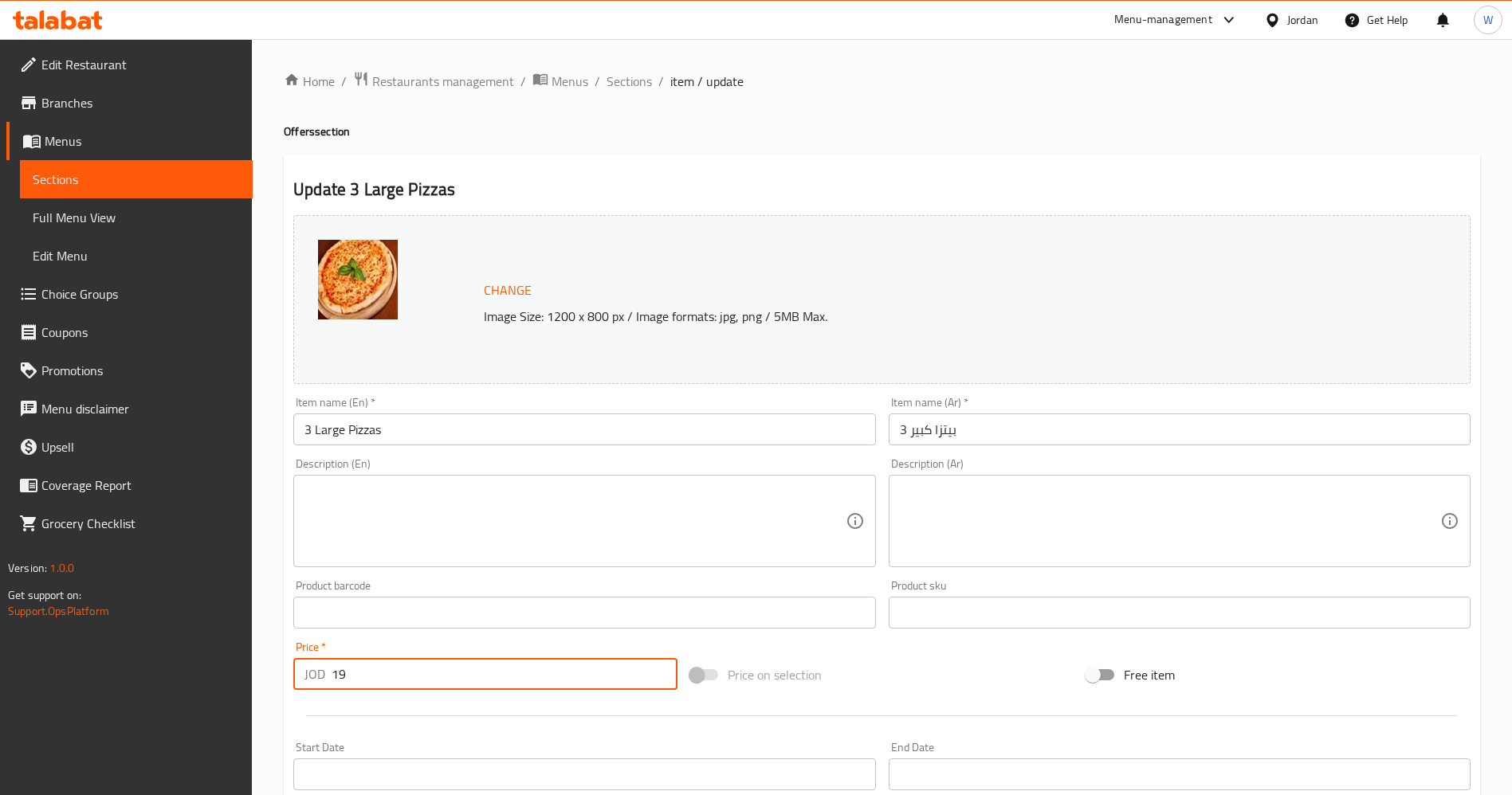
click at [354, 678] on input "19" at bounding box center [504, 674] width 346 height 32
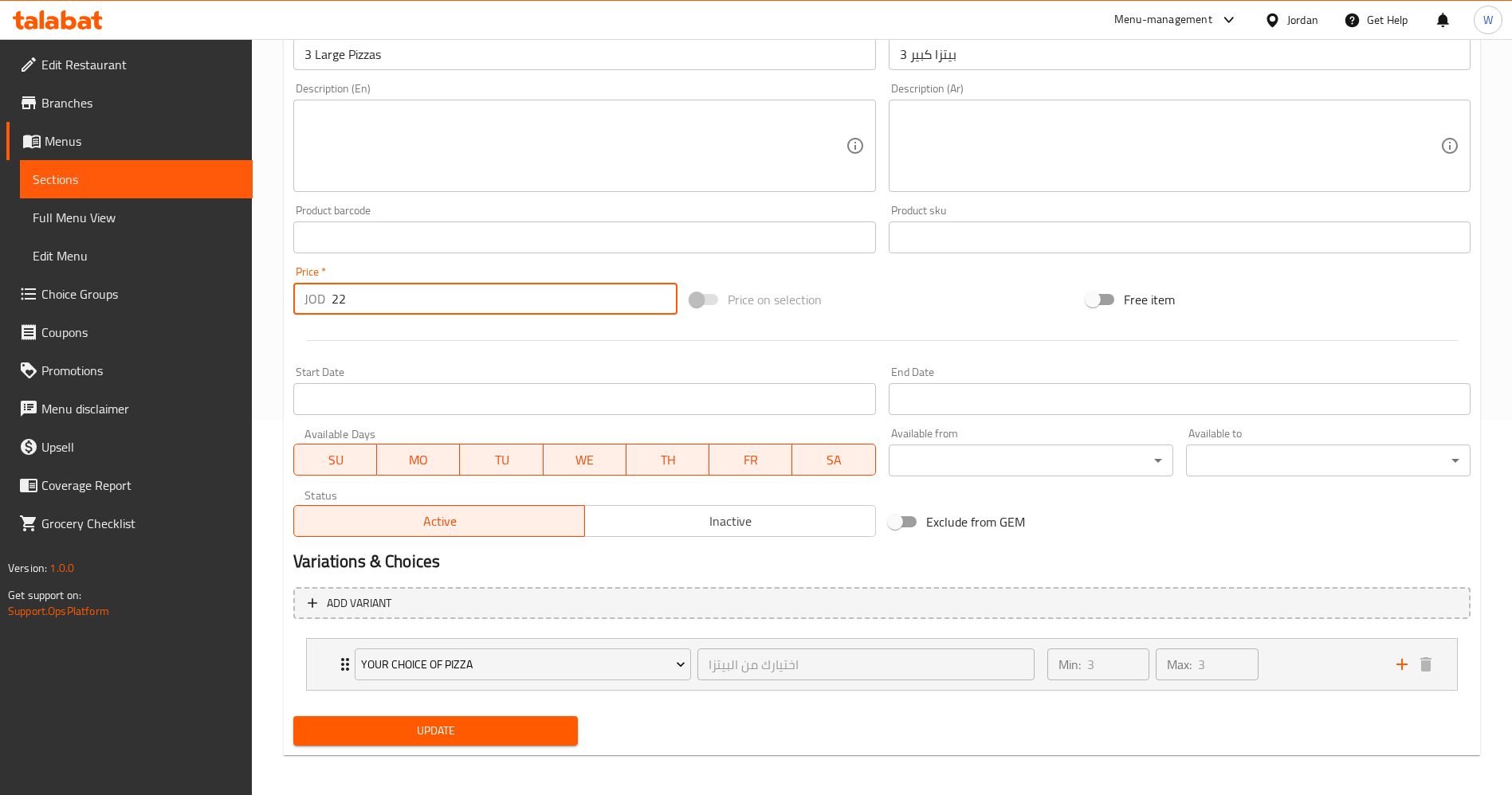
scroll to position [380, 0]
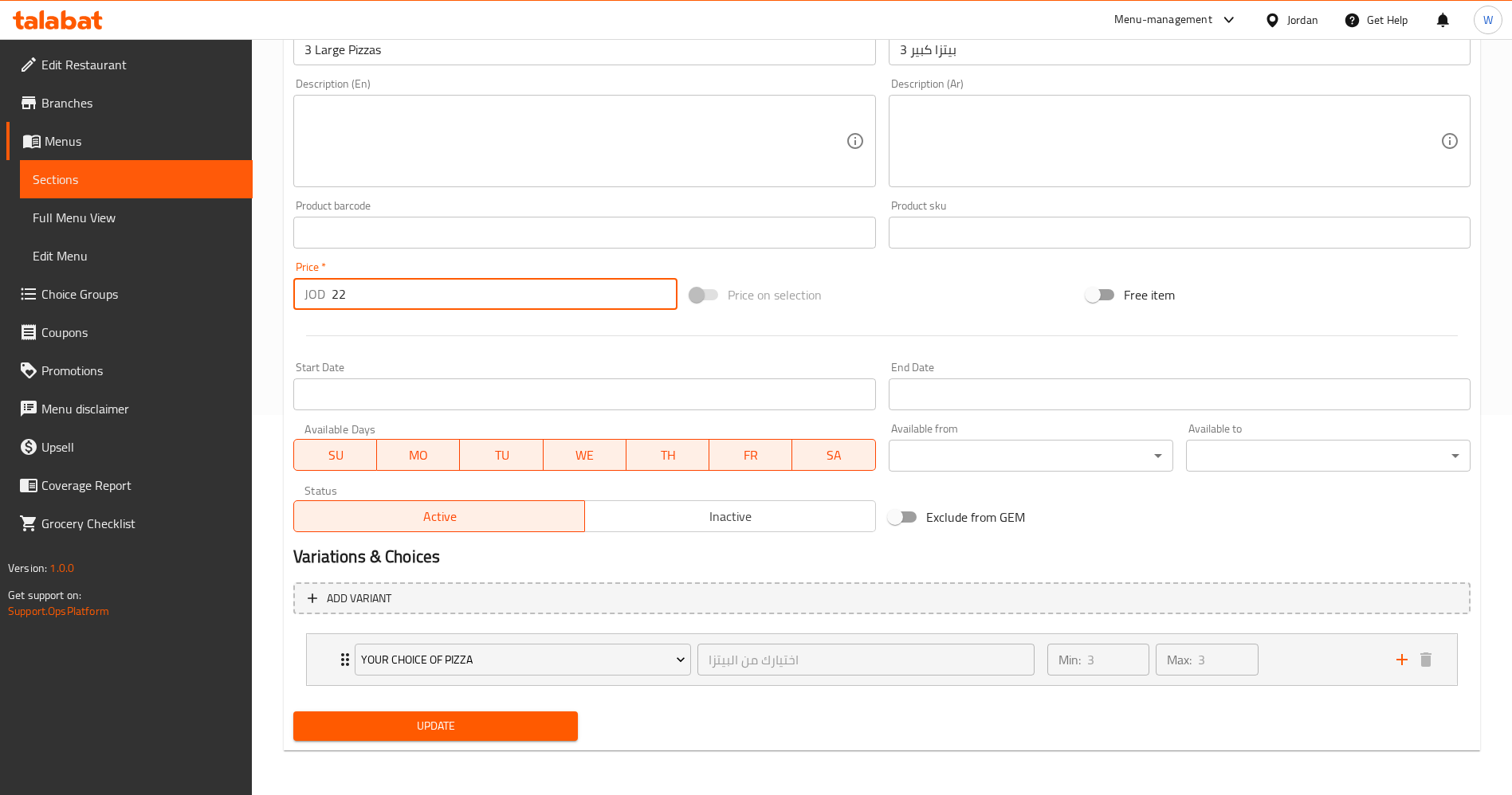
type input "22"
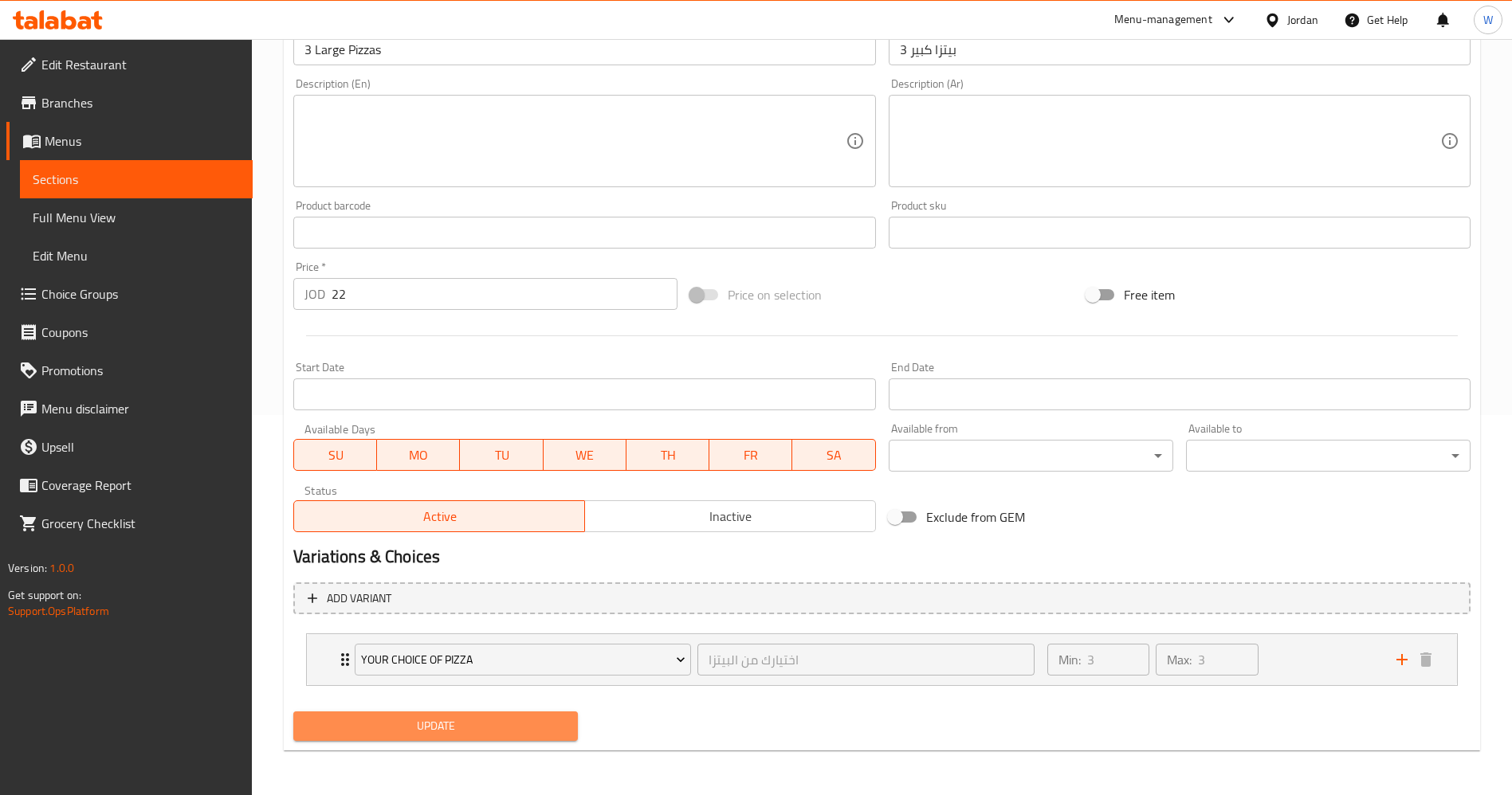
click at [455, 725] on span "Update" at bounding box center [435, 726] width 259 height 20
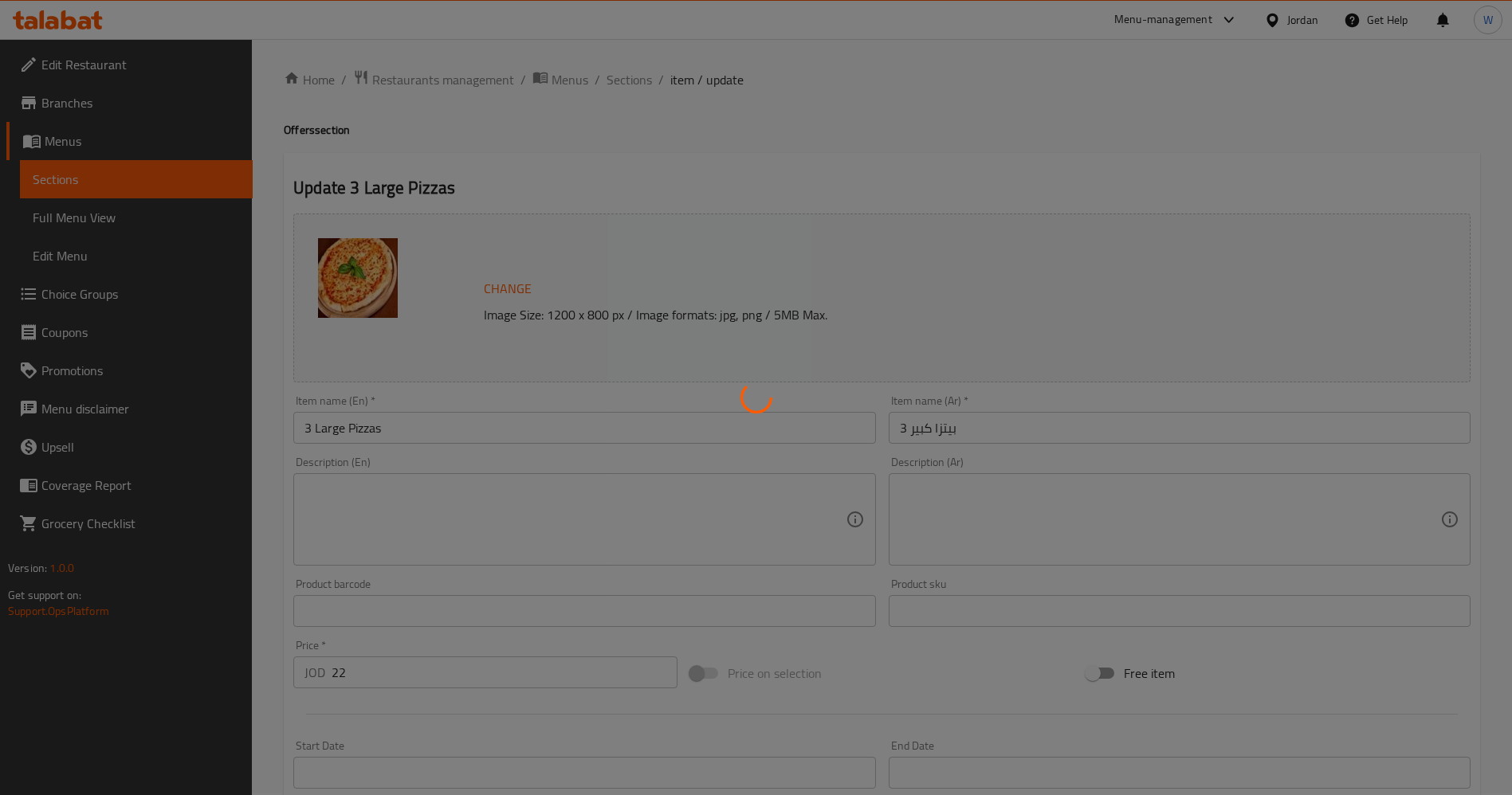
scroll to position [0, 0]
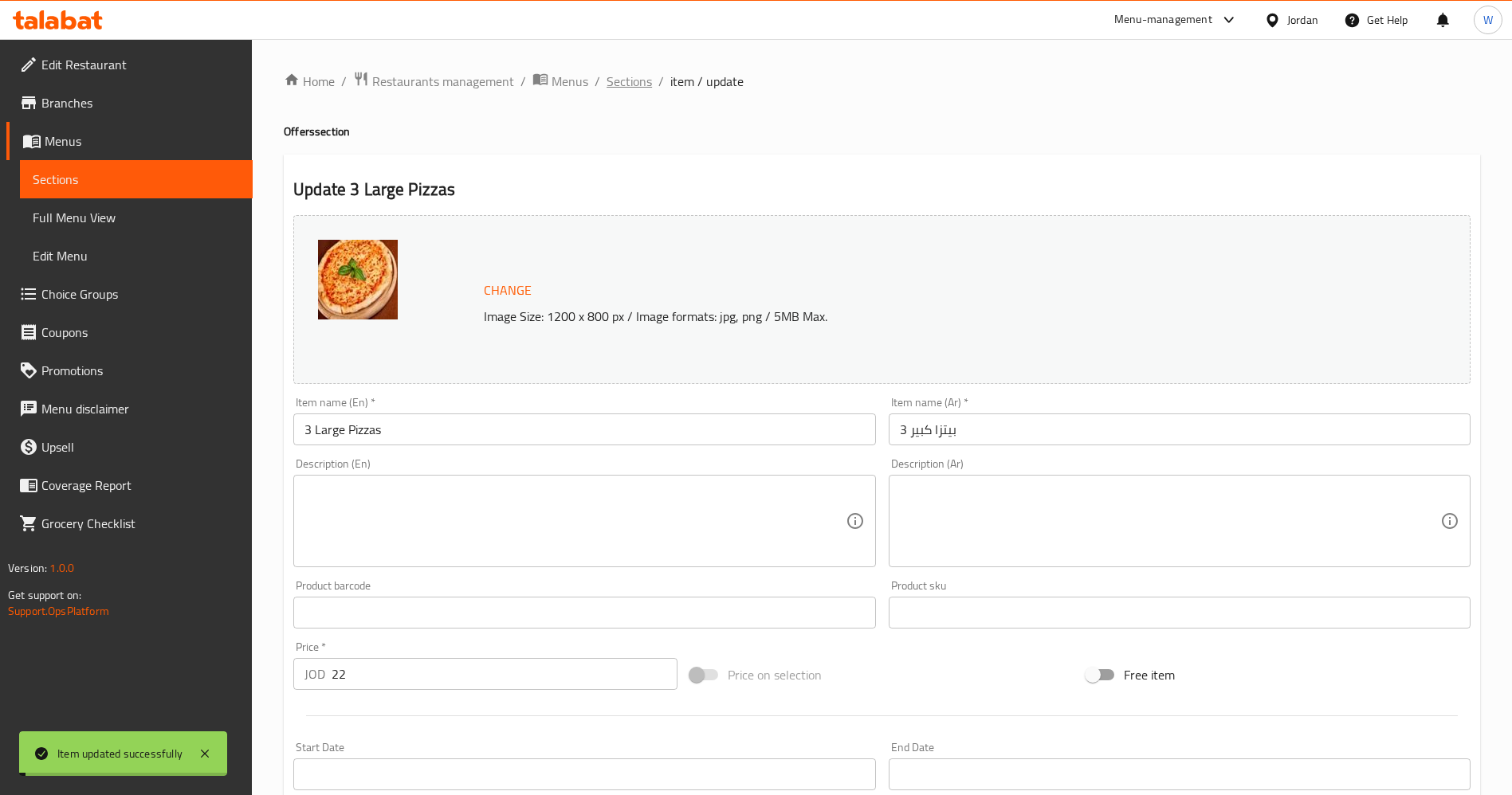
click at [626, 84] on span "Sections" at bounding box center [629, 81] width 45 height 19
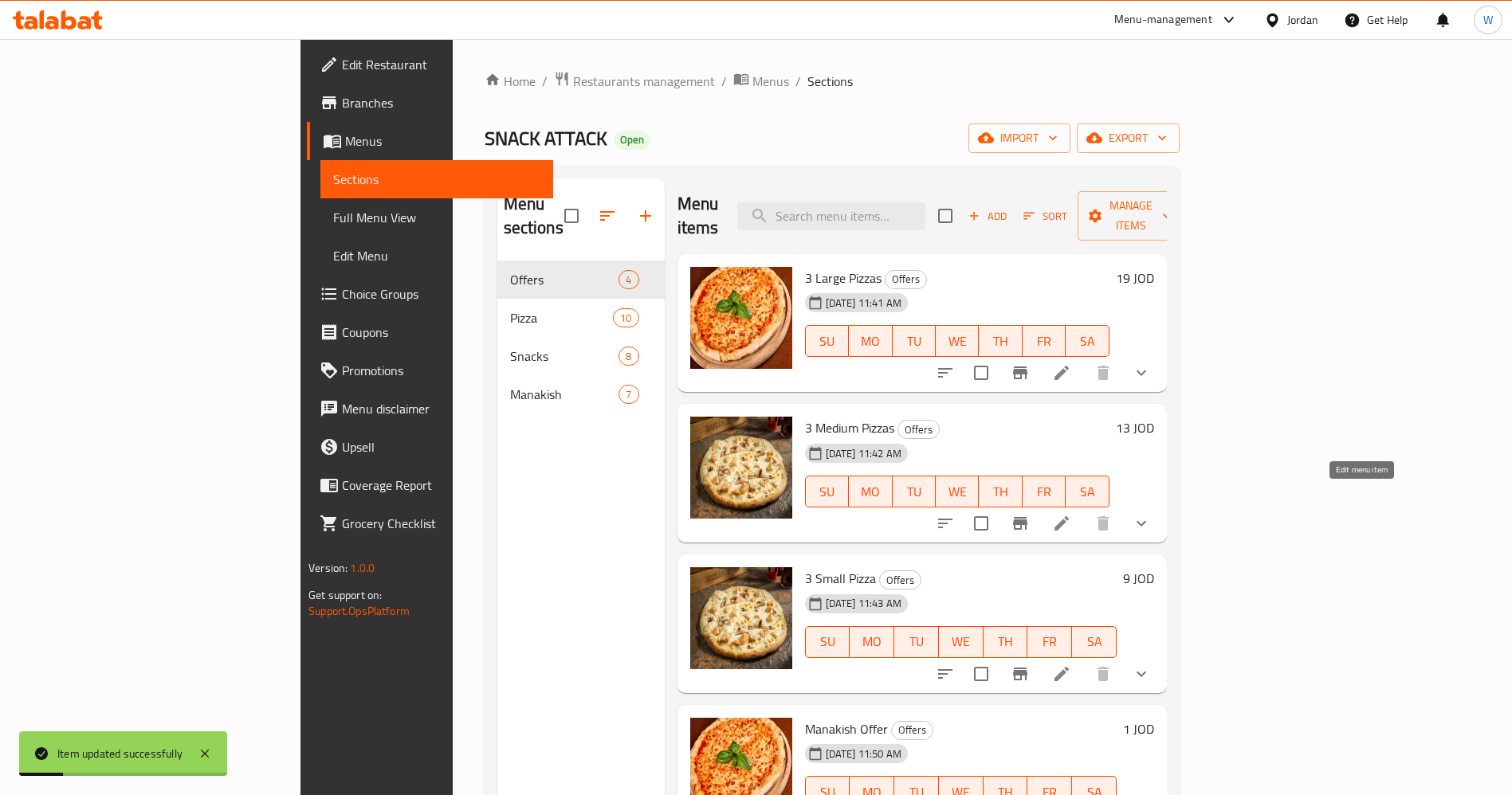
click at [1072, 514] on icon at bounding box center [1062, 523] width 19 height 19
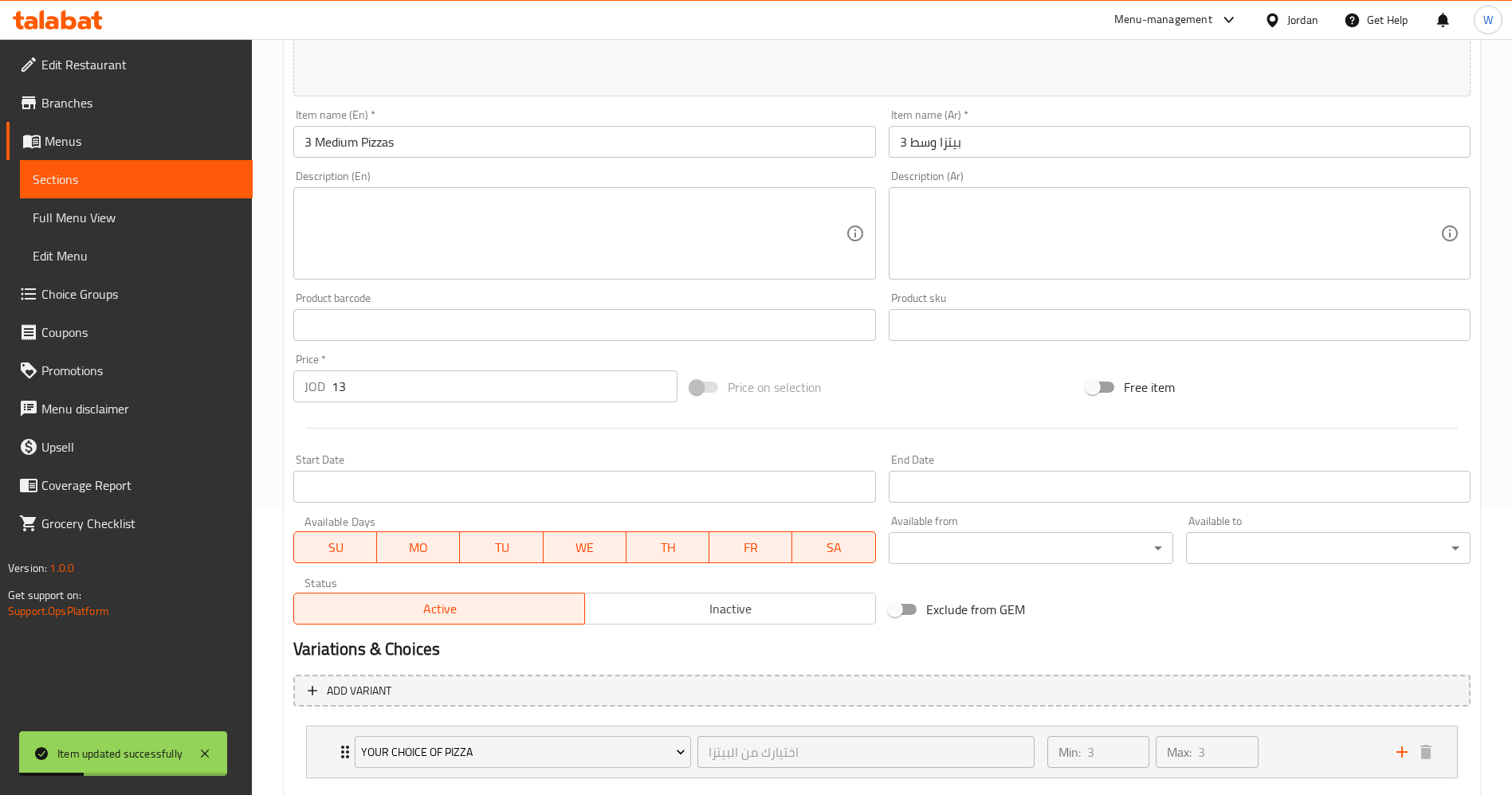
scroll to position [380, 0]
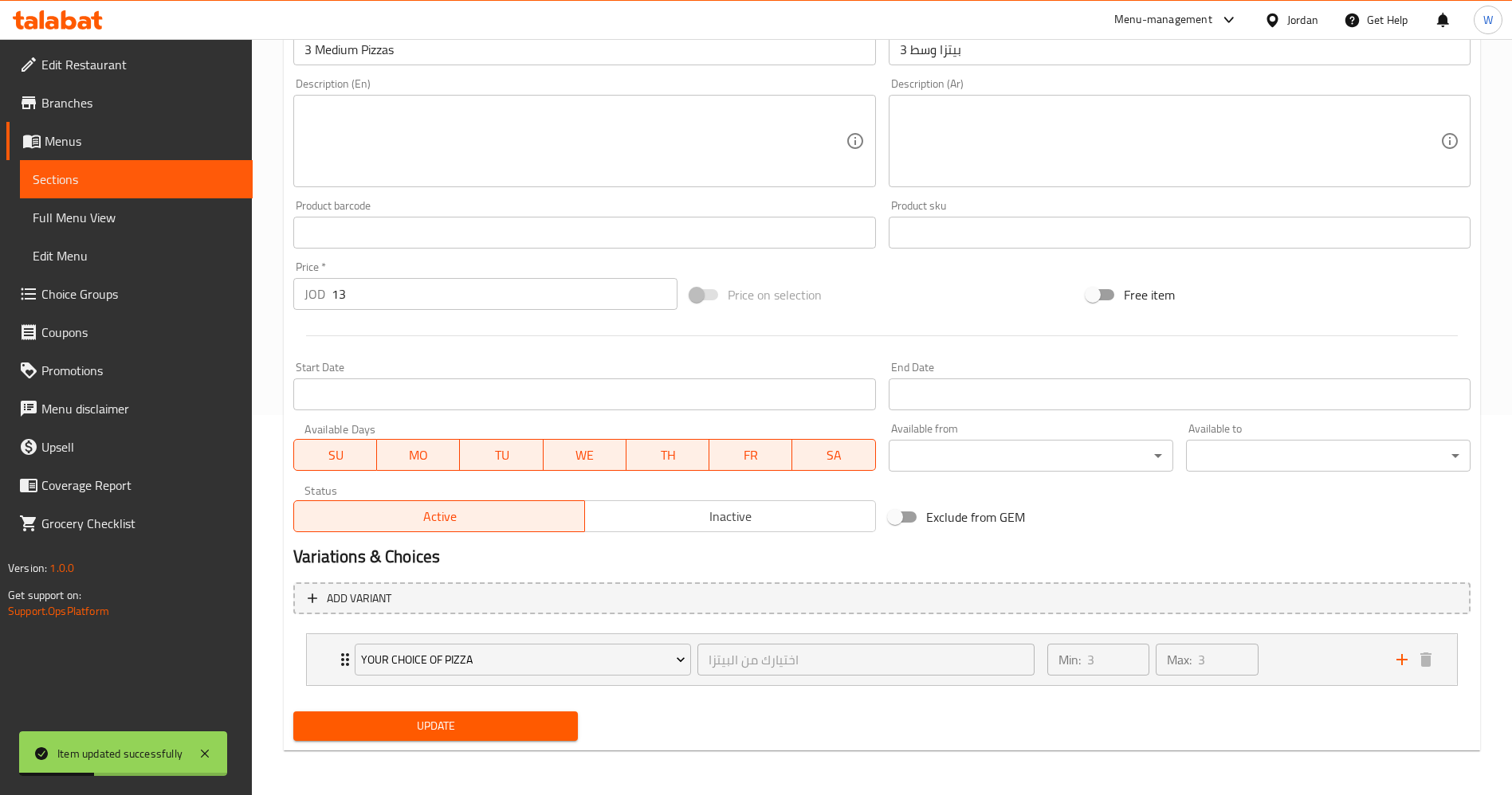
click at [434, 300] on input "13" at bounding box center [504, 294] width 346 height 32
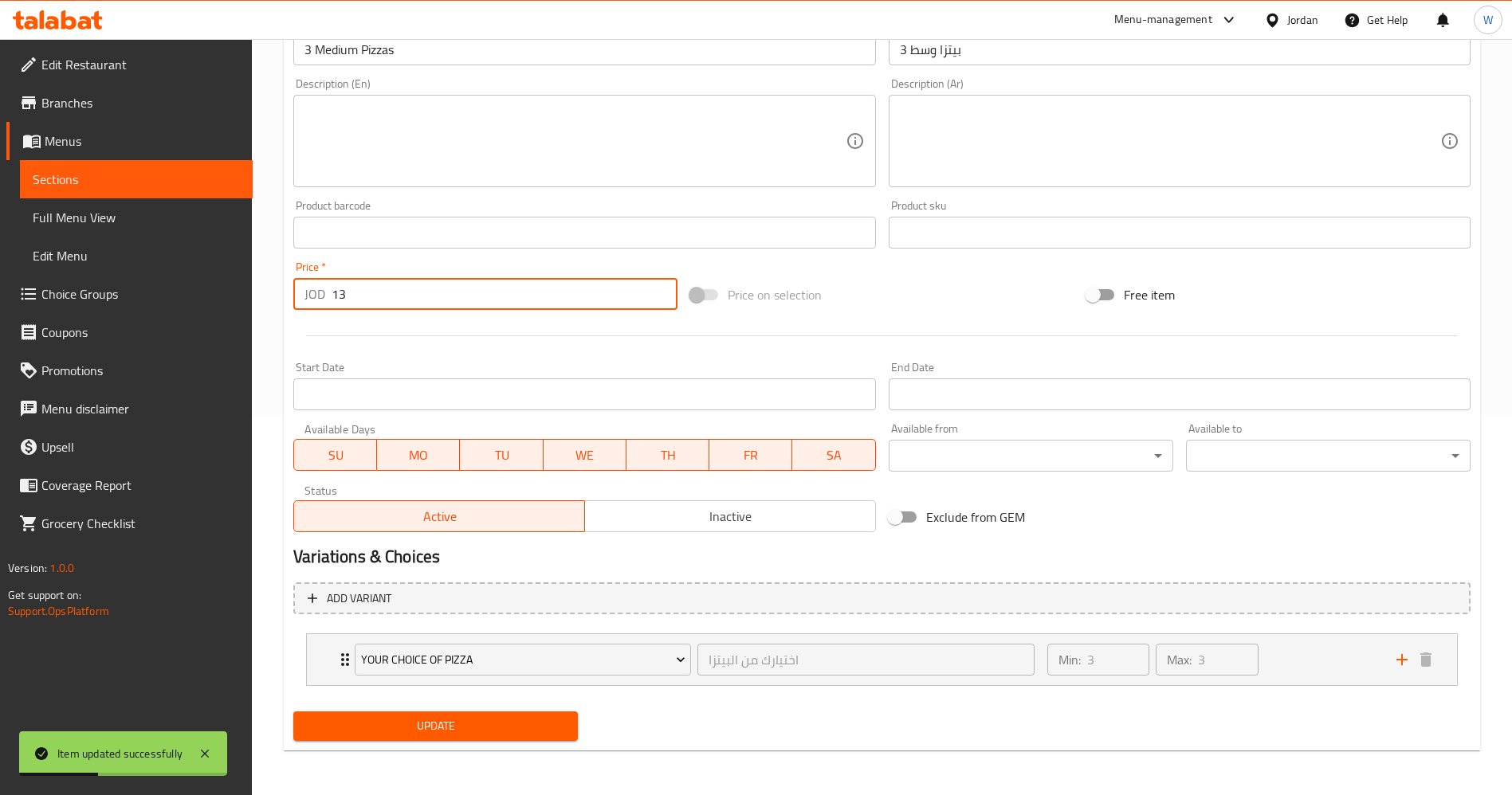
click at [434, 300] on input "13" at bounding box center [504, 294] width 346 height 32
type input "16"
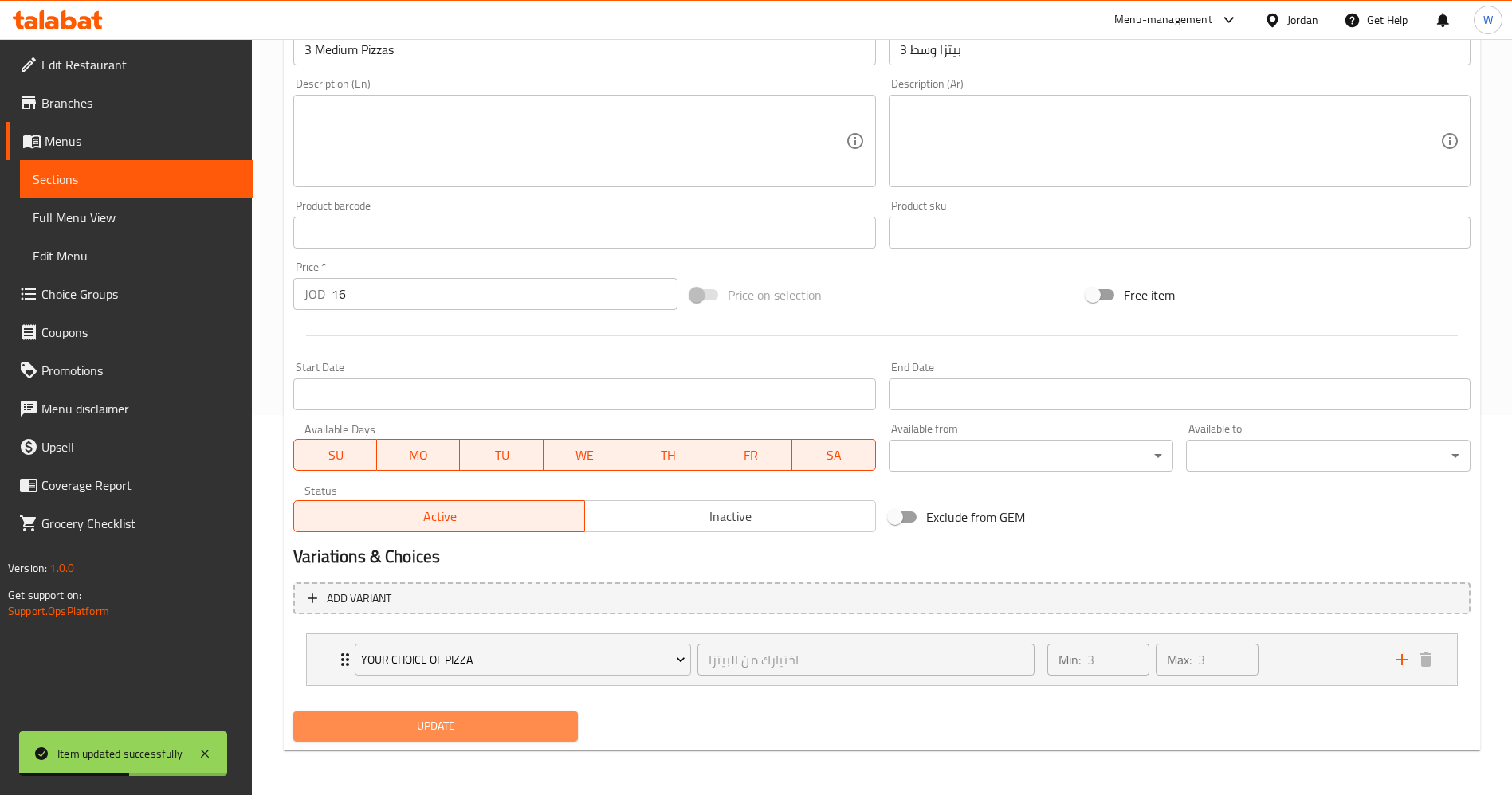
click at [494, 732] on span "Update" at bounding box center [435, 726] width 259 height 20
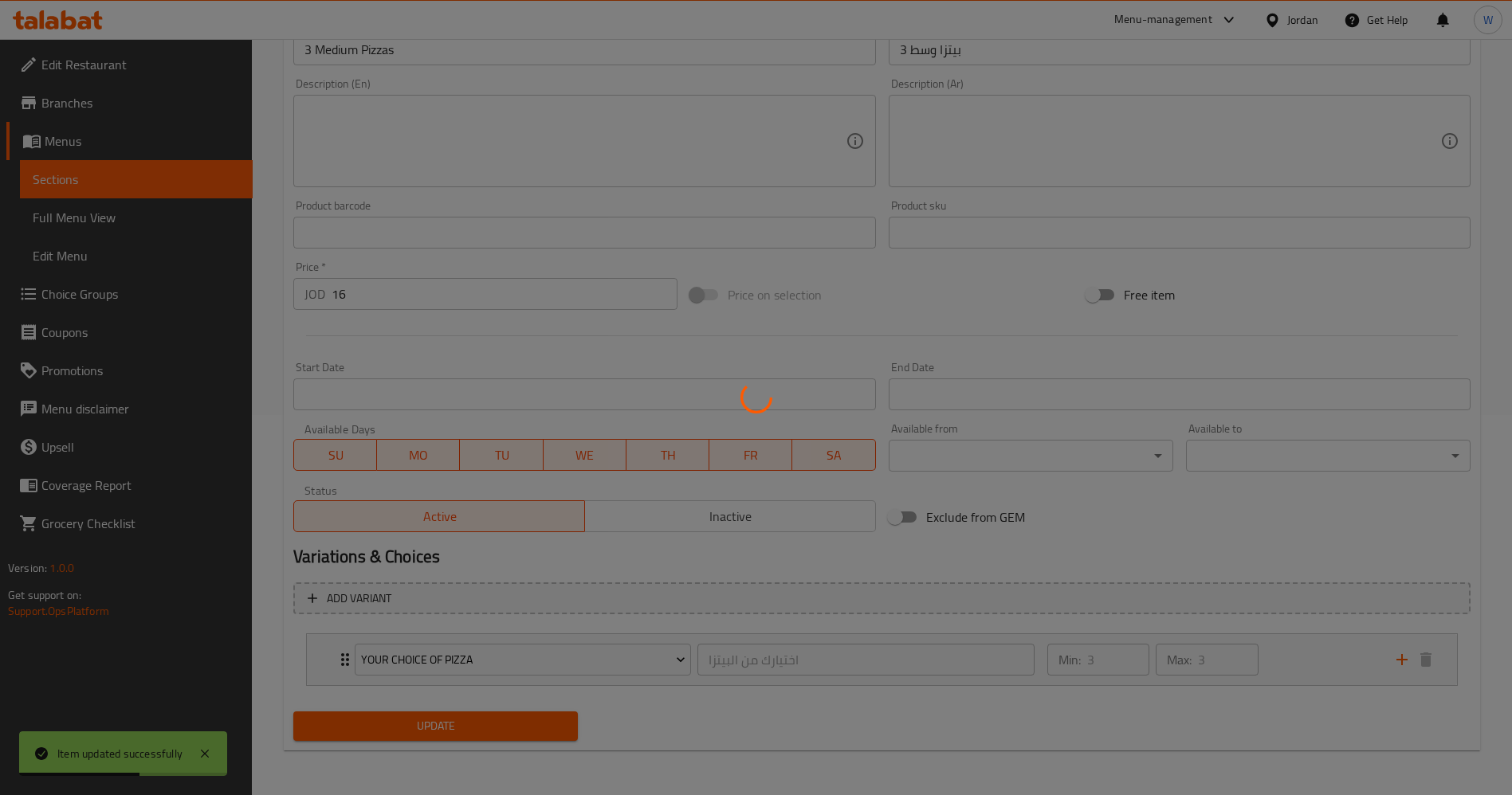
scroll to position [0, 0]
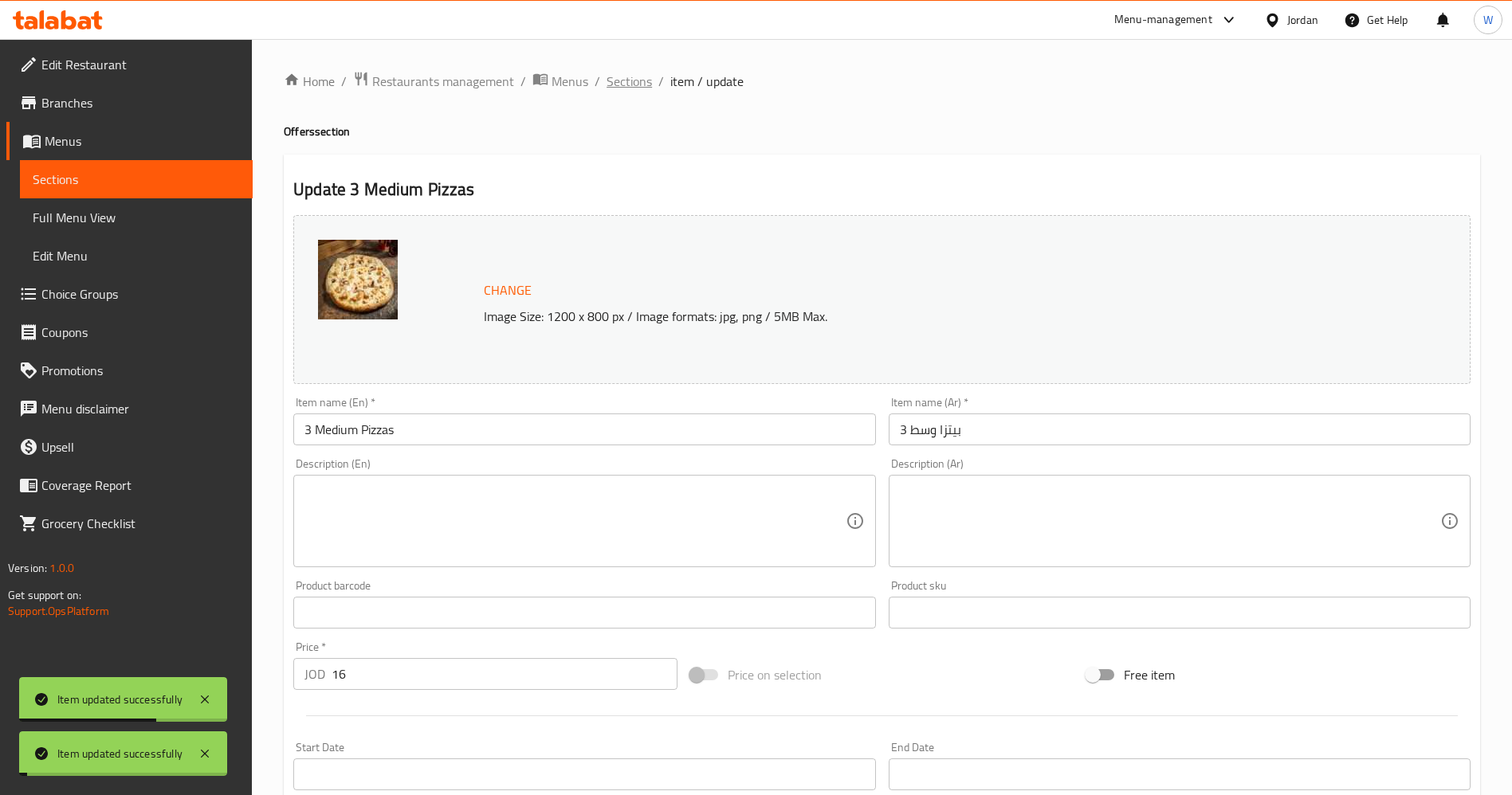
click at [620, 83] on span "Sections" at bounding box center [629, 81] width 45 height 19
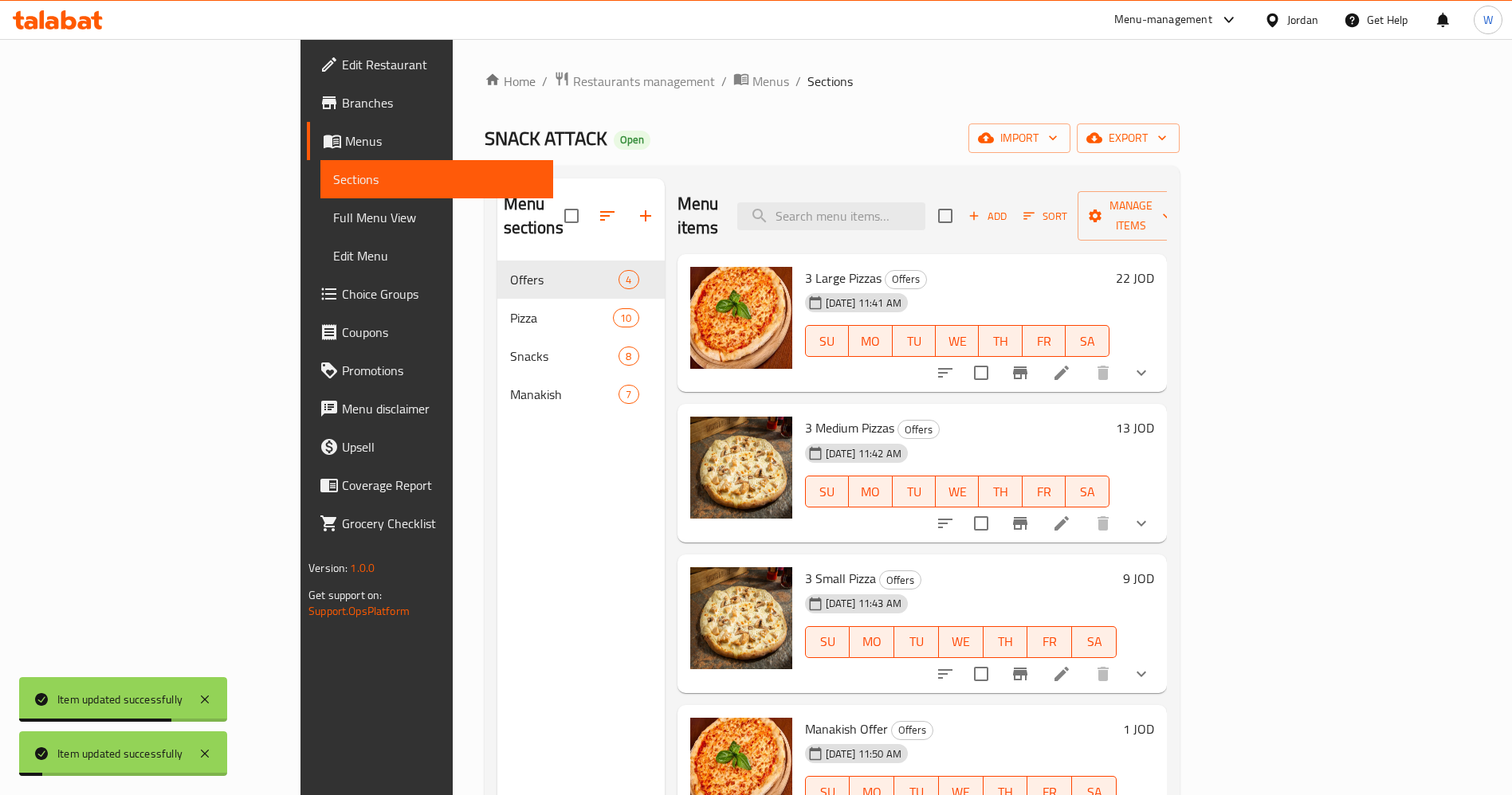
scroll to position [120, 0]
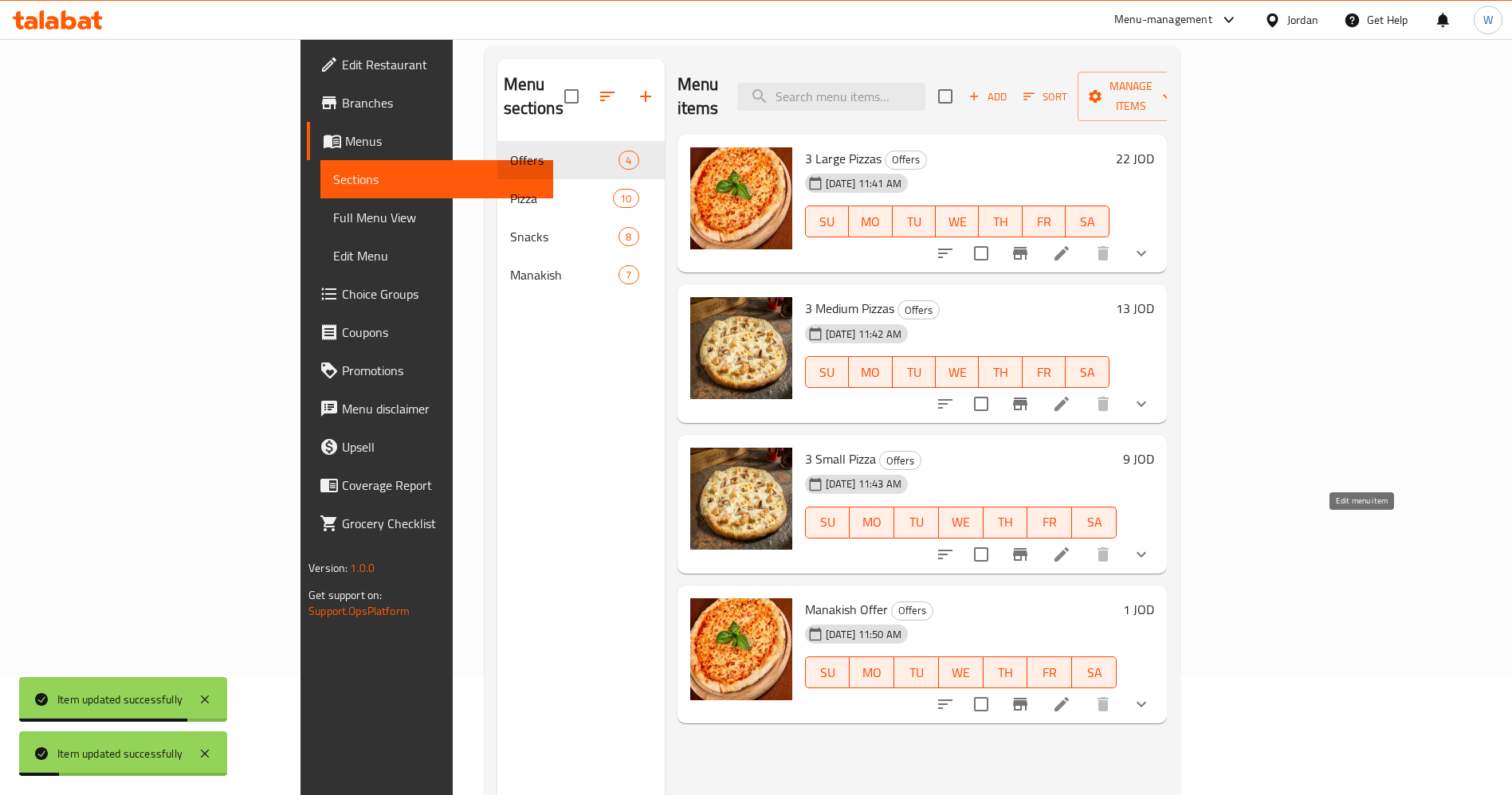
click at [1072, 545] on icon at bounding box center [1062, 554] width 19 height 19
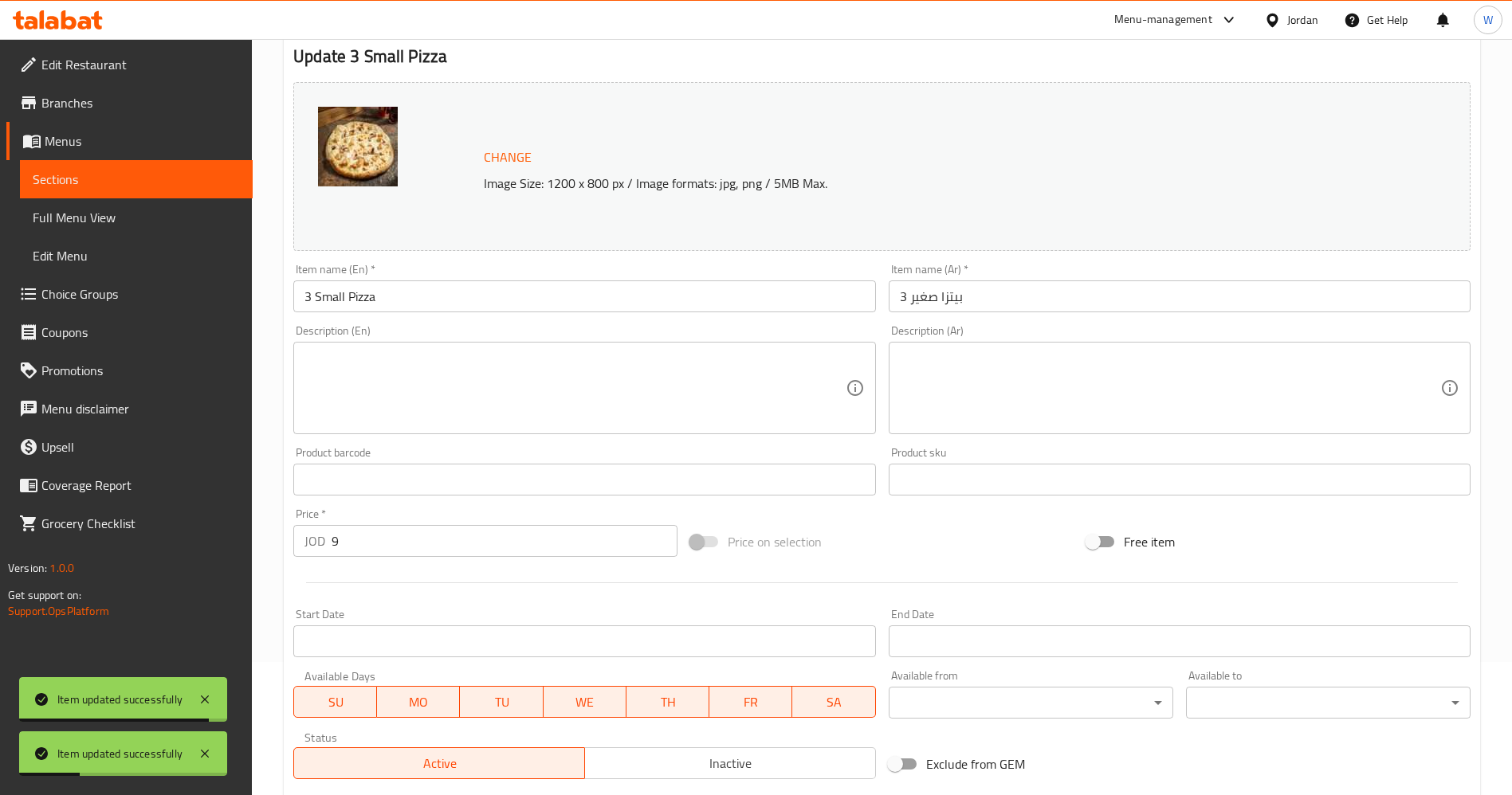
scroll to position [239, 0]
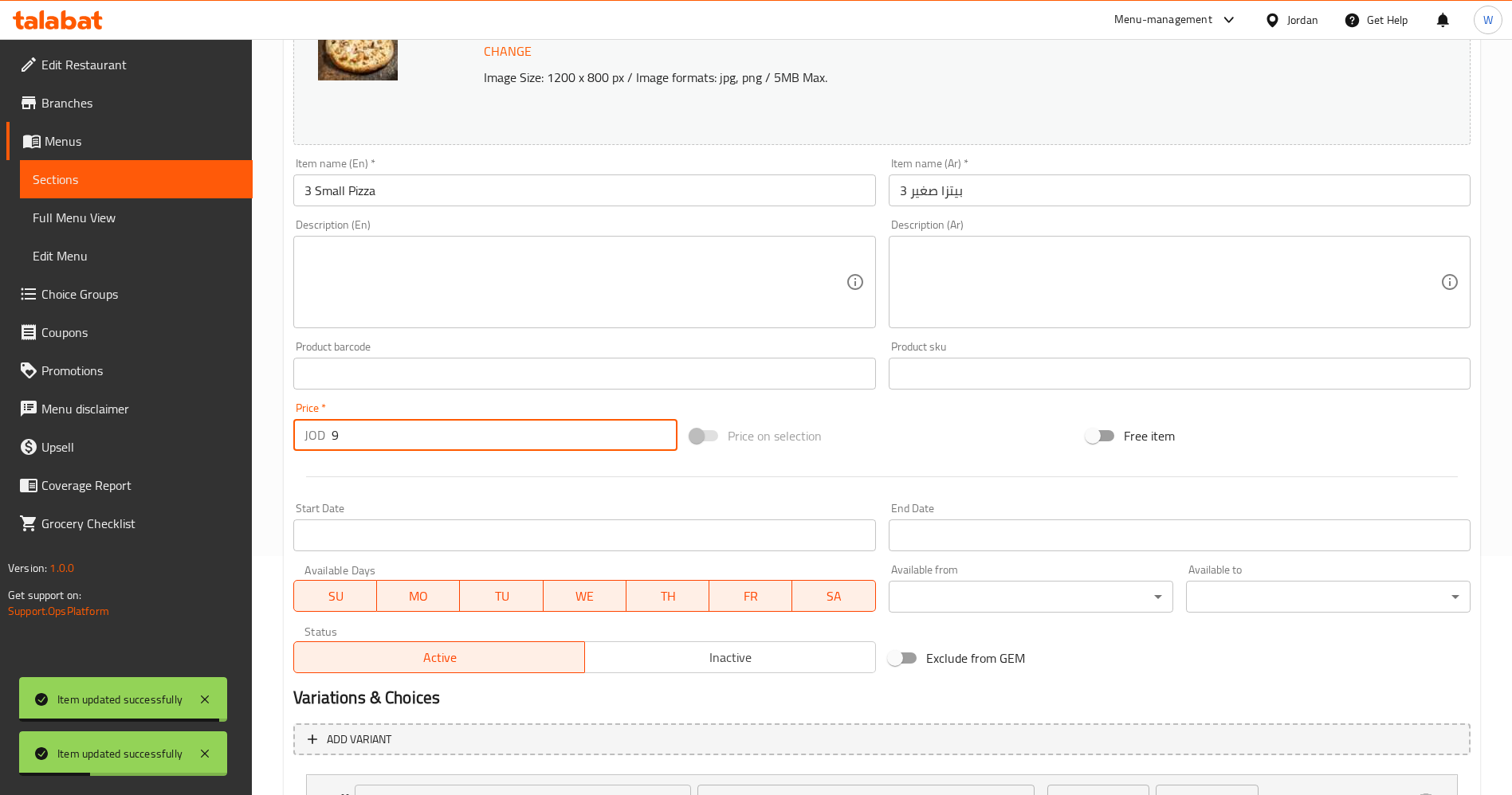
click at [386, 436] on input "9" at bounding box center [504, 435] width 346 height 32
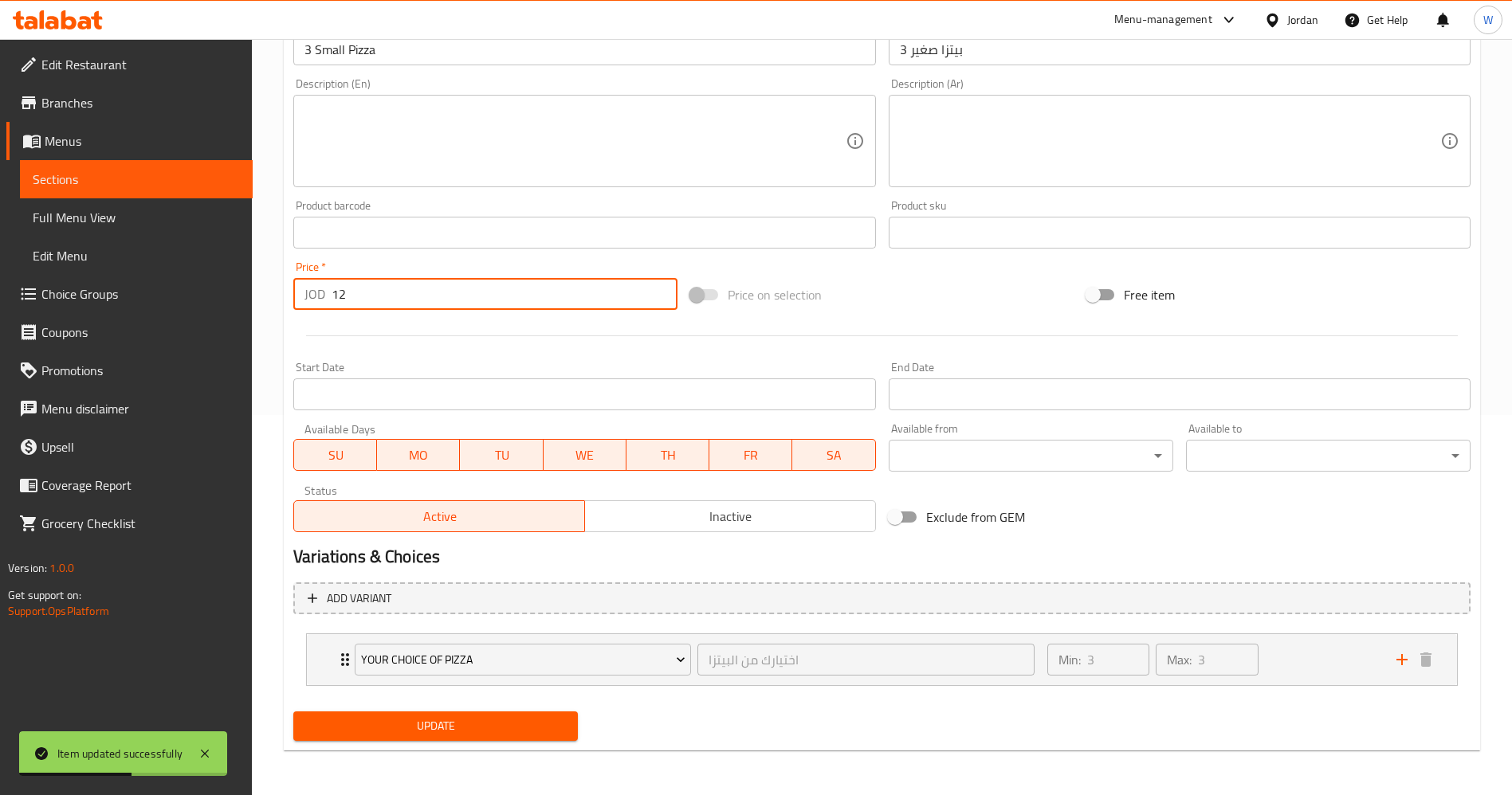
type input "12"
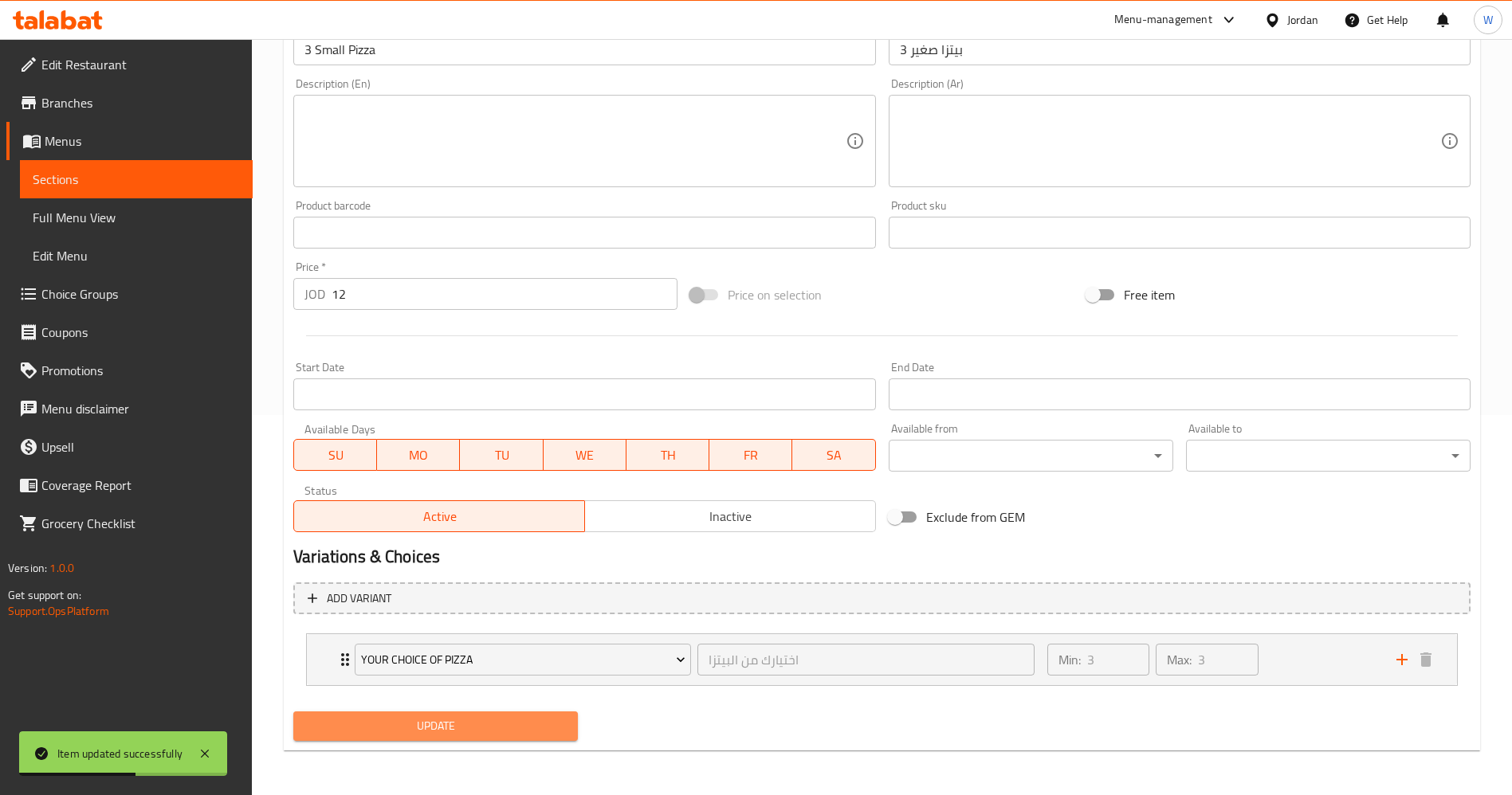
click at [470, 717] on span "Update" at bounding box center [435, 726] width 259 height 20
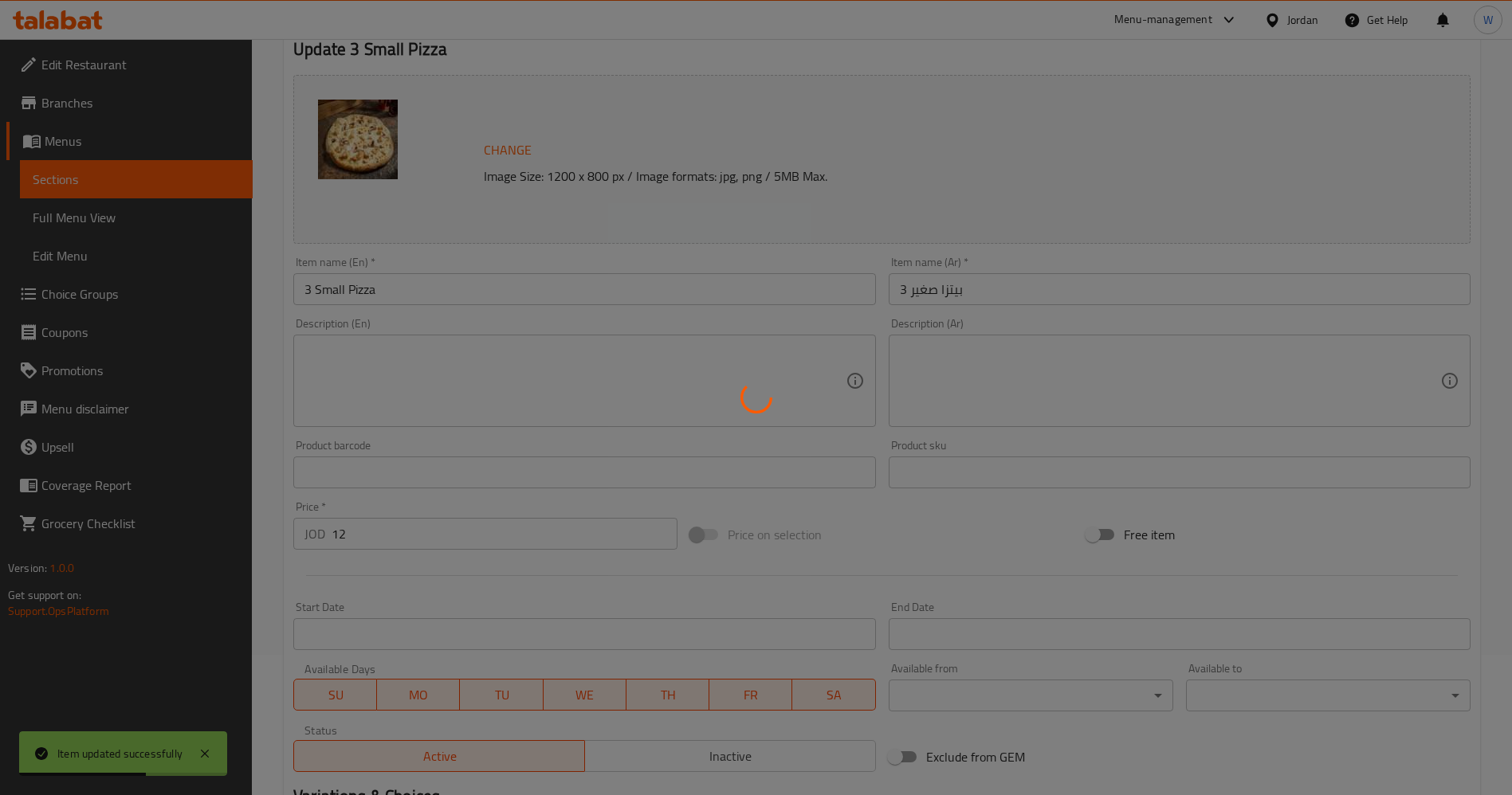
scroll to position [0, 0]
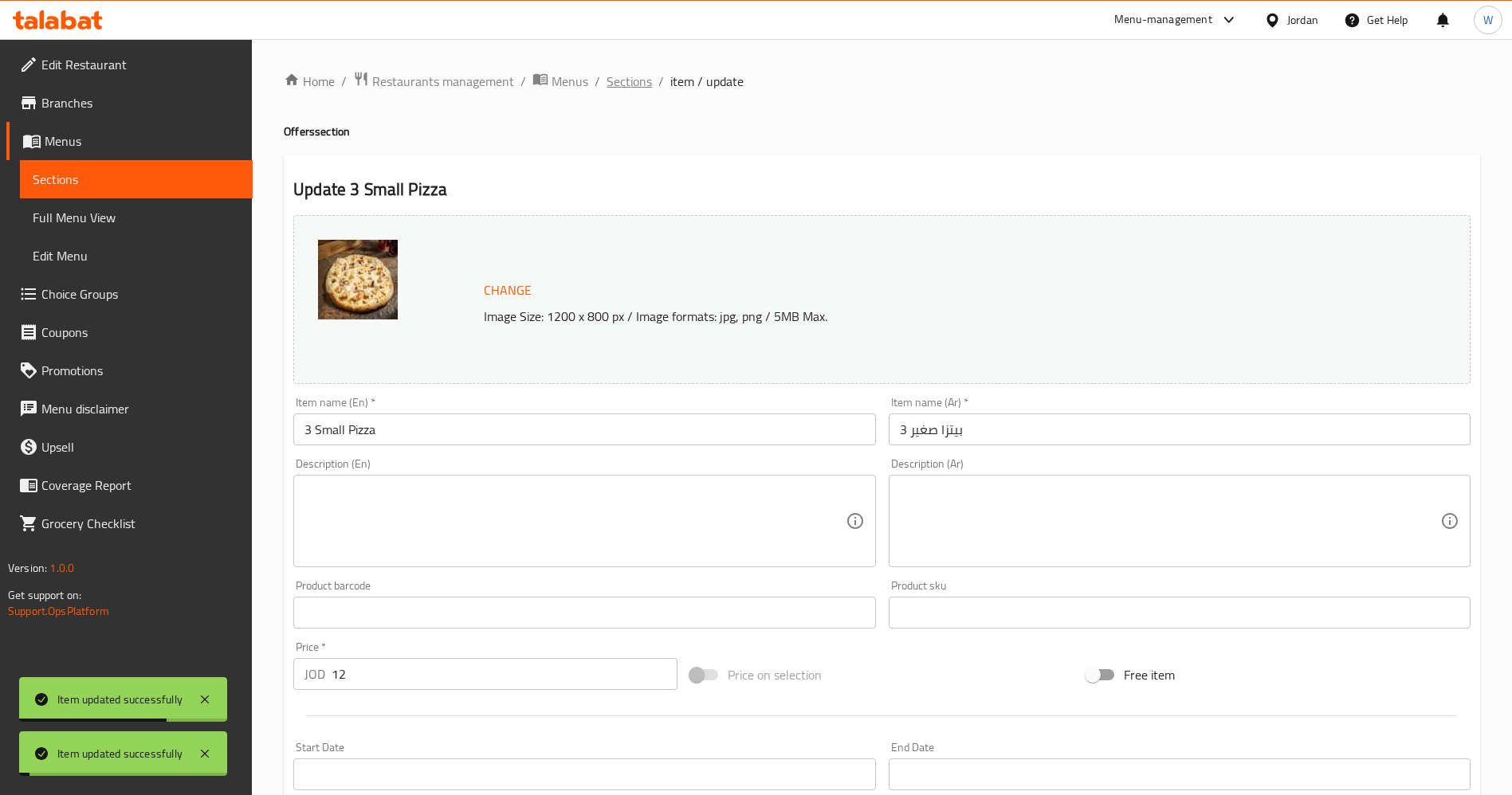
click at [639, 86] on span "Sections" at bounding box center [629, 81] width 45 height 19
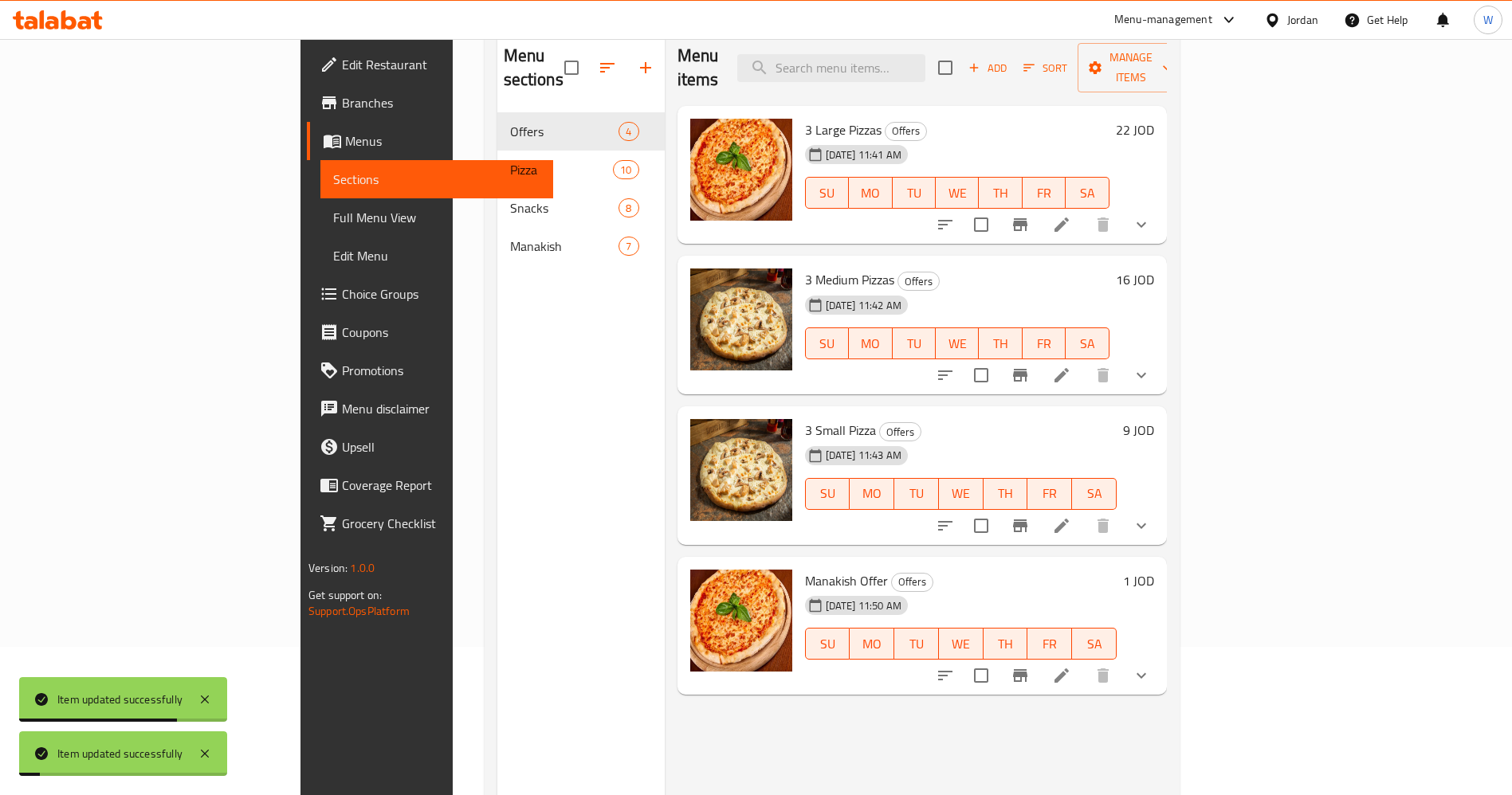
scroll to position [223, 0]
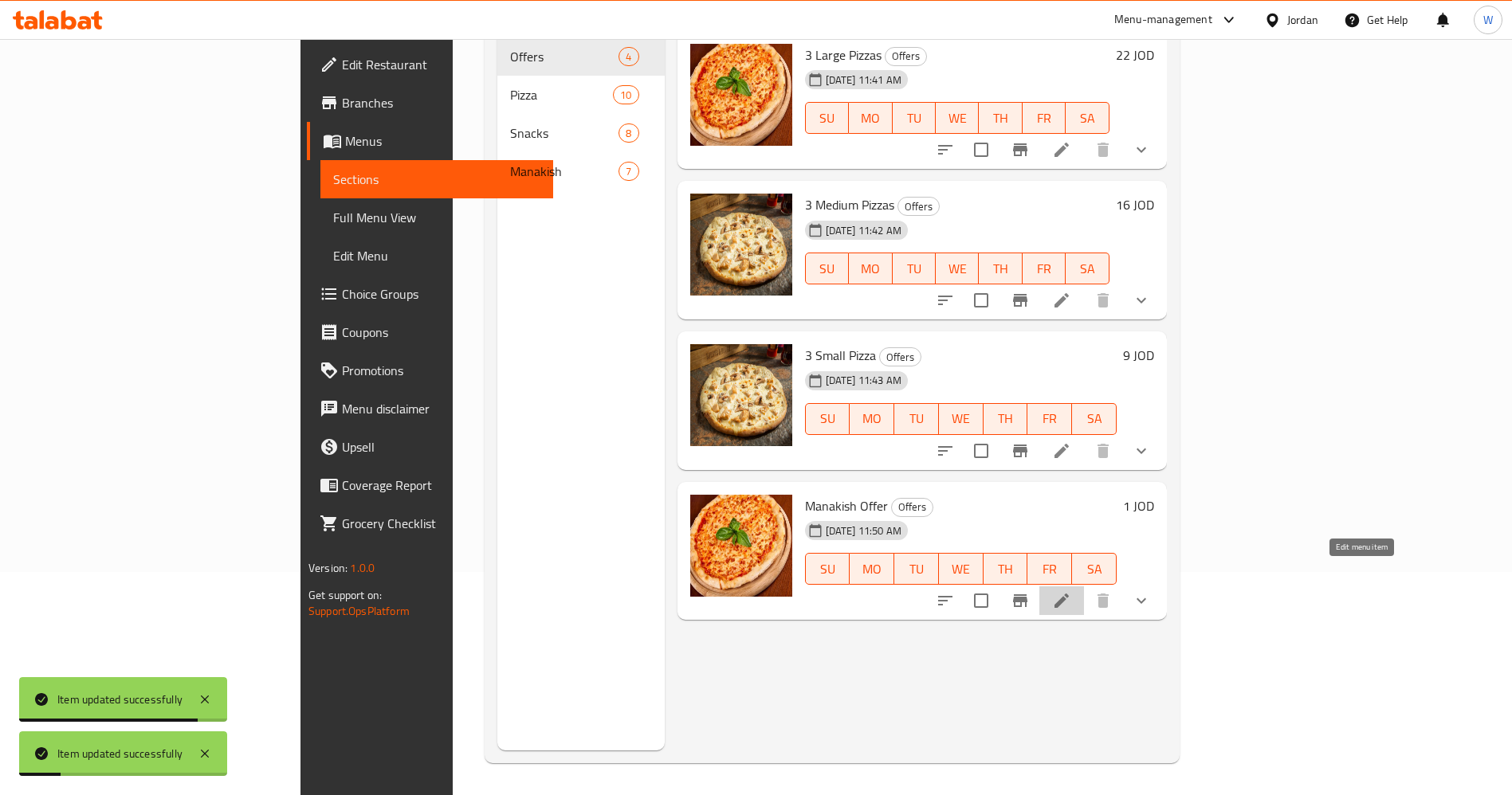
click at [1069, 593] on icon at bounding box center [1061, 600] width 15 height 15
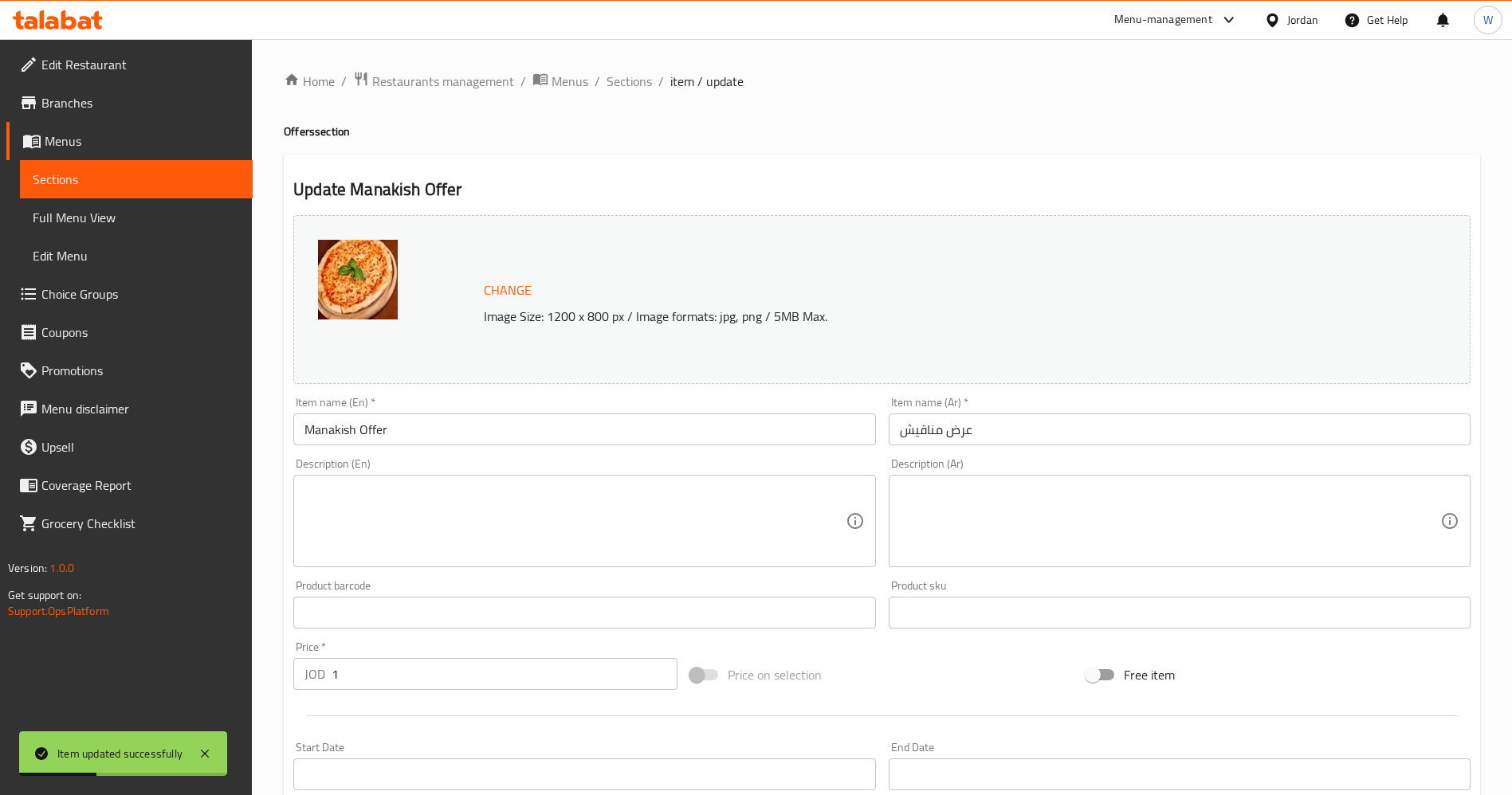
click at [438, 659] on input "1" at bounding box center [504, 674] width 346 height 32
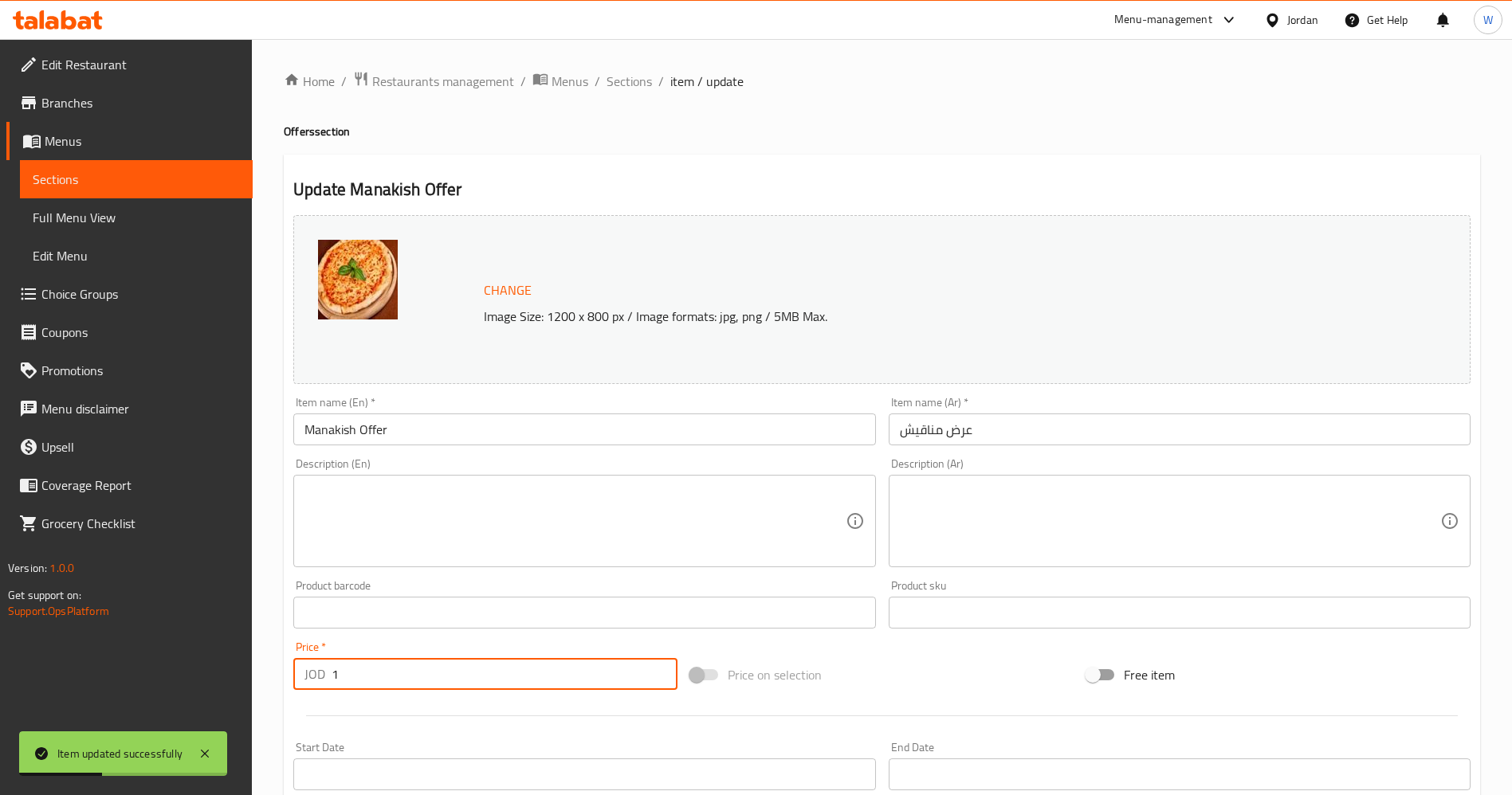
click at [438, 659] on input "1" at bounding box center [504, 674] width 346 height 32
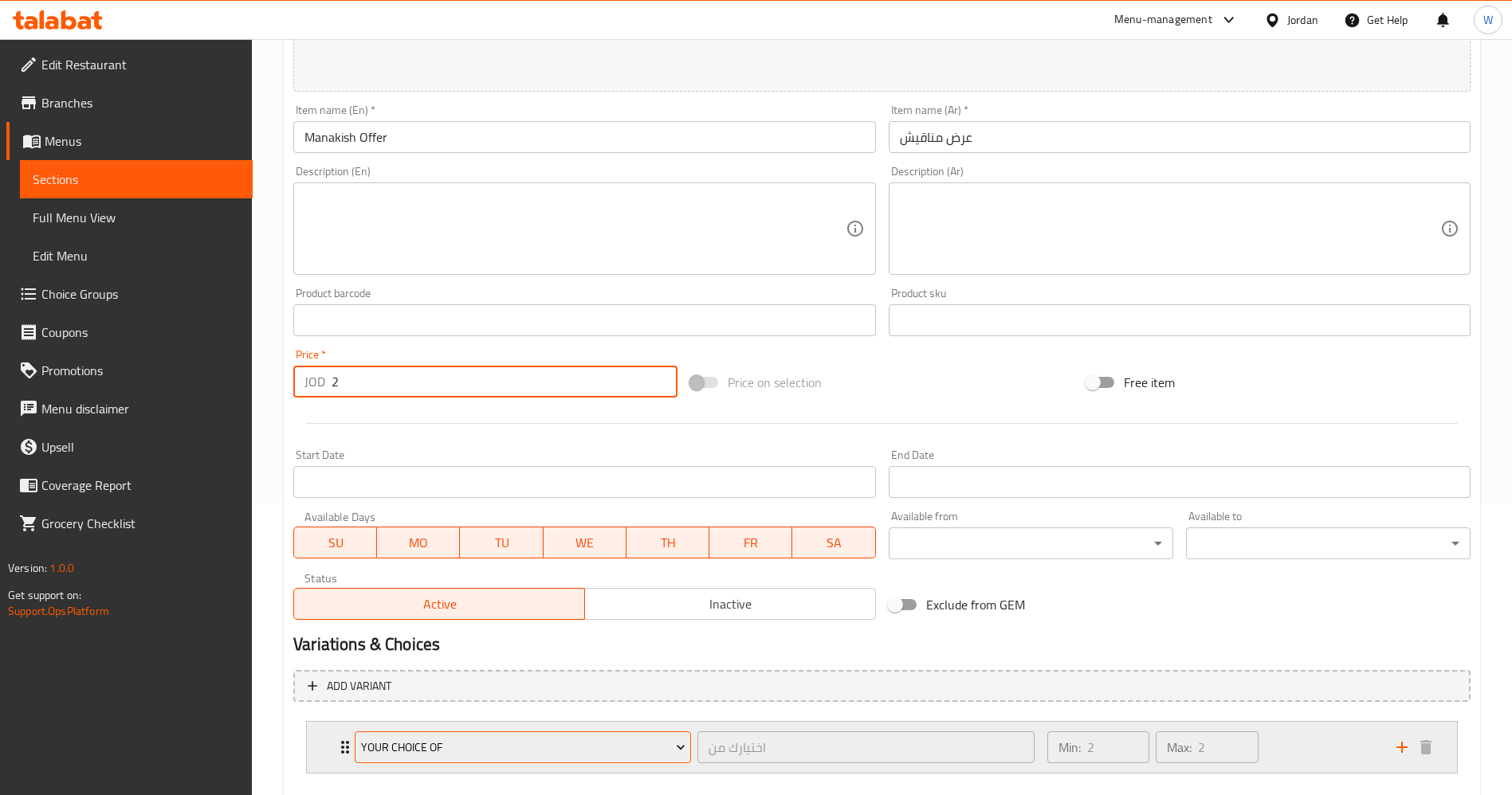
scroll to position [359, 0]
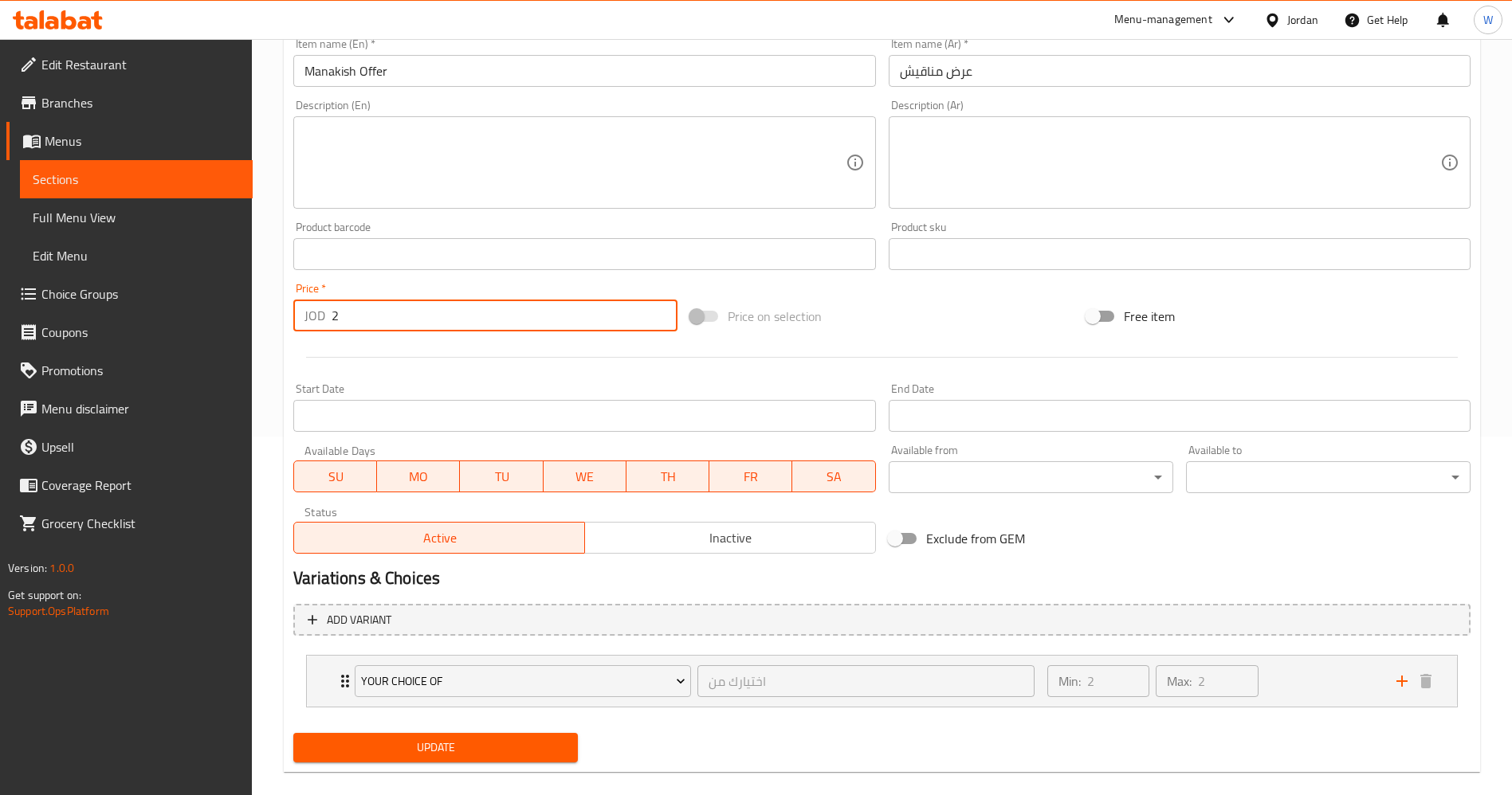
type input "2"
click at [472, 743] on span "Update" at bounding box center [435, 747] width 259 height 20
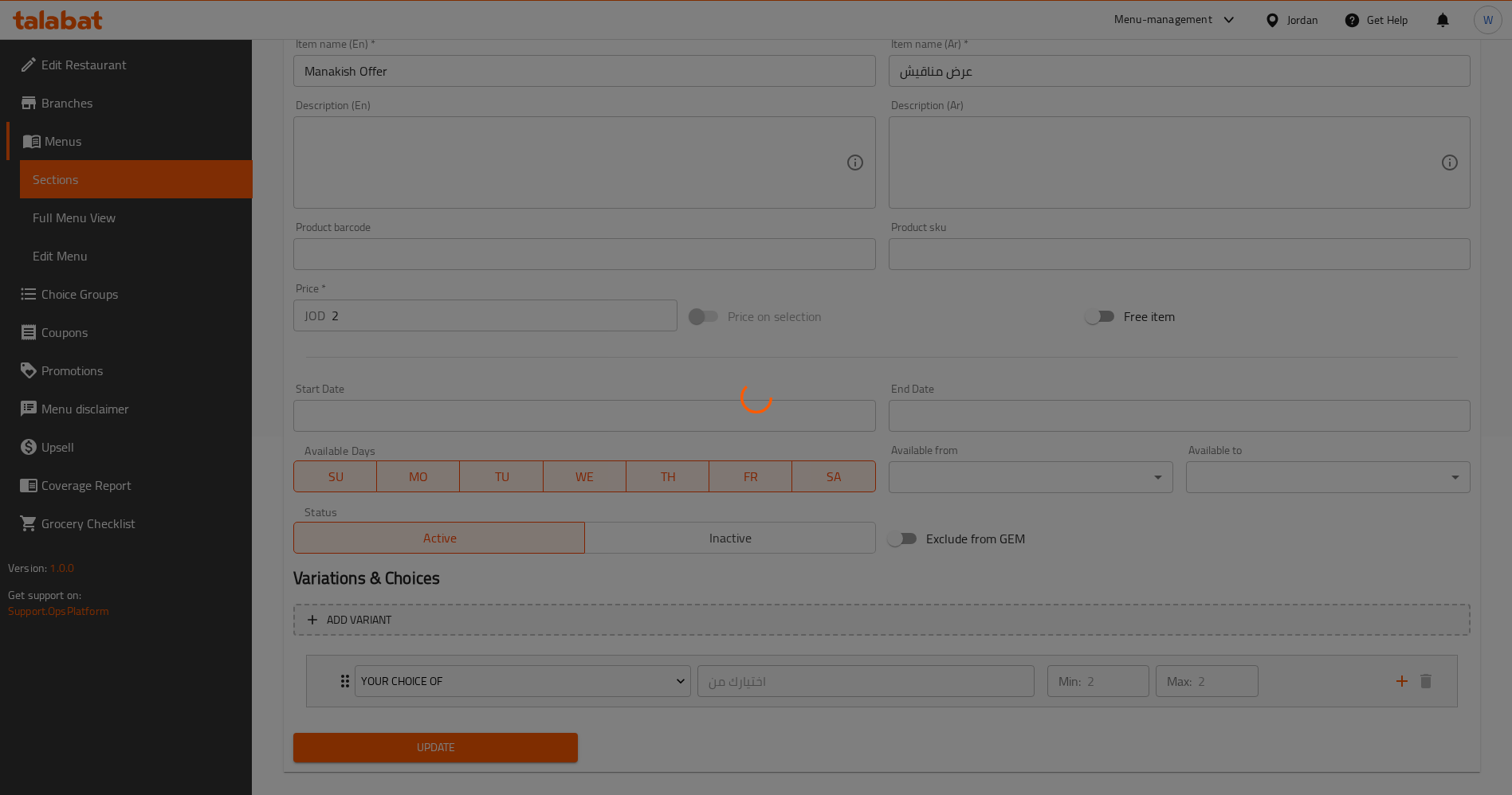
scroll to position [0, 0]
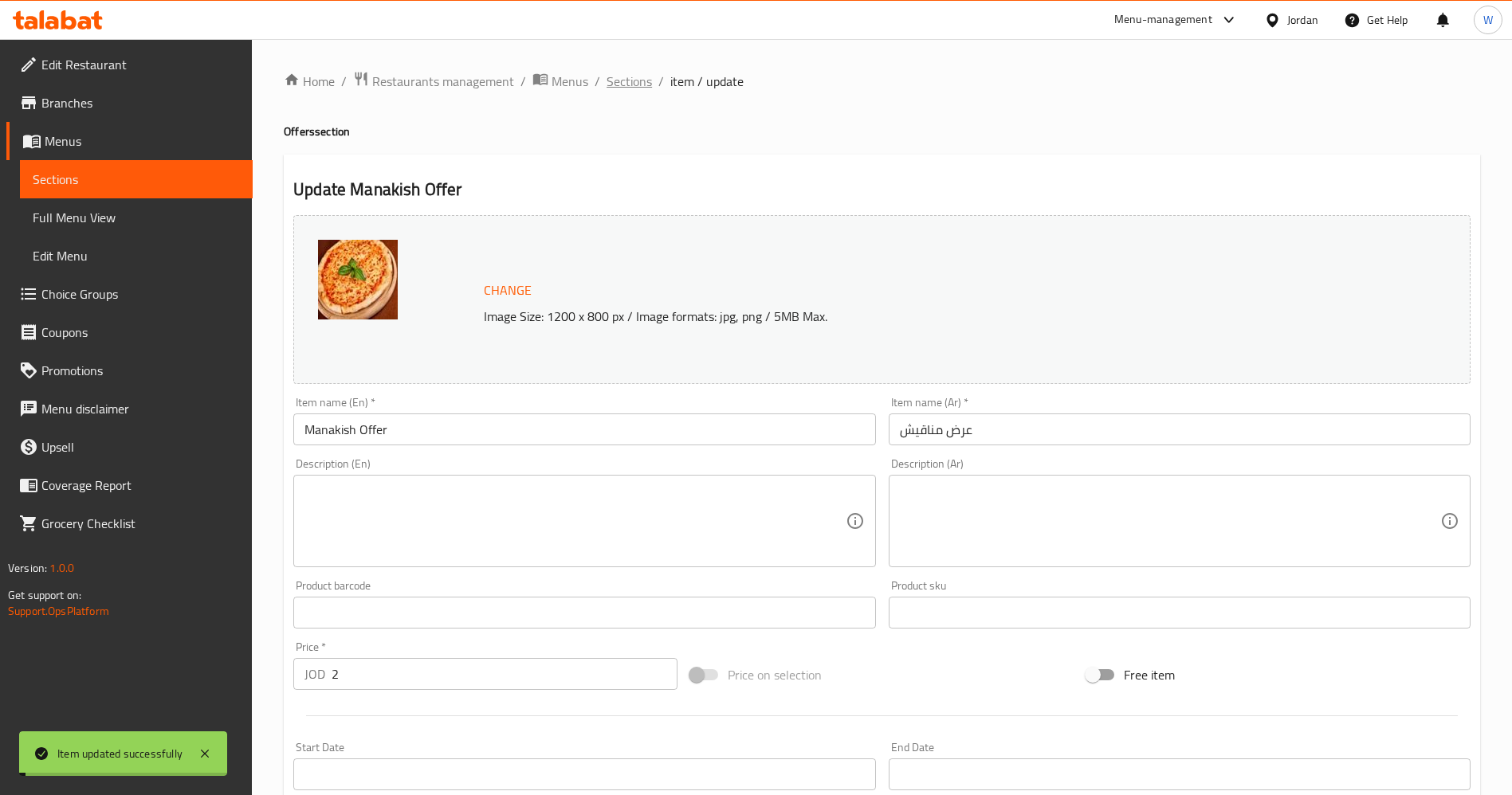
click at [628, 91] on span "Sections" at bounding box center [629, 81] width 45 height 19
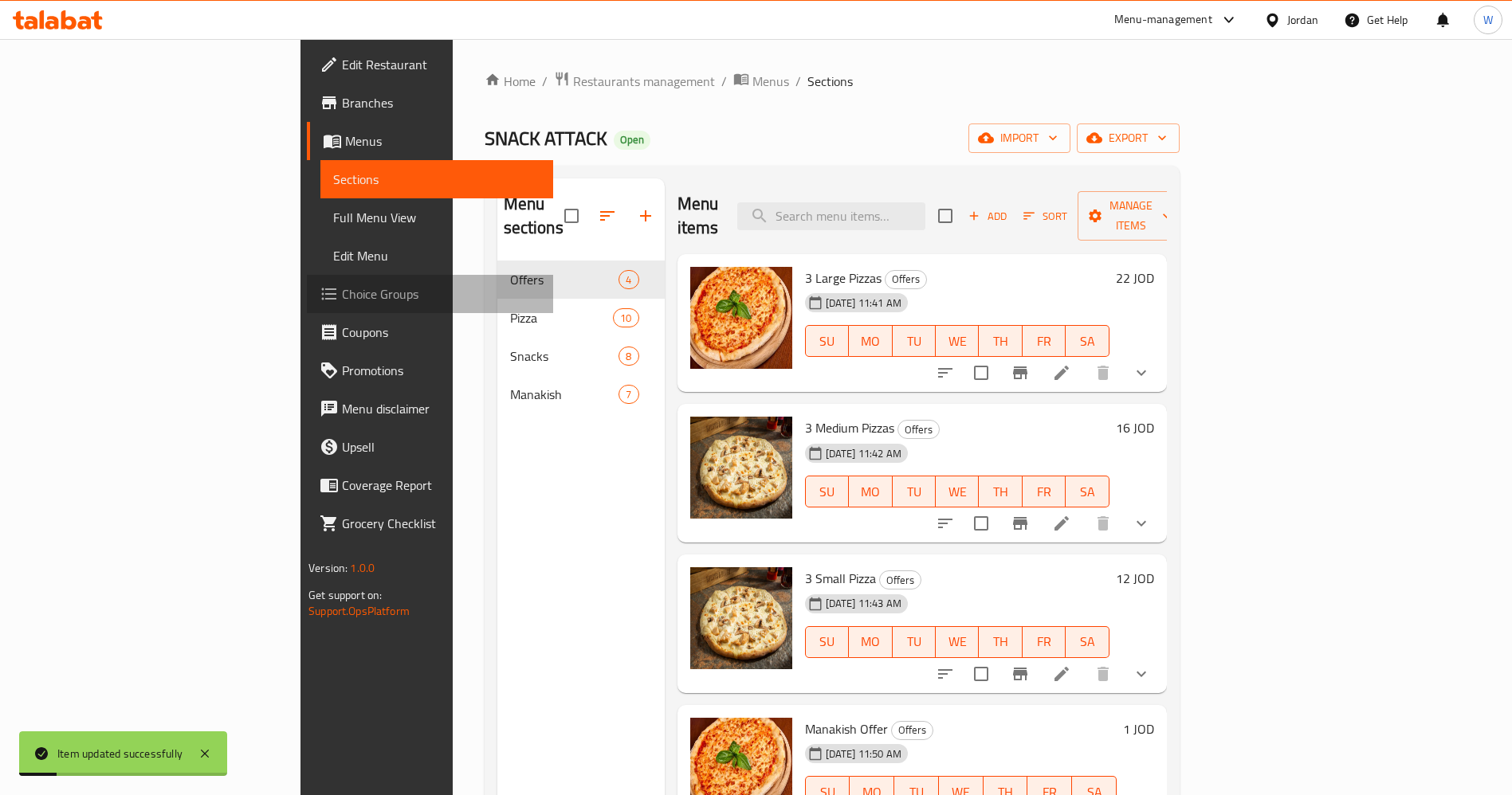
click at [342, 304] on span "Choice Groups" at bounding box center [441, 294] width 198 height 19
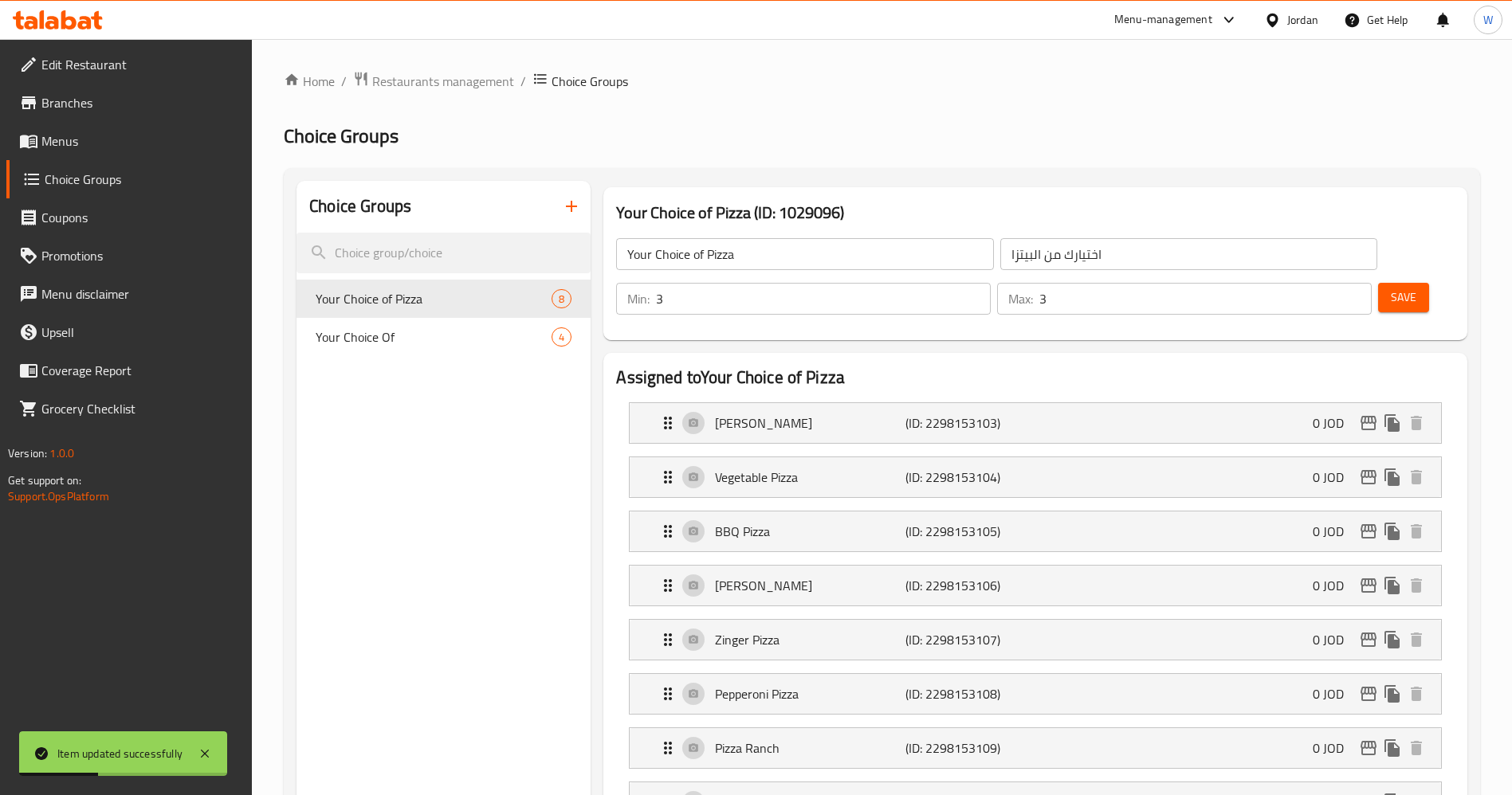
click at [114, 205] on link "Coupons" at bounding box center [129, 217] width 246 height 38
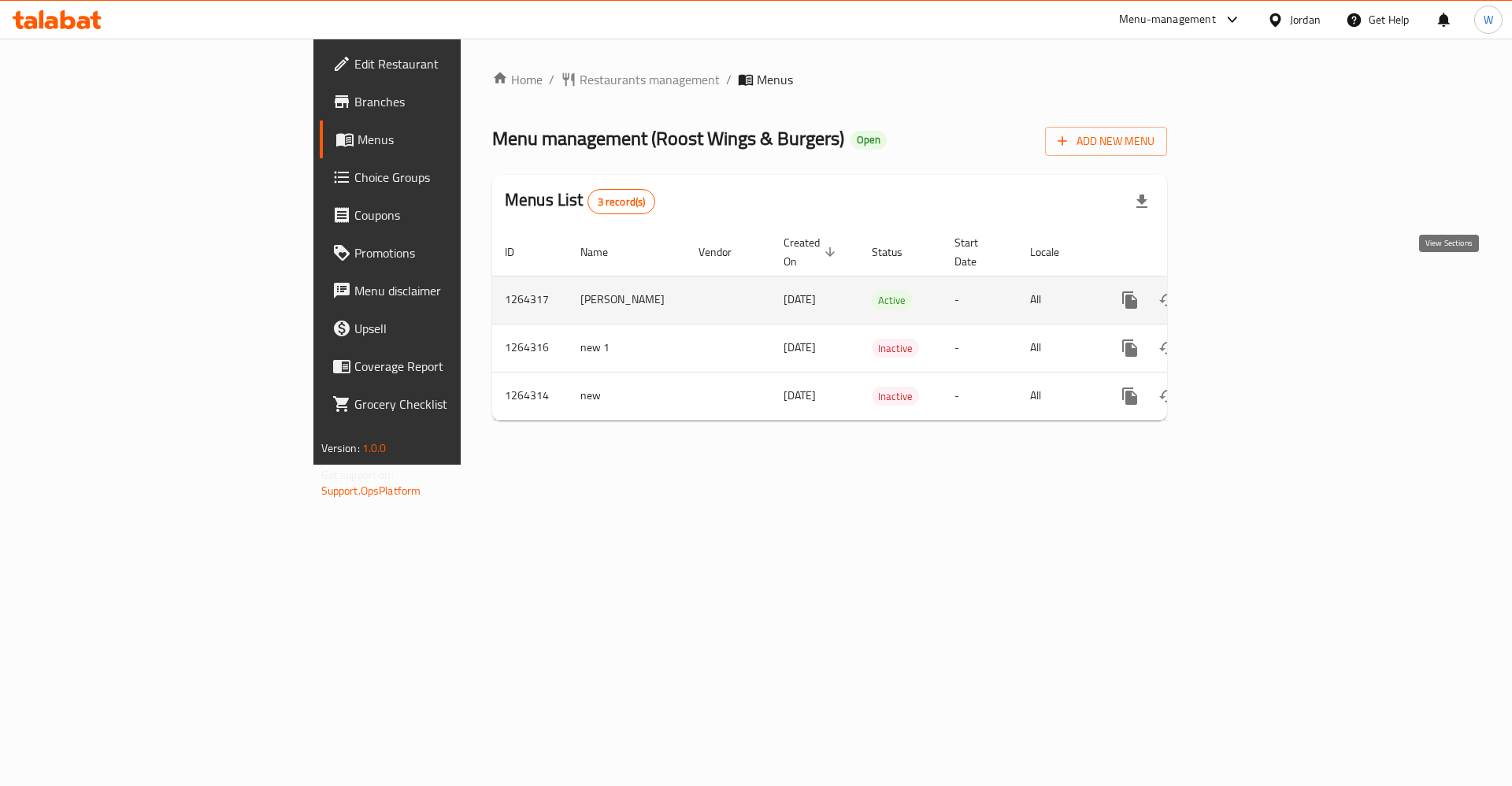
click at [1253, 291] on icon "enhanced table" at bounding box center [1243, 301] width 19 height 19
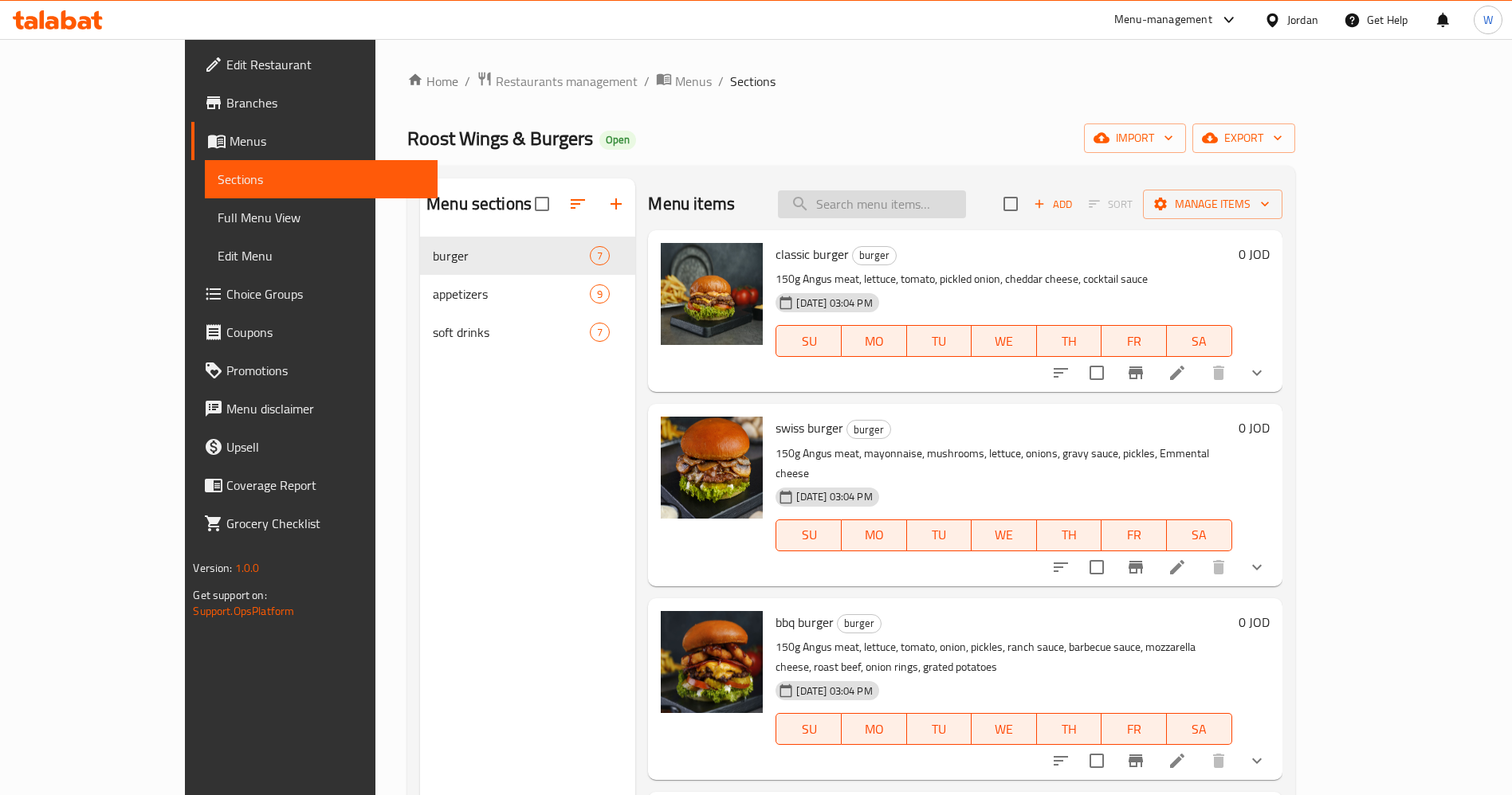
click at [922, 213] on input "search" at bounding box center [872, 204] width 188 height 28
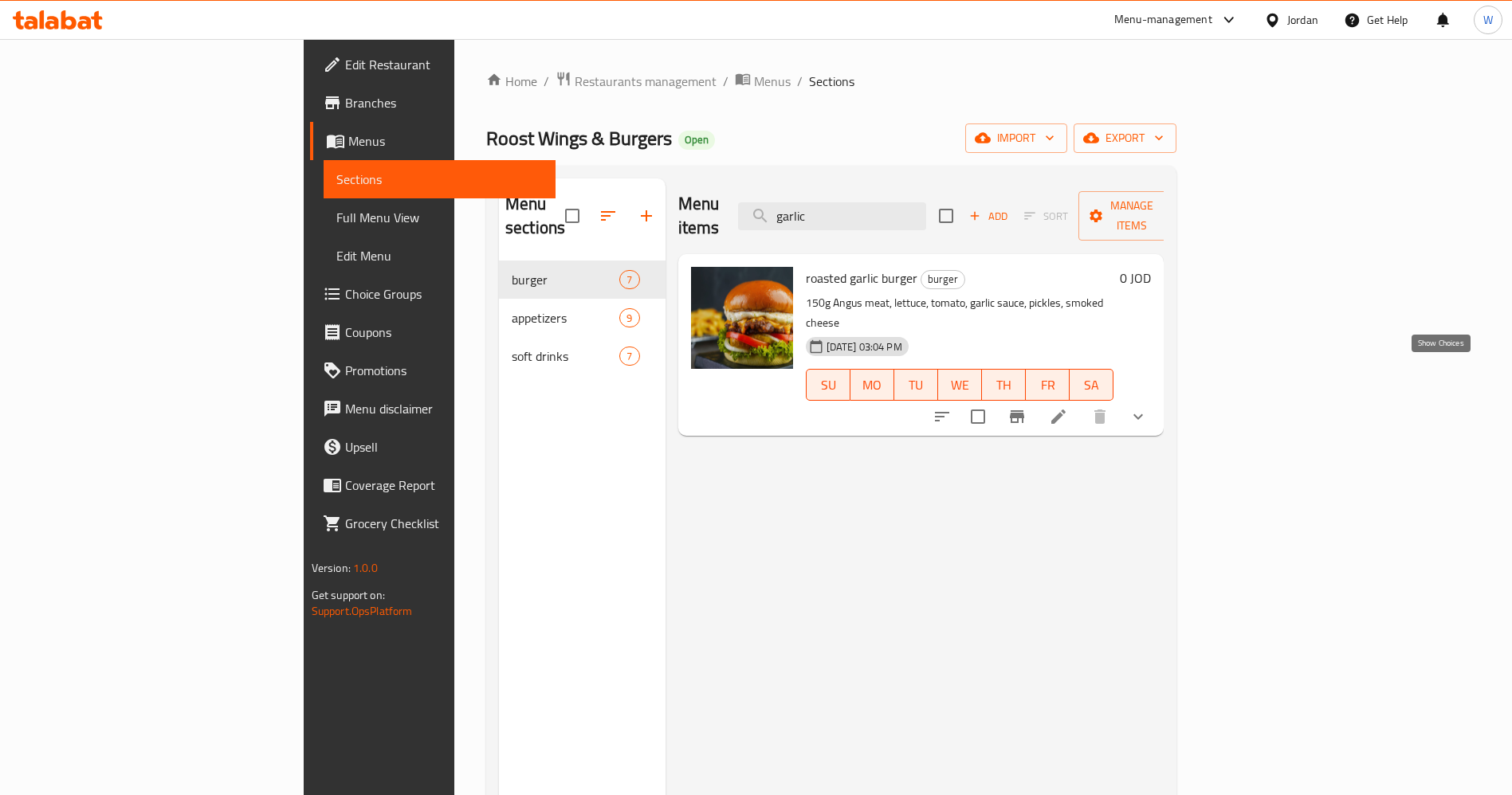
type input "garlic"
click at [1148, 407] on icon "show more" at bounding box center [1139, 417] width 19 height 19
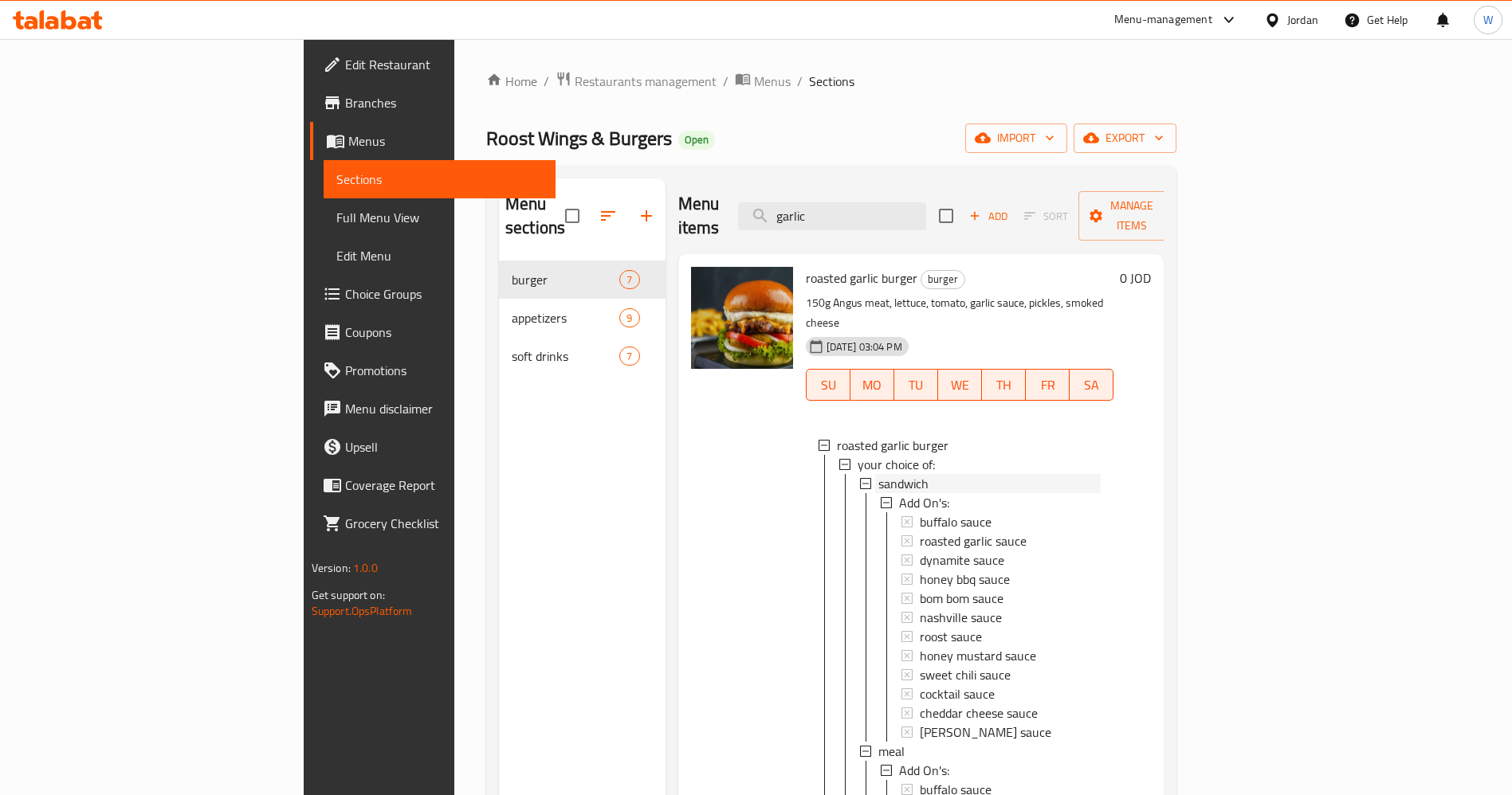
click at [961, 474] on div "sandwich" at bounding box center [990, 483] width 224 height 19
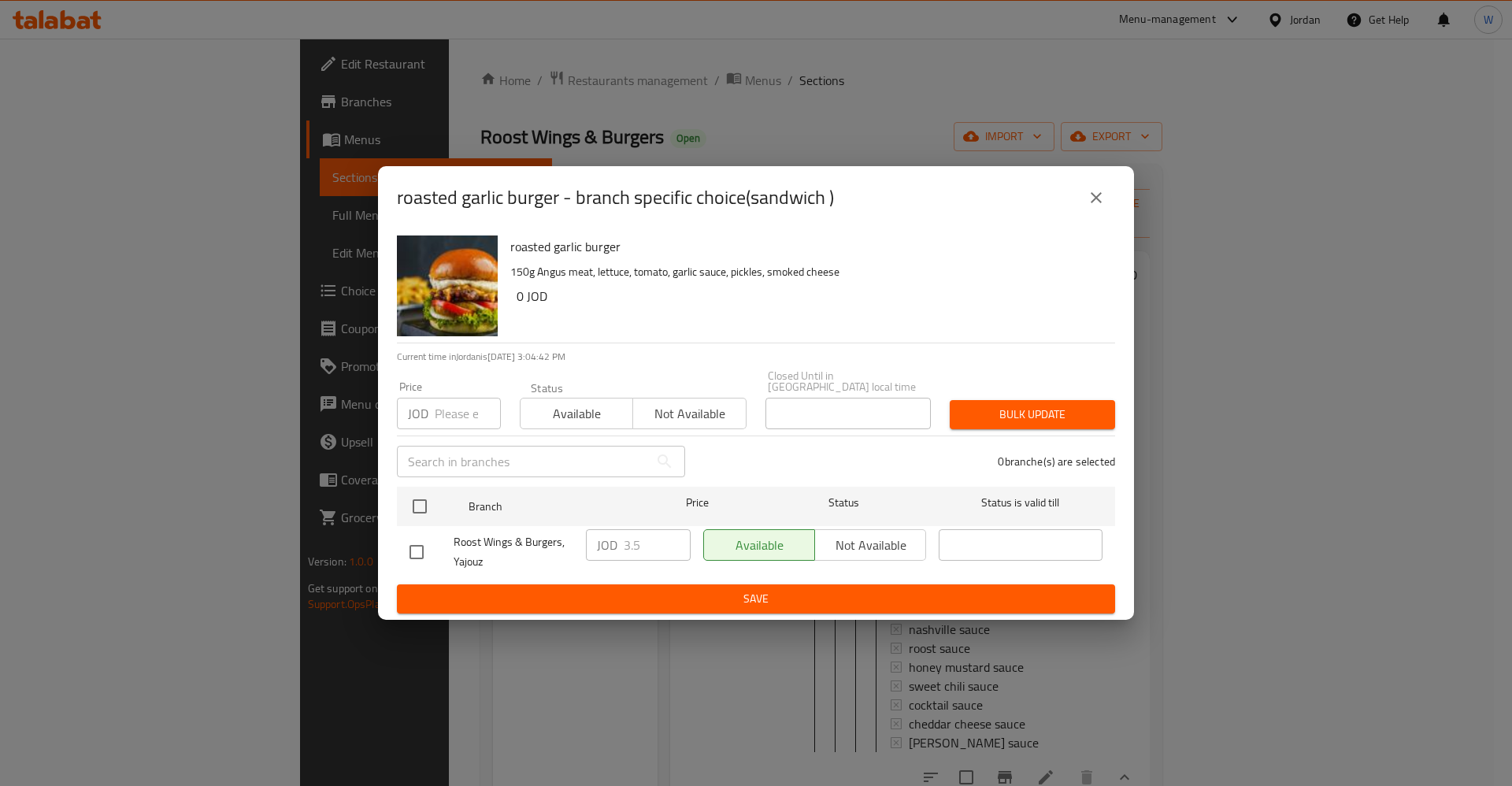
click at [1108, 205] on button "close" at bounding box center [1096, 198] width 38 height 38
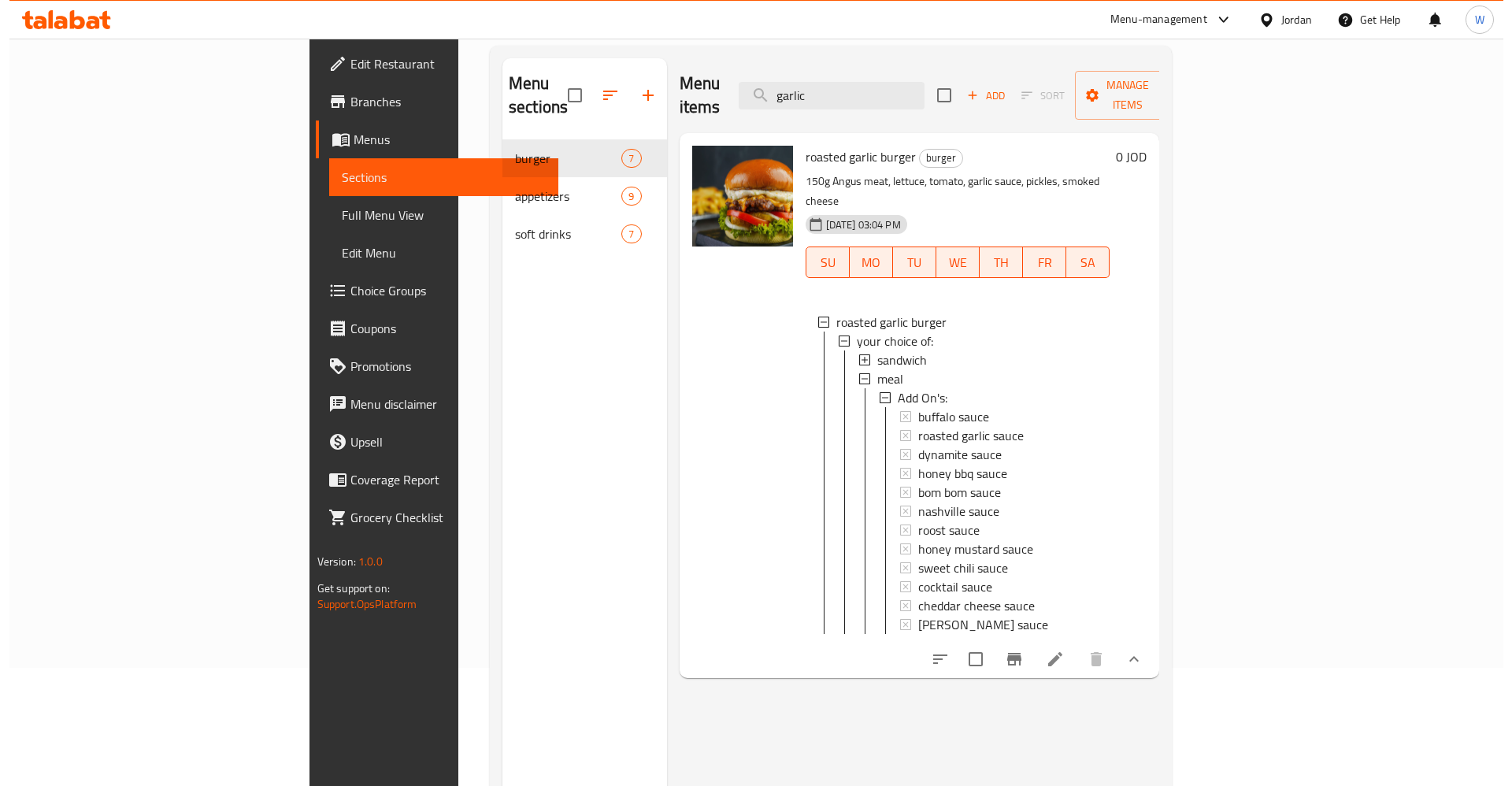
scroll to position [3, 0]
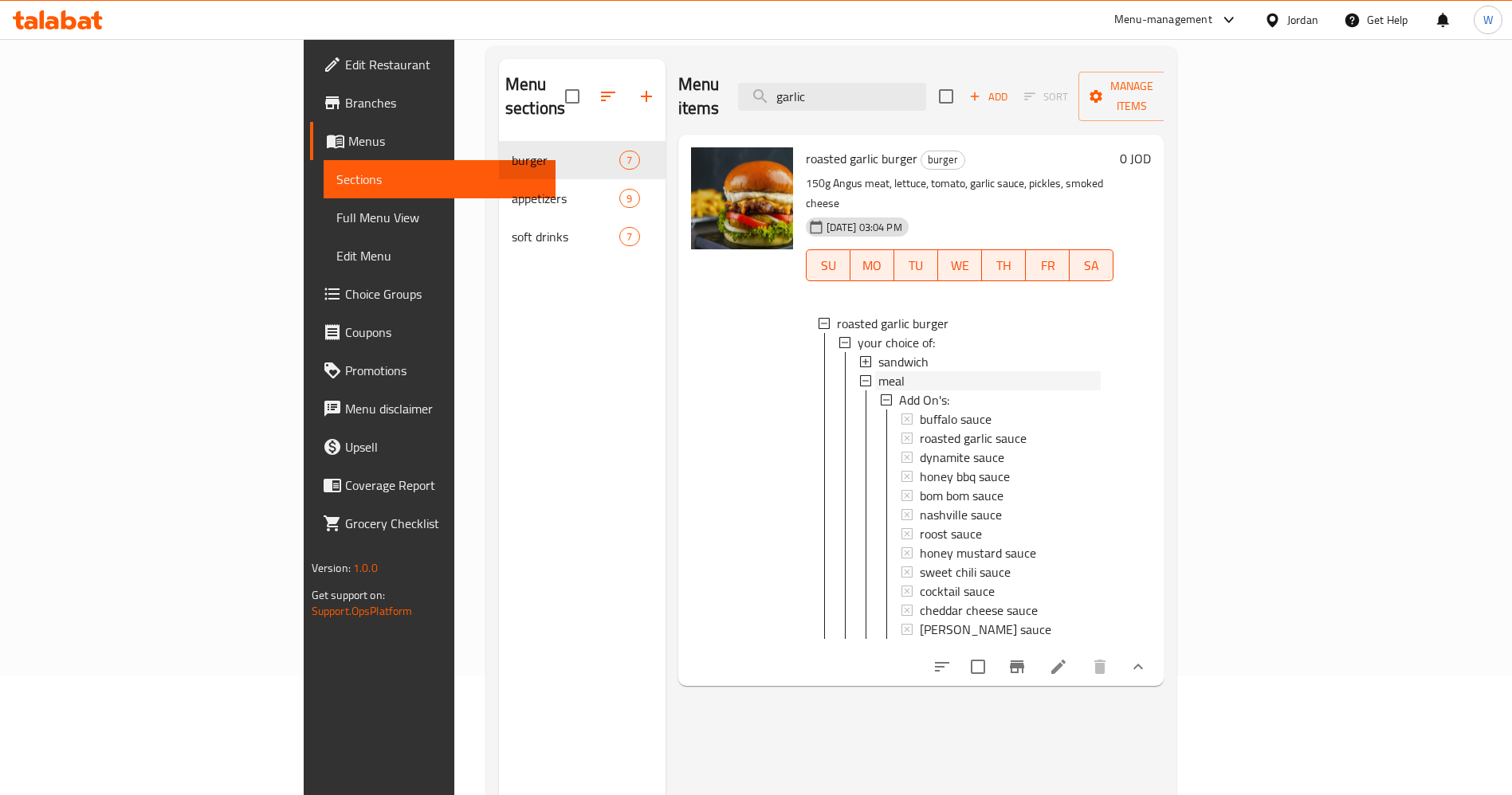
click at [903, 372] on div "meal" at bounding box center [990, 381] width 224 height 19
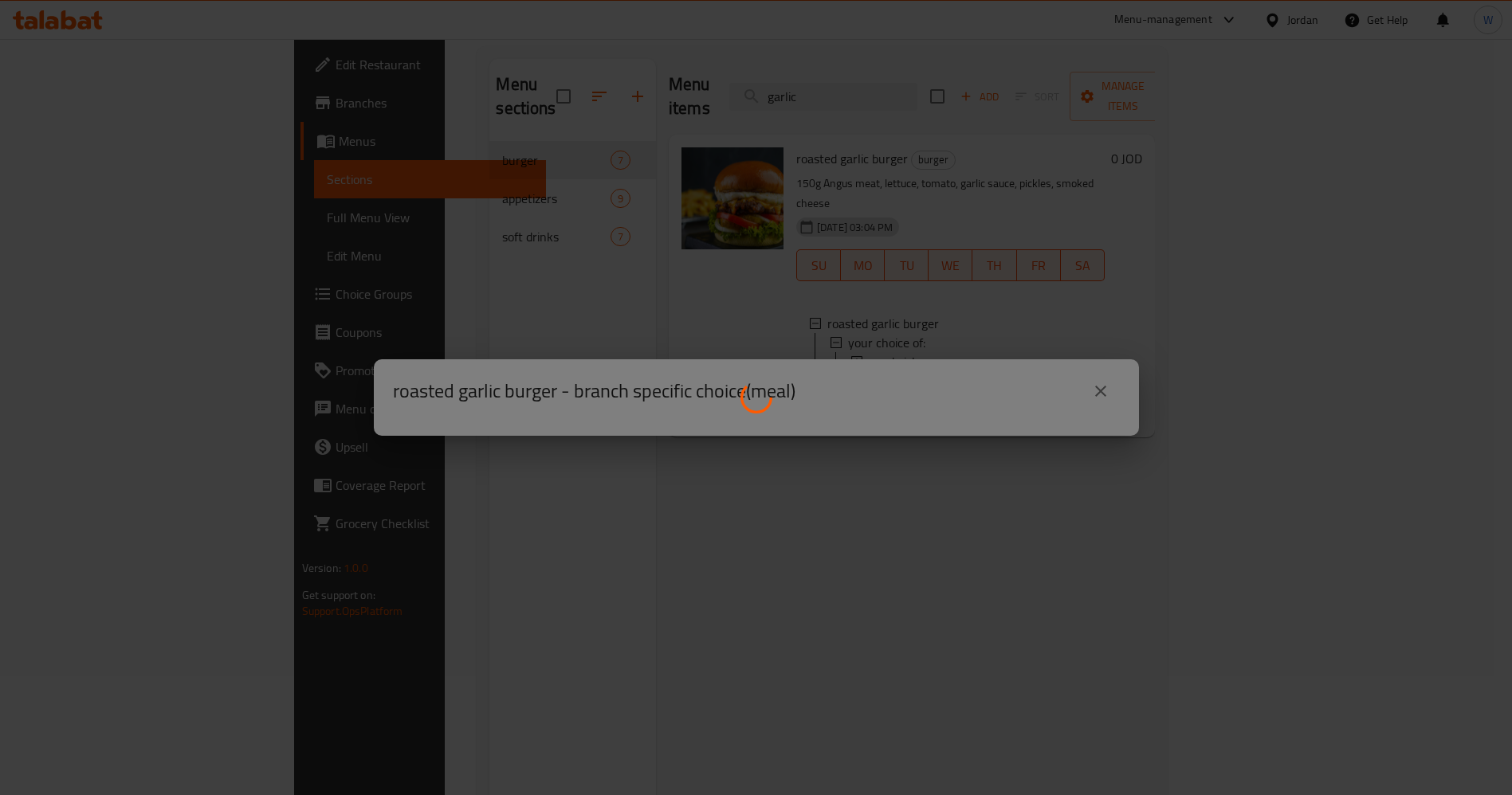
scroll to position [0, 0]
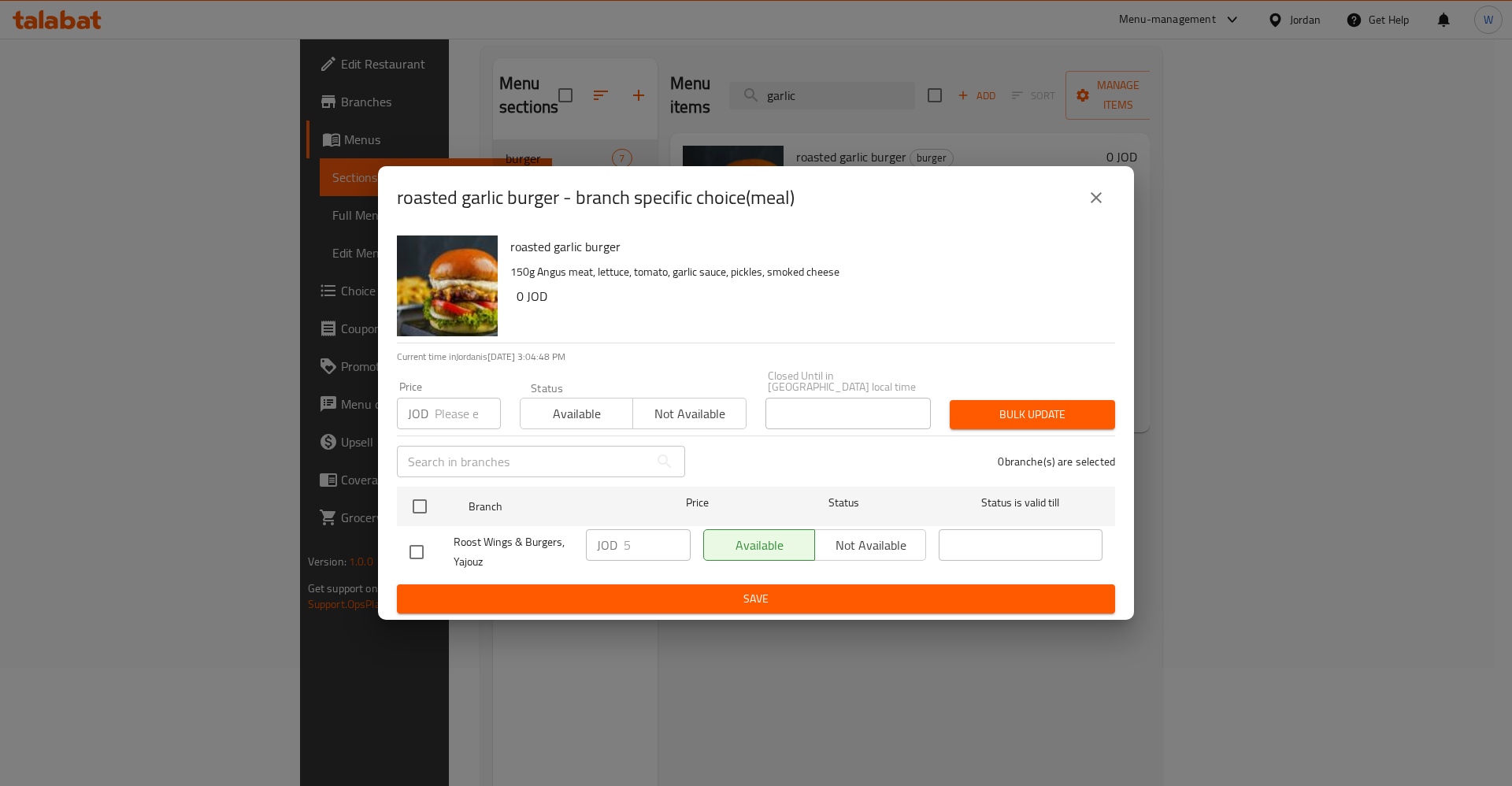
click at [1087, 200] on icon "close" at bounding box center [1096, 198] width 19 height 19
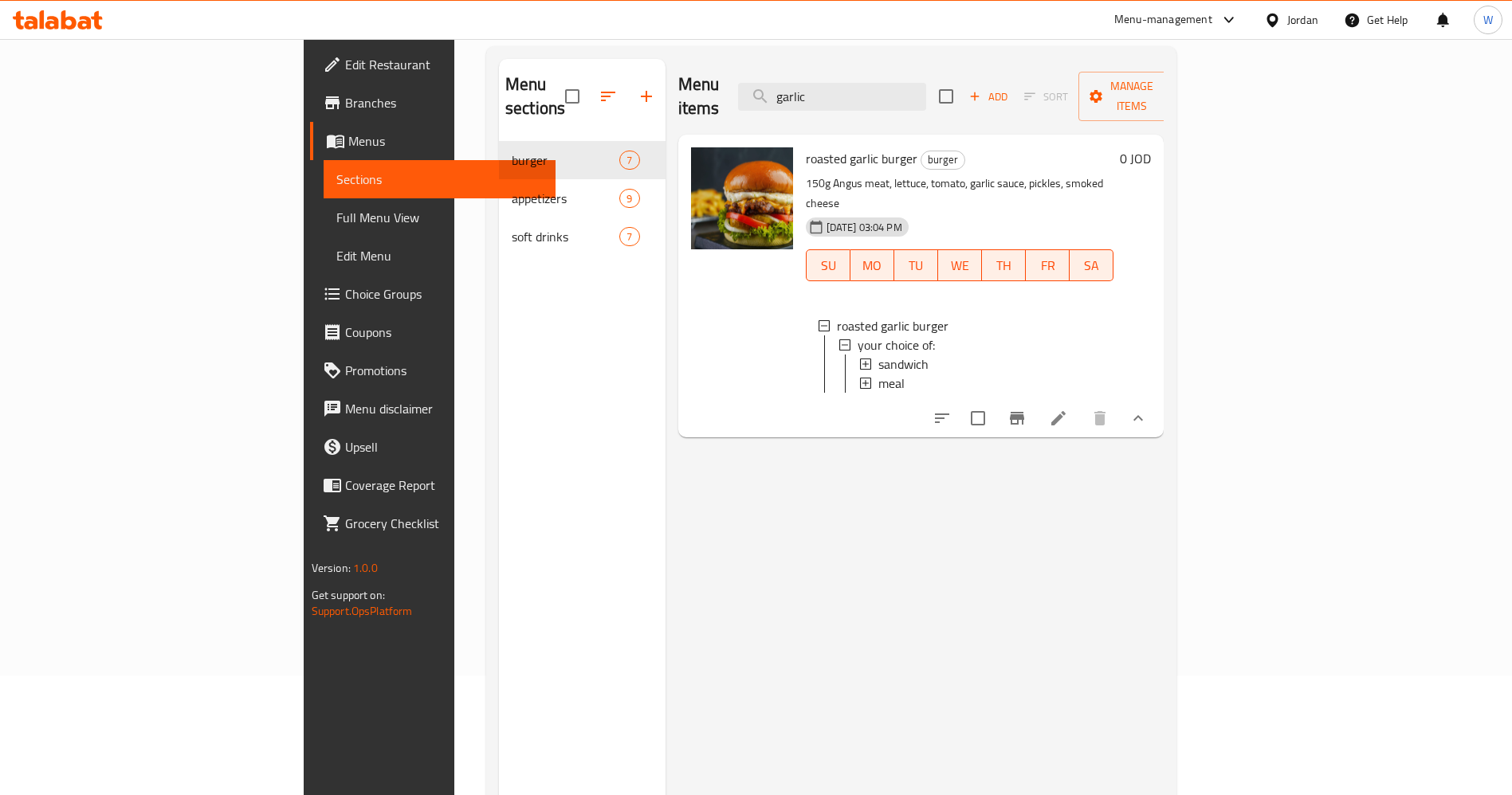
click at [879, 374] on div "meal" at bounding box center [990, 384] width 224 height 19
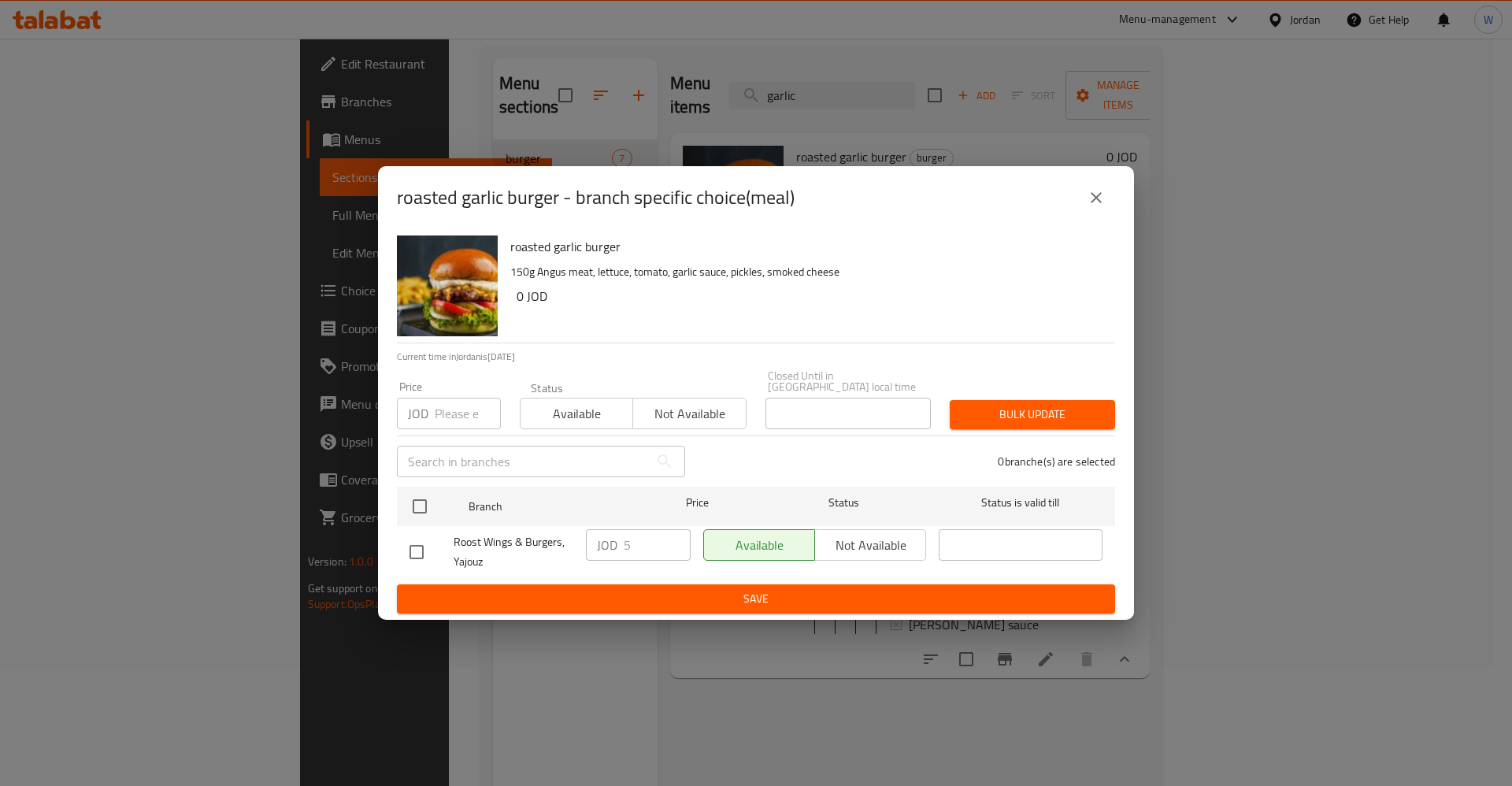
click at [1101, 194] on icon "close" at bounding box center [1096, 198] width 19 height 19
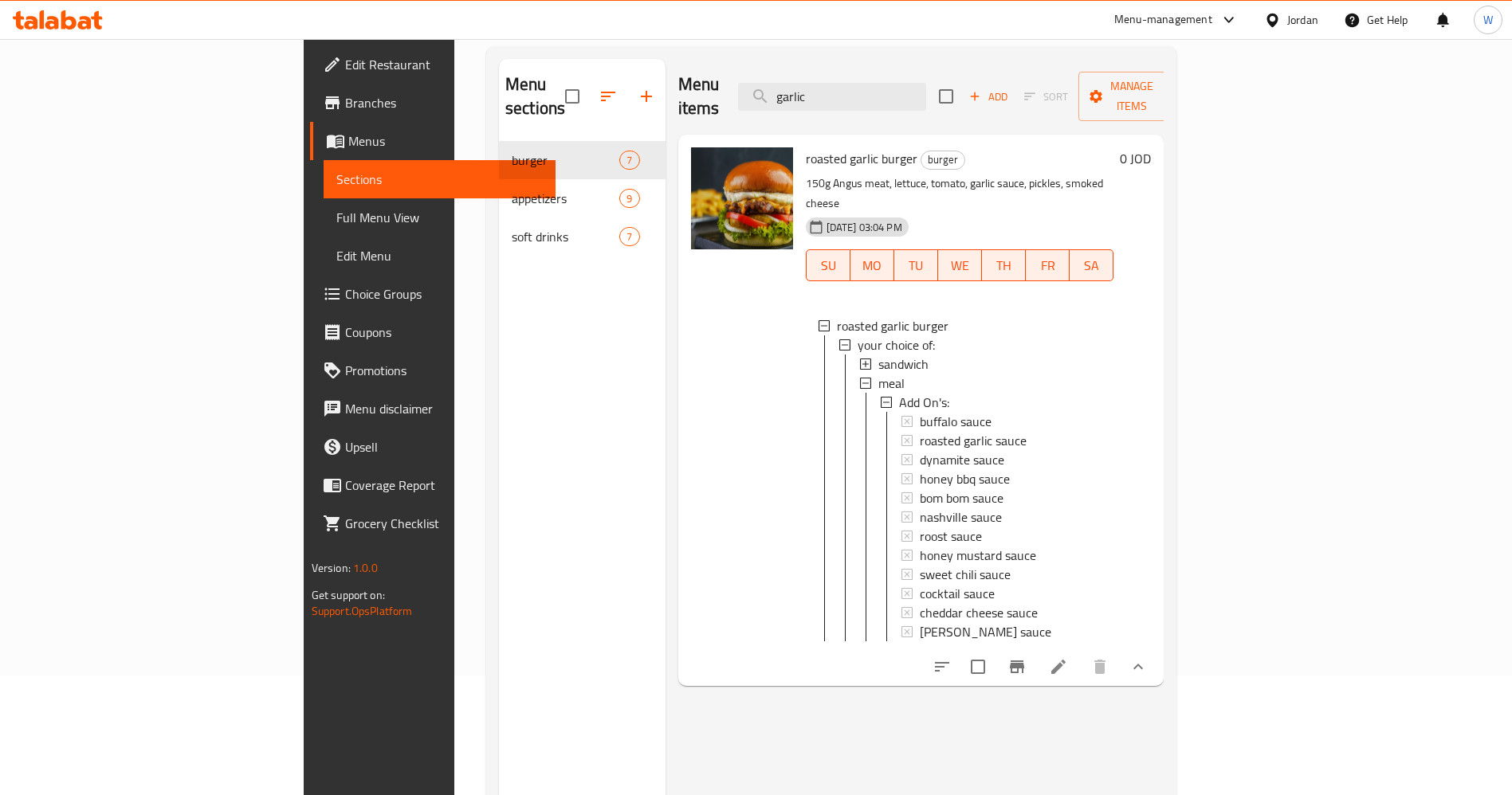
click at [1068, 657] on icon at bounding box center [1059, 667] width 19 height 19
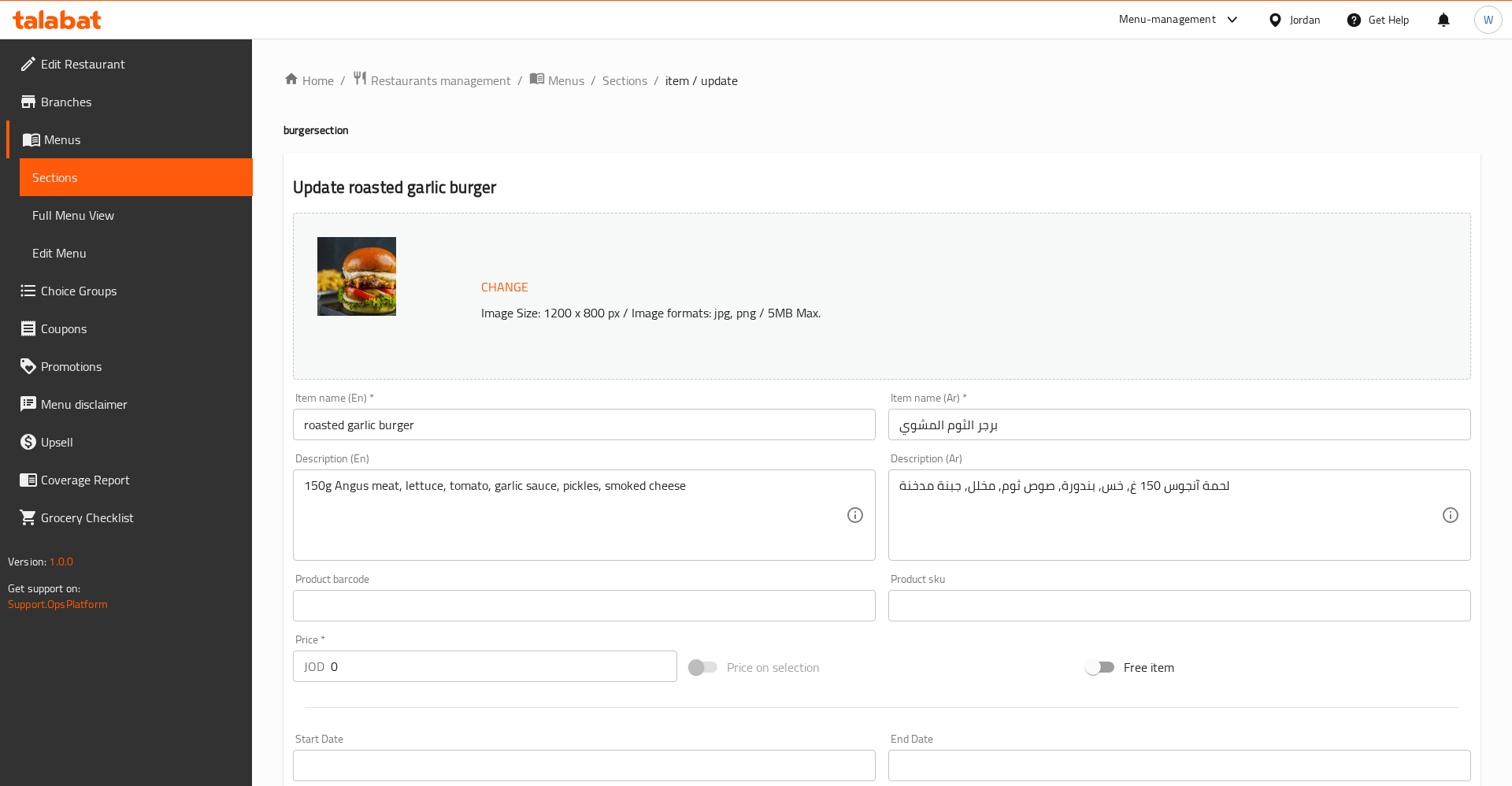
type input "الإضافات:"
type input "0"
type input "1"
type input "الإضافات:"
type input "0"
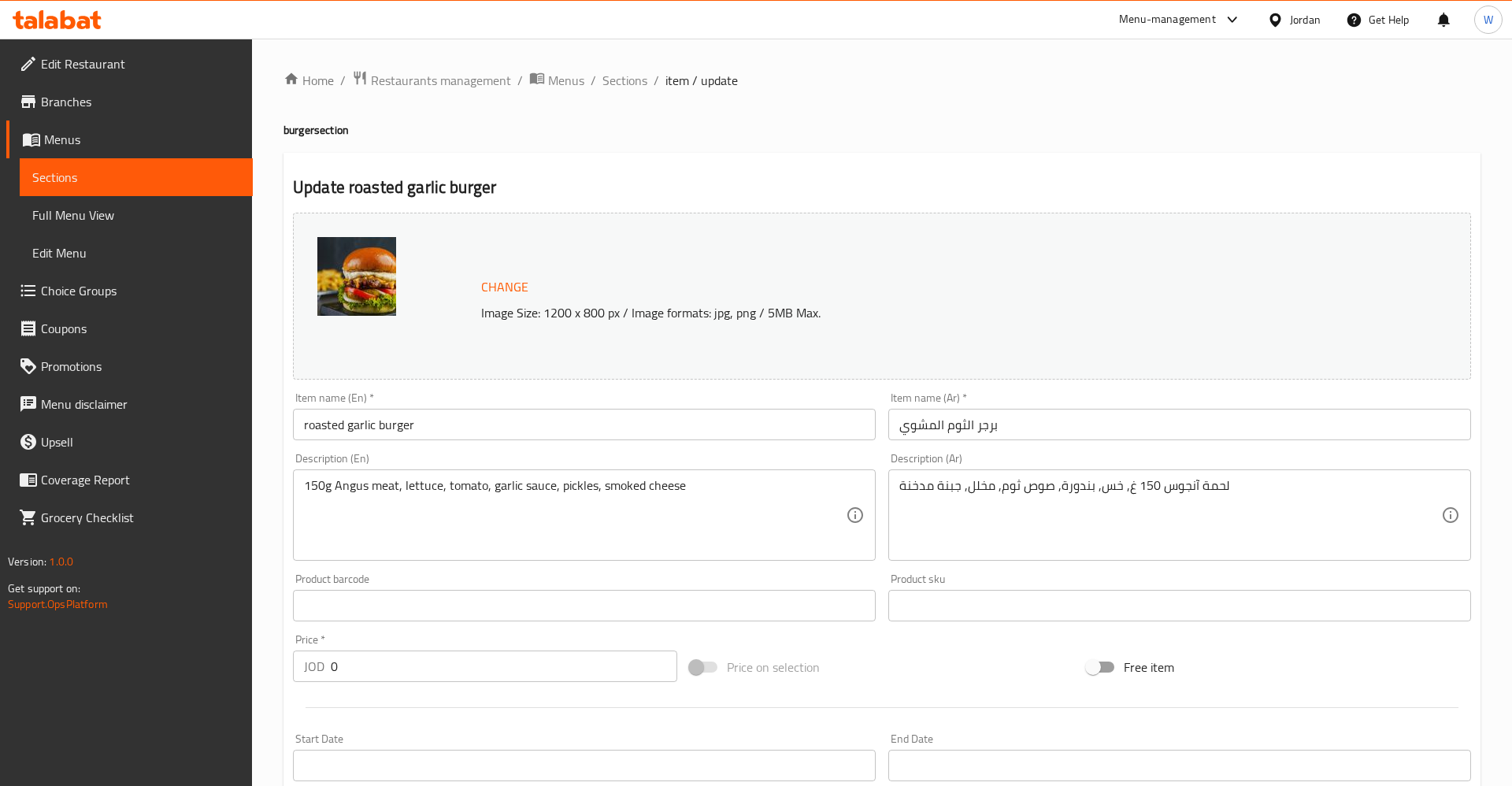
type input "1"
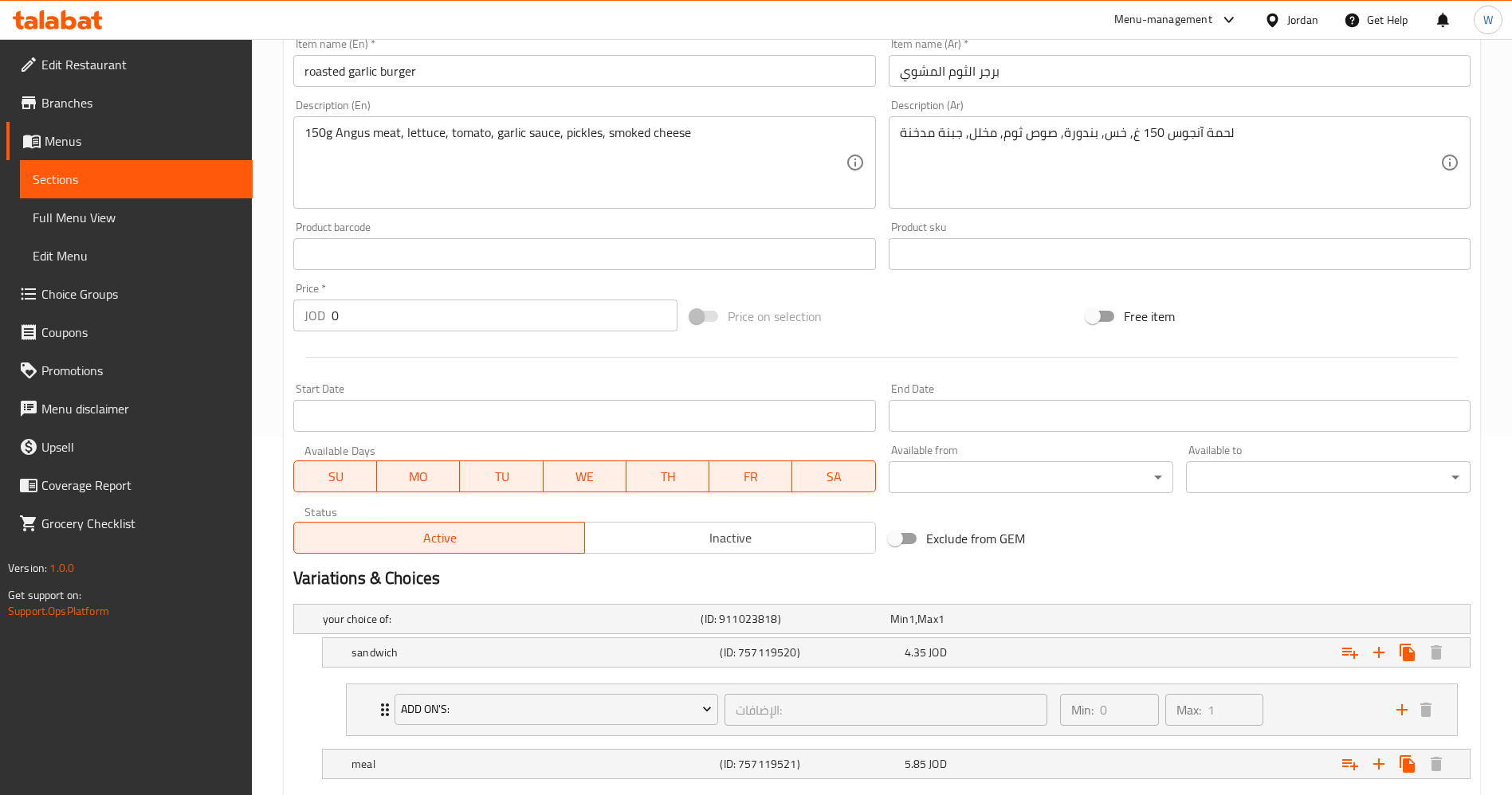
scroll to position [520, 0]
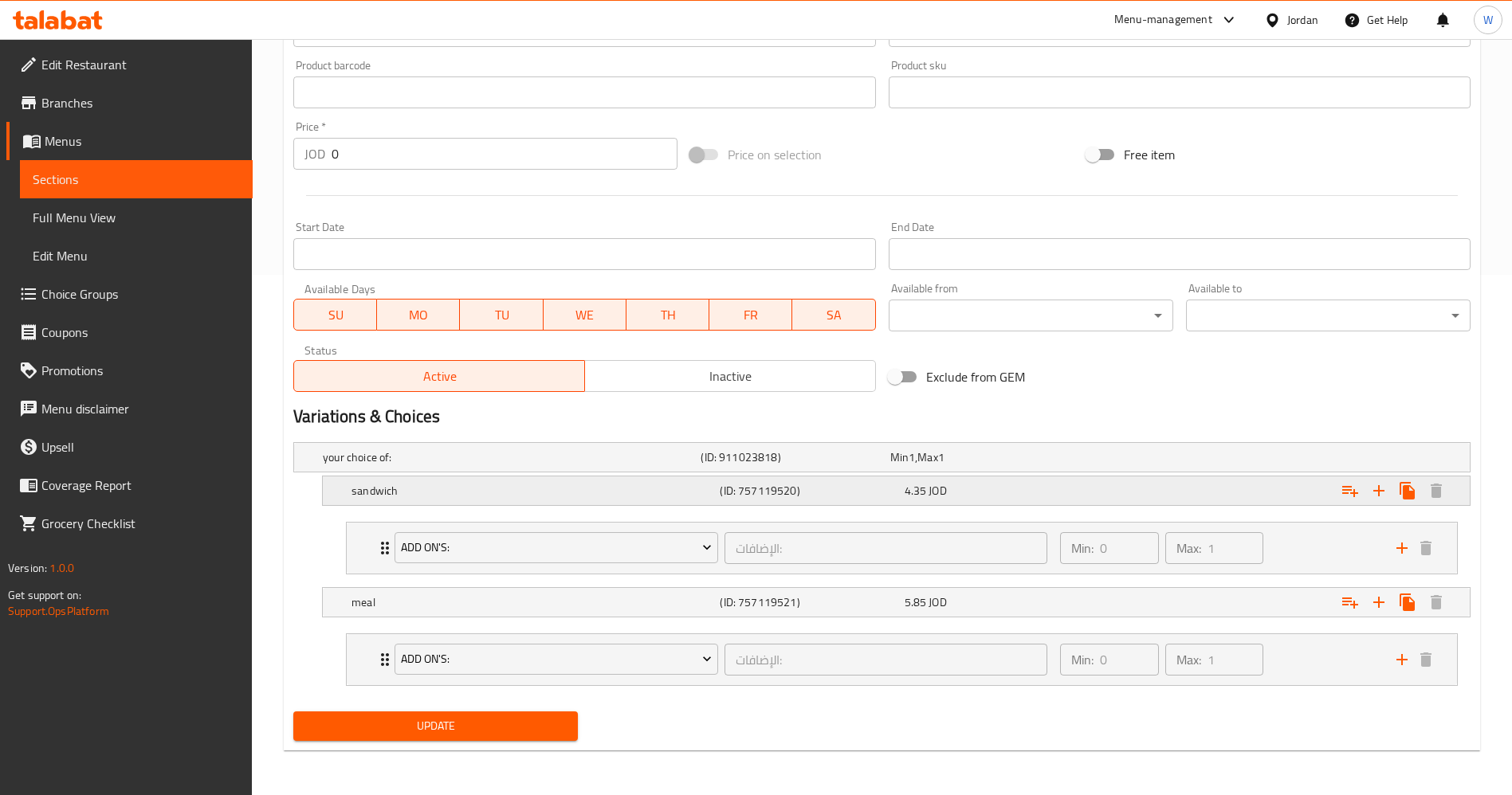
click at [1007, 496] on div "4.35 JOD" at bounding box center [993, 491] width 178 height 16
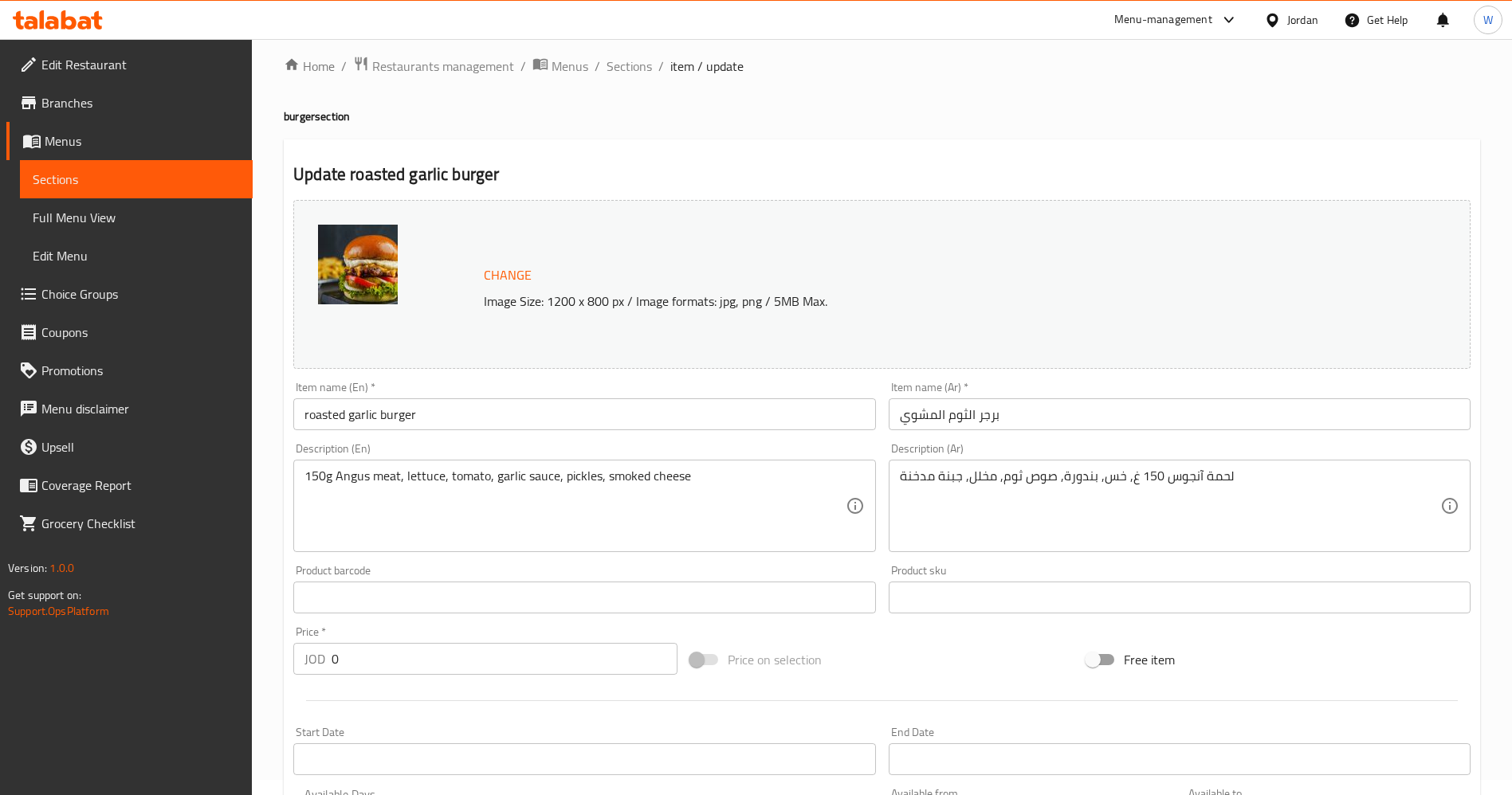
scroll to position [0, 0]
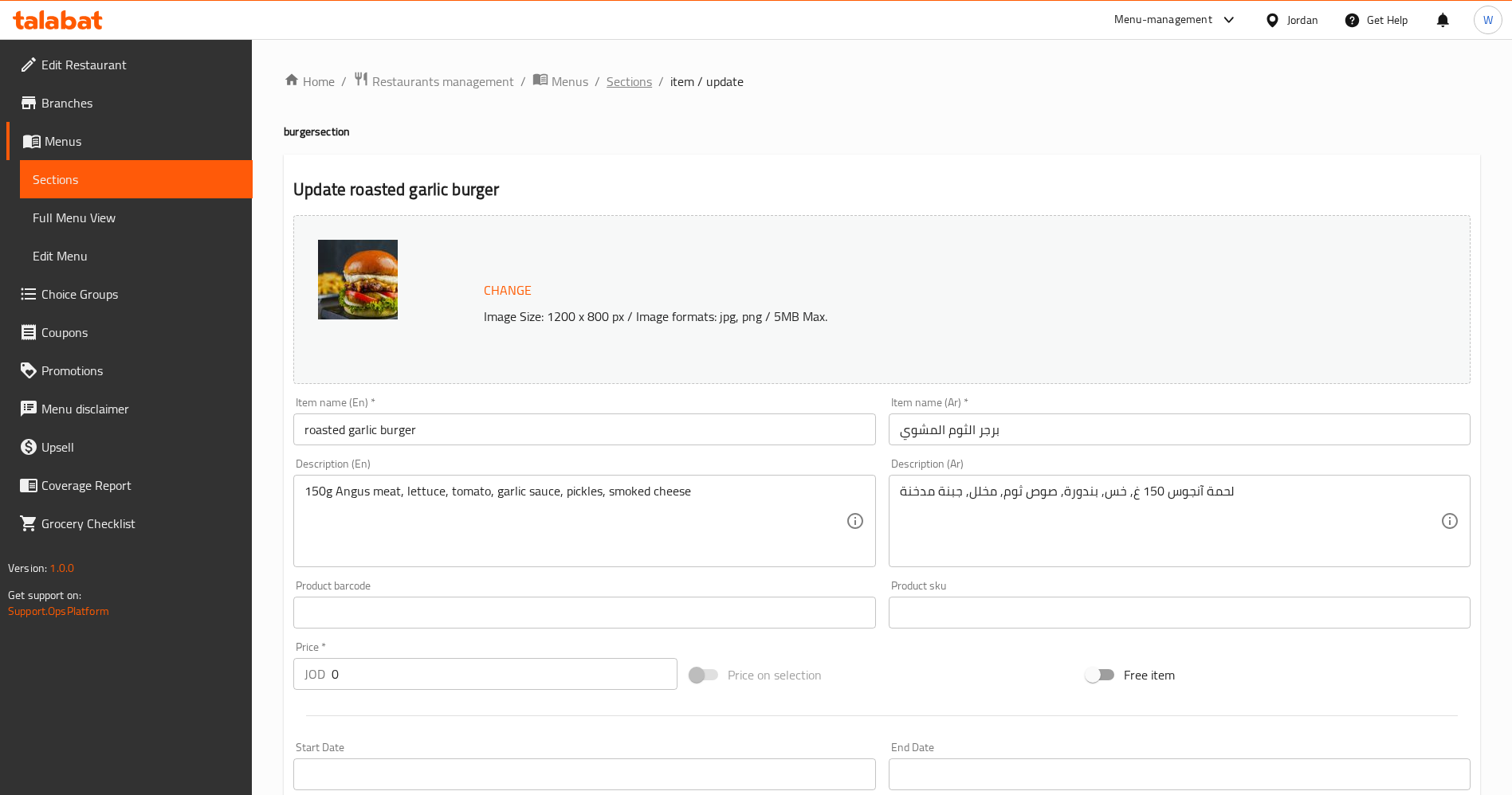
click at [626, 82] on span "Sections" at bounding box center [629, 81] width 45 height 19
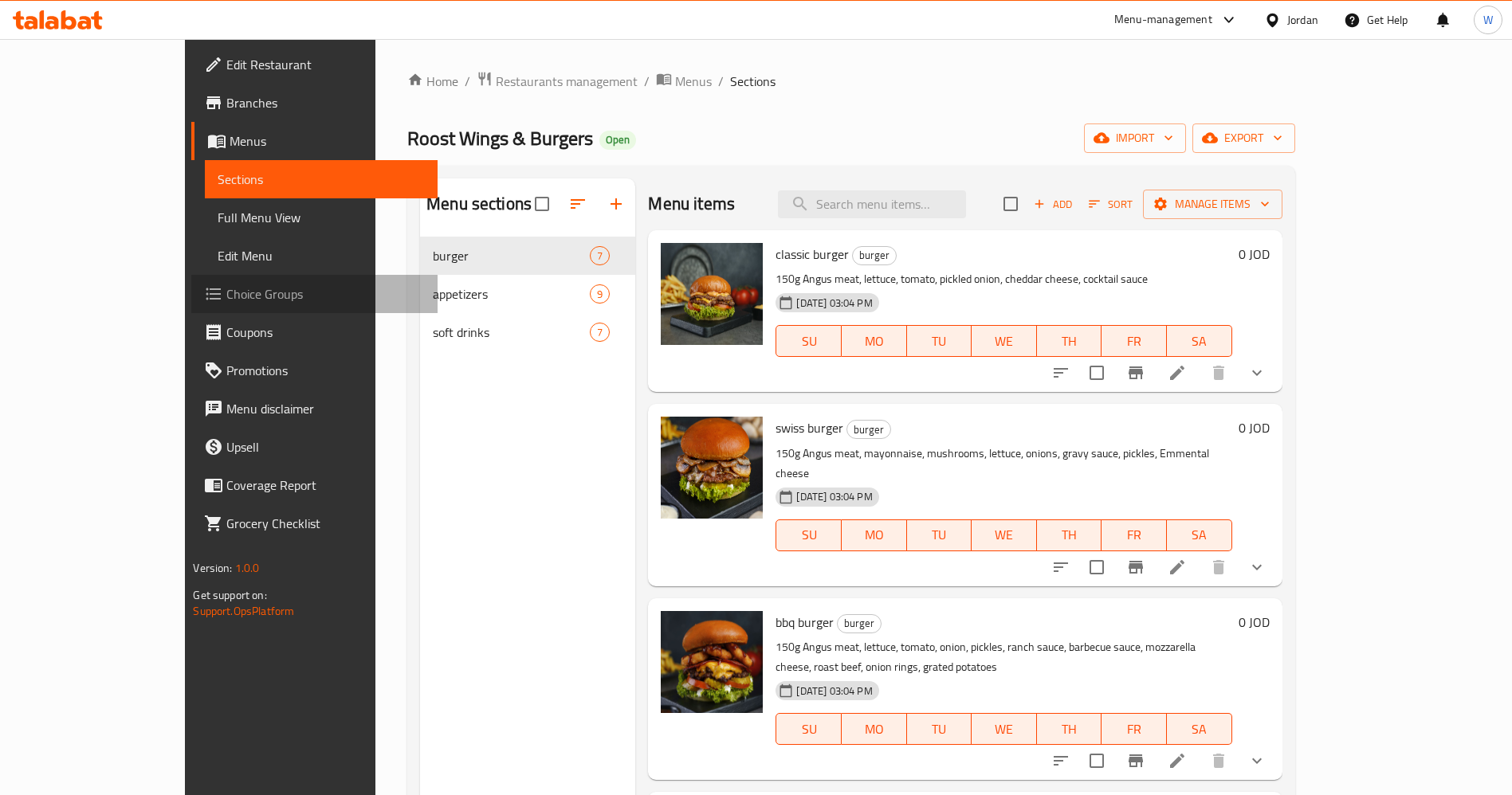
click at [226, 304] on span "Choice Groups" at bounding box center [325, 294] width 198 height 19
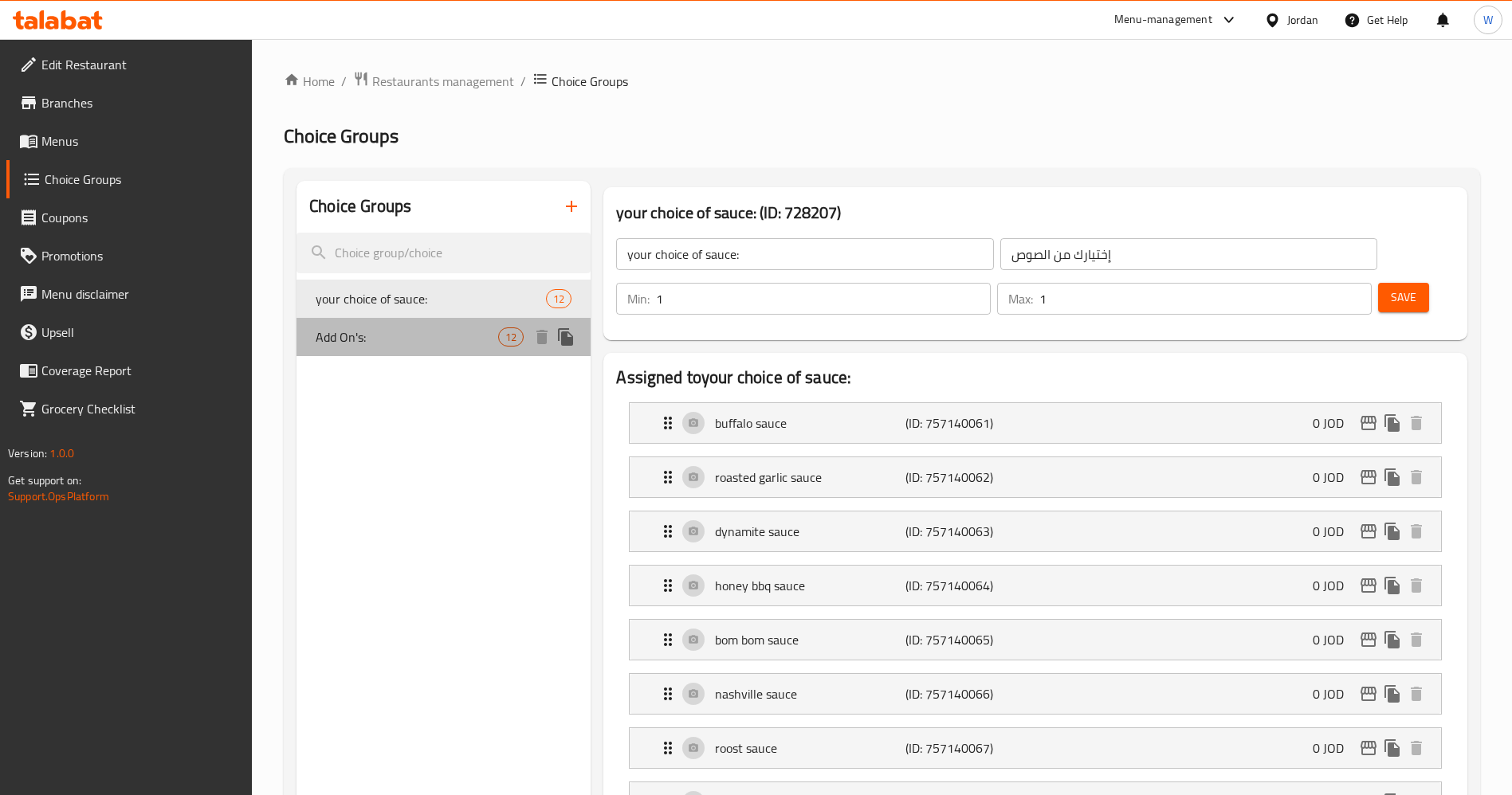
click at [429, 337] on span "Add On's:" at bounding box center [406, 337] width 183 height 19
type input "Add On's:"
type input "الإضافات:"
type input "0"
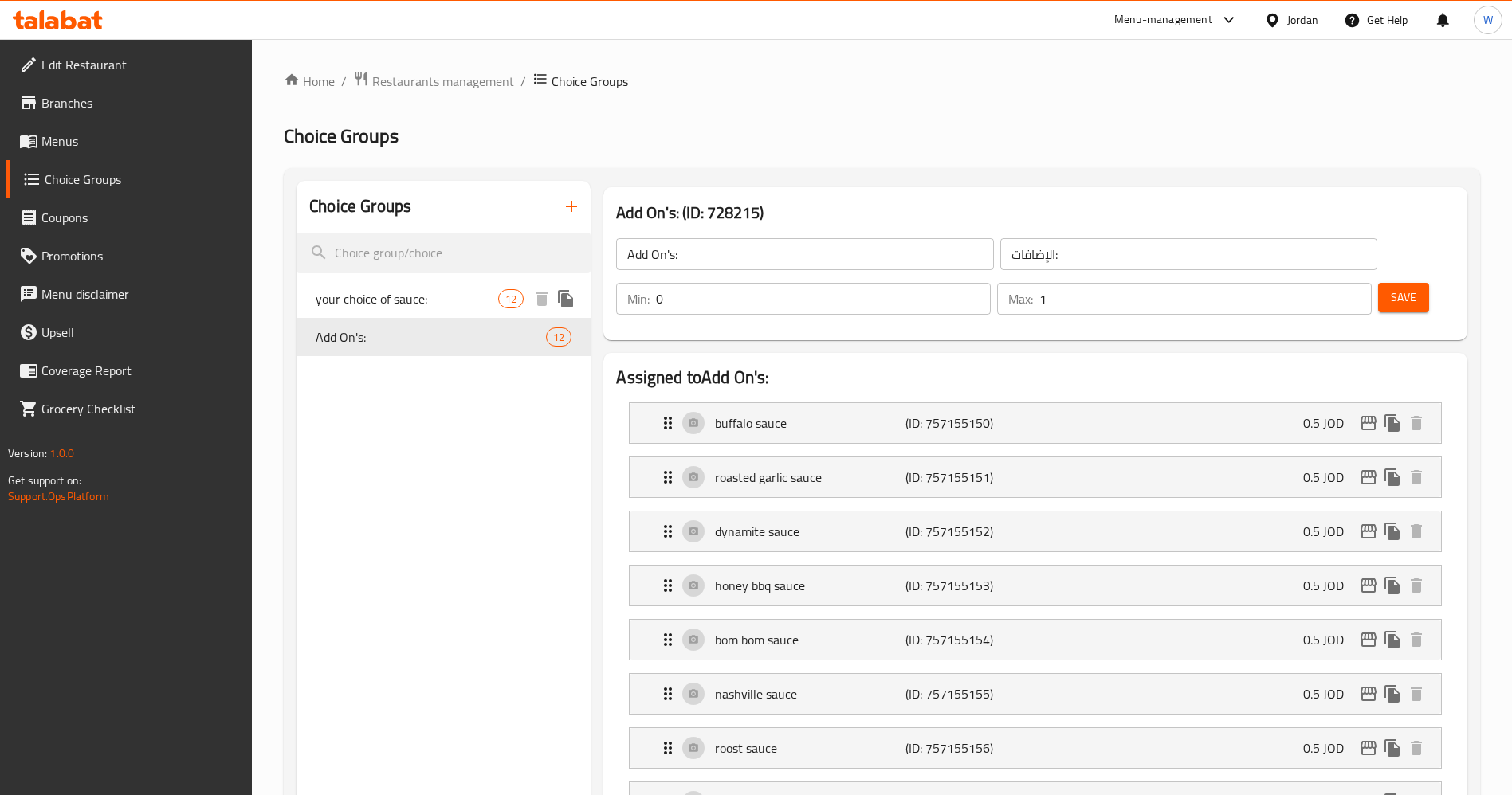
click at [429, 297] on span "your choice of sauce:" at bounding box center [406, 299] width 183 height 19
type input "your choice of sauce:"
type input "إختيارك من الصوص"
type input "1"
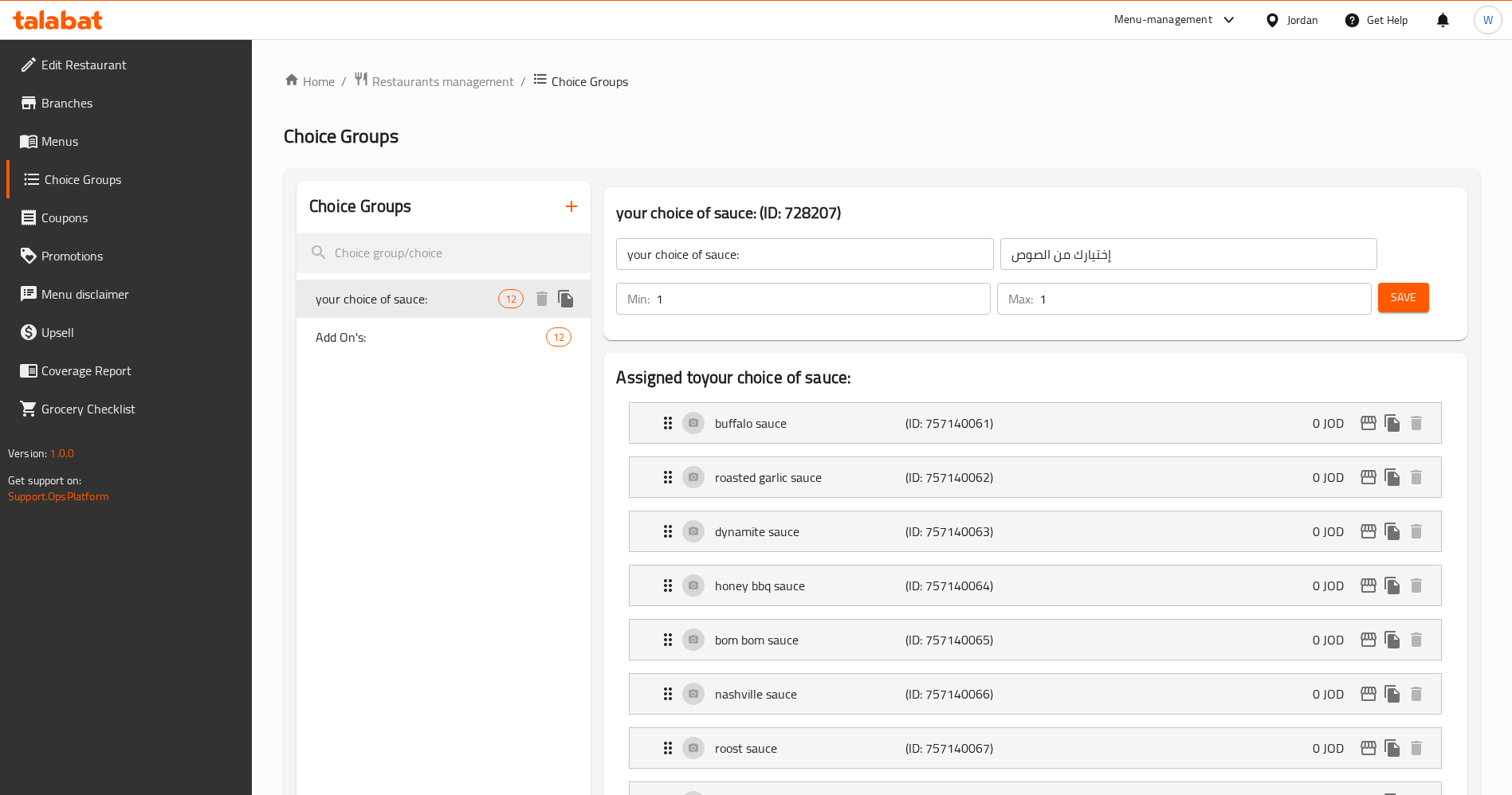
click at [428, 315] on div "your choice of sauce: 12" at bounding box center [444, 299] width 295 height 38
click at [424, 341] on span "Add On's:" at bounding box center [406, 337] width 183 height 19
type input "Add On's:"
type input "الإضافات:"
type input "0"
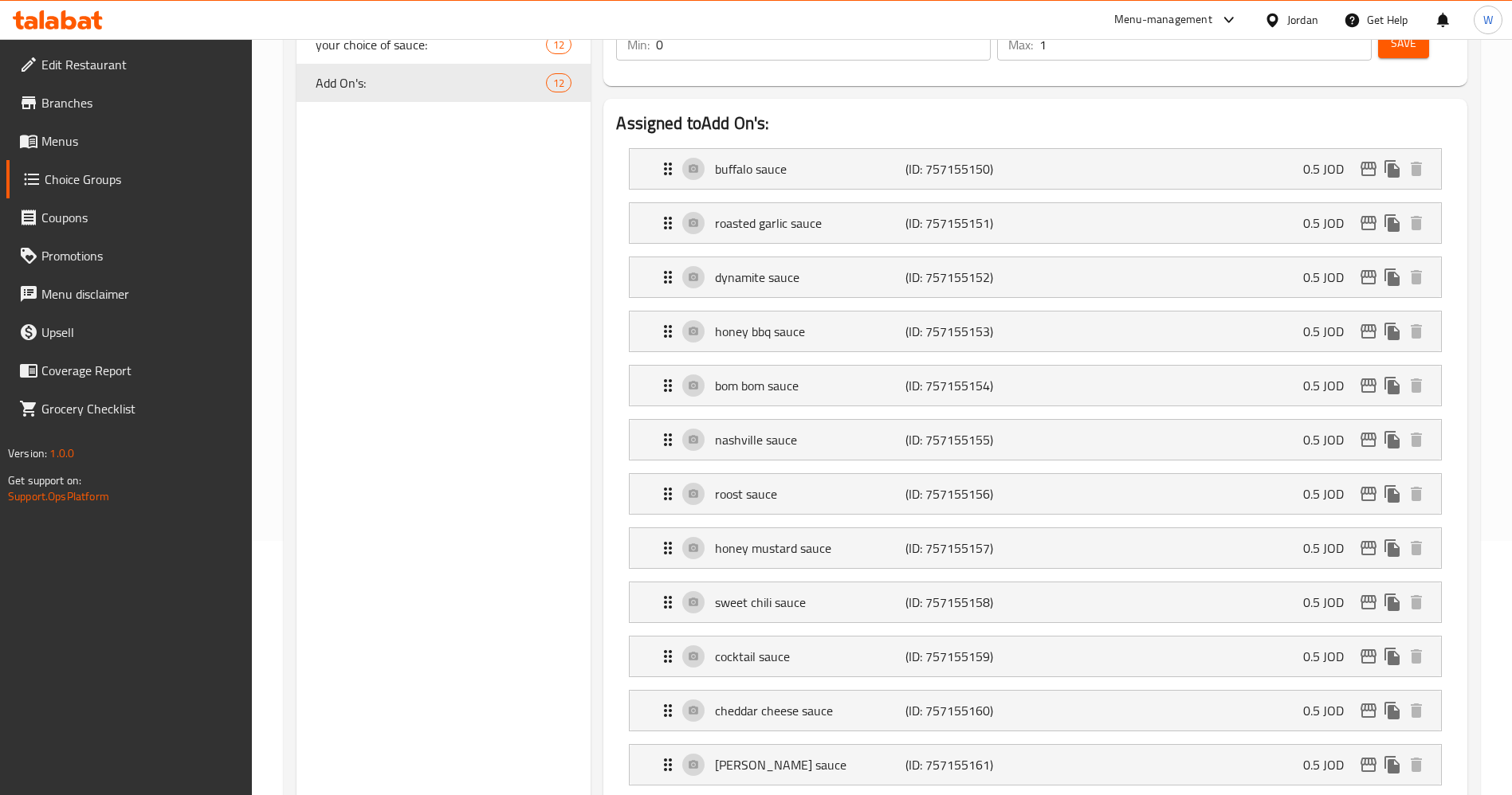
scroll to position [478, 0]
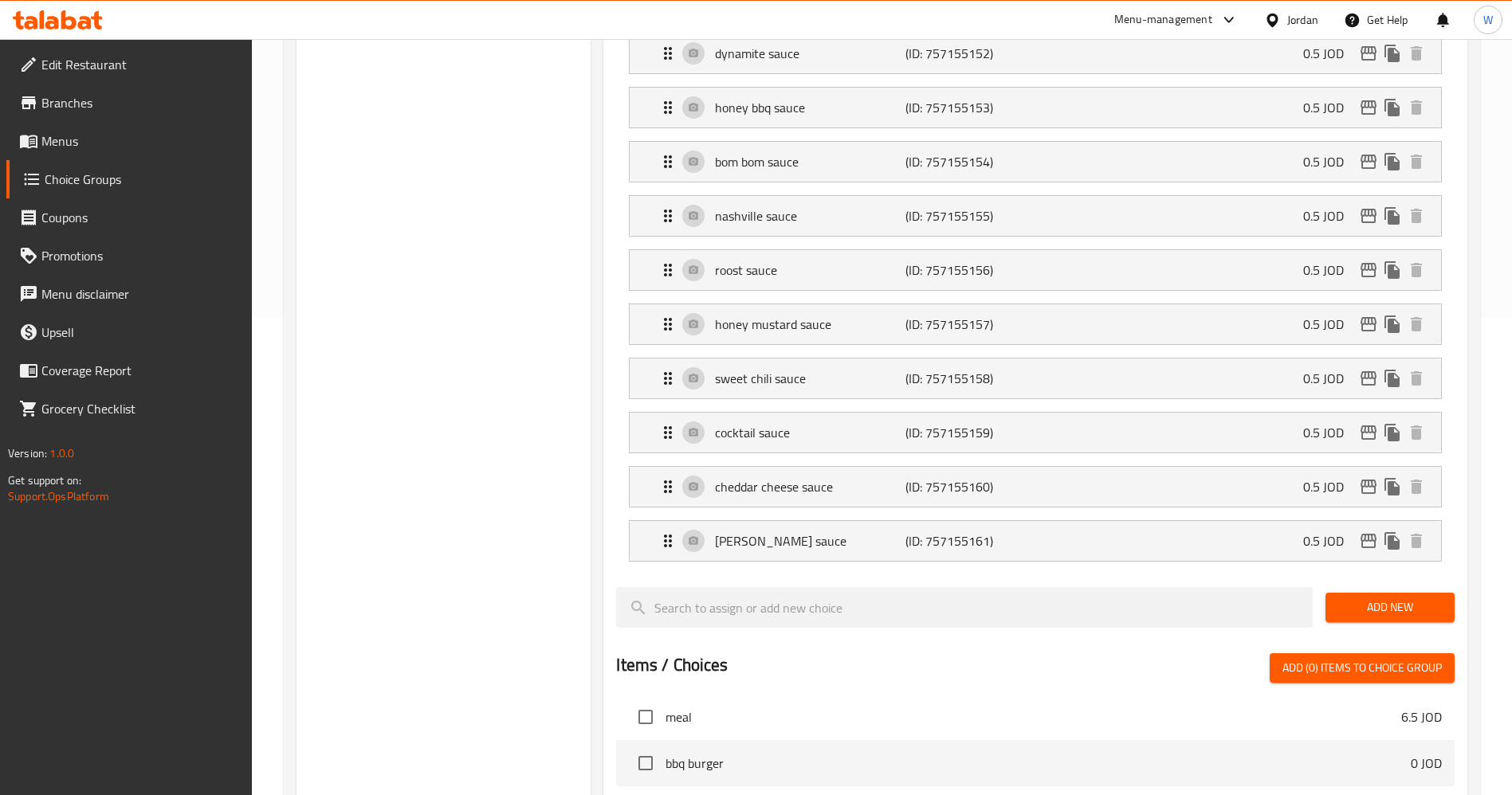
click at [504, 640] on div "Choice Groups your choice of sauce: 12 Add On's: 12" at bounding box center [444, 503] width 295 height 1600
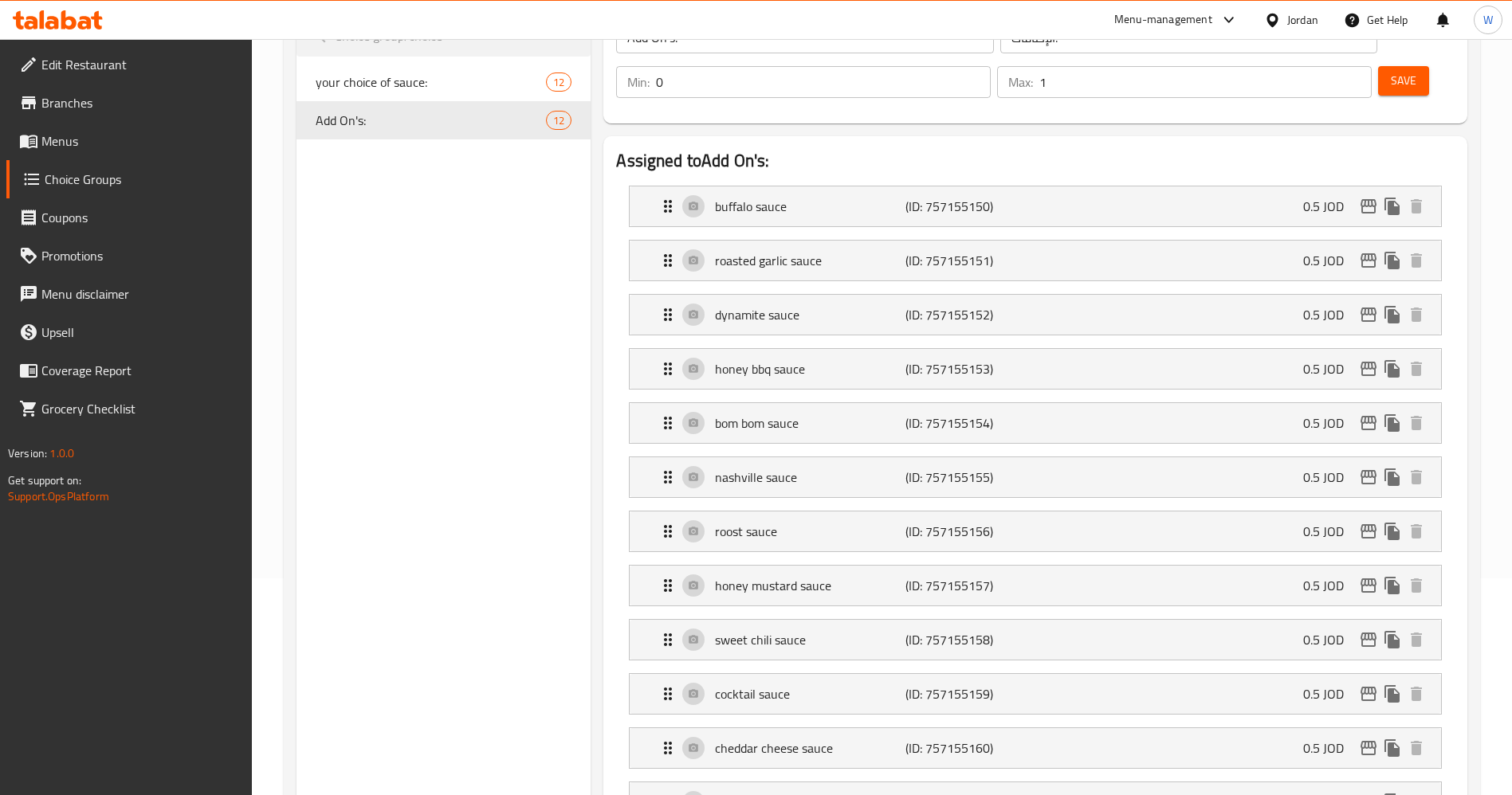
scroll to position [0, 0]
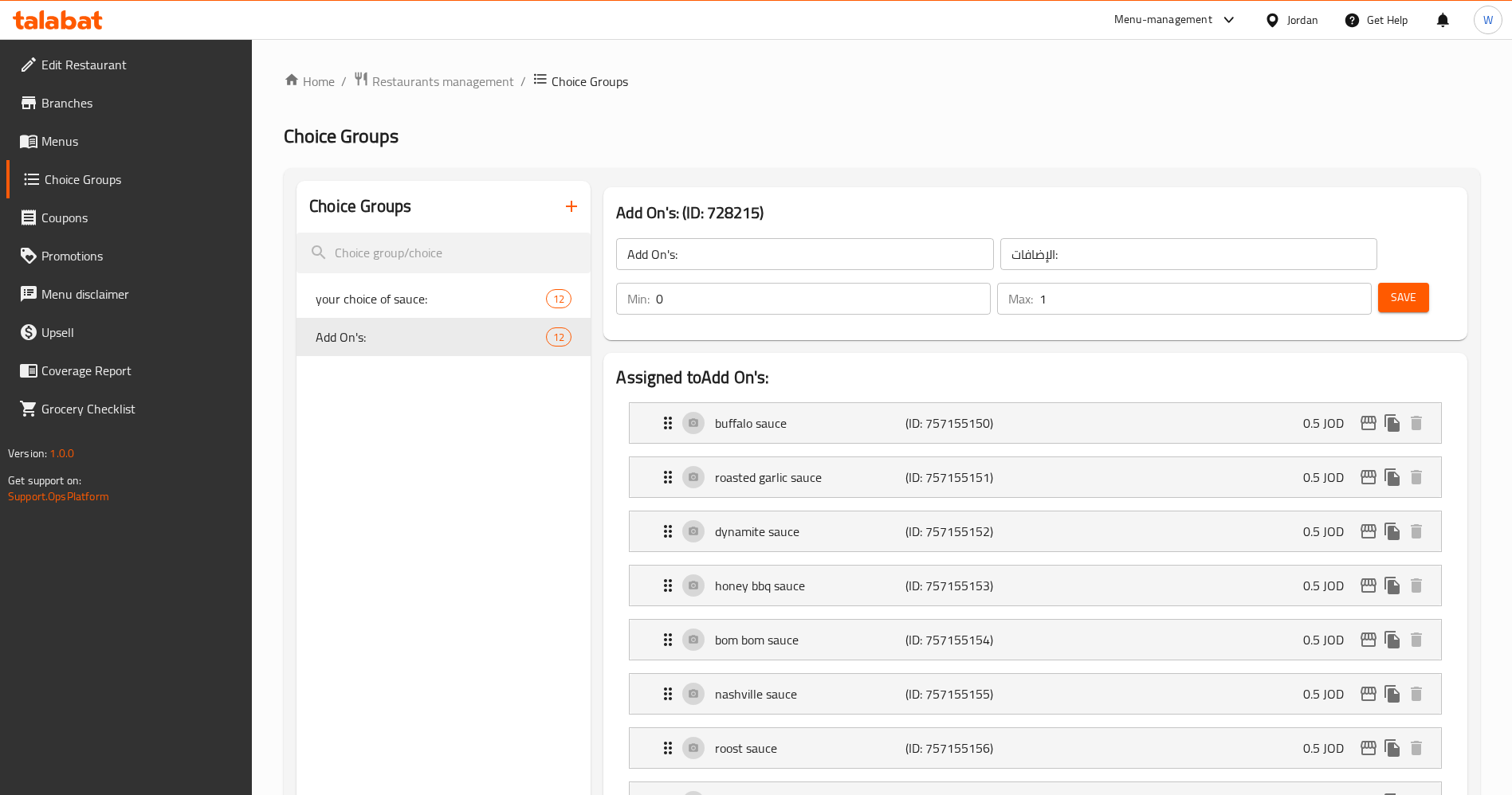
click at [101, 136] on span "Menus" at bounding box center [140, 141] width 198 height 19
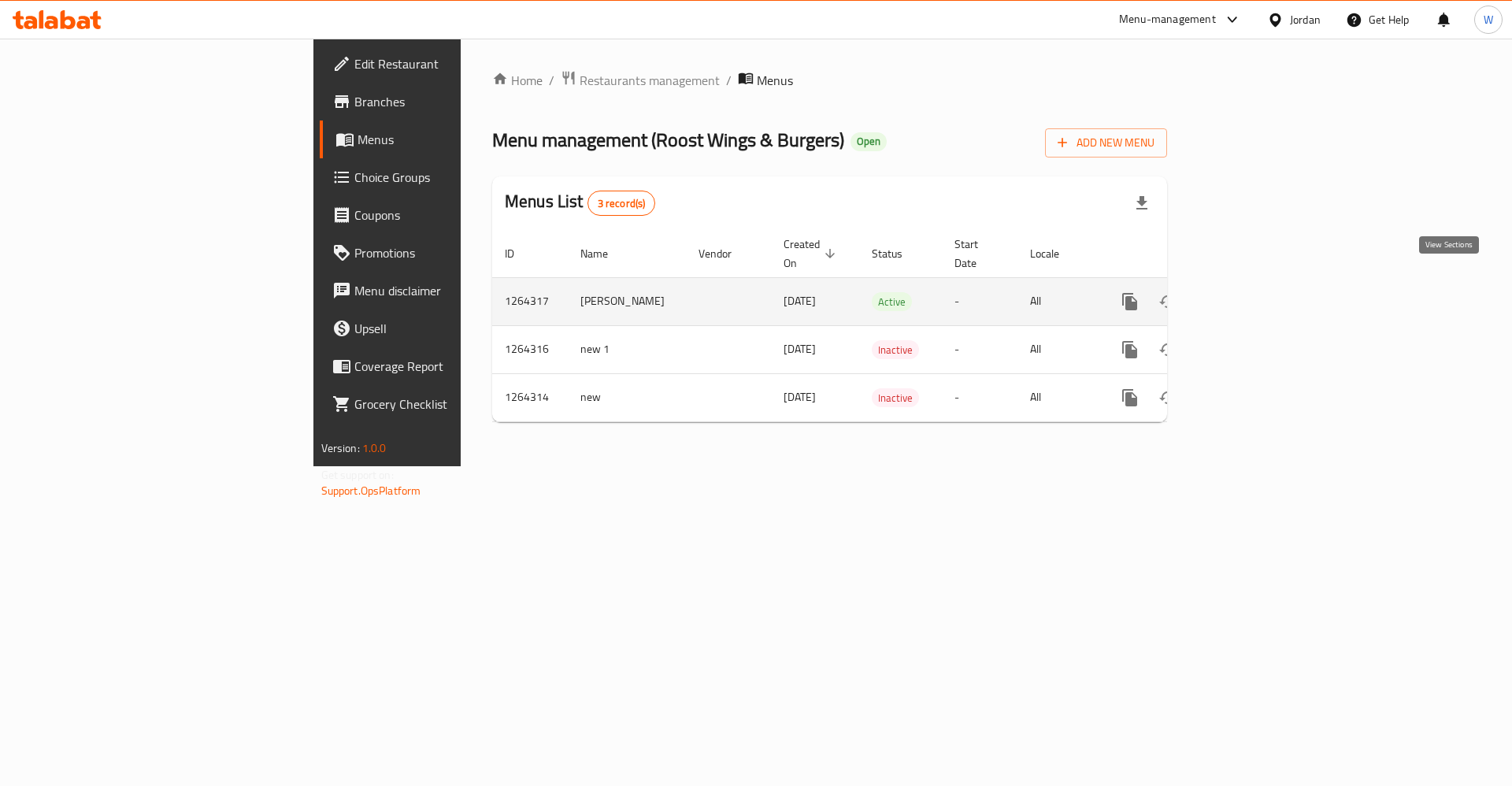
click at [1262, 283] on link "enhanced table" at bounding box center [1243, 301] width 38 height 38
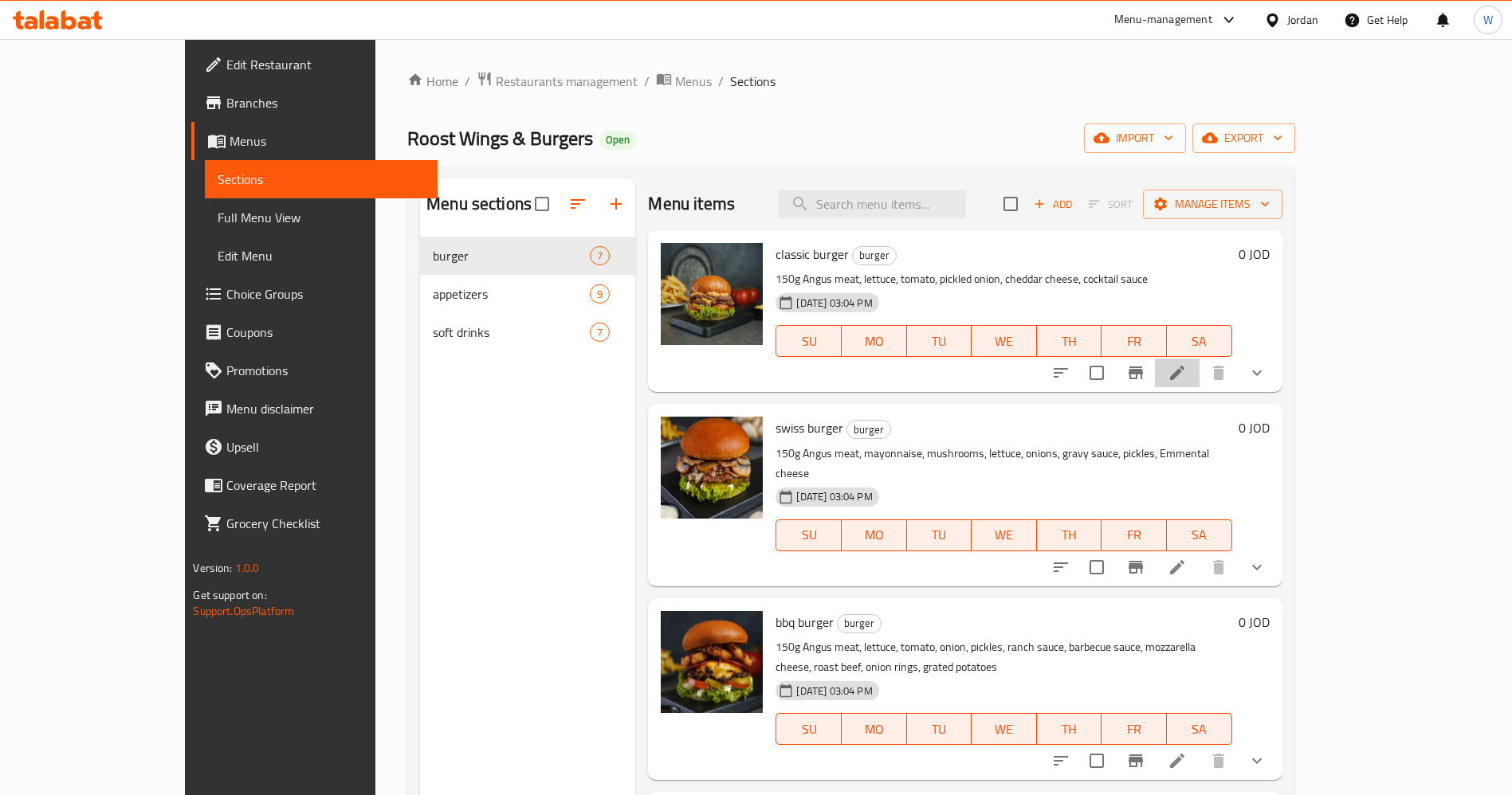
click at [1200, 374] on li at bounding box center [1178, 372] width 45 height 29
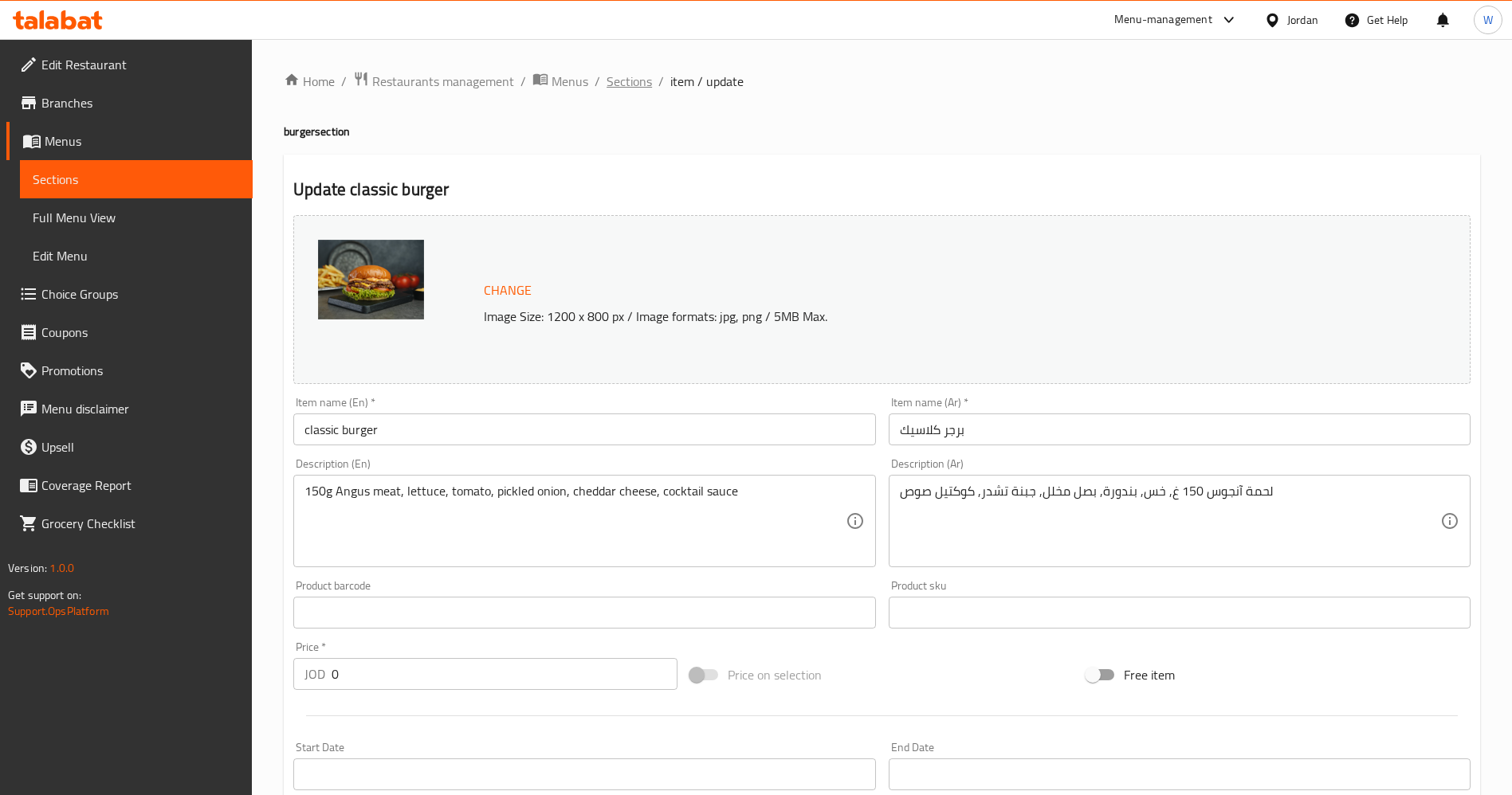
click at [637, 91] on span "Sections" at bounding box center [629, 81] width 45 height 19
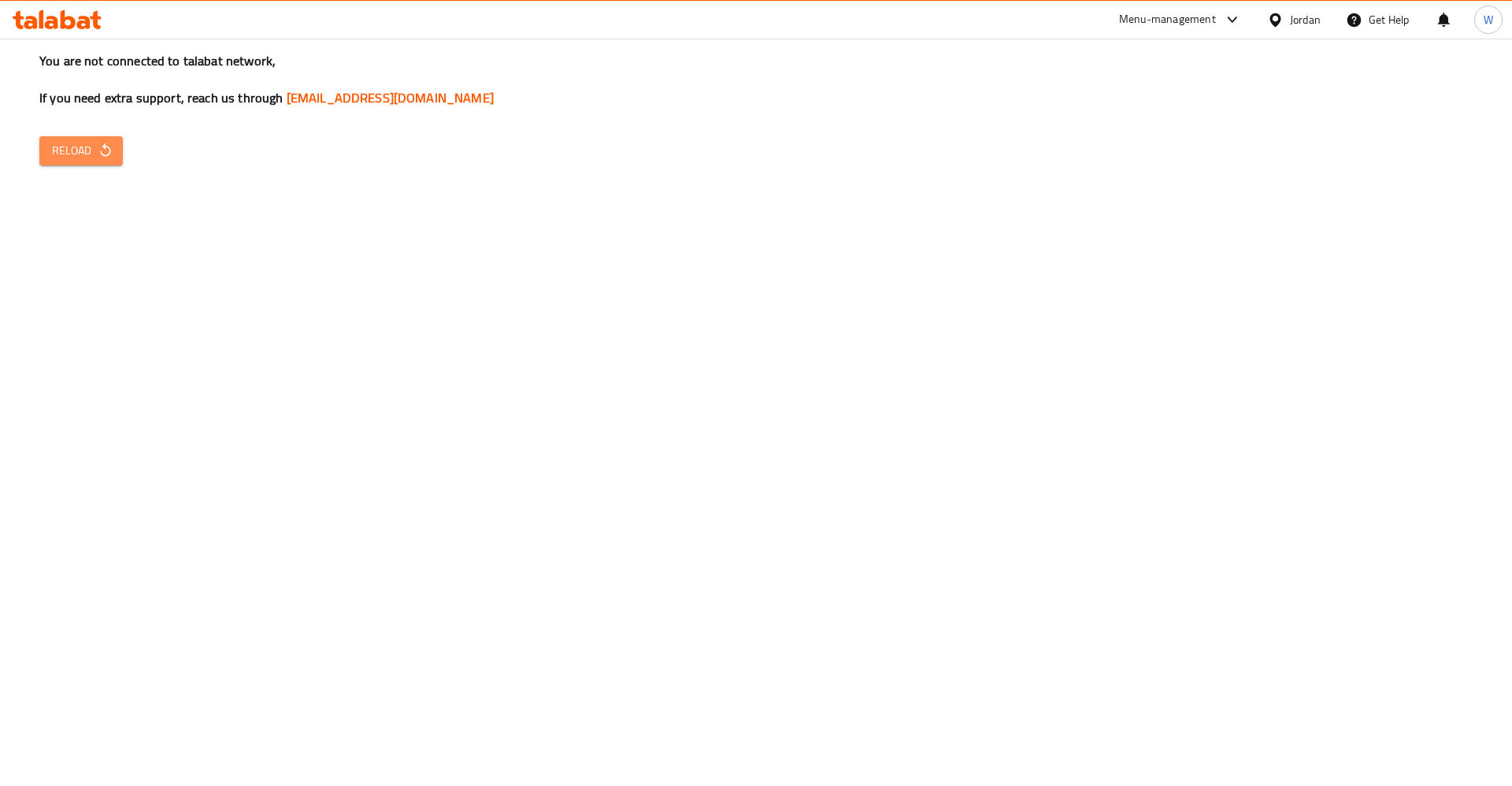
click at [56, 150] on span "Reload" at bounding box center [81, 151] width 58 height 20
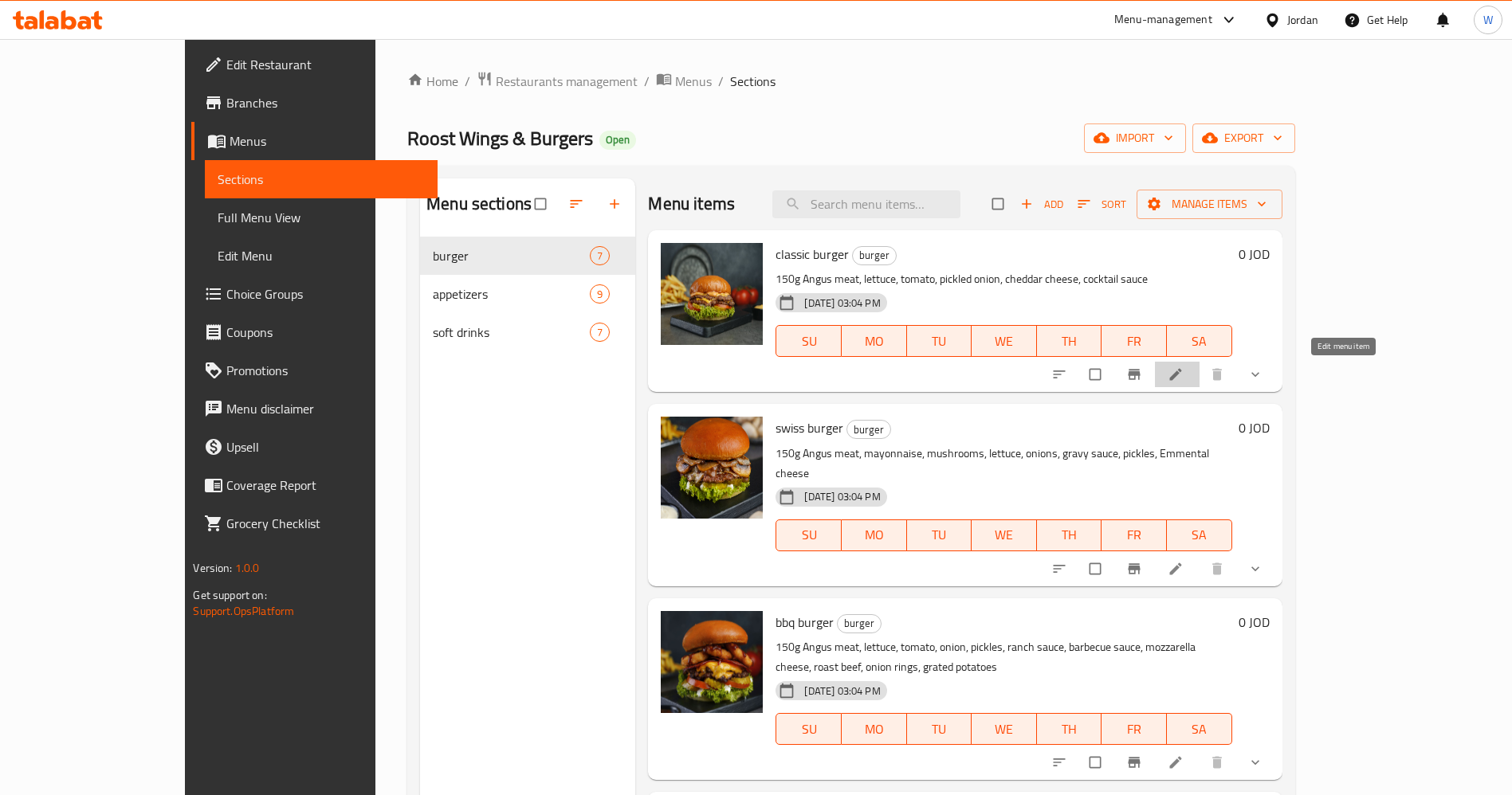
click at [1182, 378] on icon at bounding box center [1176, 375] width 12 height 12
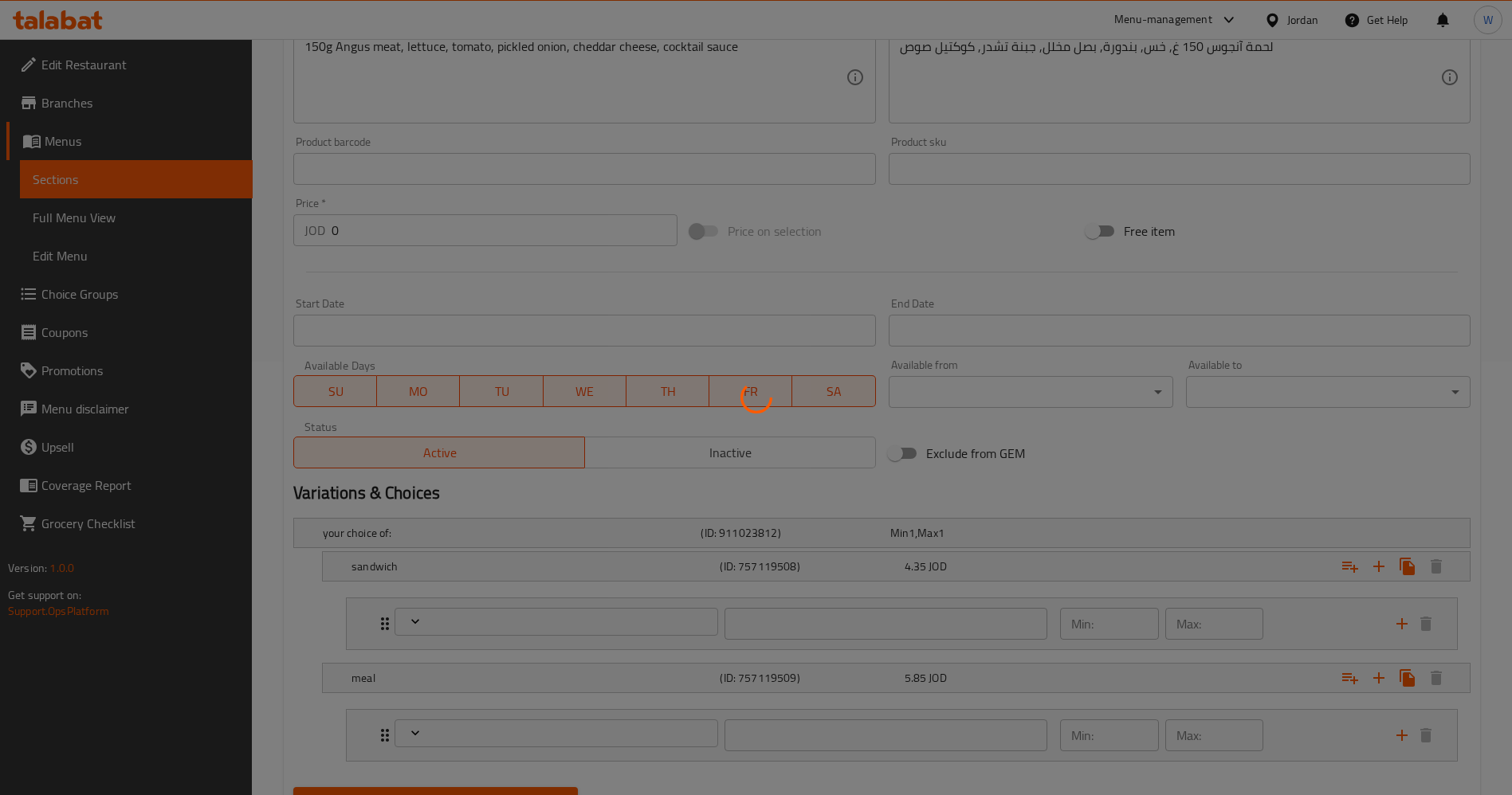
scroll to position [509, 0]
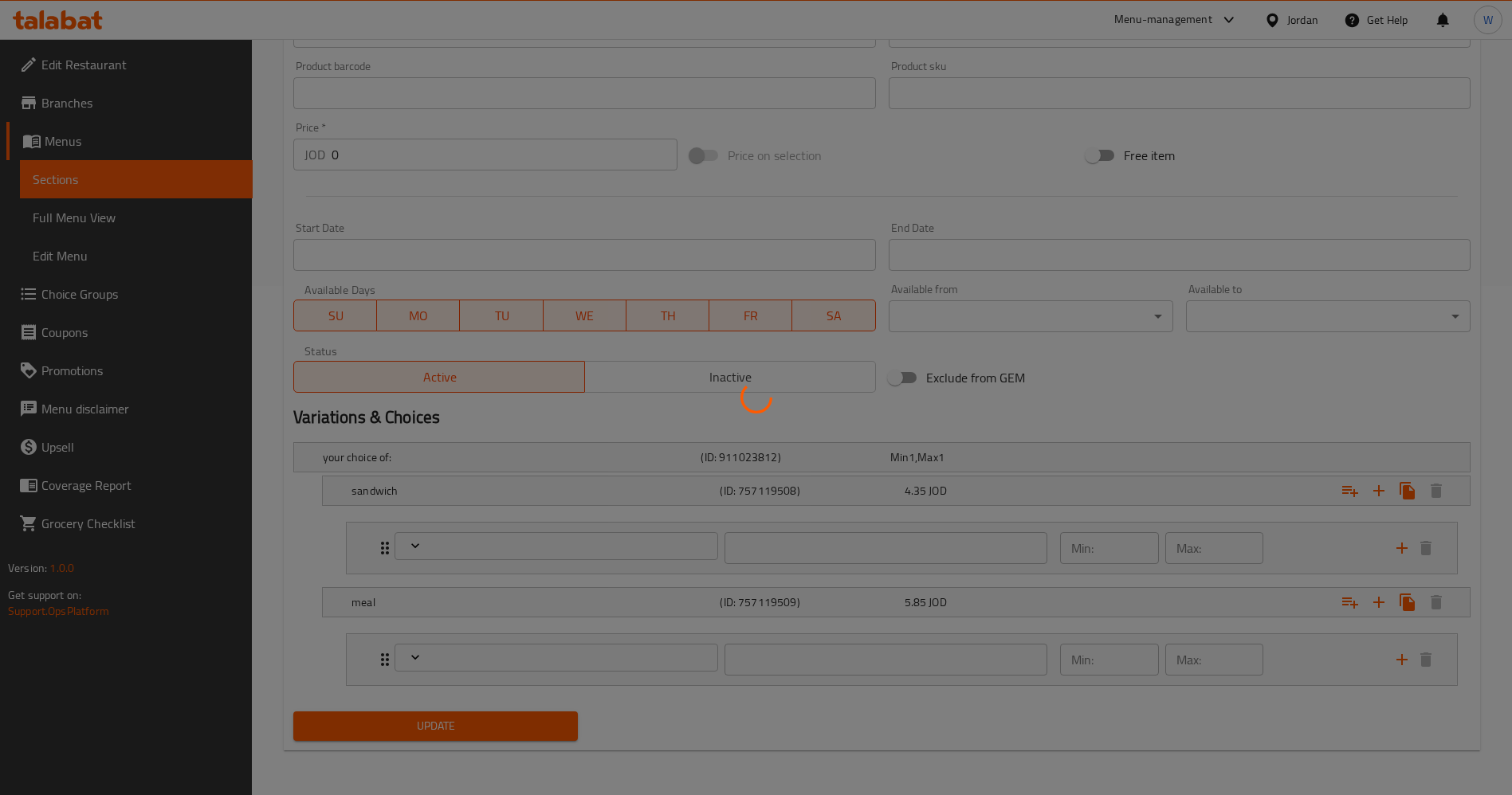
type input "الإضافات:"
type input "0"
type input "1"
type input "الإضافات:"
type input "0"
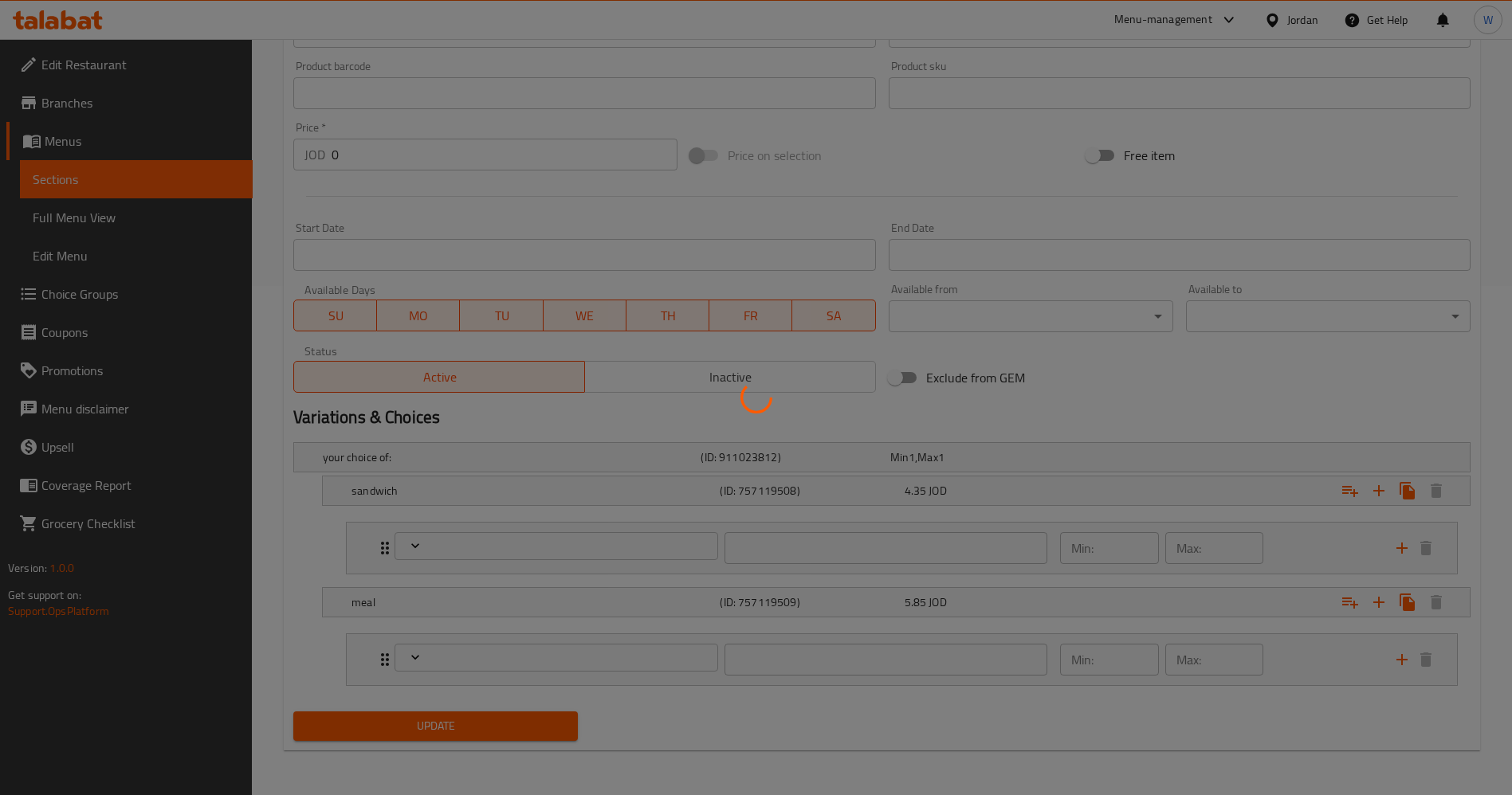
type input "1"
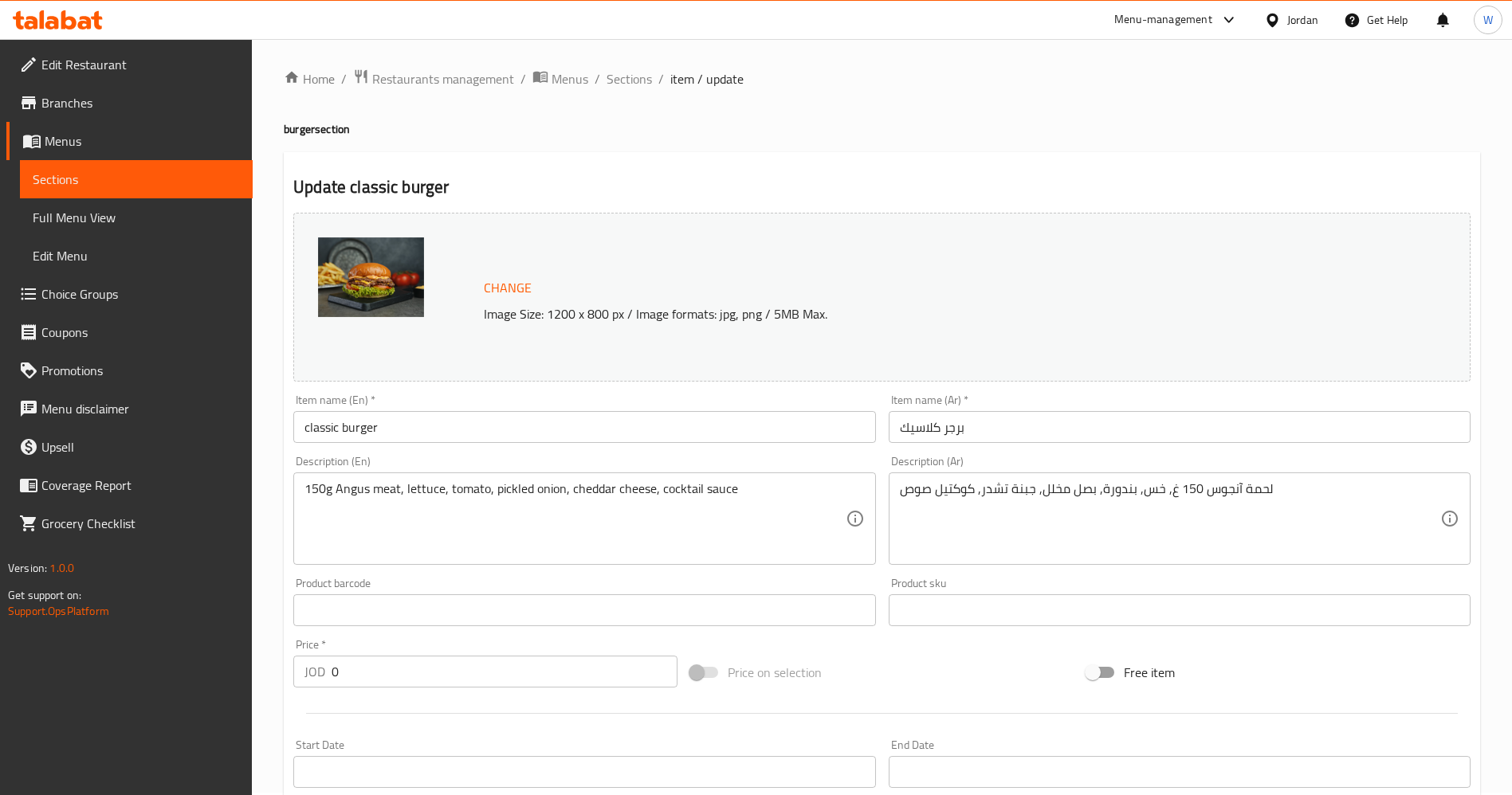
scroll to position [0, 0]
click at [624, 79] on span "Sections" at bounding box center [629, 81] width 45 height 19
